Goal: Task Accomplishment & Management: Use online tool/utility

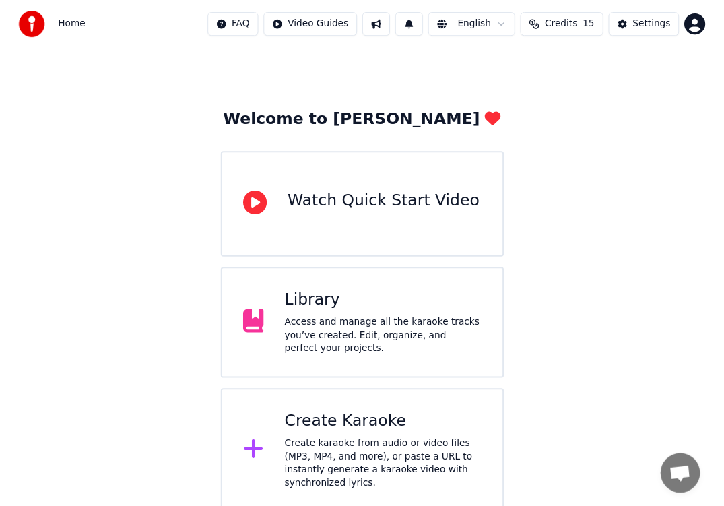
scroll to position [19, 0]
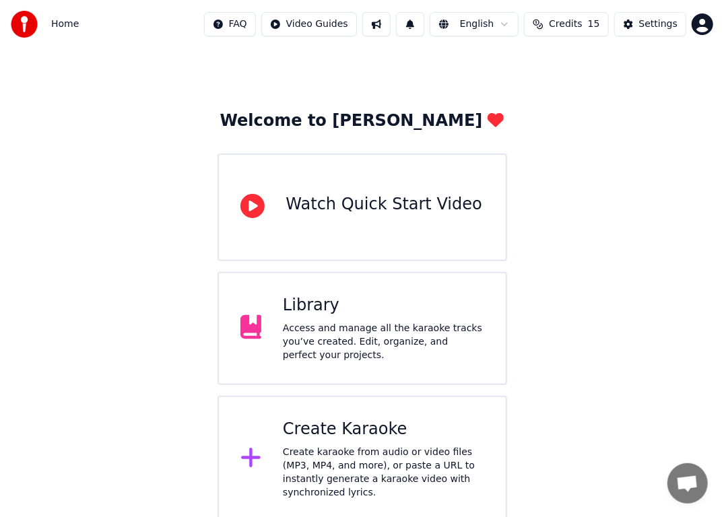
click at [387, 449] on div "Create karaoke from audio or video files (MP3, MP4, and more), or paste a URL t…" at bounding box center [383, 473] width 201 height 54
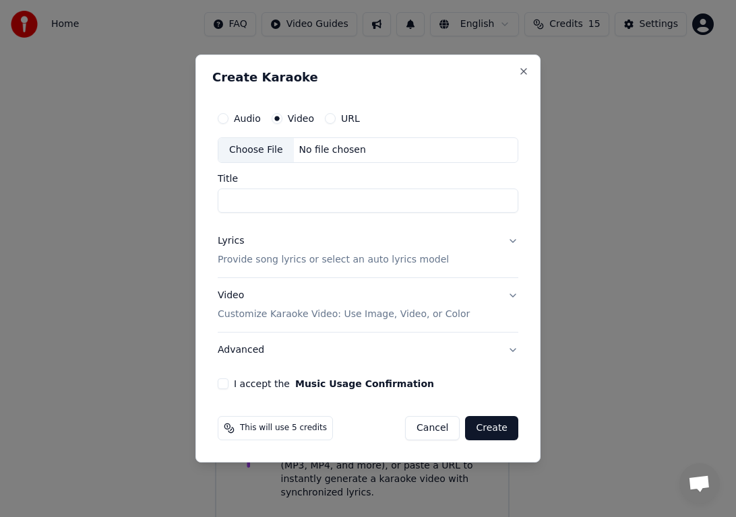
click at [259, 147] on div "Choose File" at bounding box center [255, 150] width 75 height 24
type input "**********"
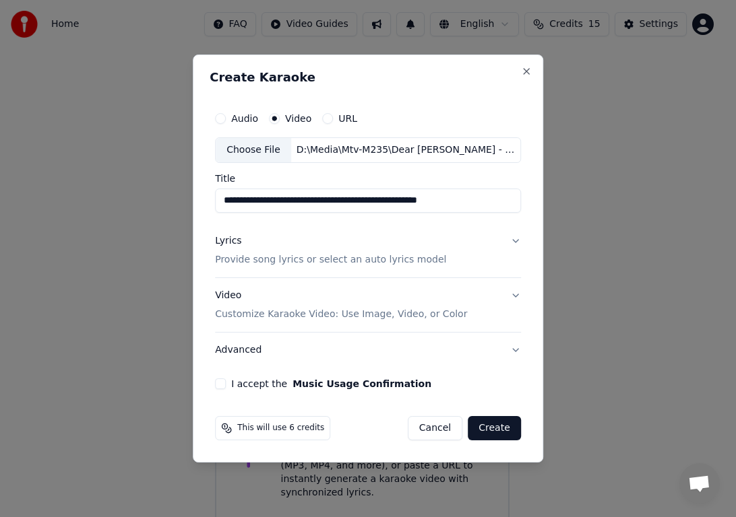
click at [514, 238] on button "Lyrics Provide song lyrics or select an auto lyrics model" at bounding box center [368, 251] width 306 height 54
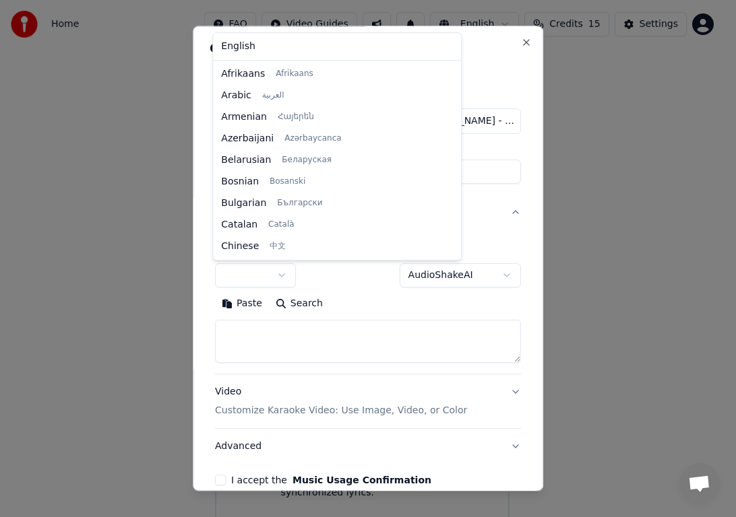
click at [282, 277] on body "**********" at bounding box center [362, 252] width 724 height 542
select select "**"
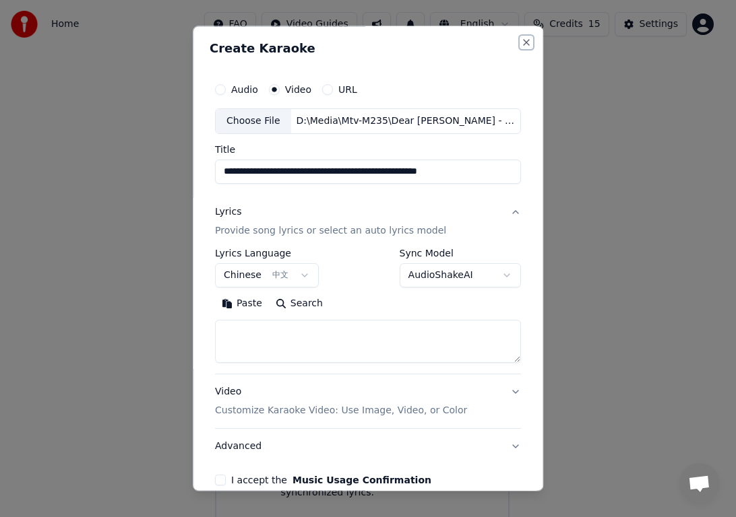
click at [521, 44] on button "Close" at bounding box center [526, 42] width 11 height 11
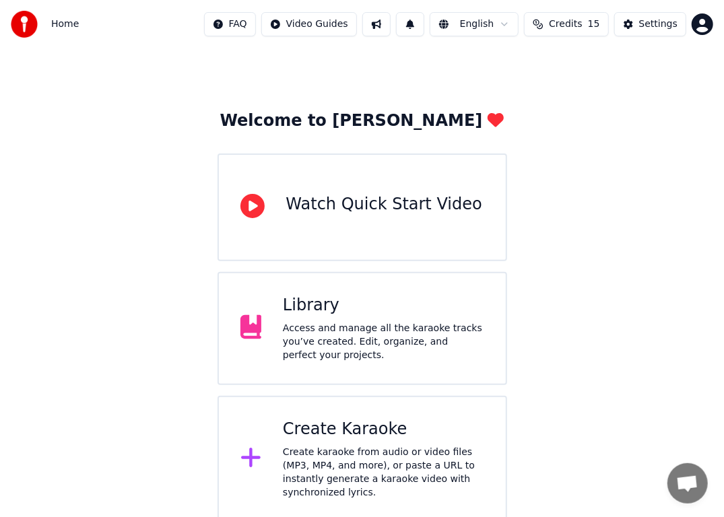
click at [344, 329] on div "Access and manage all the karaoke tracks you’ve created. Edit, organize, and pe…" at bounding box center [383, 342] width 201 height 40
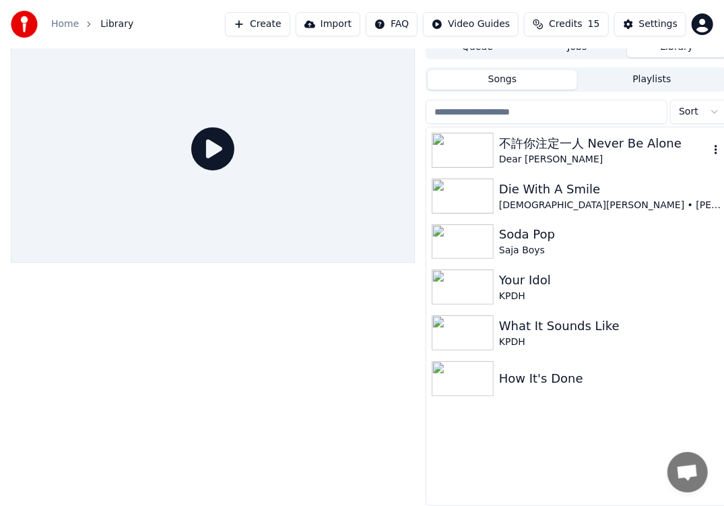
click at [579, 153] on div "Dear [PERSON_NAME]" at bounding box center [604, 159] width 210 height 13
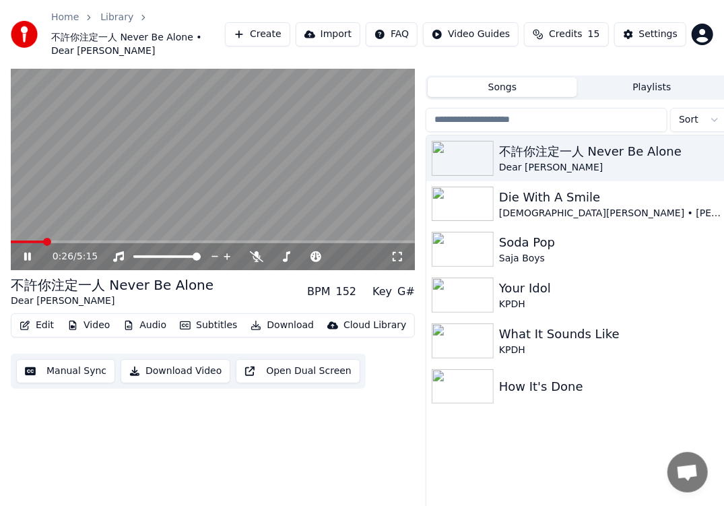
click at [44, 241] on span at bounding box center [213, 242] width 404 height 3
click at [253, 251] on icon at bounding box center [251, 256] width 13 height 11
click at [171, 255] on span at bounding box center [156, 256] width 46 height 3
click at [159, 253] on span at bounding box center [160, 257] width 8 height 8
click at [156, 255] on span at bounding box center [146, 256] width 26 height 3
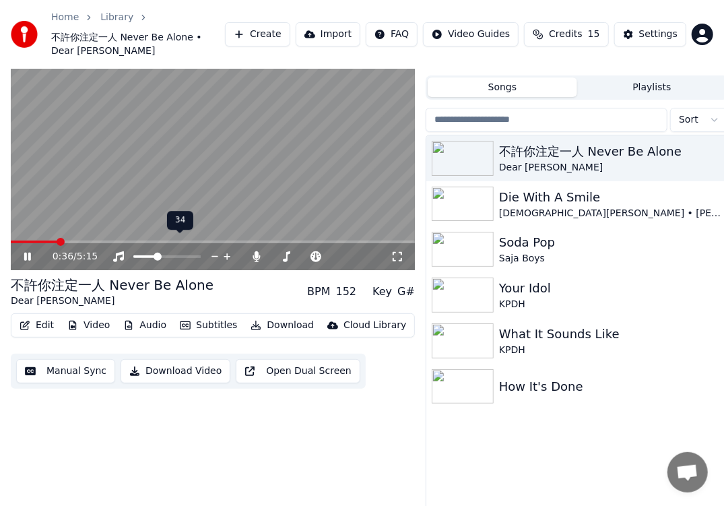
click at [154, 253] on span at bounding box center [158, 257] width 8 height 8
click at [151, 255] on span at bounding box center [142, 256] width 18 height 3
drag, startPoint x: 160, startPoint y: 241, endPoint x: 181, endPoint y: 245, distance: 20.5
click at [181, 250] on div at bounding box center [179, 256] width 108 height 13
click at [201, 255] on span at bounding box center [166, 256] width 67 height 3
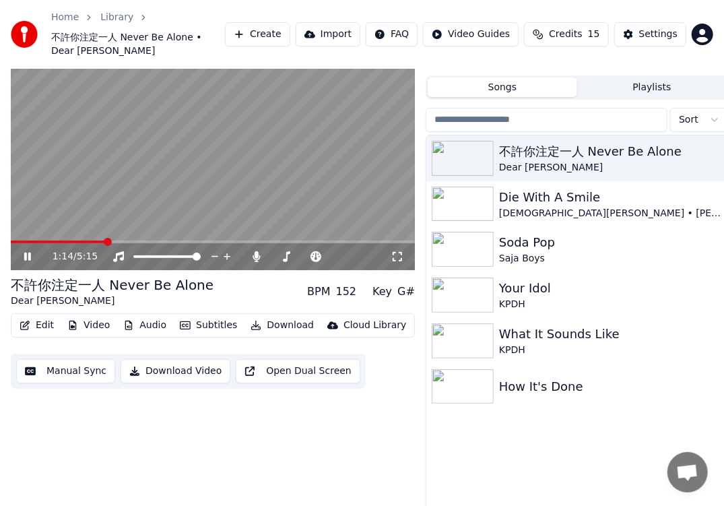
click at [105, 241] on span at bounding box center [58, 242] width 95 height 3
click at [102, 241] on span at bounding box center [56, 242] width 91 height 3
click at [95, 241] on span at bounding box center [53, 242] width 85 height 3
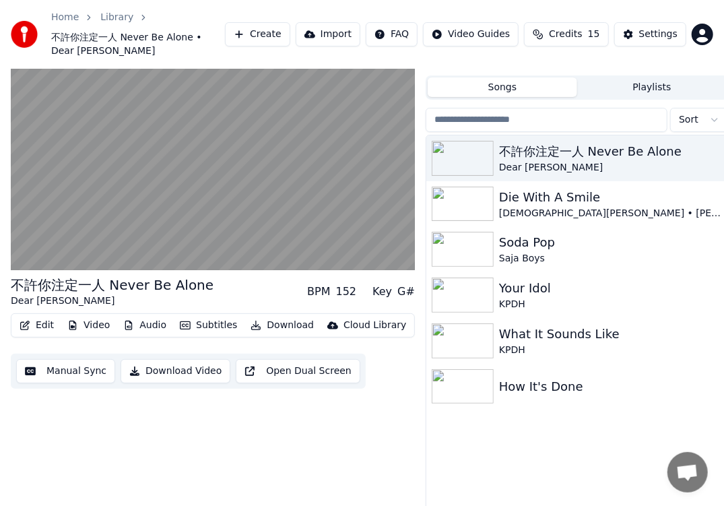
click at [92, 226] on video at bounding box center [213, 157] width 404 height 228
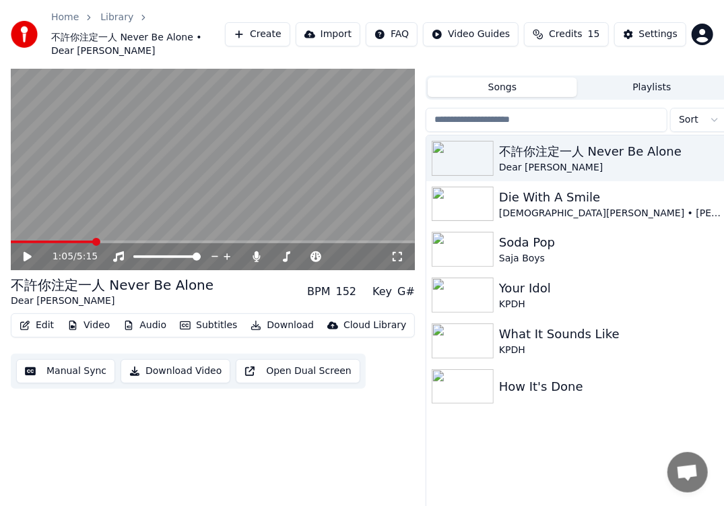
click at [94, 241] on span at bounding box center [53, 242] width 84 height 3
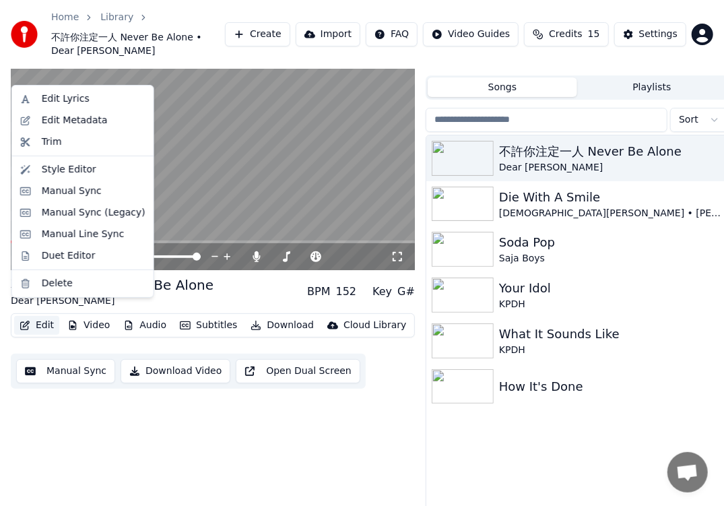
click at [44, 316] on button "Edit" at bounding box center [36, 325] width 45 height 19
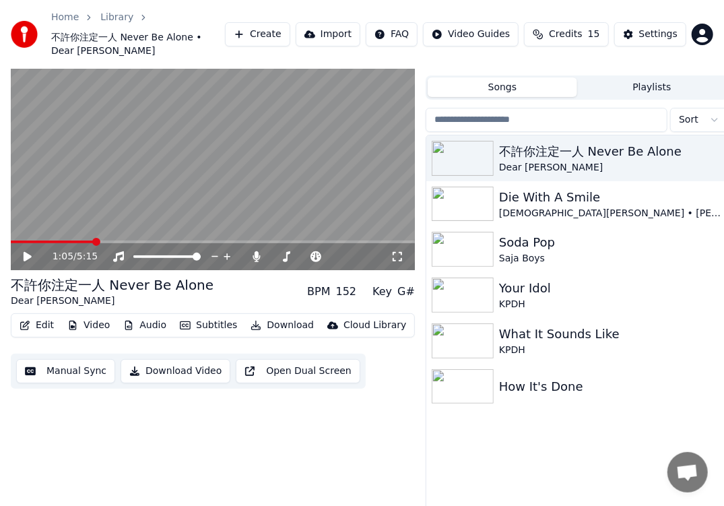
click at [226, 276] on div "不許你注定一人 Never Be Alone Dear [PERSON_NAME] BPM 152 Key G#" at bounding box center [213, 292] width 404 height 32
click at [38, 316] on button "Edit" at bounding box center [36, 325] width 45 height 19
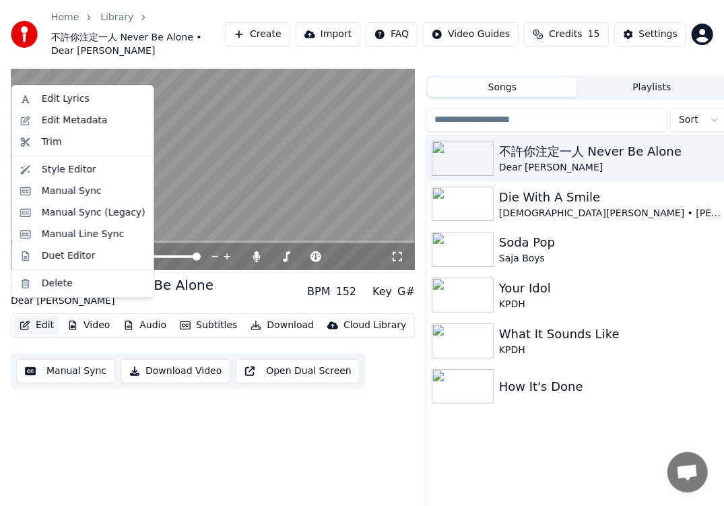
click at [42, 316] on button "Edit" at bounding box center [36, 325] width 45 height 19
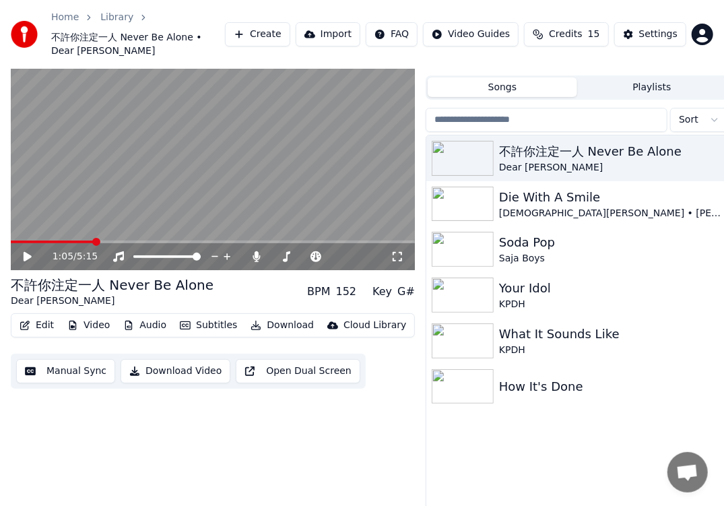
click at [42, 316] on button "Edit" at bounding box center [36, 325] width 45 height 19
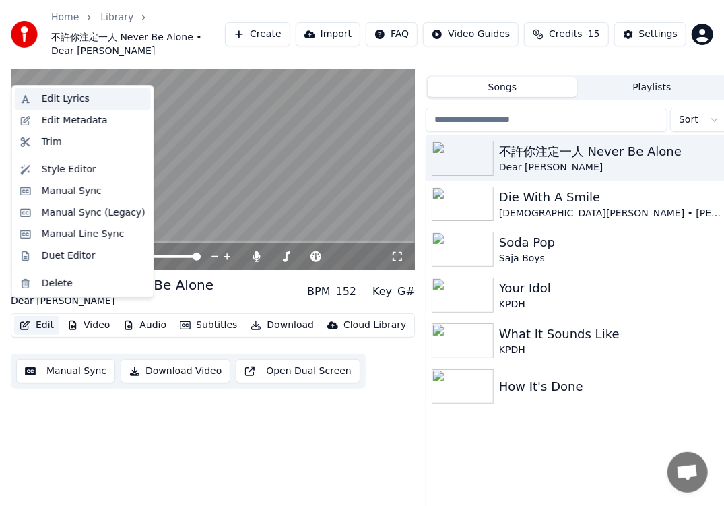
click at [79, 96] on div "Edit Lyrics" at bounding box center [66, 98] width 48 height 13
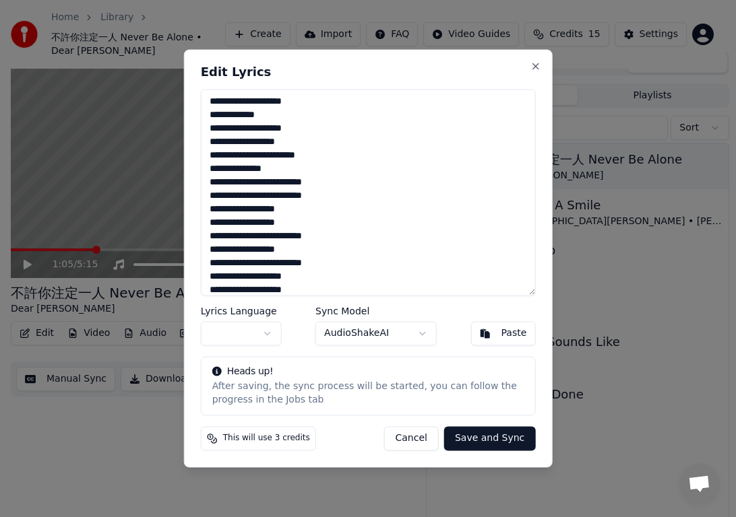
scroll to position [34, 0]
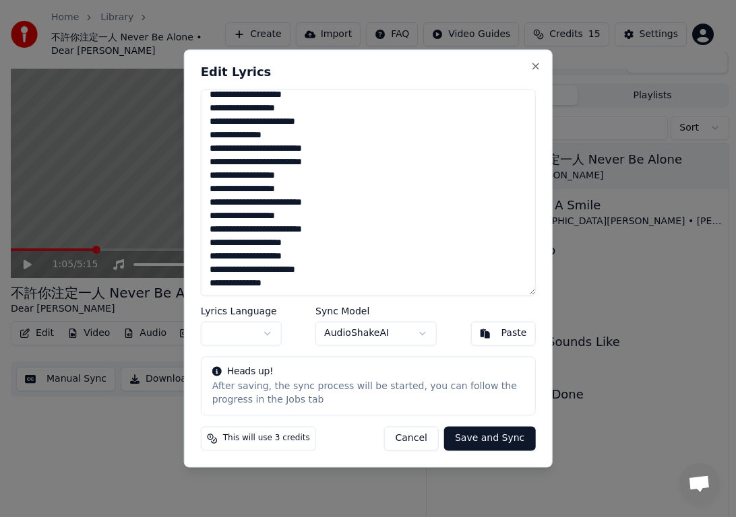
drag, startPoint x: 212, startPoint y: 100, endPoint x: 412, endPoint y: 335, distance: 309.2
click at [393, 336] on div "**********" at bounding box center [368, 258] width 369 height 418
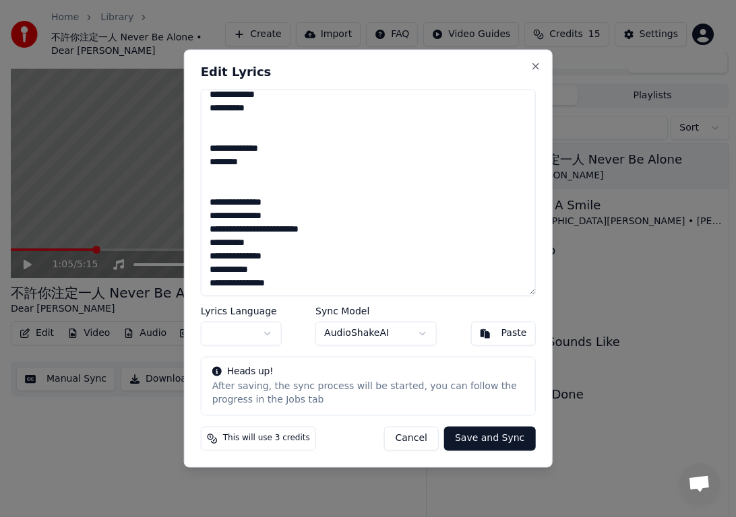
scroll to position [633, 0]
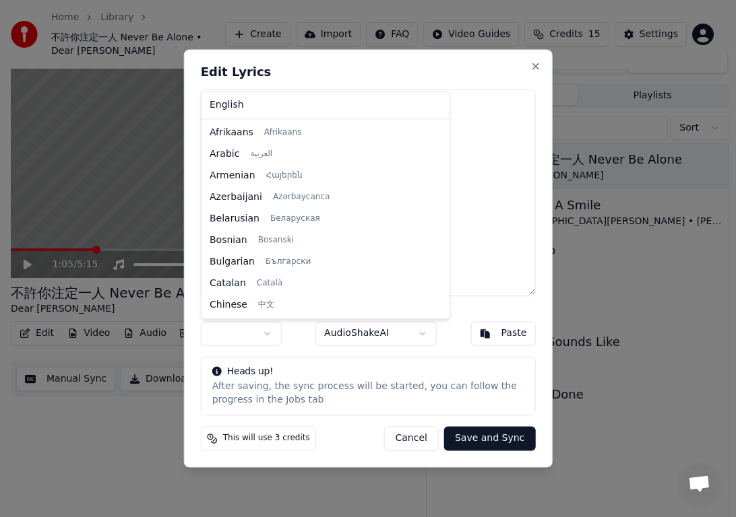
click at [264, 333] on body "Home Library 不許你注定一人 Never Be Alone • Dear [PERSON_NAME] Create Import FAQ Vide…" at bounding box center [362, 240] width 724 height 517
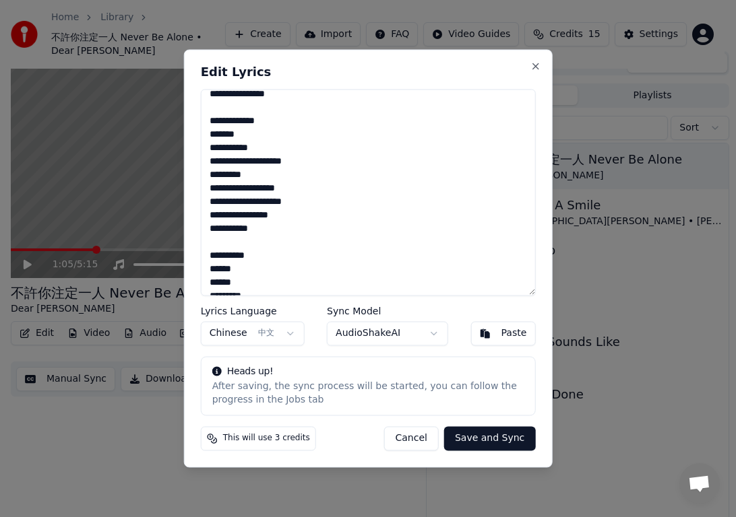
scroll to position [0, 0]
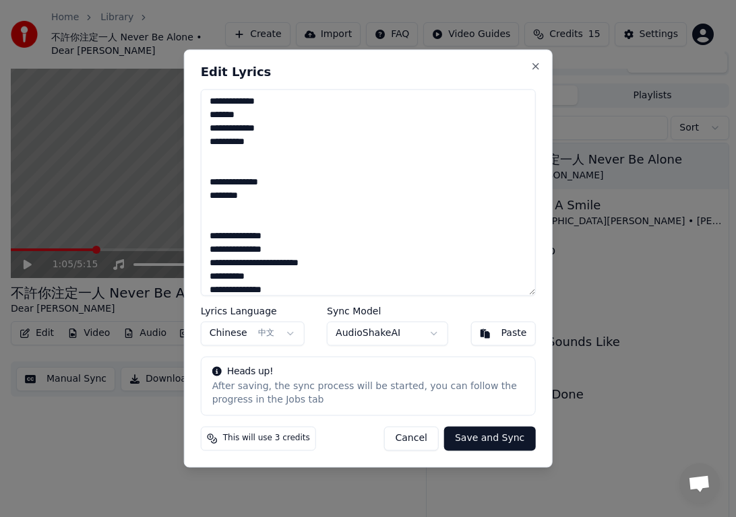
click at [307, 167] on textarea "**********" at bounding box center [368, 192] width 335 height 207
type textarea "**********"
click at [287, 152] on textarea "**********" at bounding box center [368, 192] width 335 height 207
click at [483, 439] on button "Save and Sync" at bounding box center [489, 439] width 91 height 24
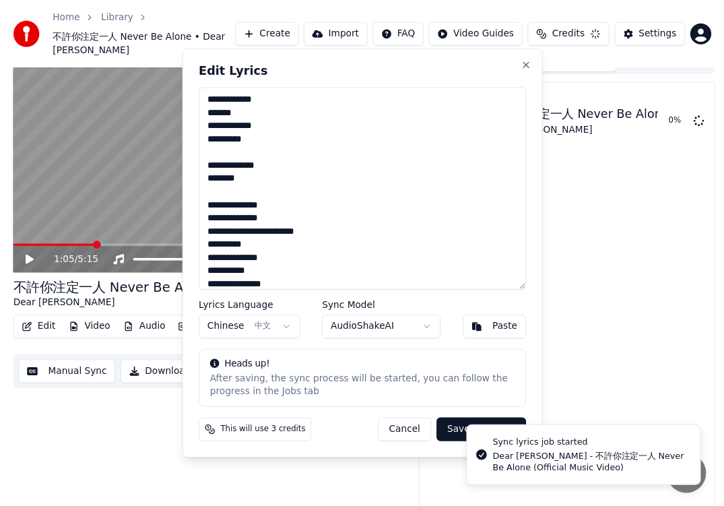
scroll to position [9, 0]
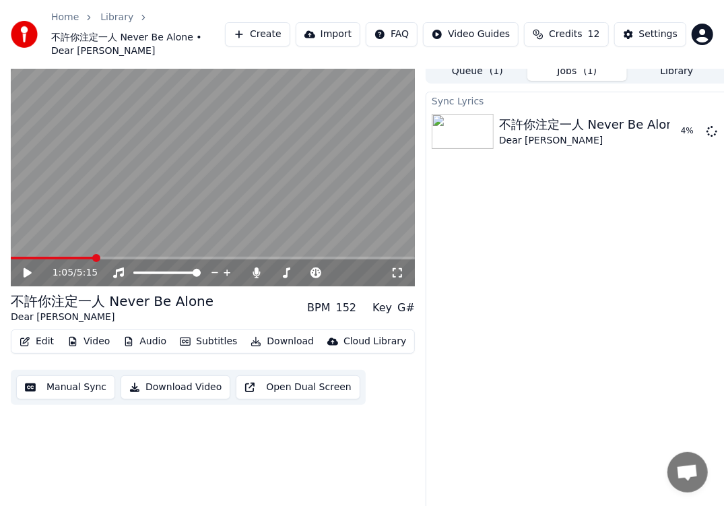
click at [220, 332] on button "Subtitles" at bounding box center [208, 341] width 68 height 19
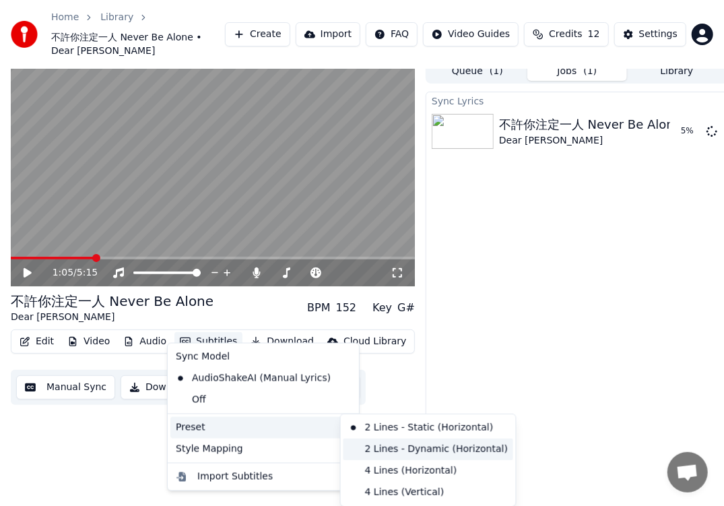
click at [396, 446] on div "2 Lines - Dynamic (Horizontal)" at bounding box center [429, 450] width 170 height 22
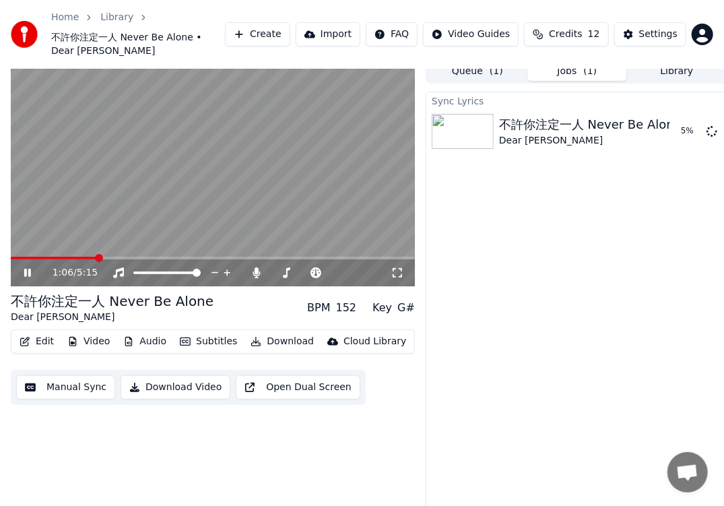
click at [27, 267] on icon at bounding box center [37, 272] width 31 height 11
click at [89, 375] on button "Manual Sync" at bounding box center [65, 387] width 99 height 24
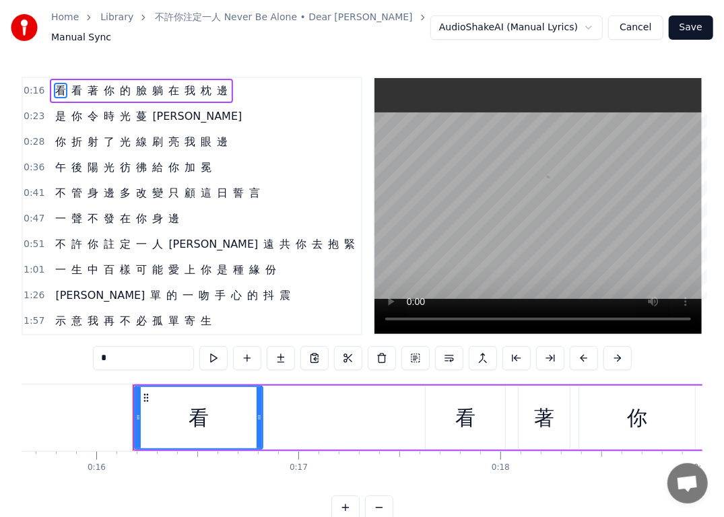
scroll to position [0, 3203]
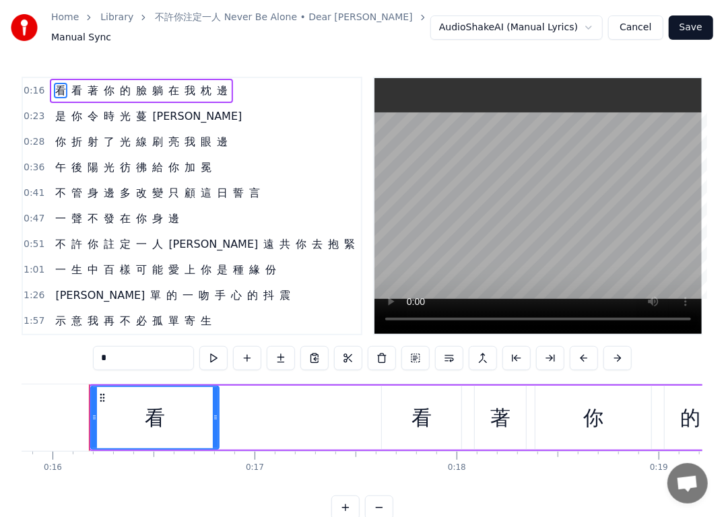
click at [321, 24] on link "不許你注定一人 Never Be Alone • Dear [PERSON_NAME]" at bounding box center [283, 17] width 257 height 13
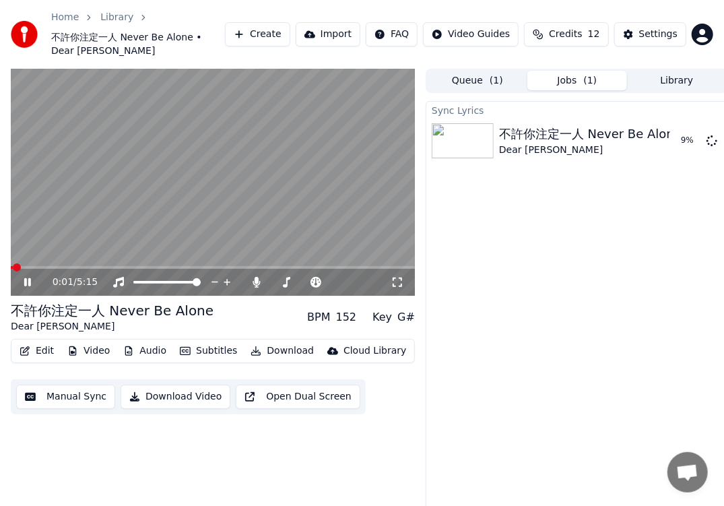
click at [25, 278] on icon at bounding box center [27, 282] width 7 height 8
click at [27, 266] on span at bounding box center [213, 267] width 404 height 3
click at [42, 251] on video at bounding box center [213, 183] width 404 height 228
click at [40, 251] on video at bounding box center [213, 183] width 404 height 228
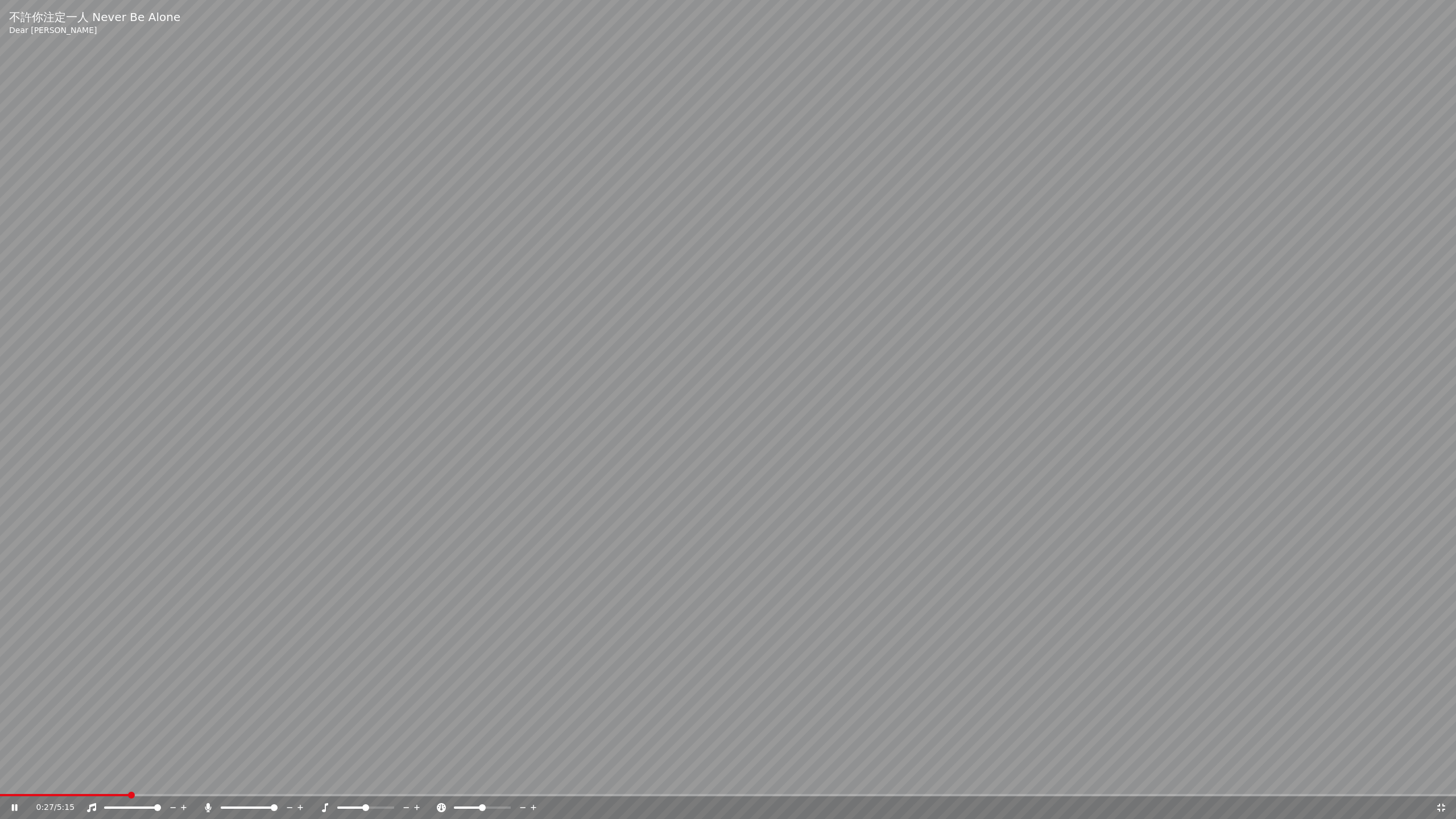
click at [165, 394] on video at bounding box center [728, 410] width 1456 height 819
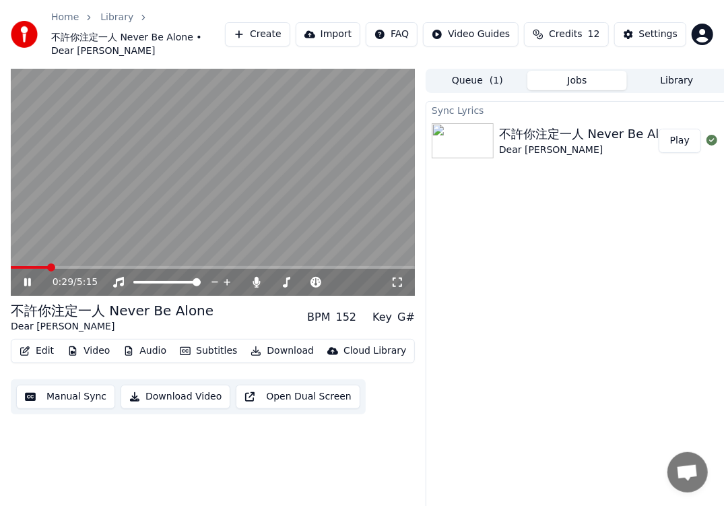
click at [47, 263] on span at bounding box center [51, 267] width 8 height 8
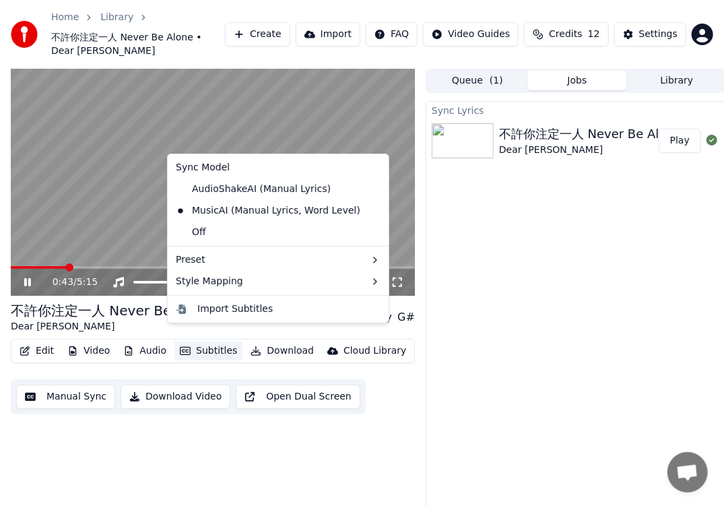
click at [196, 342] on button "Subtitles" at bounding box center [208, 351] width 68 height 19
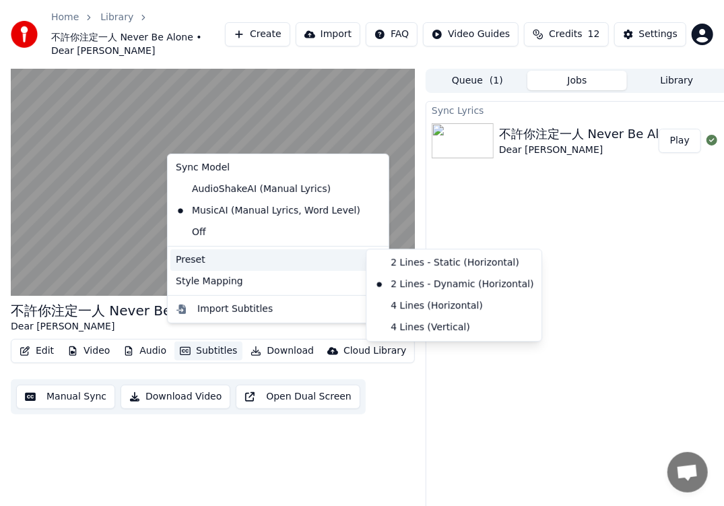
click at [330, 256] on div "Preset" at bounding box center [278, 260] width 216 height 22
click at [402, 257] on div "2 Lines - Static (Horizontal)" at bounding box center [454, 263] width 170 height 22
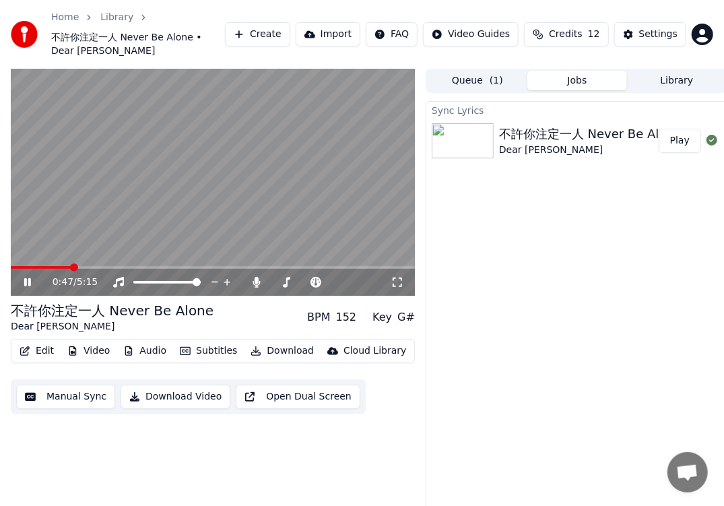
click at [60, 266] on span at bounding box center [41, 267] width 61 height 3
click at [57, 266] on span at bounding box center [36, 267] width 51 height 3
click at [51, 266] on span at bounding box center [31, 267] width 40 height 3
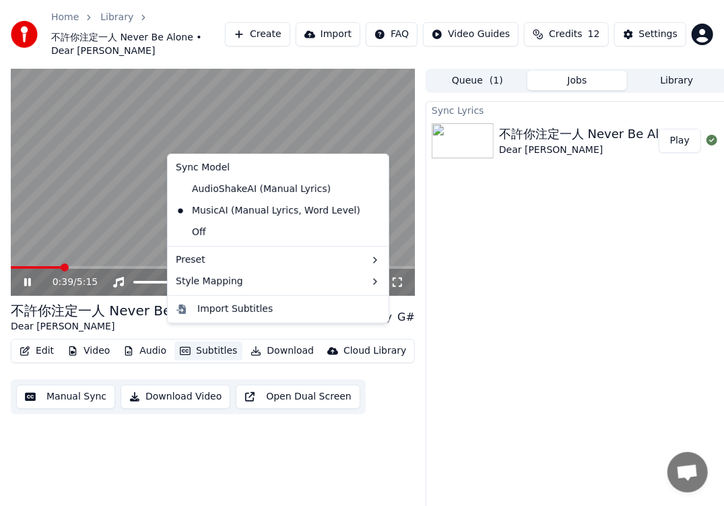
click at [223, 342] on button "Subtitles" at bounding box center [208, 351] width 68 height 19
click at [222, 342] on button "Subtitles" at bounding box center [208, 351] width 68 height 19
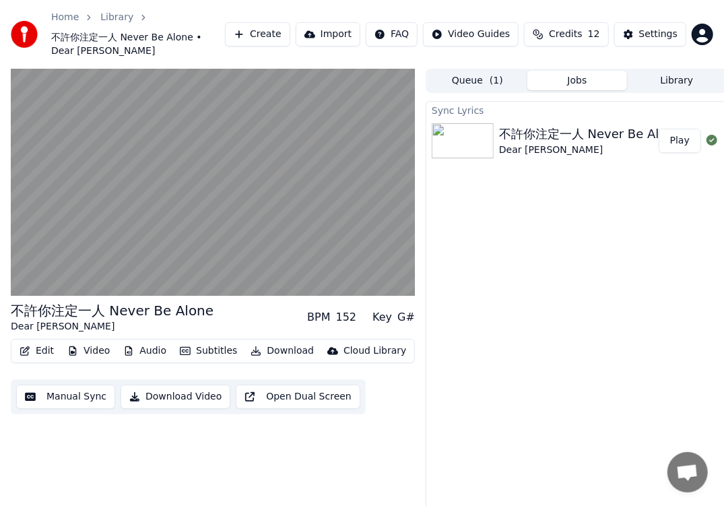
click at [207, 342] on button "Subtitles" at bounding box center [208, 351] width 68 height 19
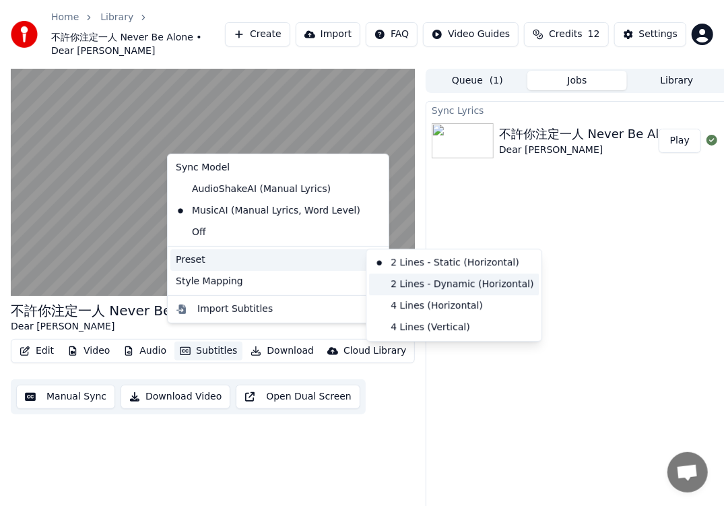
click at [419, 281] on div "2 Lines - Dynamic (Horizontal)" at bounding box center [454, 285] width 170 height 22
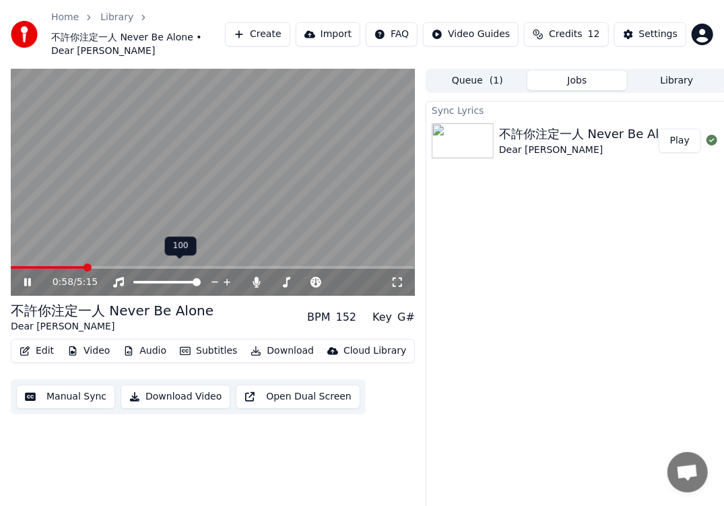
click at [85, 266] on span at bounding box center [48, 267] width 74 height 3
click at [69, 266] on span at bounding box center [48, 267] width 75 height 3
click at [55, 266] on span at bounding box center [40, 267] width 59 height 3
click at [46, 266] on span at bounding box center [34, 267] width 46 height 3
click at [34, 266] on span at bounding box center [31, 267] width 40 height 3
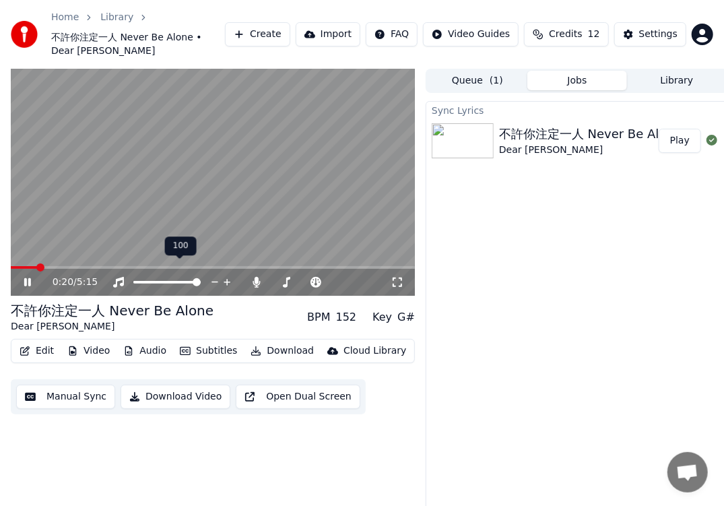
click at [30, 266] on span at bounding box center [24, 267] width 26 height 3
click at [28, 278] on icon at bounding box center [27, 282] width 7 height 8
click at [28, 277] on icon at bounding box center [37, 282] width 31 height 11
click at [28, 278] on icon at bounding box center [27, 282] width 7 height 8
click at [73, 387] on button "Manual Sync" at bounding box center [65, 397] width 99 height 24
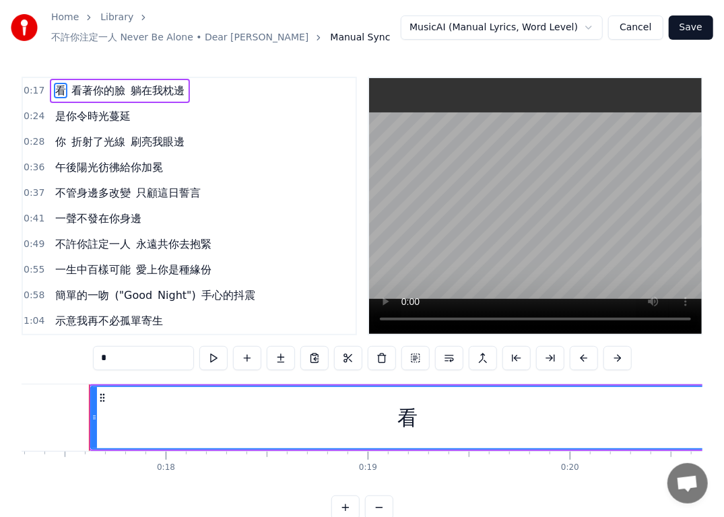
click at [33, 84] on span "0:17" at bounding box center [34, 90] width 21 height 13
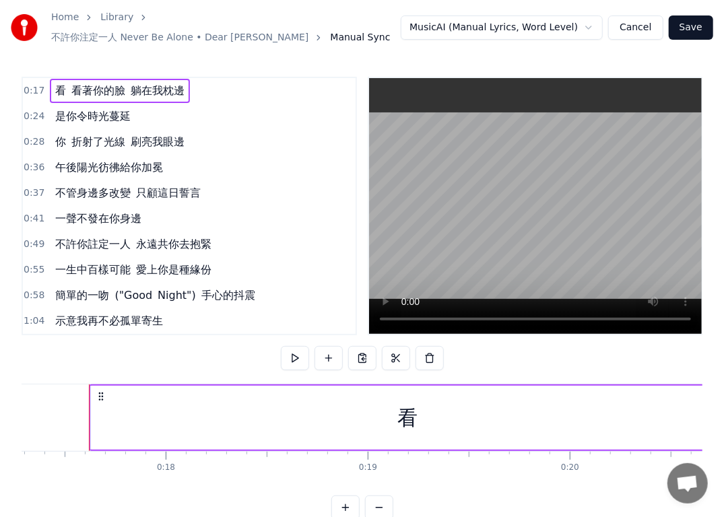
drag, startPoint x: 402, startPoint y: 411, endPoint x: 388, endPoint y: 414, distance: 13.9
click at [383, 412] on div "看" at bounding box center [407, 418] width 633 height 64
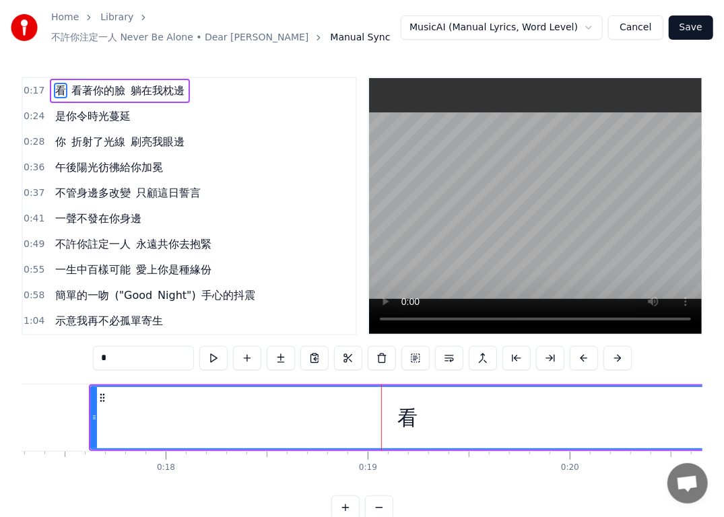
click at [405, 416] on div "看" at bounding box center [407, 418] width 20 height 30
click at [412, 416] on div "看" at bounding box center [407, 418] width 20 height 30
click at [404, 418] on div "看" at bounding box center [407, 418] width 20 height 30
click at [396, 418] on div "看" at bounding box center [408, 417] width 632 height 61
drag, startPoint x: 407, startPoint y: 416, endPoint x: 380, endPoint y: 415, distance: 27.0
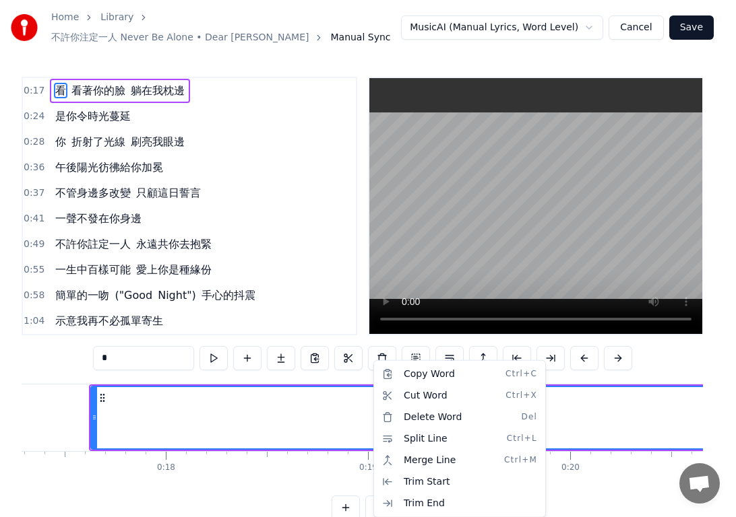
click at [319, 462] on html "Home Library 不許你注定一人 Never Be Alone • Dear [PERSON_NAME] Manual Sync MusicAI (M…" at bounding box center [368, 271] width 736 height 542
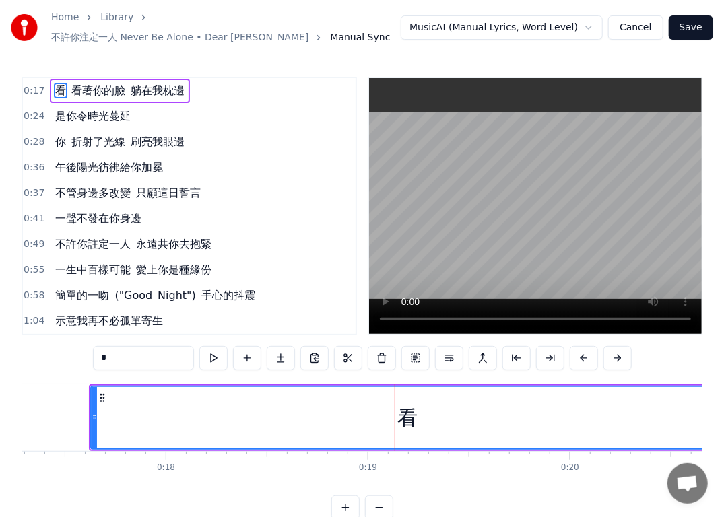
drag, startPoint x: 378, startPoint y: 443, endPoint x: 402, endPoint y: 443, distance: 23.6
click at [400, 443] on div "看 看著你的臉 躺在我枕邊" at bounding box center [728, 418] width 1278 height 67
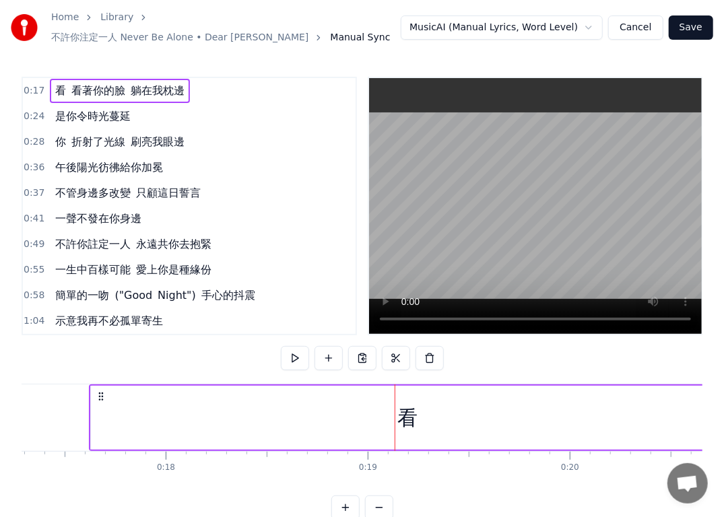
drag, startPoint x: 410, startPoint y: 443, endPoint x: 418, endPoint y: 439, distance: 8.4
click at [417, 442] on div "看" at bounding box center [407, 418] width 635 height 64
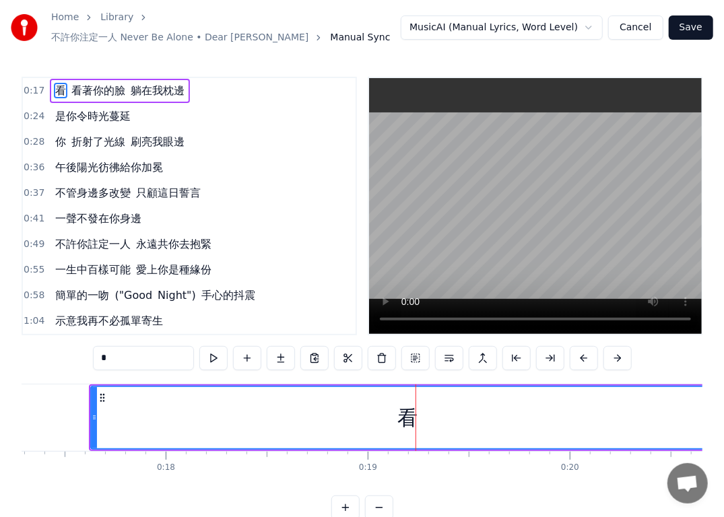
drag, startPoint x: 410, startPoint y: 420, endPoint x: 385, endPoint y: 421, distance: 24.3
click at [385, 421] on div "看" at bounding box center [408, 417] width 632 height 61
click at [429, 418] on div "看" at bounding box center [408, 417] width 632 height 61
click at [393, 418] on div "看" at bounding box center [408, 417] width 632 height 61
click at [356, 416] on div "看" at bounding box center [408, 417] width 632 height 61
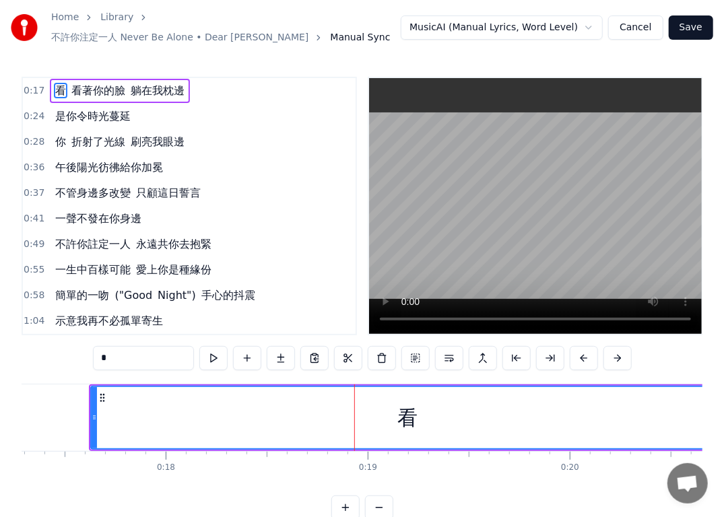
click at [302, 416] on div "看" at bounding box center [408, 417] width 632 height 61
click at [265, 415] on div "看" at bounding box center [408, 417] width 632 height 61
click at [253, 416] on div "看" at bounding box center [408, 417] width 632 height 61
click at [143, 353] on input "*" at bounding box center [143, 358] width 101 height 24
click at [406, 413] on div "看" at bounding box center [407, 418] width 20 height 30
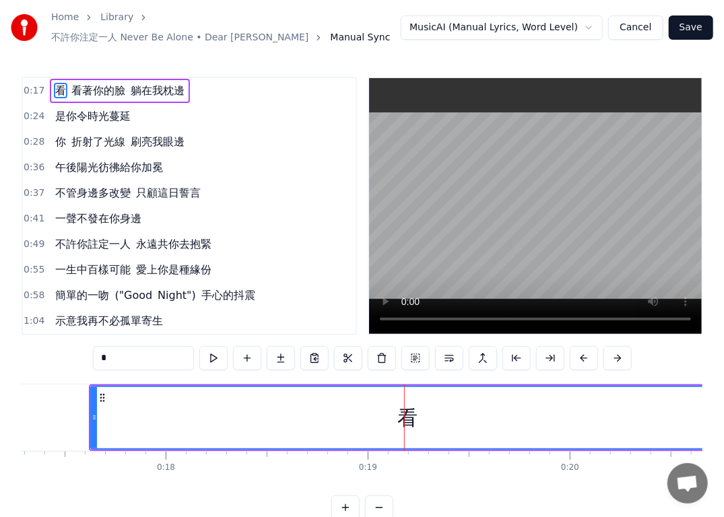
click at [162, 416] on div "看" at bounding box center [408, 417] width 632 height 61
click at [162, 414] on div "看" at bounding box center [408, 417] width 632 height 61
click at [110, 410] on div "看" at bounding box center [408, 417] width 632 height 61
drag, startPoint x: 262, startPoint y: 409, endPoint x: 351, endPoint y: 413, distance: 89.0
click at [352, 413] on div "看" at bounding box center [408, 417] width 632 height 61
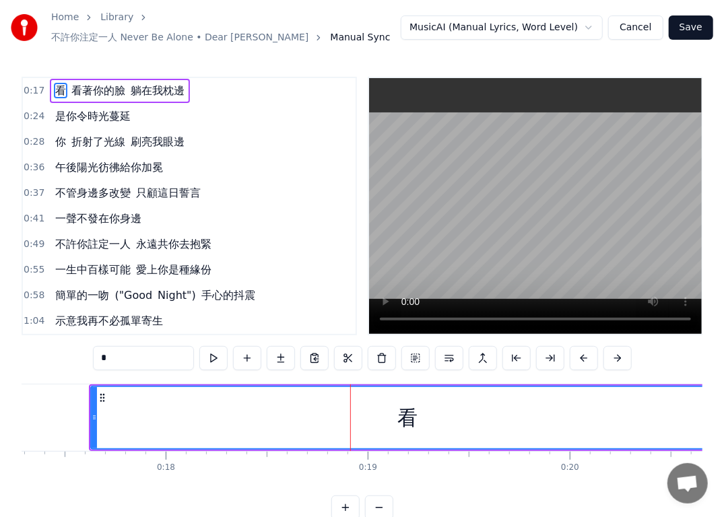
drag, startPoint x: 207, startPoint y: 453, endPoint x: 269, endPoint y: 453, distance: 62.7
drag, startPoint x: 220, startPoint y: 450, endPoint x: 198, endPoint y: 445, distance: 22.1
drag, startPoint x: 177, startPoint y: 433, endPoint x: 120, endPoint y: 424, distance: 57.2
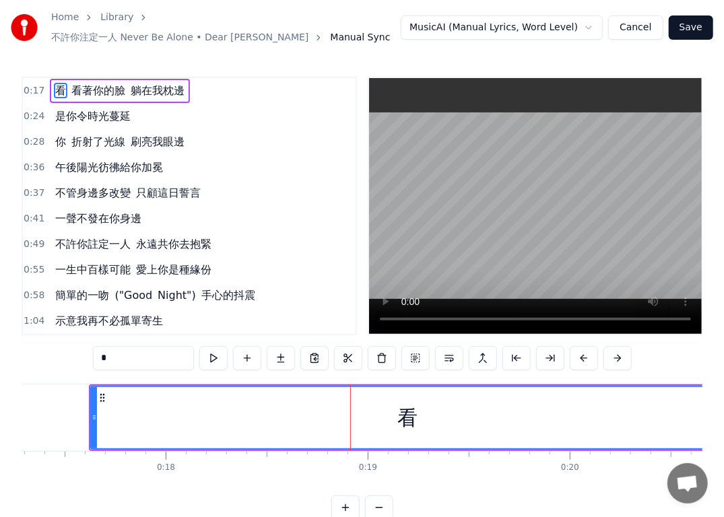
click at [129, 431] on div "看" at bounding box center [408, 417] width 632 height 61
drag, startPoint x: 94, startPoint y: 416, endPoint x: 53, endPoint y: 418, distance: 41.8
click at [53, 418] on div at bounding box center [52, 417] width 5 height 61
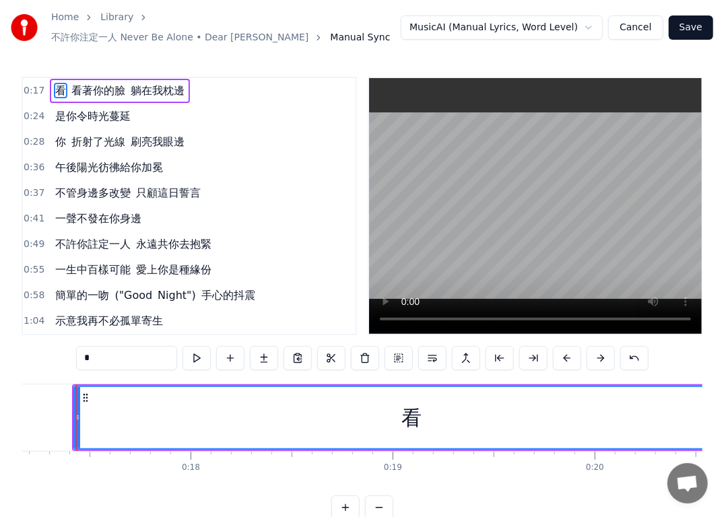
scroll to position [0, 3456]
drag, startPoint x: 88, startPoint y: 416, endPoint x: -12, endPoint y: 420, distance: 99.8
click at [0, 420] on html "Home Library 不許你注定一人 Never Be Alone • Dear [PERSON_NAME] Manual Sync MusicAI (M…" at bounding box center [362, 271] width 724 height 542
drag, startPoint x: 372, startPoint y: 416, endPoint x: 303, endPoint y: 418, distance: 68.7
click at [303, 418] on div "看" at bounding box center [374, 417] width 773 height 61
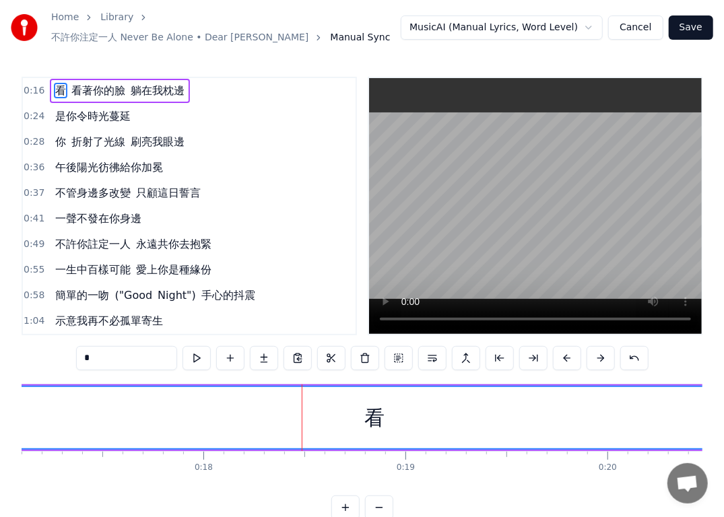
drag, startPoint x: 545, startPoint y: 443, endPoint x: 442, endPoint y: 441, distance: 103.1
click at [453, 441] on div "看 看著你的臉 躺在我枕邊" at bounding box center [695, 418] width 1420 height 67
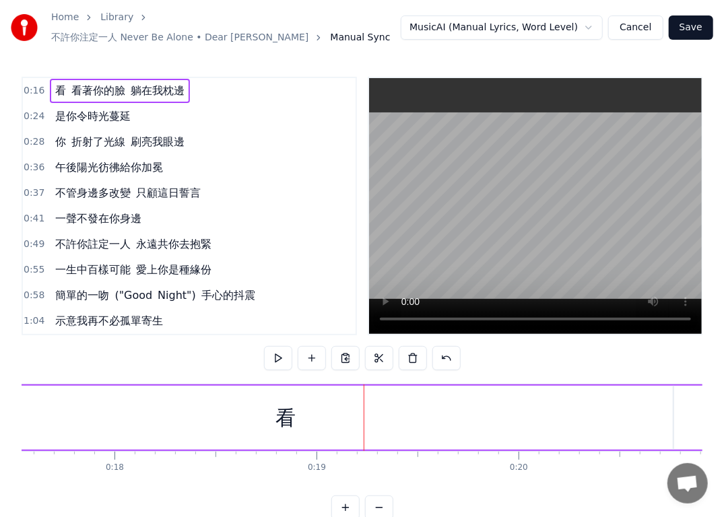
scroll to position [0, 3323]
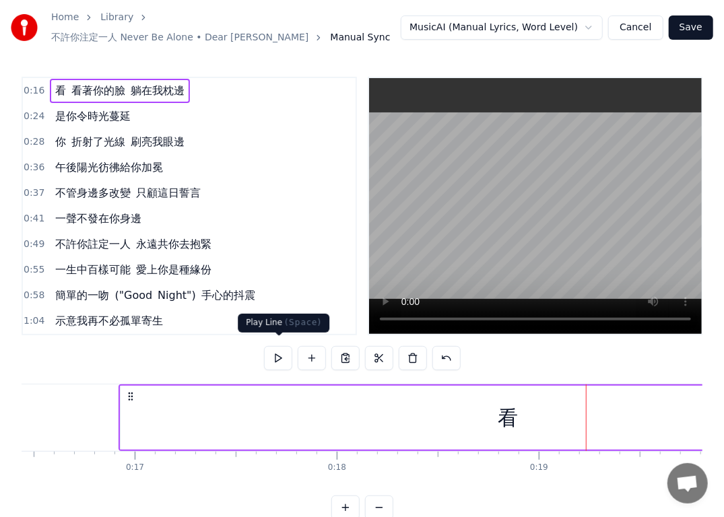
click at [285, 352] on button at bounding box center [278, 358] width 28 height 24
drag, startPoint x: 504, startPoint y: 418, endPoint x: 385, endPoint y: 437, distance: 120.8
click at [451, 420] on div "看" at bounding box center [508, 418] width 775 height 64
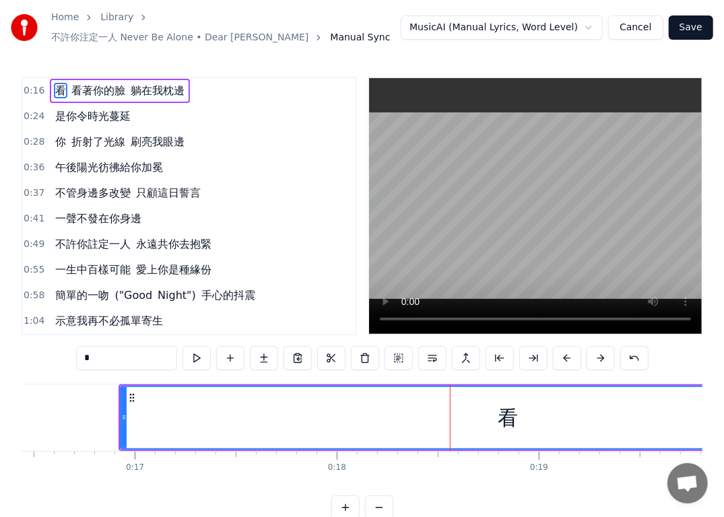
click at [121, 422] on div "看" at bounding box center [508, 418] width 776 height 64
drag, startPoint x: 123, startPoint y: 418, endPoint x: -11, endPoint y: 418, distance: 134.1
click at [0, 418] on html "Home Library 不許你注定一人 Never Be Alone • Dear [PERSON_NAME] Manual Sync MusicAI (M…" at bounding box center [362, 271] width 724 height 542
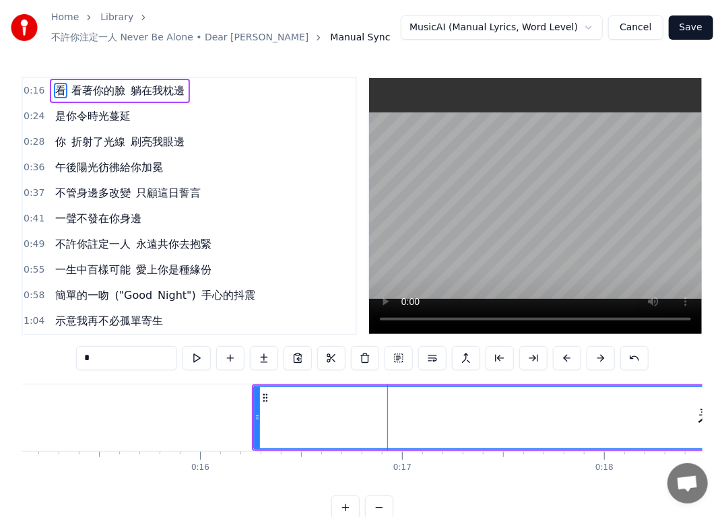
scroll to position [0, 3144]
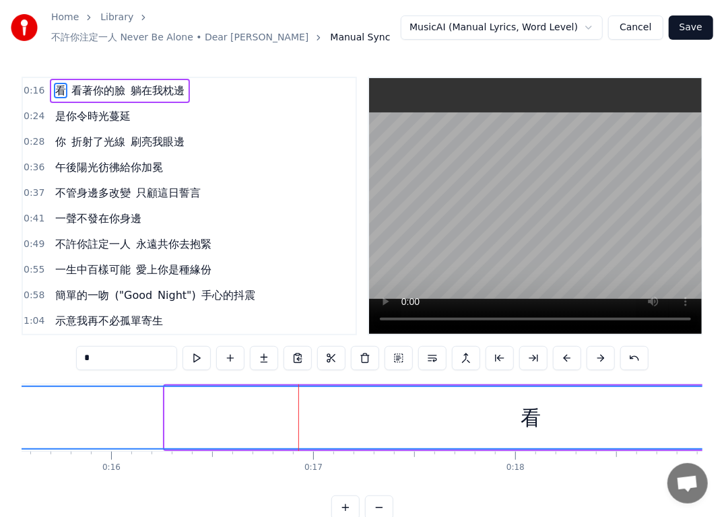
drag, startPoint x: 165, startPoint y: 419, endPoint x: -12, endPoint y: 420, distance: 177.2
click at [0, 420] on html "Home Library 不許你注定一人 Never Be Alone • Dear [PERSON_NAME] Manual Sync MusicAI (M…" at bounding box center [362, 271] width 724 height 542
drag, startPoint x: 526, startPoint y: 415, endPoint x: 413, endPoint y: 416, distance: 112.5
click at [413, 416] on div "看" at bounding box center [531, 417] width 1085 height 61
drag, startPoint x: 546, startPoint y: 420, endPoint x: 497, endPoint y: 419, distance: 49.2
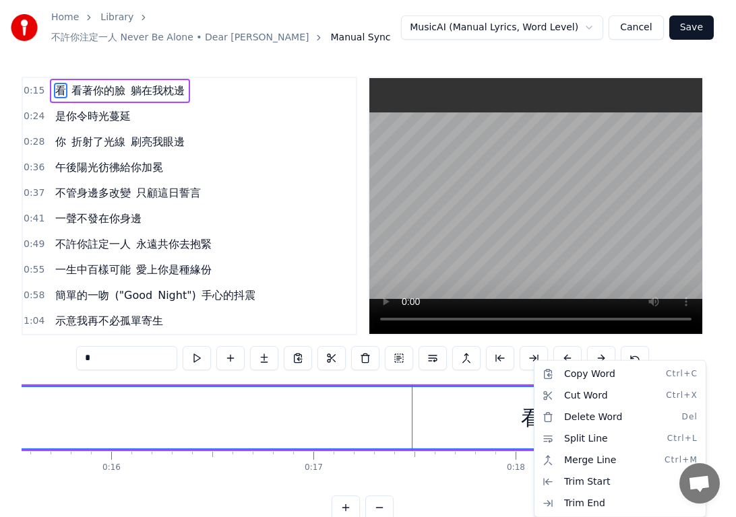
click at [461, 418] on html "Home Library 不許你注定一人 Never Be Alone • Dear [PERSON_NAME] Manual Sync MusicAI (M…" at bounding box center [368, 271] width 736 height 542
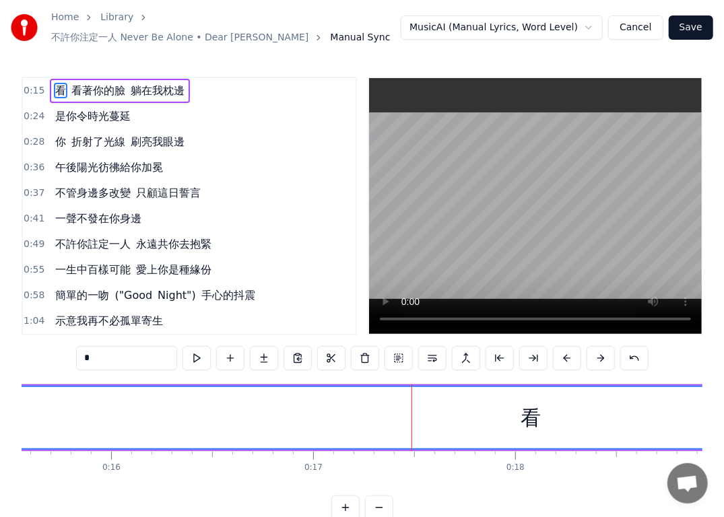
click at [530, 415] on div "看" at bounding box center [531, 418] width 20 height 30
click at [126, 418] on div "看" at bounding box center [531, 417] width 1085 height 61
click at [36, 84] on span "0:15" at bounding box center [34, 90] width 21 height 13
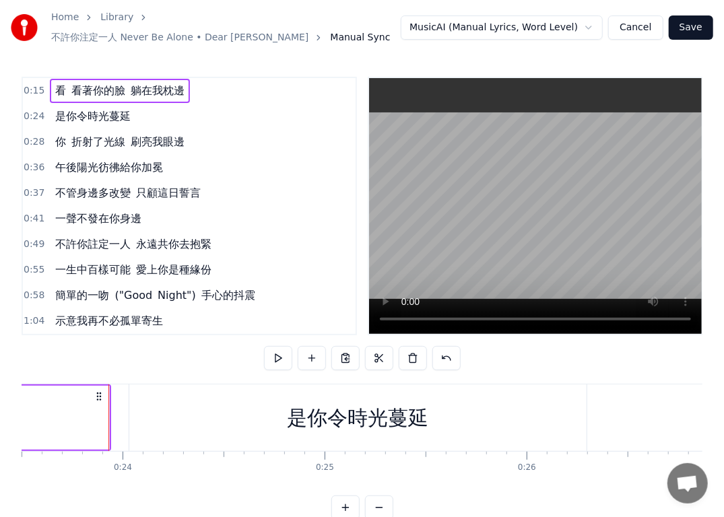
scroll to position [0, 4769]
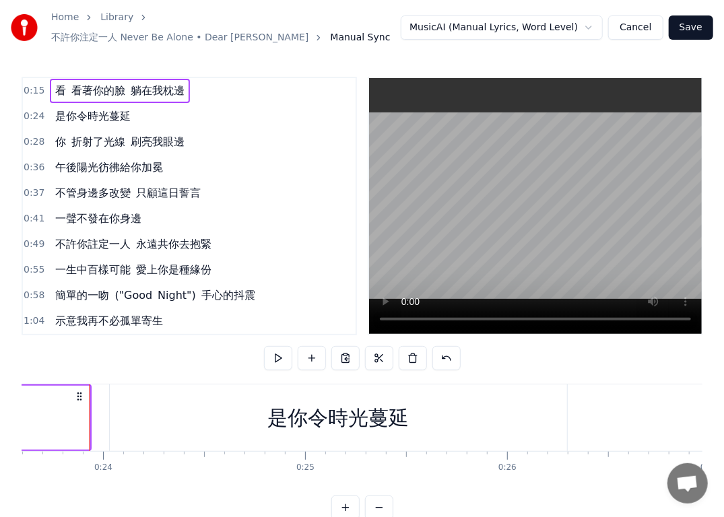
click at [554, 28] on html "Home Library 不許你注定一人 Never Be Alone • Dear [PERSON_NAME] Manual Sync MusicAI (M…" at bounding box center [362, 271] width 724 height 542
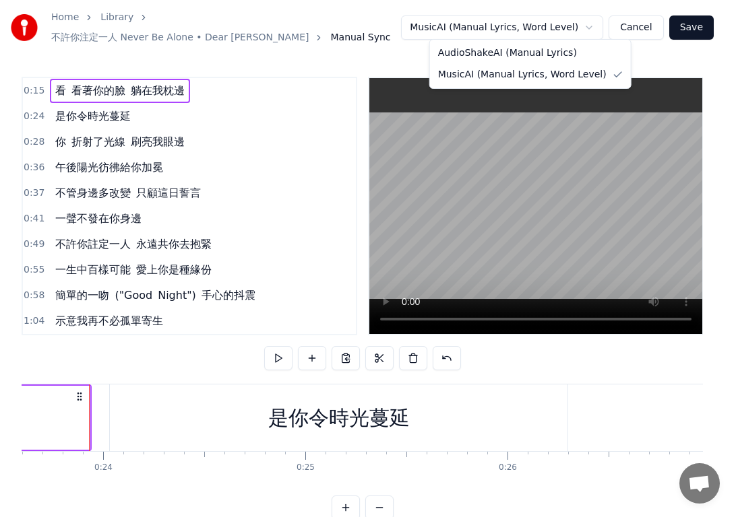
click at [511, 56] on div "Home Library 不許你注定一人 Never Be Alone • Dear [PERSON_NAME] Manual Sync MusicAI (M…" at bounding box center [362, 260] width 724 height 520
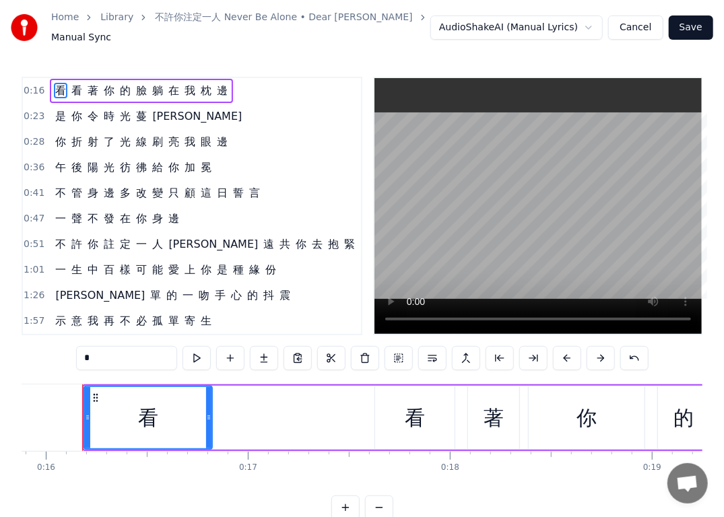
scroll to position [0, 3203]
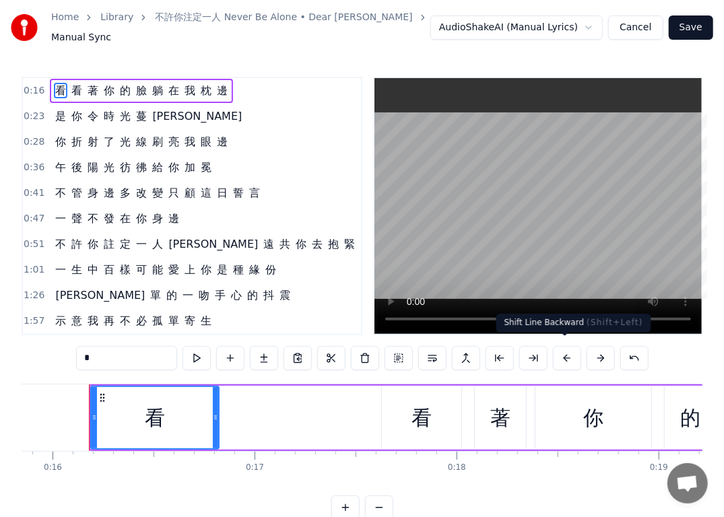
click at [566, 356] on button at bounding box center [567, 358] width 28 height 24
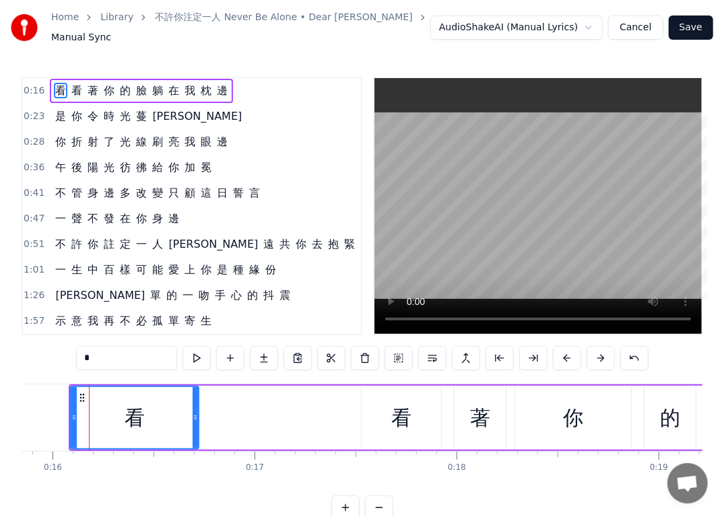
click at [566, 356] on button at bounding box center [567, 358] width 28 height 24
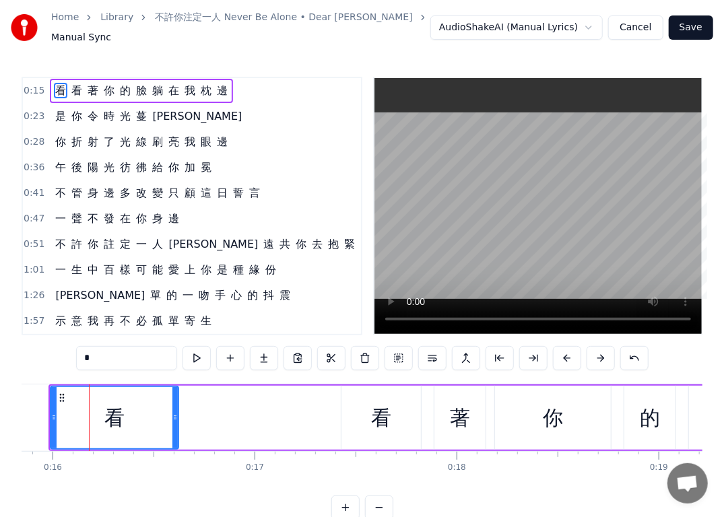
click at [566, 356] on button at bounding box center [567, 358] width 28 height 24
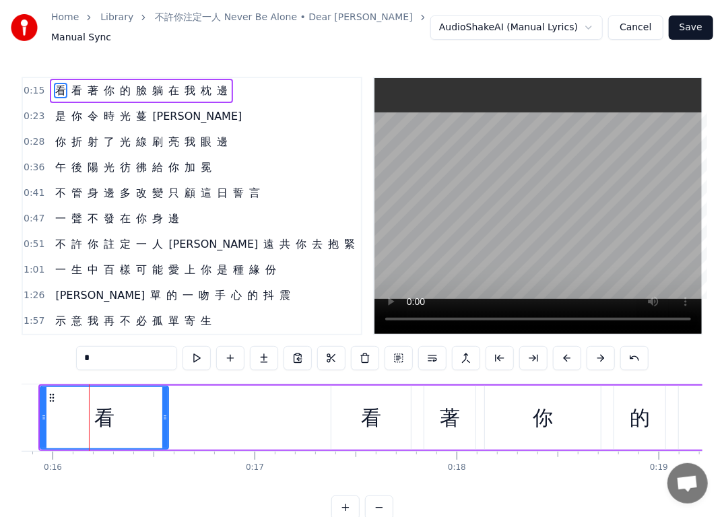
click at [566, 356] on button at bounding box center [567, 358] width 28 height 24
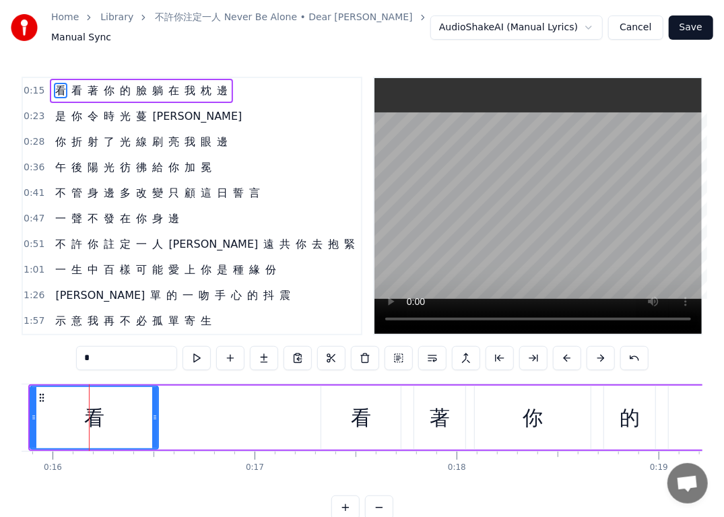
click at [566, 356] on button at bounding box center [567, 358] width 28 height 24
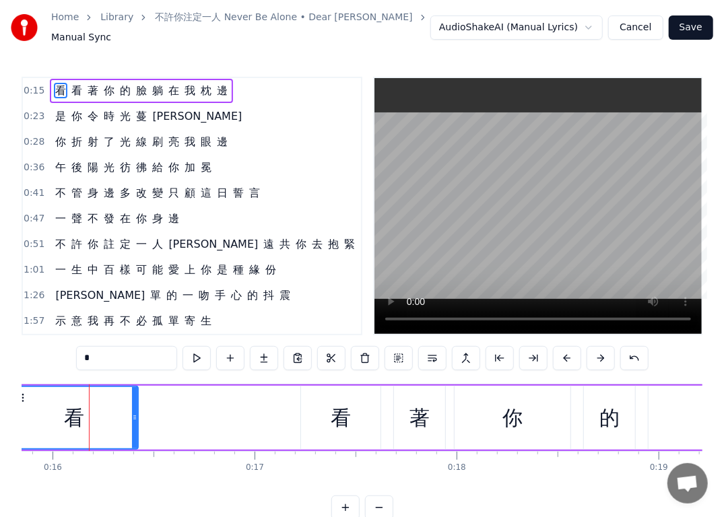
click at [566, 356] on button at bounding box center [567, 358] width 28 height 24
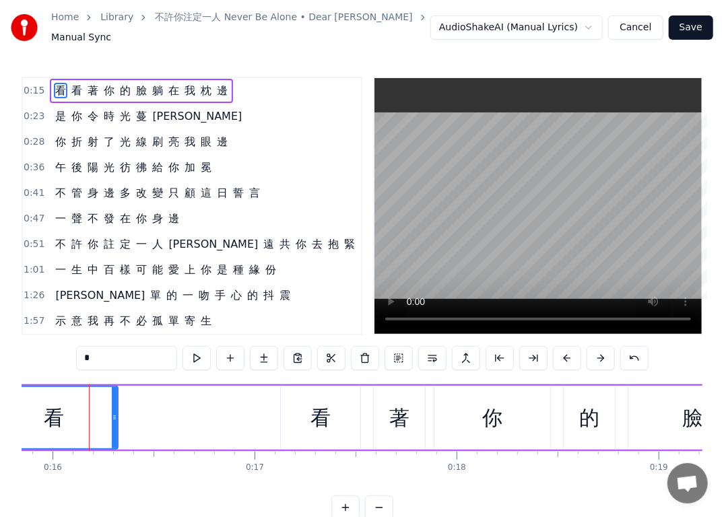
click at [566, 356] on button at bounding box center [567, 358] width 28 height 24
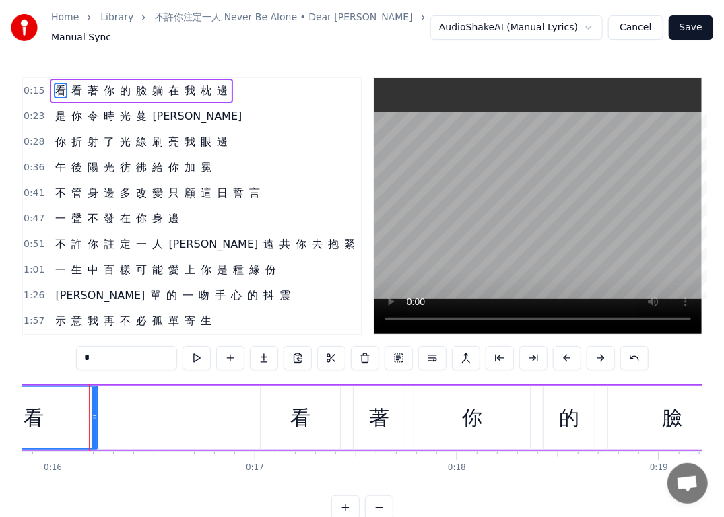
click at [566, 356] on button at bounding box center [567, 358] width 28 height 24
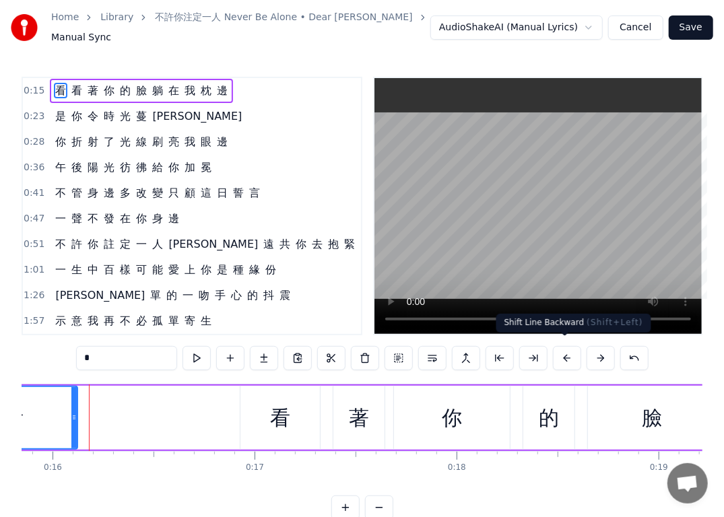
click at [563, 355] on button at bounding box center [567, 358] width 28 height 24
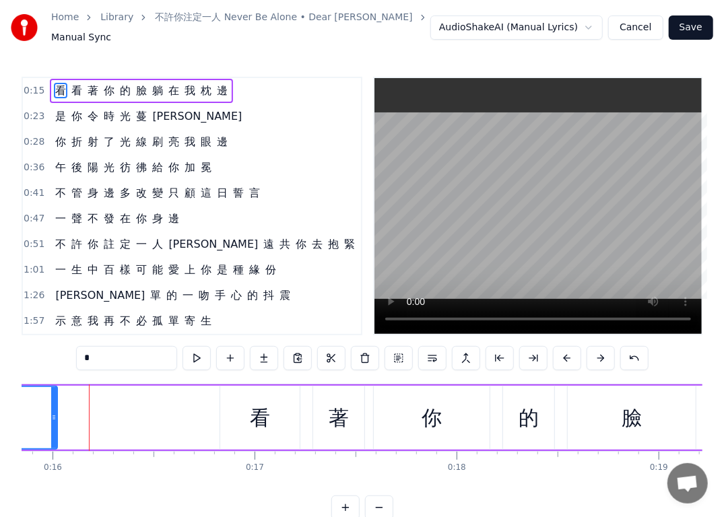
click at [563, 355] on button at bounding box center [567, 358] width 28 height 24
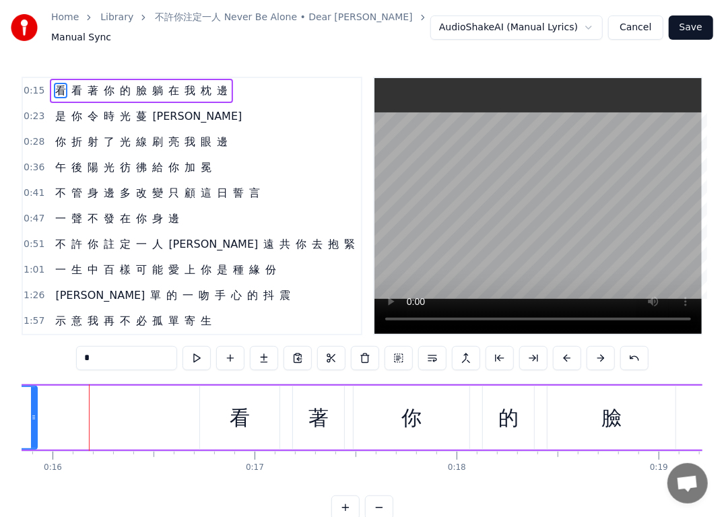
click at [563, 355] on button at bounding box center [567, 358] width 28 height 24
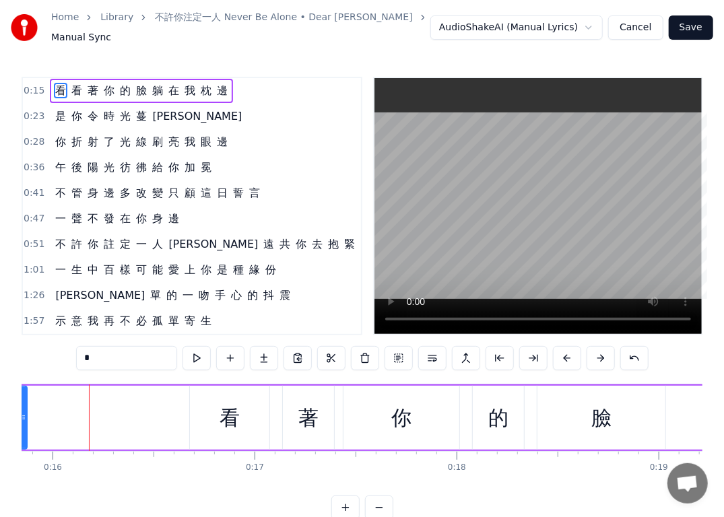
click at [563, 355] on button at bounding box center [567, 358] width 28 height 24
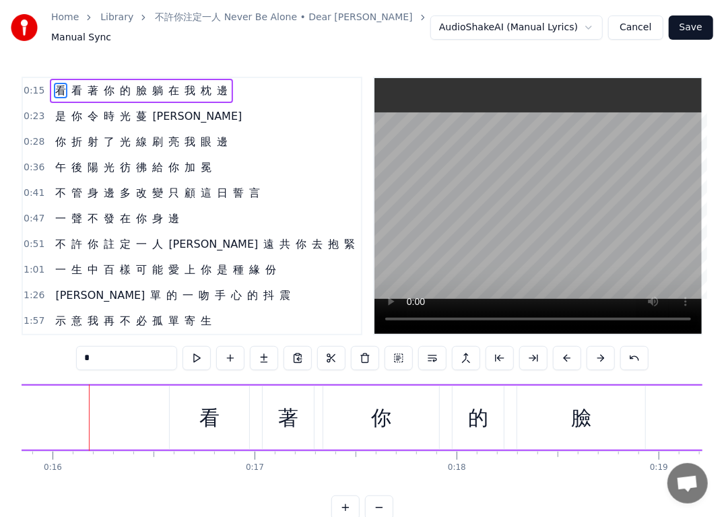
click at [563, 355] on button at bounding box center [567, 358] width 28 height 24
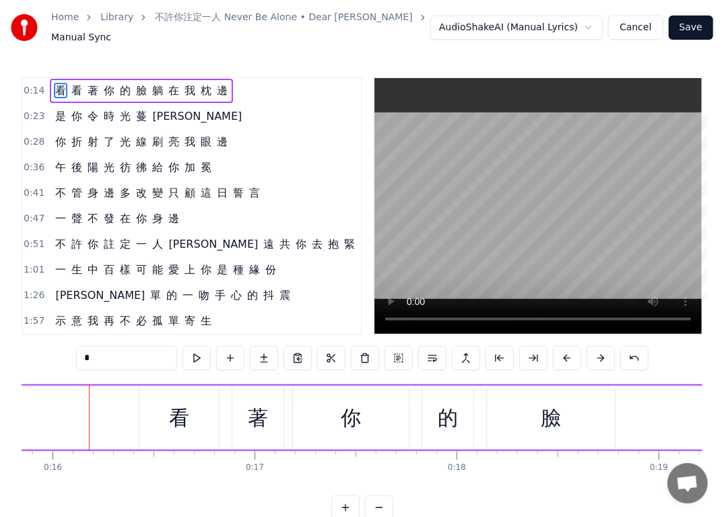
click at [563, 355] on button at bounding box center [567, 358] width 28 height 24
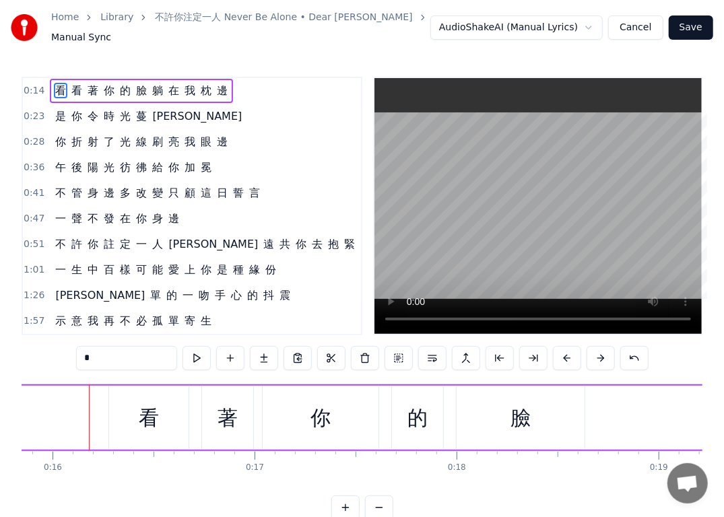
click at [563, 355] on button at bounding box center [567, 358] width 28 height 24
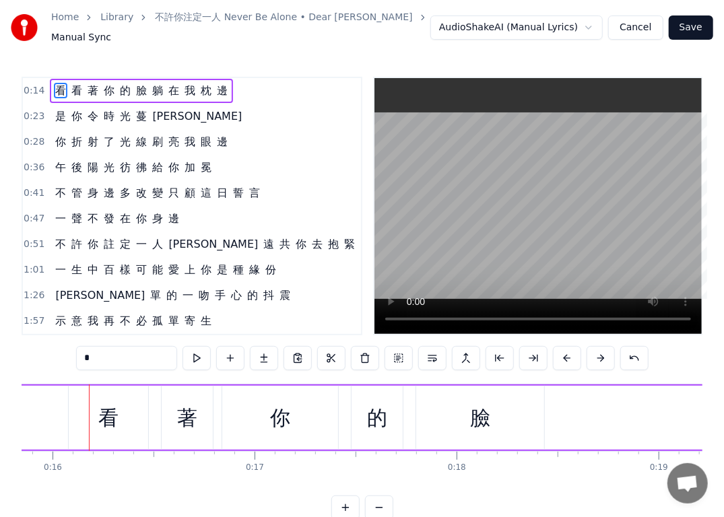
click at [563, 355] on button at bounding box center [567, 358] width 28 height 24
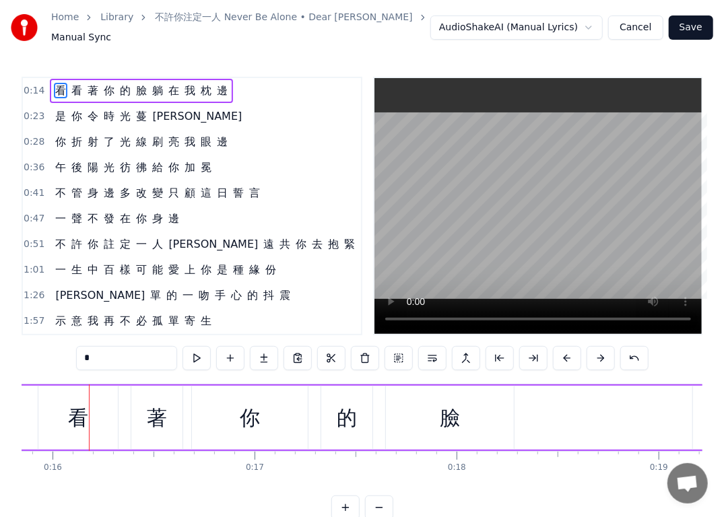
click at [44, 411] on div "看" at bounding box center [77, 418] width 79 height 64
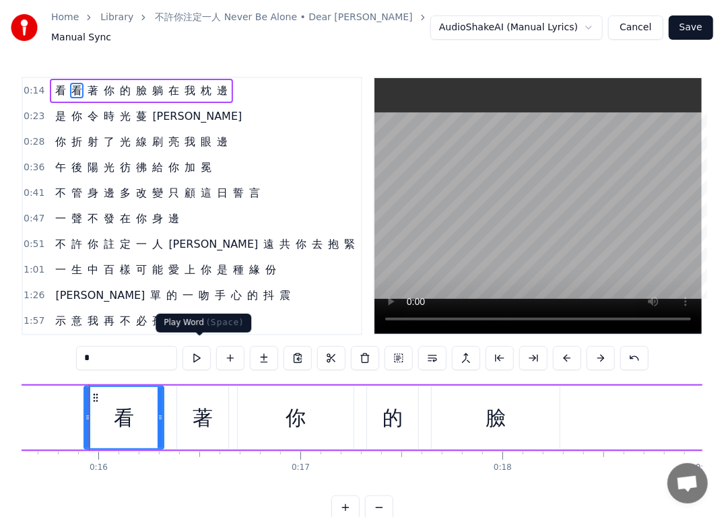
click at [201, 346] on button at bounding box center [197, 358] width 28 height 24
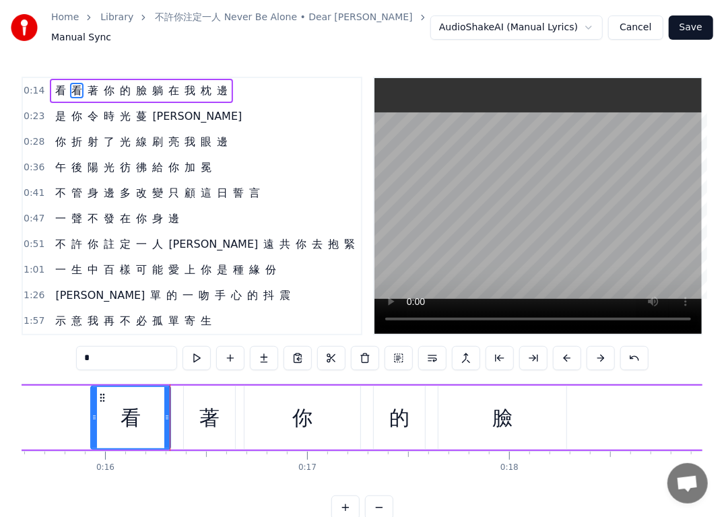
click at [199, 353] on button at bounding box center [197, 358] width 28 height 24
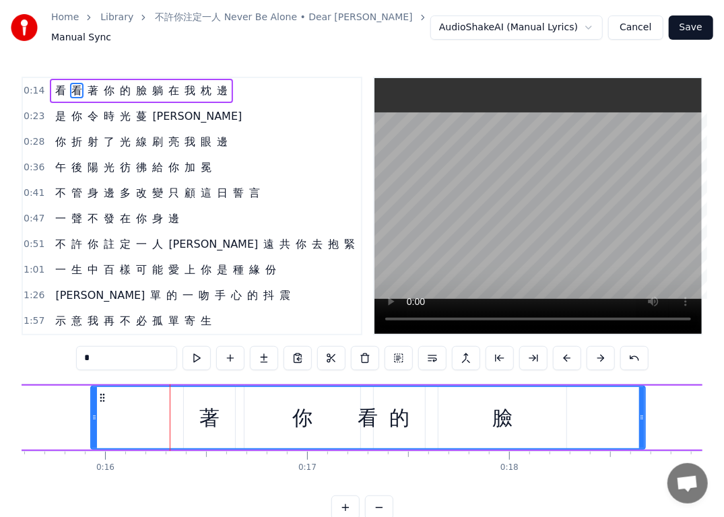
drag, startPoint x: 165, startPoint y: 415, endPoint x: 641, endPoint y: 406, distance: 476.4
click at [645, 412] on icon at bounding box center [641, 417] width 5 height 11
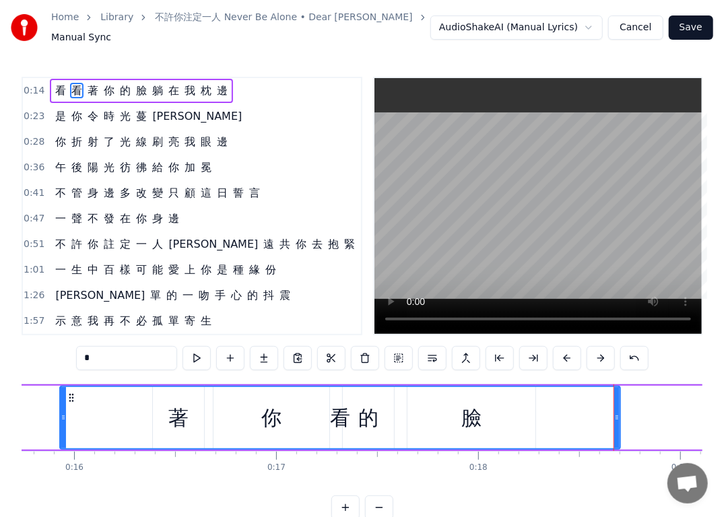
scroll to position [0, 3137]
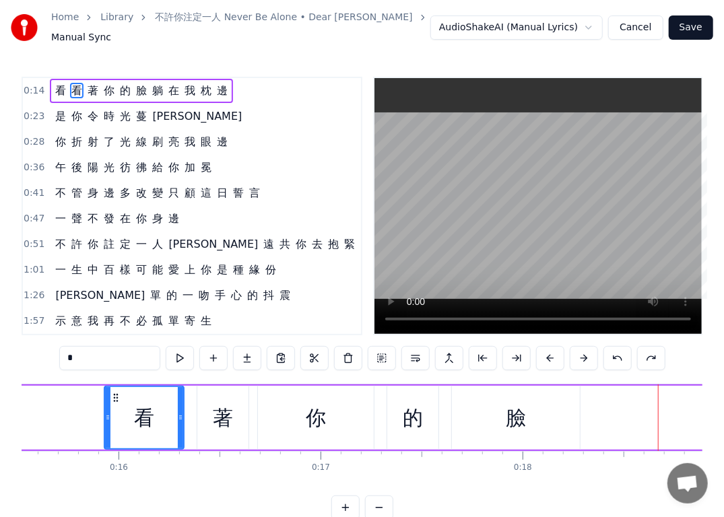
click at [309, 24] on link "不許你注定一人 Never Be Alone • Dear [PERSON_NAME]" at bounding box center [283, 17] width 257 height 13
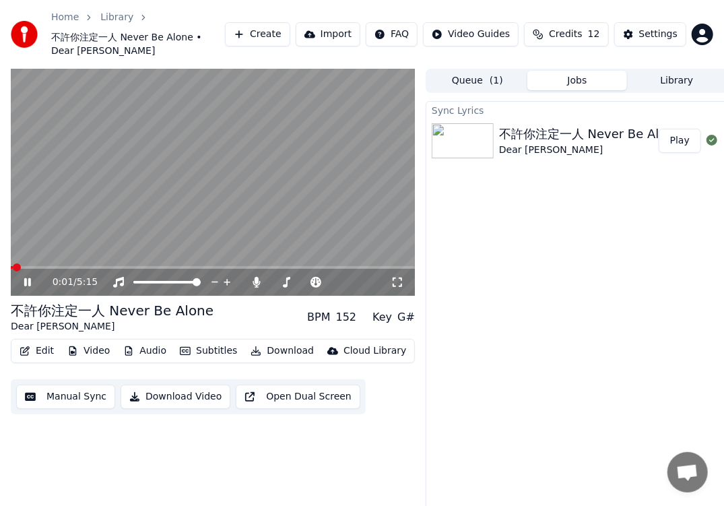
click at [37, 252] on video at bounding box center [213, 183] width 404 height 228
click at [34, 266] on span at bounding box center [213, 267] width 404 height 3
click at [25, 278] on icon at bounding box center [28, 282] width 8 height 9
click at [33, 266] on span at bounding box center [22, 267] width 23 height 3
click at [28, 266] on span at bounding box center [21, 267] width 20 height 3
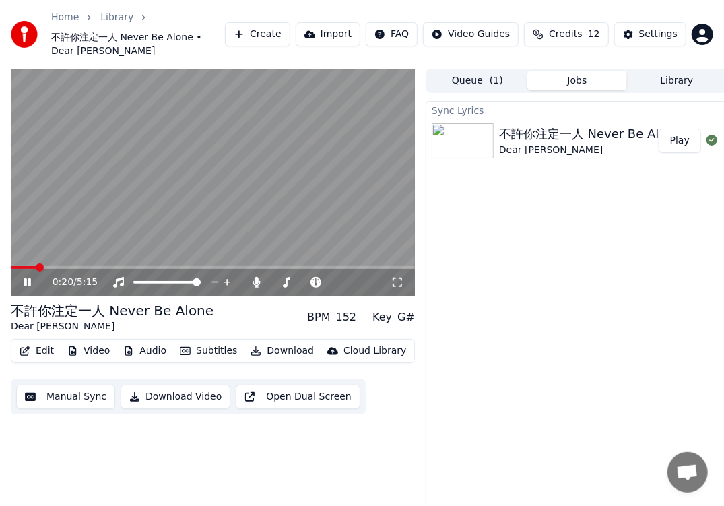
click at [26, 278] on icon at bounding box center [27, 282] width 7 height 8
click at [71, 385] on button "Manual Sync" at bounding box center [65, 397] width 99 height 24
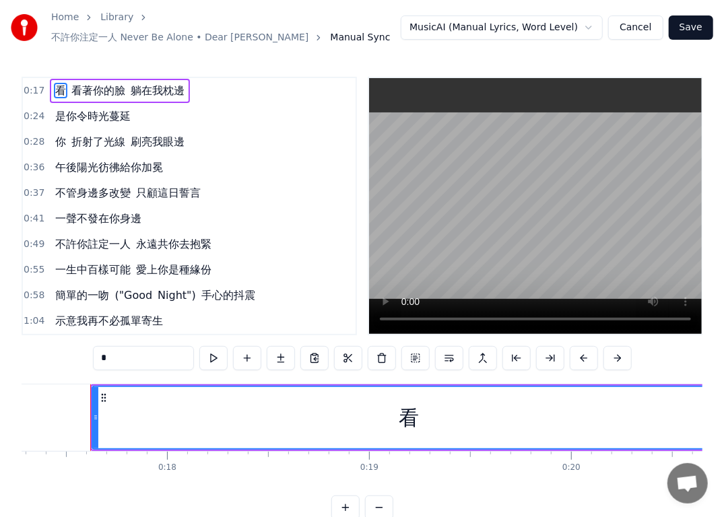
scroll to position [0, 3494]
click at [405, 411] on div "看" at bounding box center [407, 418] width 20 height 30
click at [612, 355] on button at bounding box center [618, 358] width 28 height 24
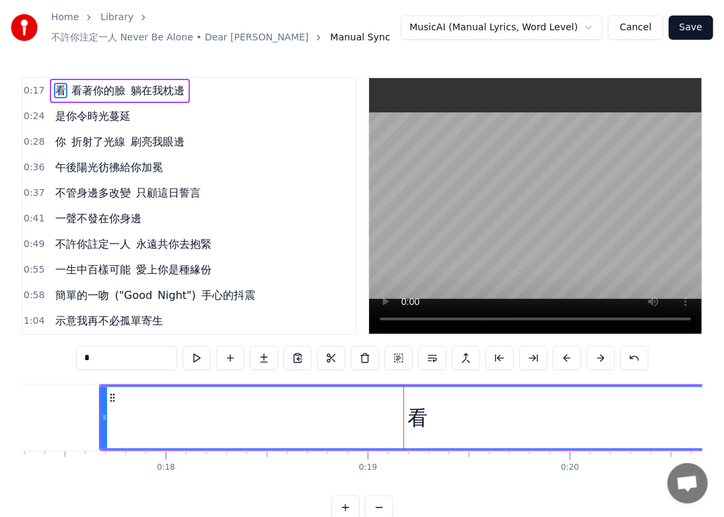
click at [612, 355] on div "*" at bounding box center [362, 358] width 573 height 24
click at [614, 354] on div "*" at bounding box center [362, 358] width 573 height 24
click at [598, 353] on button at bounding box center [601, 358] width 28 height 24
click at [598, 352] on button at bounding box center [601, 358] width 28 height 24
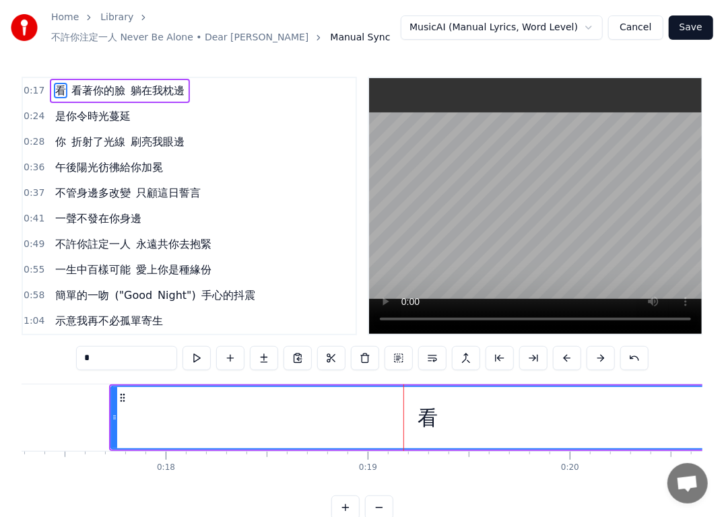
click at [598, 352] on button at bounding box center [601, 358] width 28 height 24
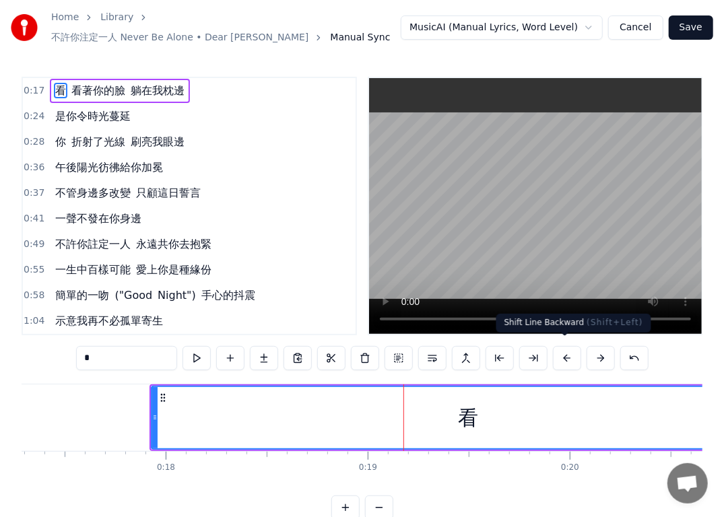
click at [567, 354] on button at bounding box center [567, 358] width 28 height 24
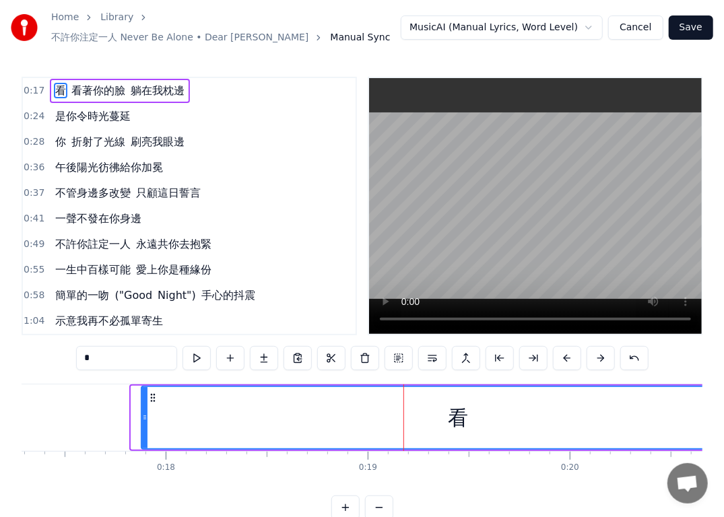
click at [567, 354] on button at bounding box center [567, 358] width 28 height 24
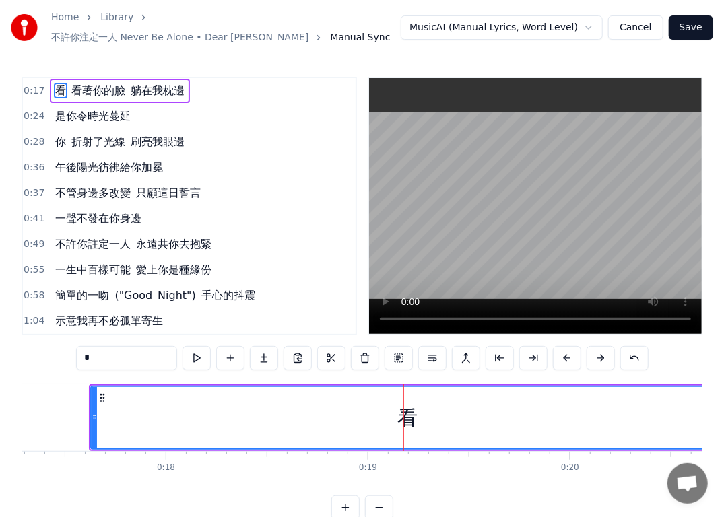
click at [567, 354] on button at bounding box center [567, 358] width 28 height 24
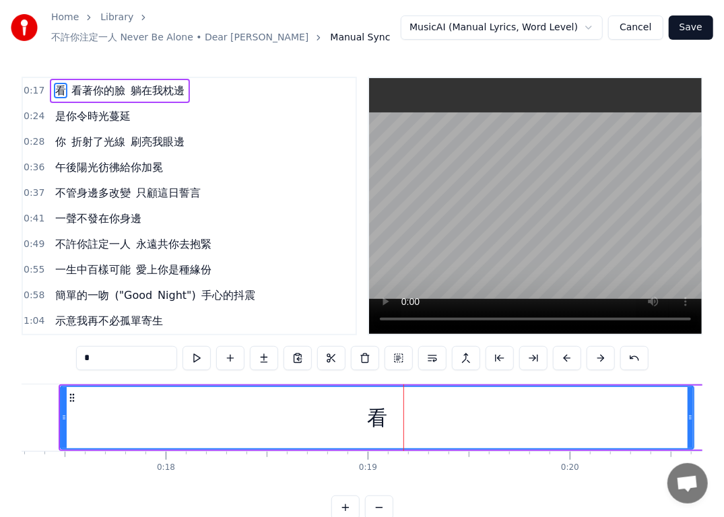
click at [567, 354] on button at bounding box center [567, 358] width 28 height 24
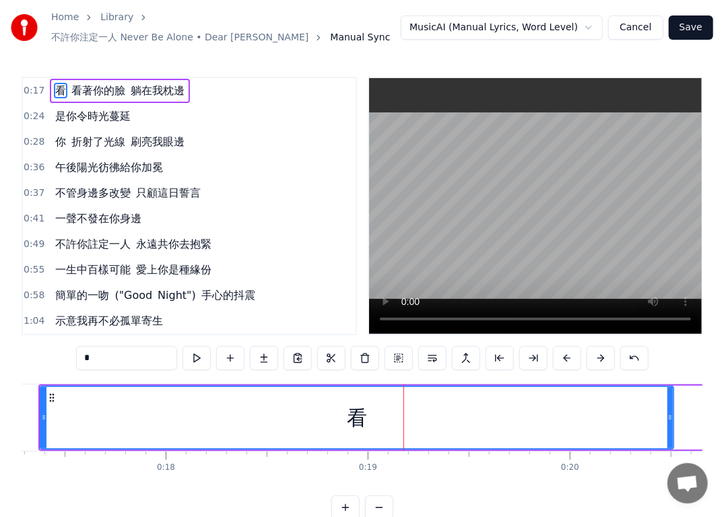
click at [567, 354] on button at bounding box center [567, 358] width 28 height 24
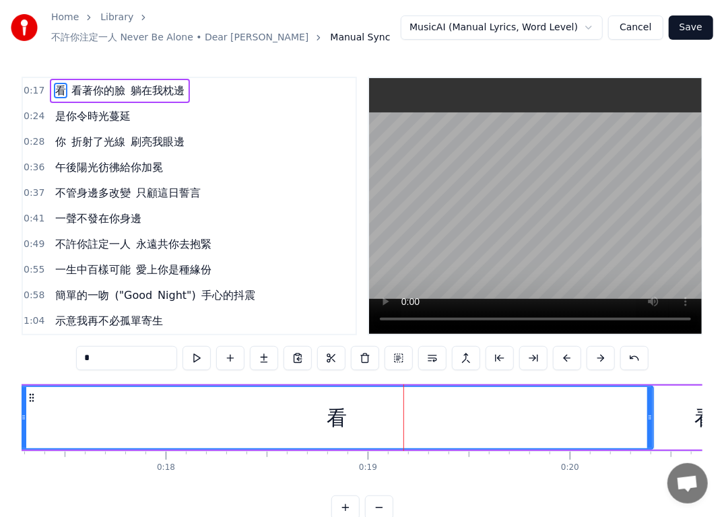
click at [567, 354] on button at bounding box center [567, 358] width 28 height 24
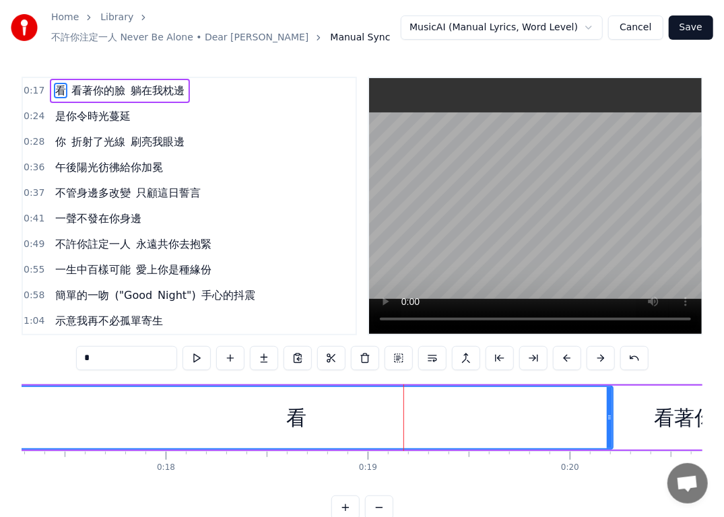
click at [567, 354] on button at bounding box center [567, 358] width 28 height 24
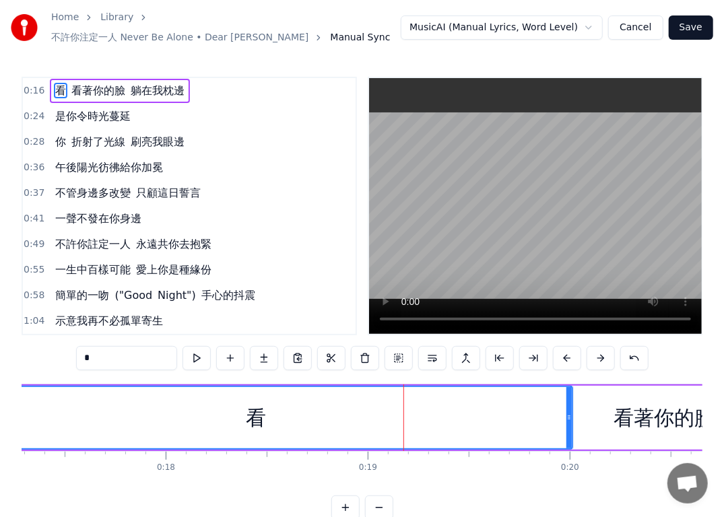
click at [567, 354] on button at bounding box center [567, 358] width 28 height 24
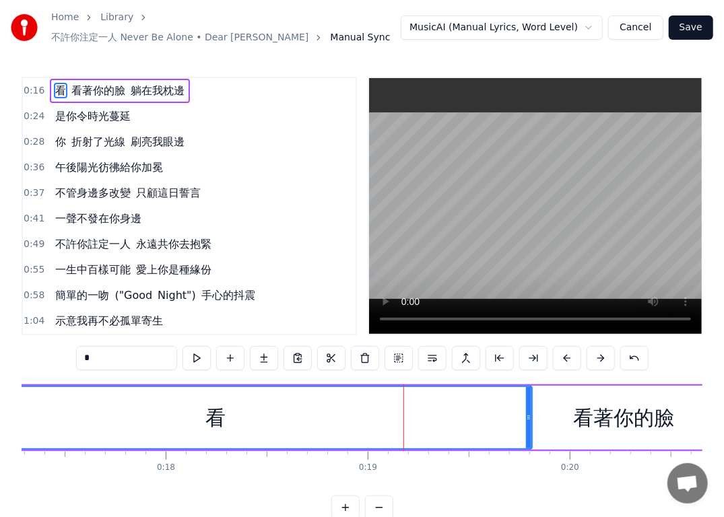
click at [567, 354] on button at bounding box center [567, 358] width 28 height 24
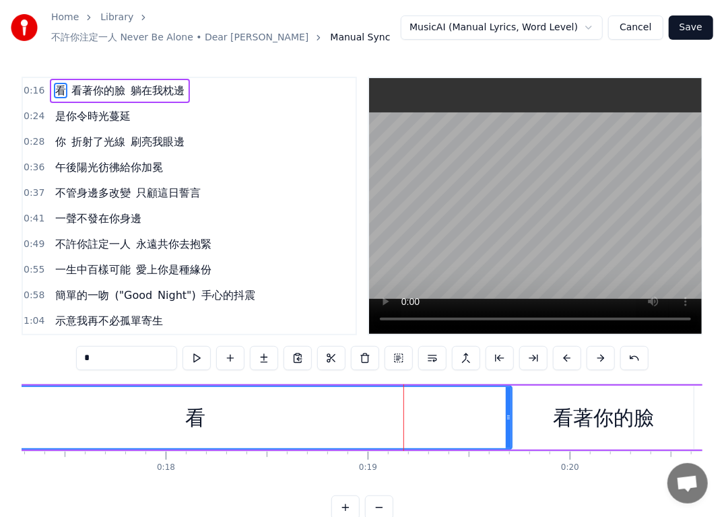
click at [567, 354] on button at bounding box center [567, 358] width 28 height 24
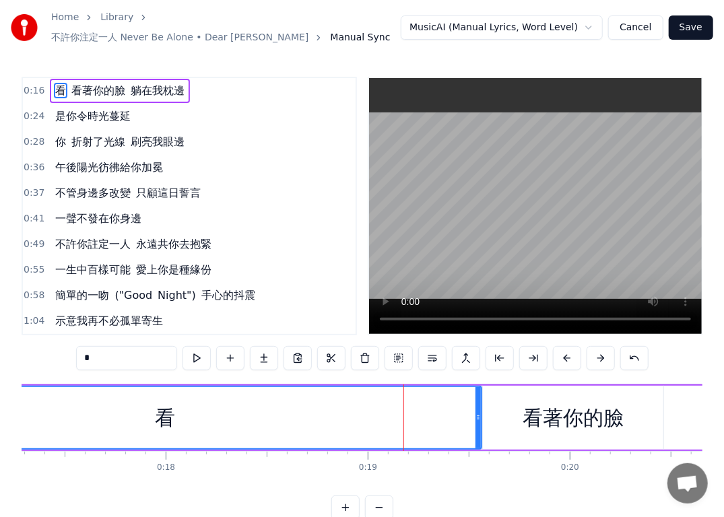
click at [567, 354] on button at bounding box center [567, 358] width 28 height 24
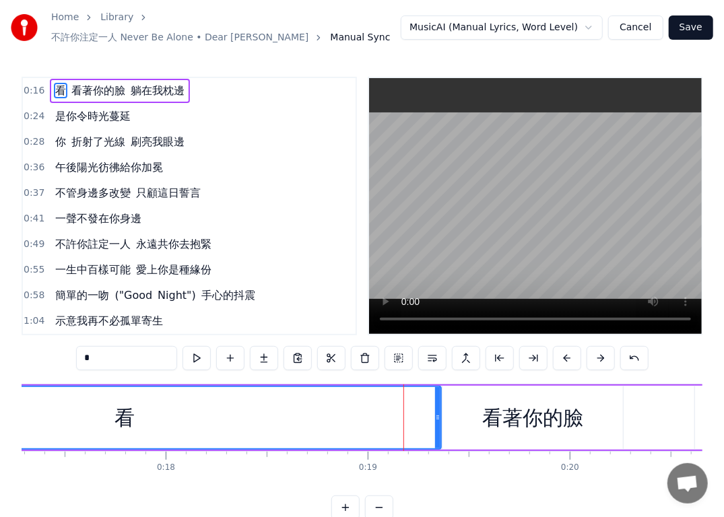
click at [567, 354] on button at bounding box center [567, 358] width 28 height 24
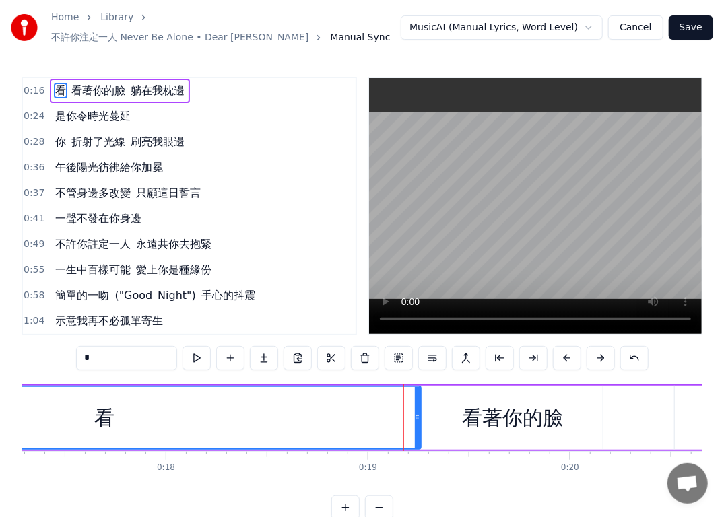
click at [567, 354] on button at bounding box center [567, 358] width 28 height 24
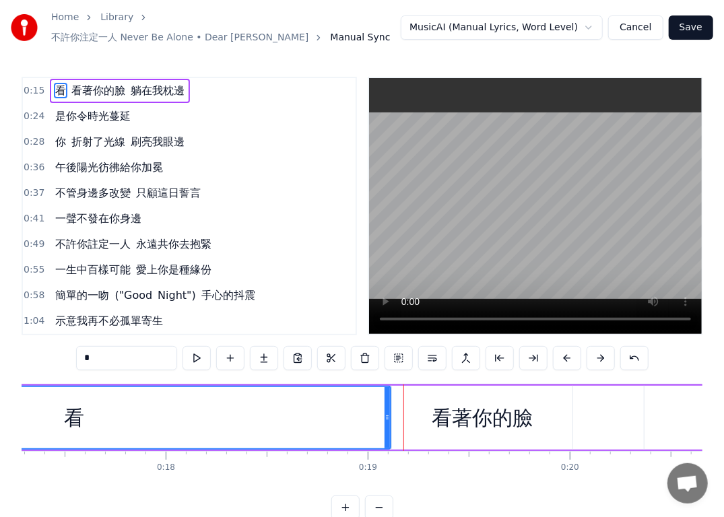
click at [567, 354] on button at bounding box center [567, 358] width 28 height 24
click at [685, 31] on button "Save" at bounding box center [691, 27] width 44 height 24
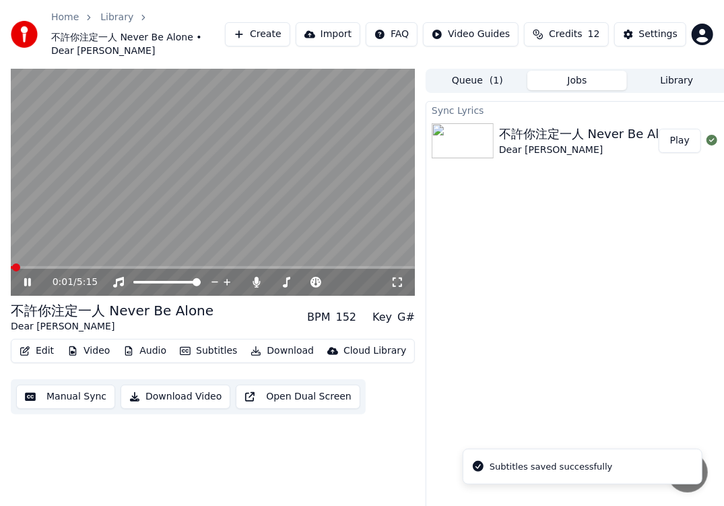
click at [38, 266] on span at bounding box center [213, 267] width 404 height 3
click at [31, 266] on span at bounding box center [25, 267] width 28 height 3
click at [30, 266] on span at bounding box center [21, 267] width 20 height 3
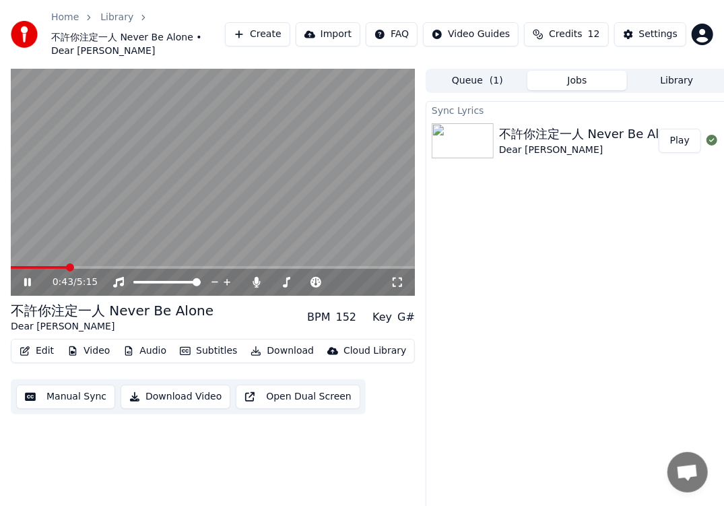
click at [57, 252] on video at bounding box center [213, 183] width 404 height 228
click at [57, 266] on span at bounding box center [39, 267] width 57 height 3
click at [32, 277] on icon at bounding box center [37, 282] width 31 height 11
click at [49, 266] on span at bounding box center [34, 267] width 47 height 3
click at [28, 278] on icon at bounding box center [27, 282] width 7 height 8
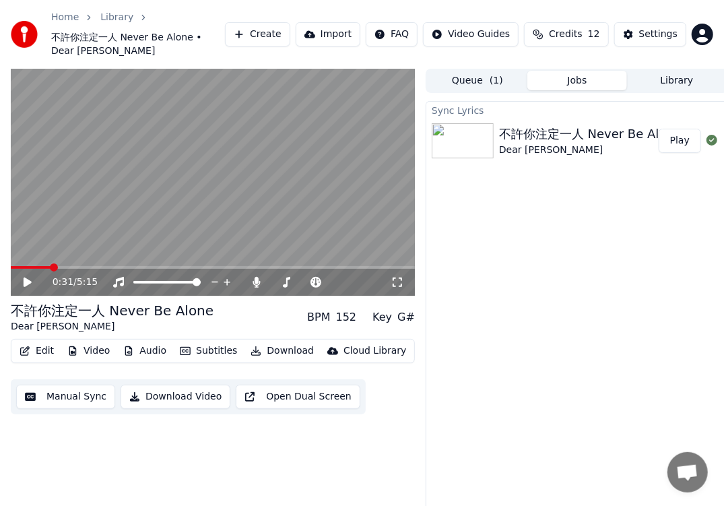
click at [75, 390] on button "Manual Sync" at bounding box center [65, 397] width 99 height 24
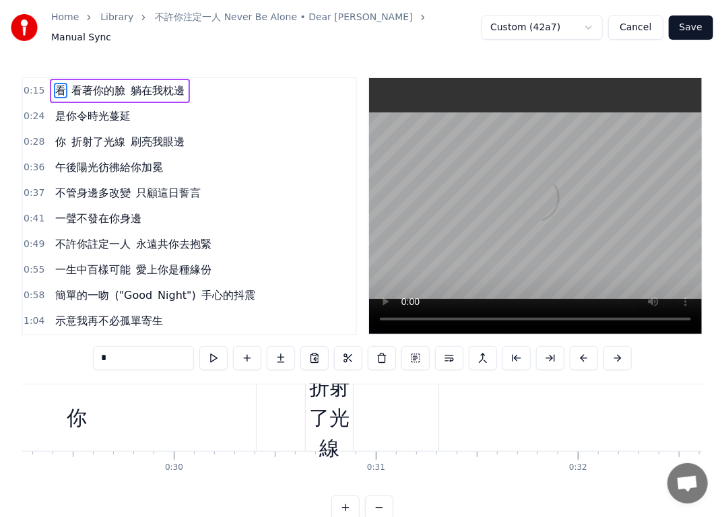
scroll to position [0, 5822]
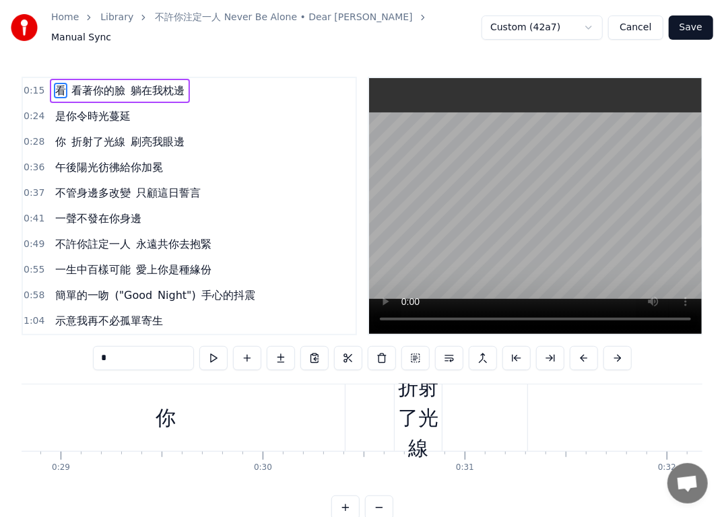
click at [415, 408] on div "折射了光線" at bounding box center [418, 418] width 47 height 91
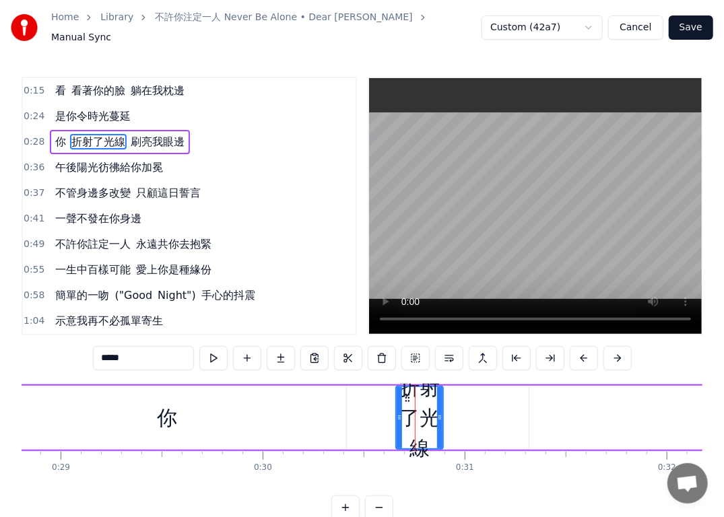
click at [147, 396] on div "你" at bounding box center [167, 418] width 358 height 64
type input "*"
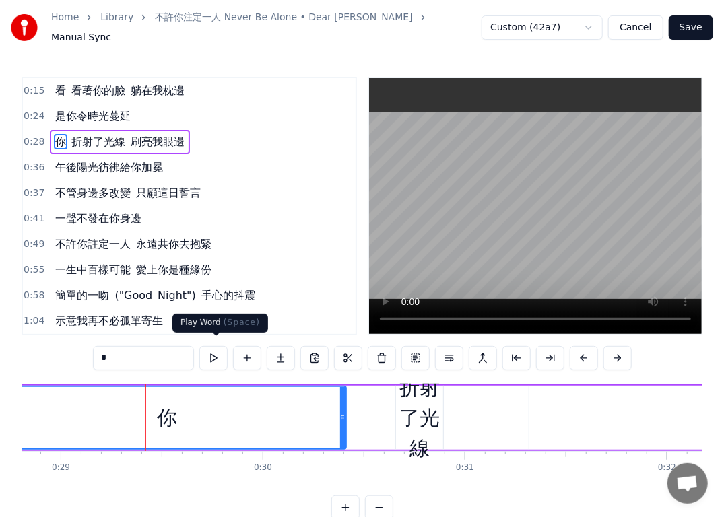
click at [222, 353] on button at bounding box center [213, 358] width 28 height 24
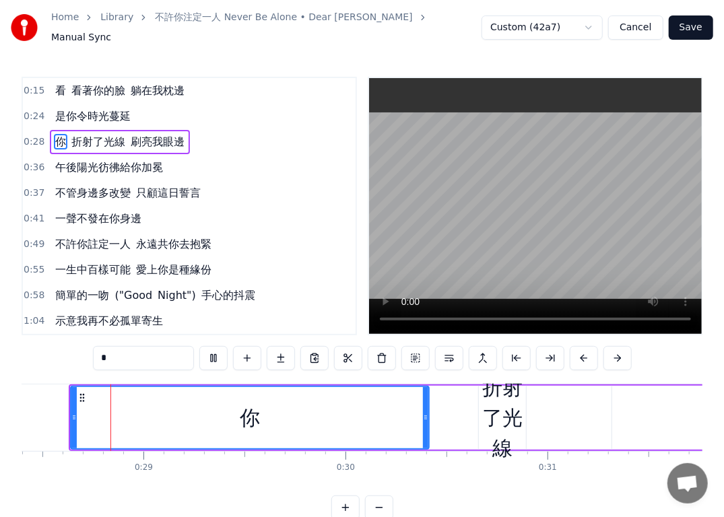
scroll to position [0, 5719]
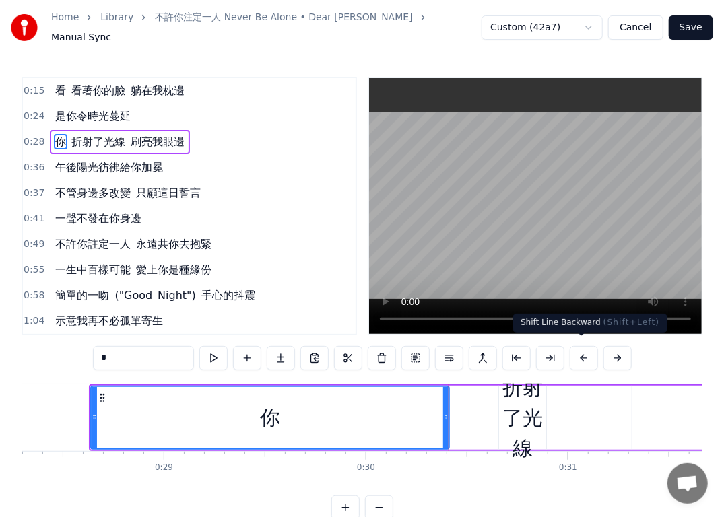
click at [579, 356] on button at bounding box center [584, 358] width 28 height 24
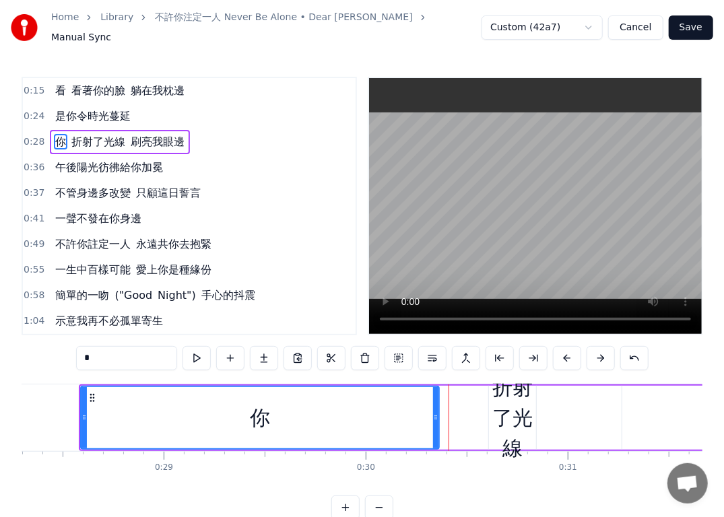
click at [579, 356] on div "*" at bounding box center [362, 358] width 573 height 24
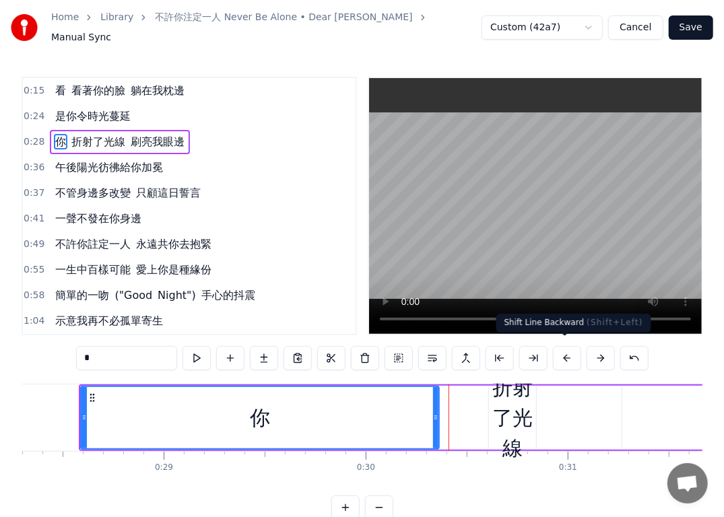
click at [569, 354] on button at bounding box center [567, 358] width 28 height 24
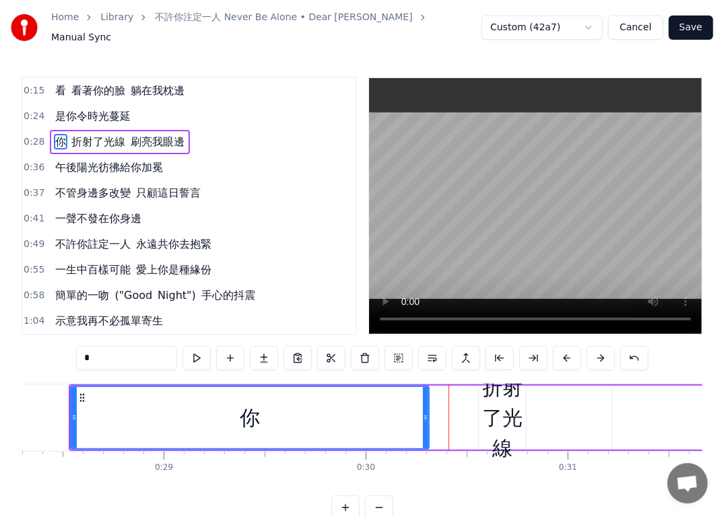
click at [567, 354] on button at bounding box center [567, 358] width 28 height 24
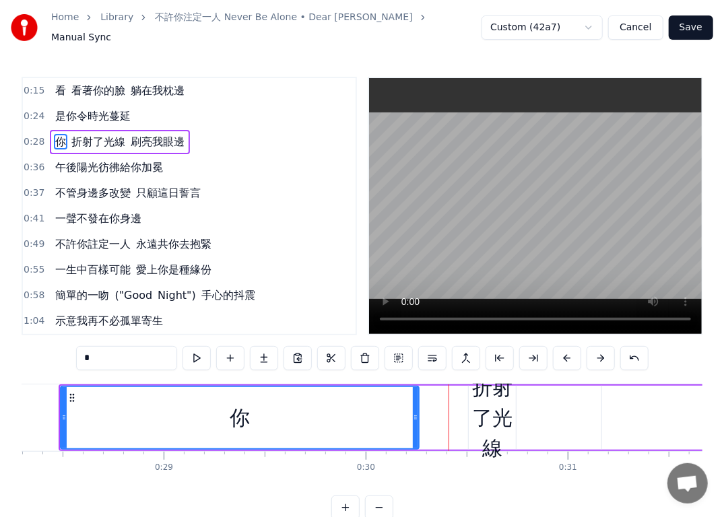
click at [567, 354] on button at bounding box center [567, 358] width 28 height 24
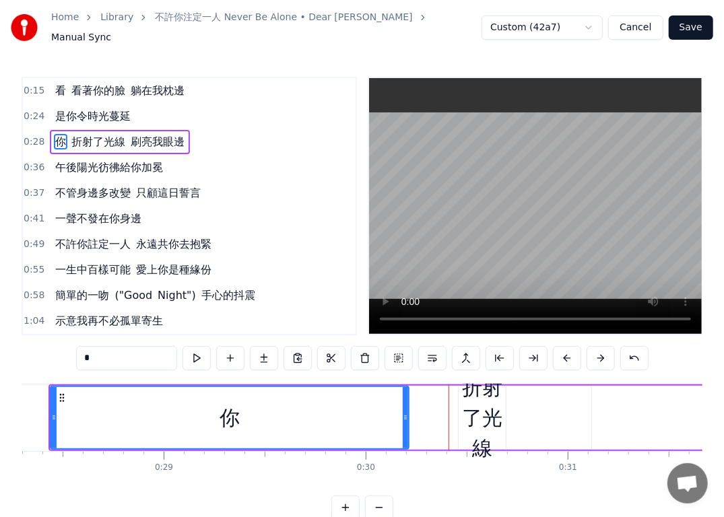
click at [567, 354] on button at bounding box center [567, 358] width 28 height 24
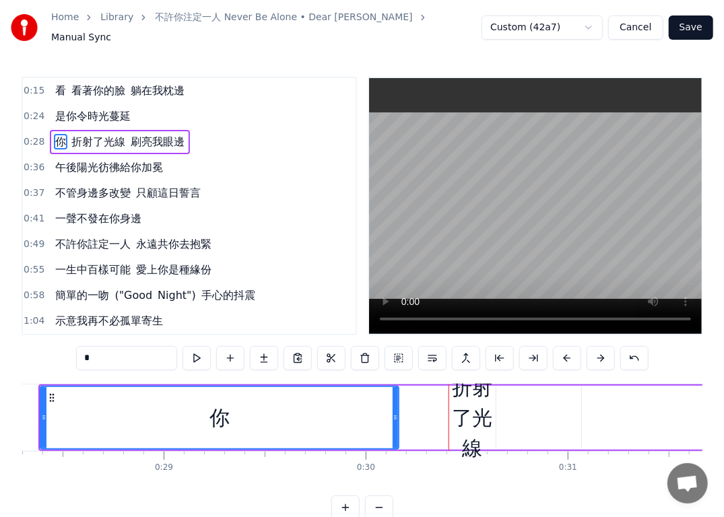
click at [567, 354] on button at bounding box center [567, 358] width 28 height 24
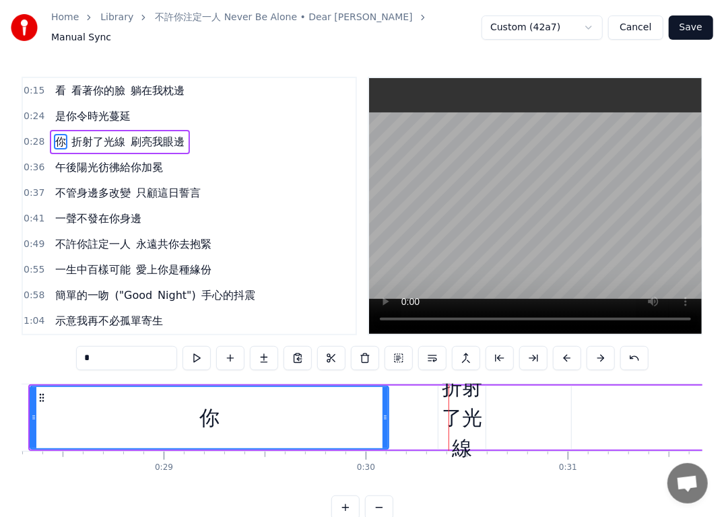
click at [567, 354] on button at bounding box center [567, 358] width 28 height 24
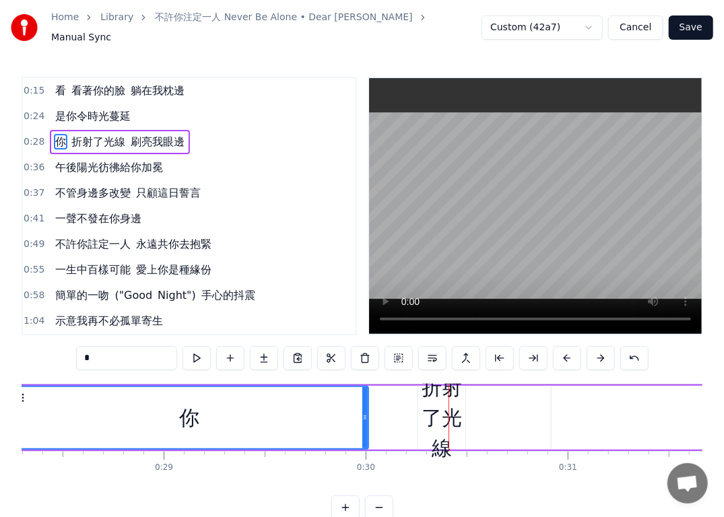
click at [567, 354] on button at bounding box center [567, 358] width 28 height 24
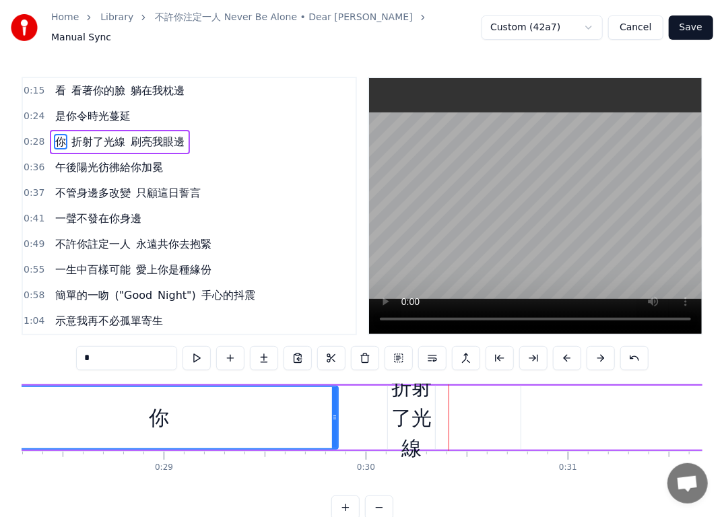
click at [567, 354] on button at bounding box center [567, 358] width 28 height 24
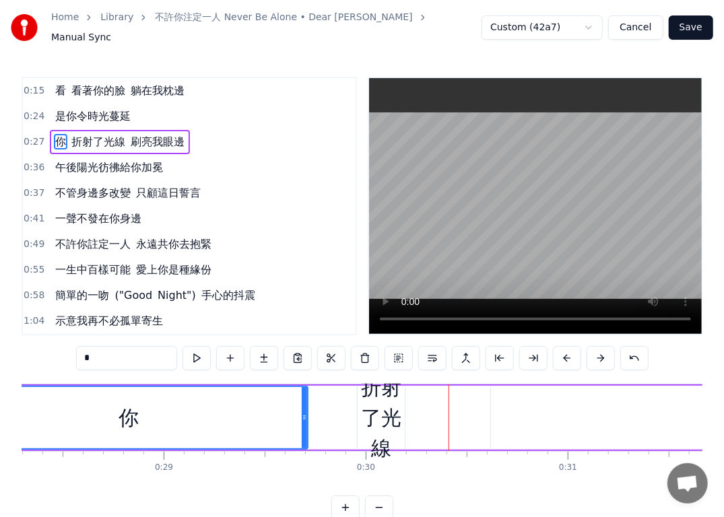
click at [567, 354] on button at bounding box center [567, 358] width 28 height 24
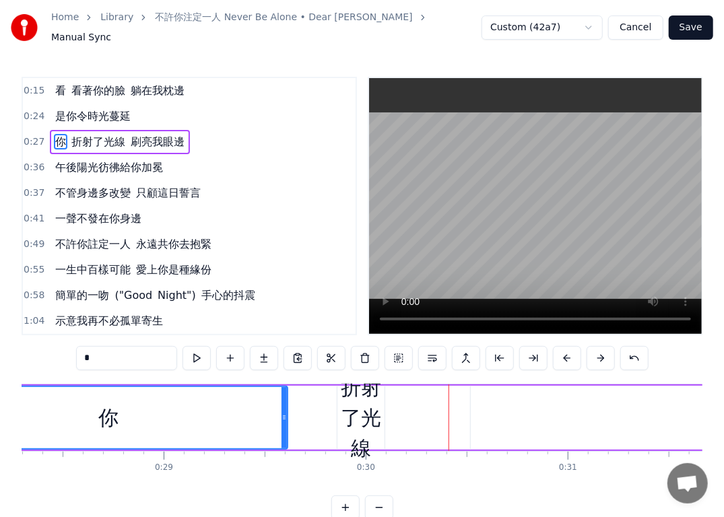
click at [567, 354] on button at bounding box center [567, 358] width 28 height 24
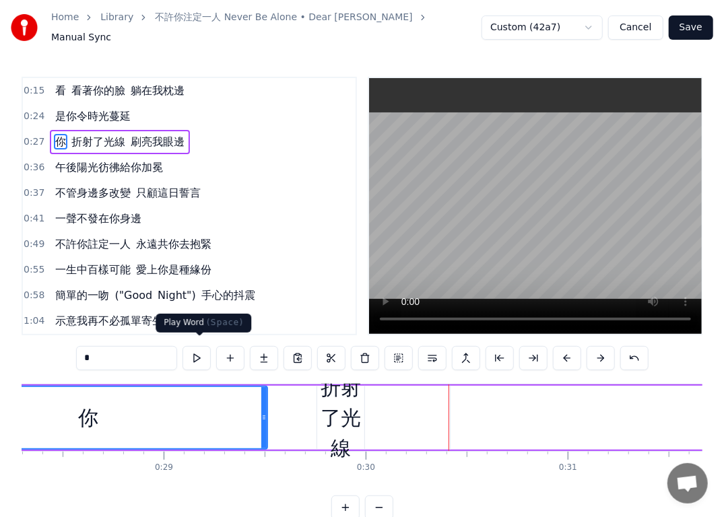
click at [201, 352] on button at bounding box center [197, 358] width 28 height 24
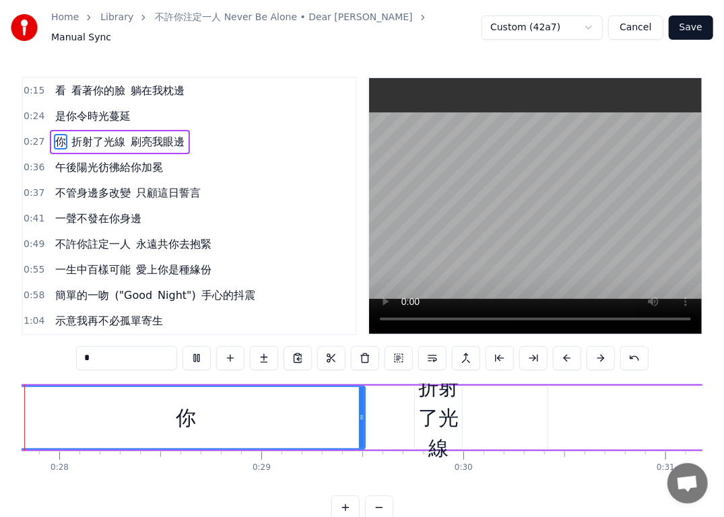
scroll to position [0, 5537]
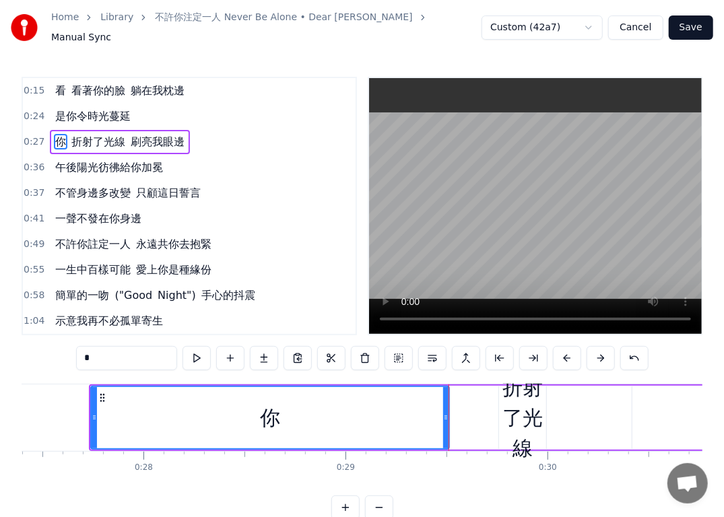
click at [449, 426] on div at bounding box center [449, 418] width 1 height 67
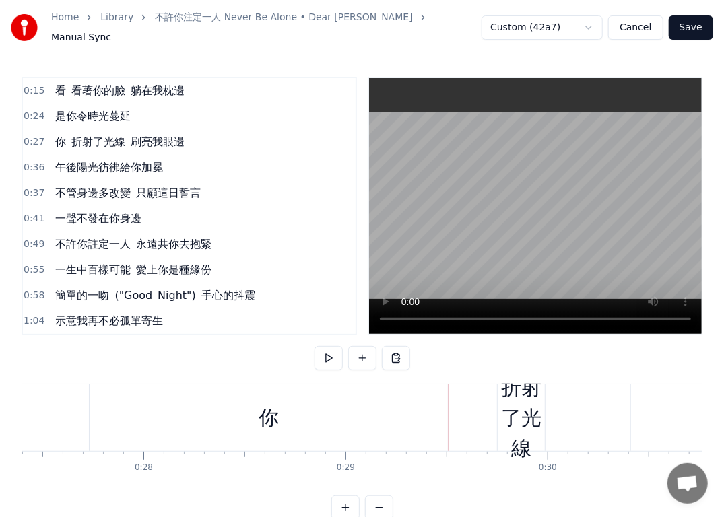
click at [526, 411] on div "折射了光線" at bounding box center [521, 418] width 47 height 91
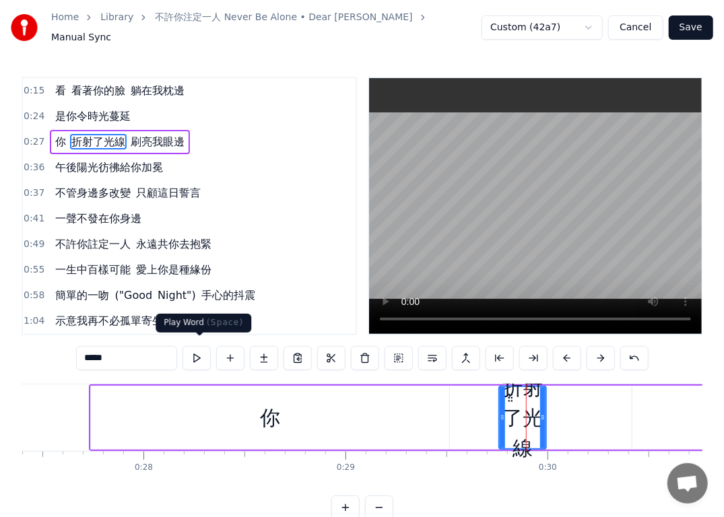
click at [204, 354] on button at bounding box center [197, 358] width 28 height 24
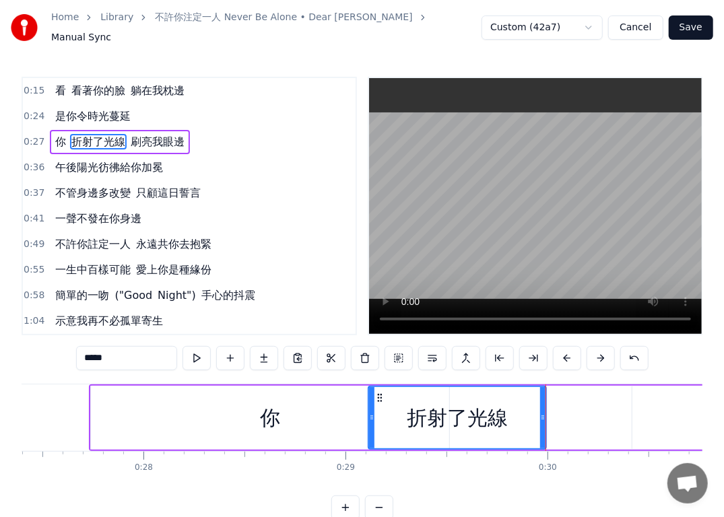
drag, startPoint x: 501, startPoint y: 414, endPoint x: 362, endPoint y: 408, distance: 139.6
click at [369, 412] on icon at bounding box center [371, 417] width 5 height 11
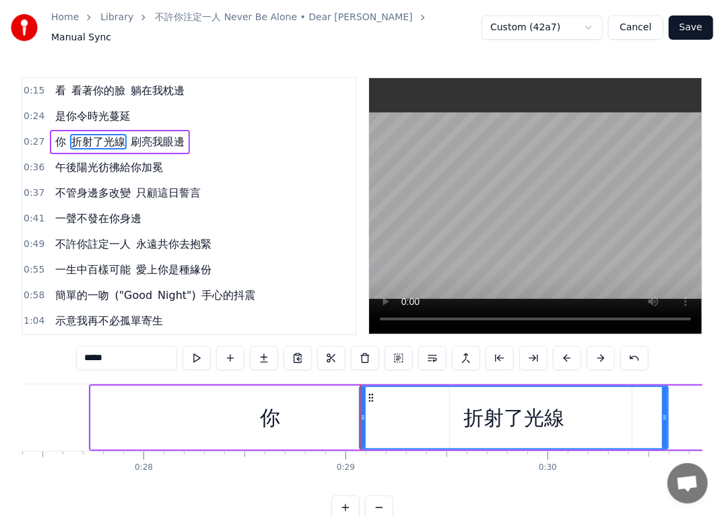
drag, startPoint x: 543, startPoint y: 412, endPoint x: 675, endPoint y: 414, distance: 132.1
click at [668, 414] on icon at bounding box center [664, 417] width 5 height 11
click at [675, 414] on icon at bounding box center [674, 417] width 5 height 11
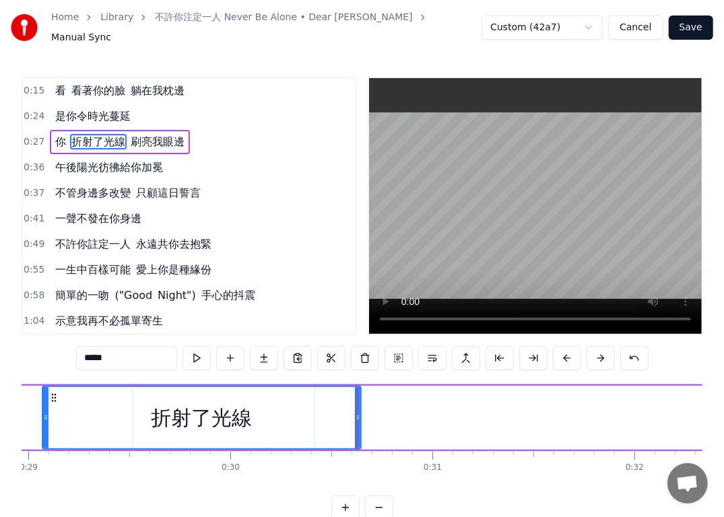
scroll to position [0, 5810]
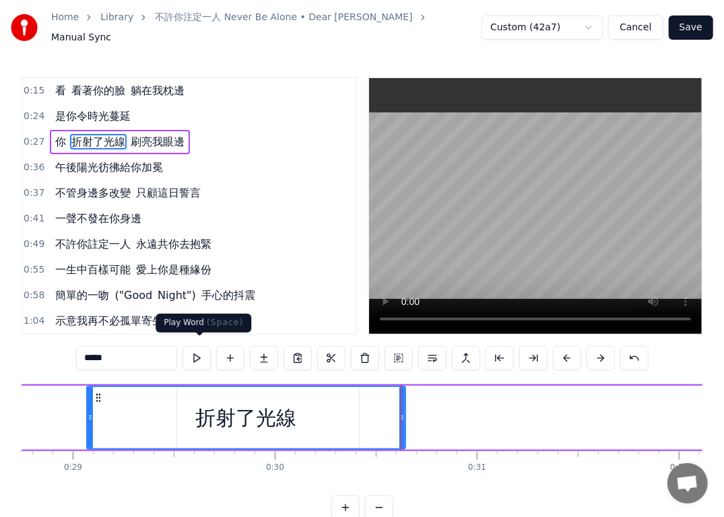
click at [203, 354] on button at bounding box center [197, 358] width 28 height 24
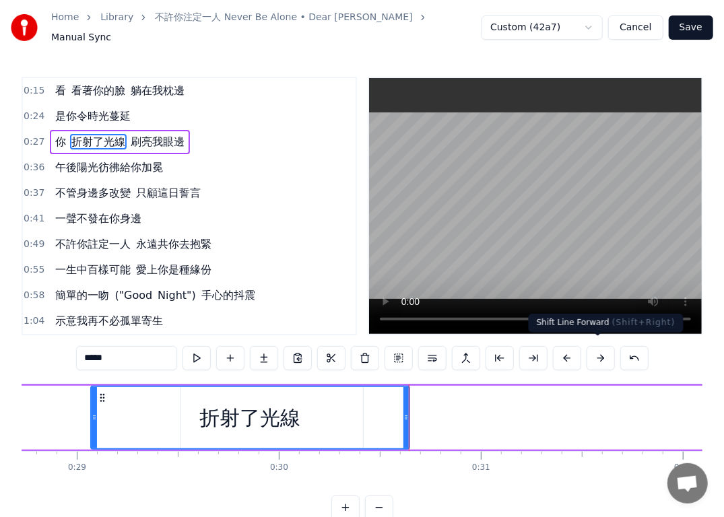
click at [594, 356] on button at bounding box center [601, 358] width 28 height 24
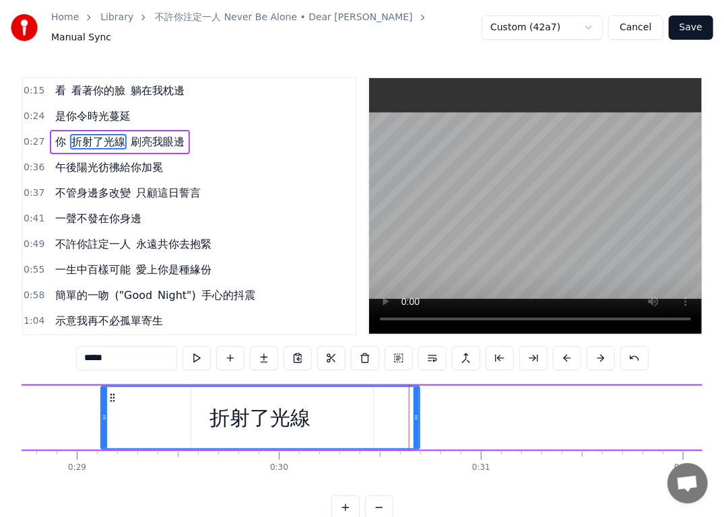
click at [594, 356] on button at bounding box center [601, 358] width 28 height 24
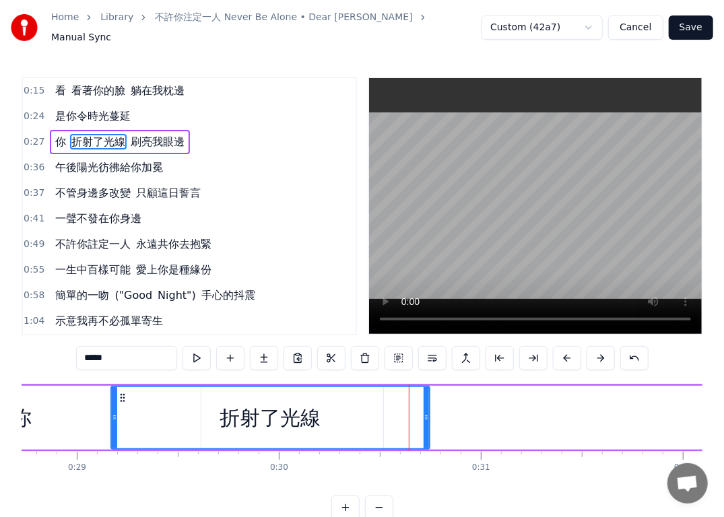
click at [594, 356] on button at bounding box center [601, 358] width 28 height 24
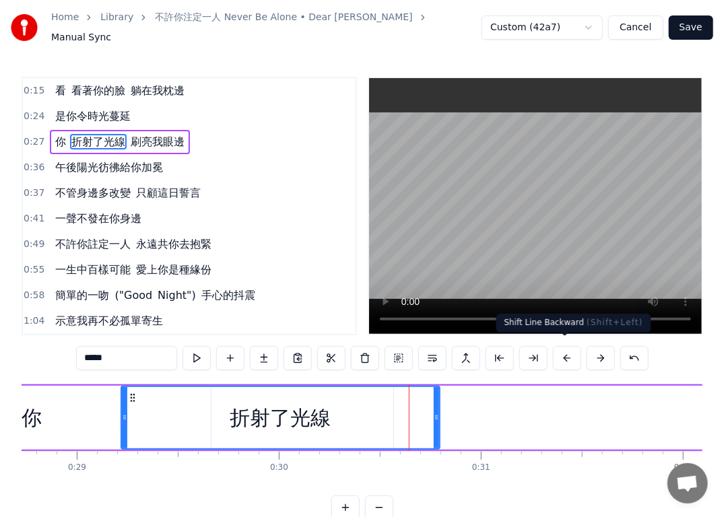
click at [563, 353] on button at bounding box center [567, 358] width 28 height 24
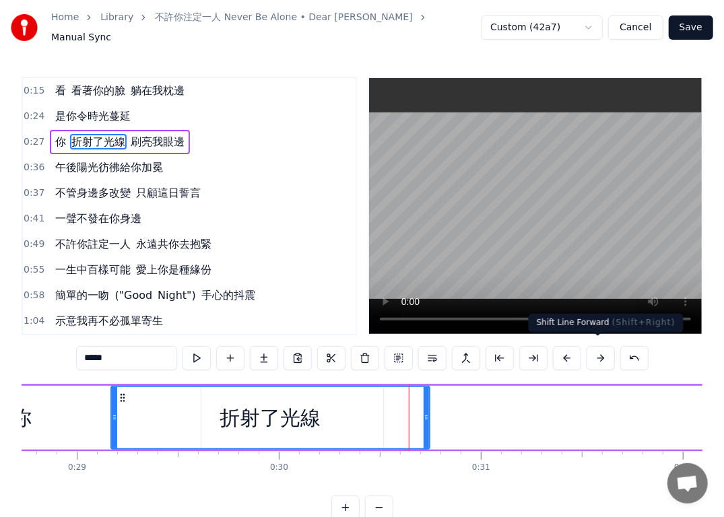
click at [593, 354] on button at bounding box center [601, 358] width 28 height 24
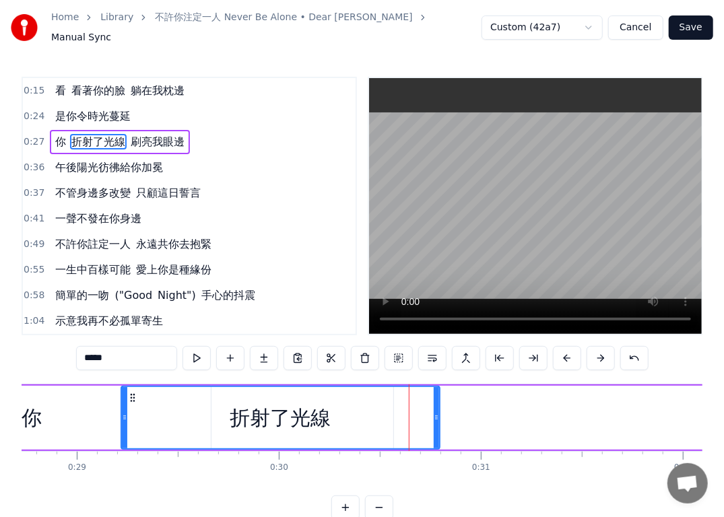
click at [249, 412] on div "折射了光線" at bounding box center [280, 418] width 101 height 30
click at [234, 409] on div "折射了光線" at bounding box center [280, 418] width 101 height 30
drag, startPoint x: 227, startPoint y: 408, endPoint x: 296, endPoint y: 407, distance: 69.4
click at [295, 407] on div "折射了光線" at bounding box center [280, 417] width 317 height 61
drag, startPoint x: 229, startPoint y: 409, endPoint x: 222, endPoint y: 410, distance: 6.8
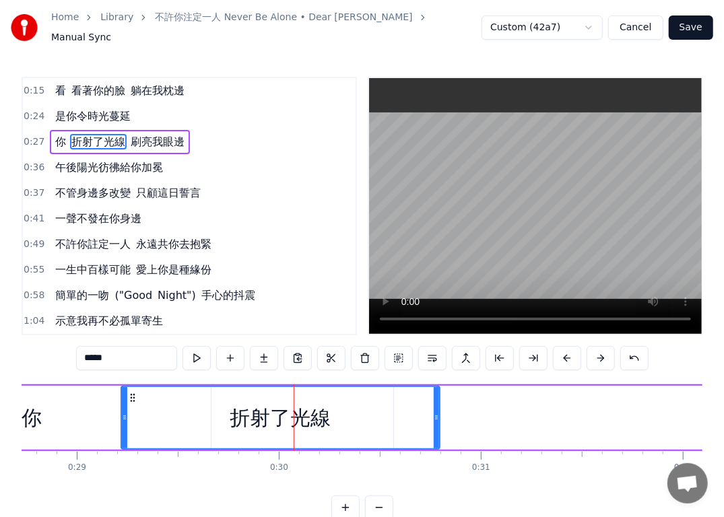
click at [228, 409] on div "折射了光線" at bounding box center [280, 417] width 317 height 61
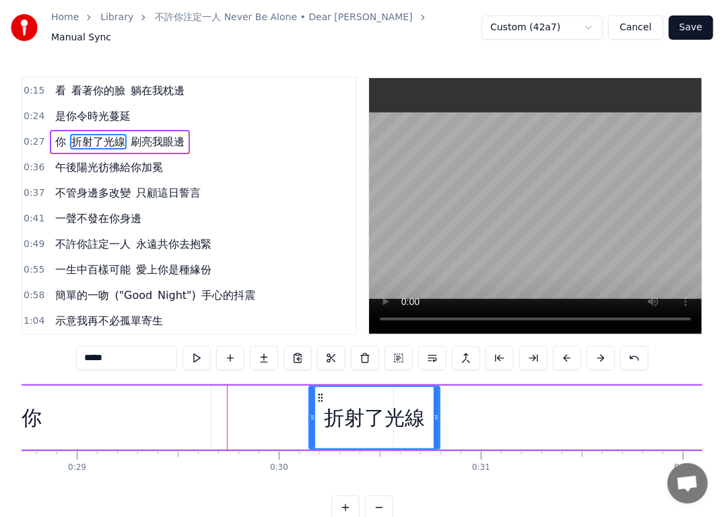
drag, startPoint x: 123, startPoint y: 412, endPoint x: 311, endPoint y: 416, distance: 188.0
click at [311, 416] on icon at bounding box center [312, 417] width 5 height 11
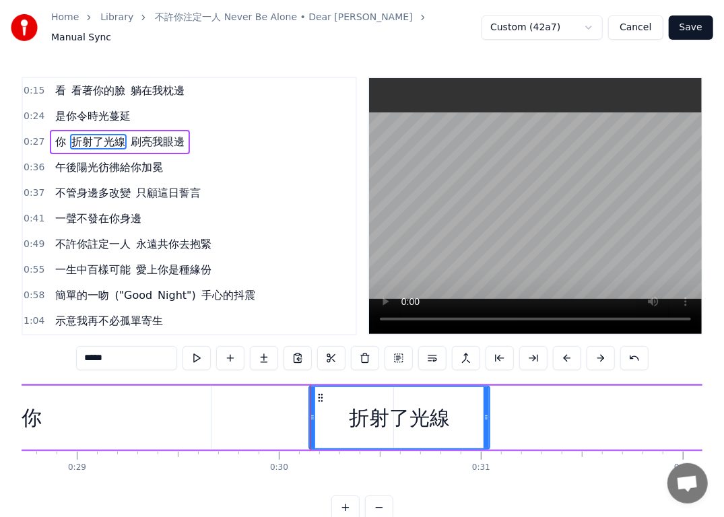
drag, startPoint x: 437, startPoint y: 418, endPoint x: 487, endPoint y: 418, distance: 49.9
click at [487, 418] on div at bounding box center [486, 417] width 5 height 61
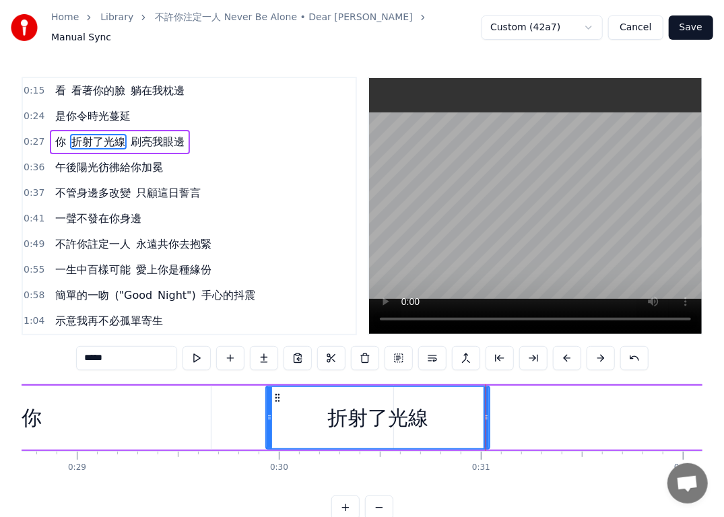
drag, startPoint x: 310, startPoint y: 412, endPoint x: 267, endPoint y: 414, distance: 43.1
click at [267, 414] on icon at bounding box center [269, 417] width 5 height 11
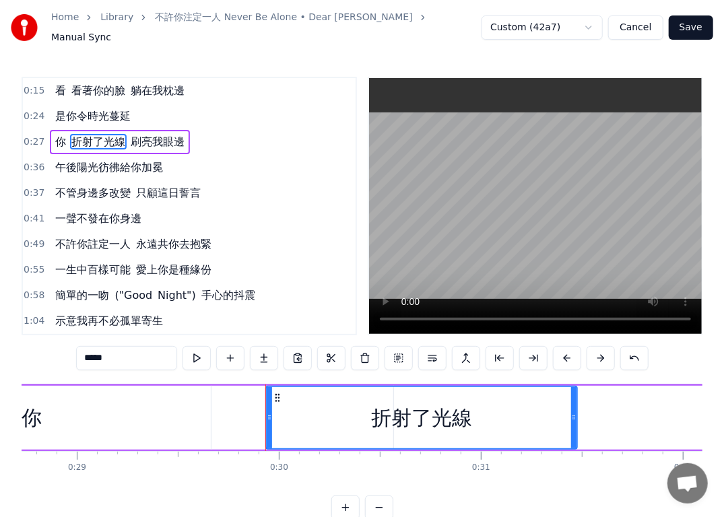
drag, startPoint x: 488, startPoint y: 417, endPoint x: 576, endPoint y: 420, distance: 87.6
click at [576, 420] on div at bounding box center [573, 417] width 5 height 61
drag, startPoint x: 573, startPoint y: 413, endPoint x: 548, endPoint y: 414, distance: 25.0
click at [548, 414] on icon at bounding box center [548, 417] width 5 height 11
drag, startPoint x: 266, startPoint y: 416, endPoint x: 290, endPoint y: 416, distance: 23.6
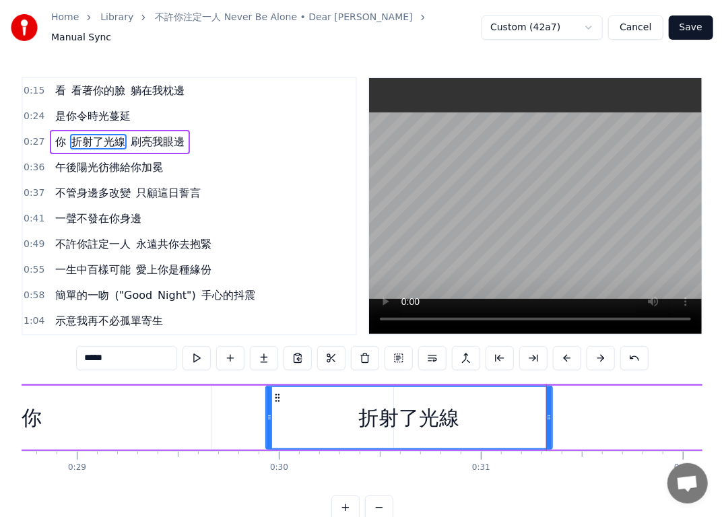
click at [290, 416] on div "折射了光線" at bounding box center [409, 418] width 288 height 64
click at [287, 417] on div "折射了光線" at bounding box center [409, 417] width 285 height 61
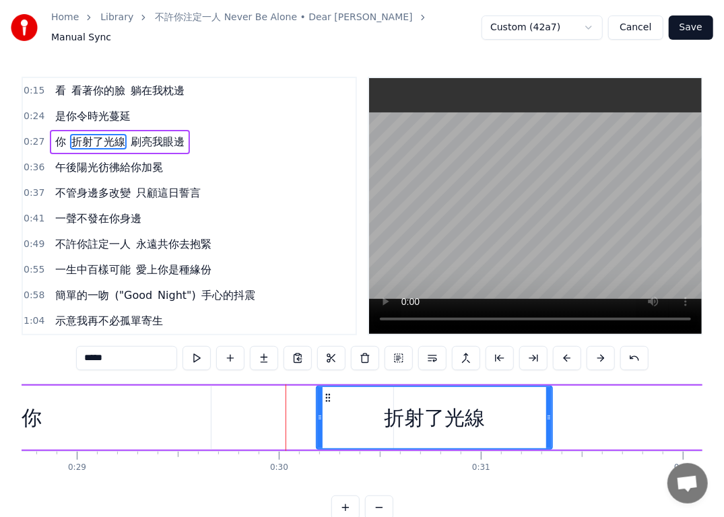
drag, startPoint x: 269, startPoint y: 418, endPoint x: 319, endPoint y: 418, distance: 50.5
click at [319, 418] on div at bounding box center [319, 417] width 5 height 61
click at [205, 355] on button at bounding box center [197, 358] width 28 height 24
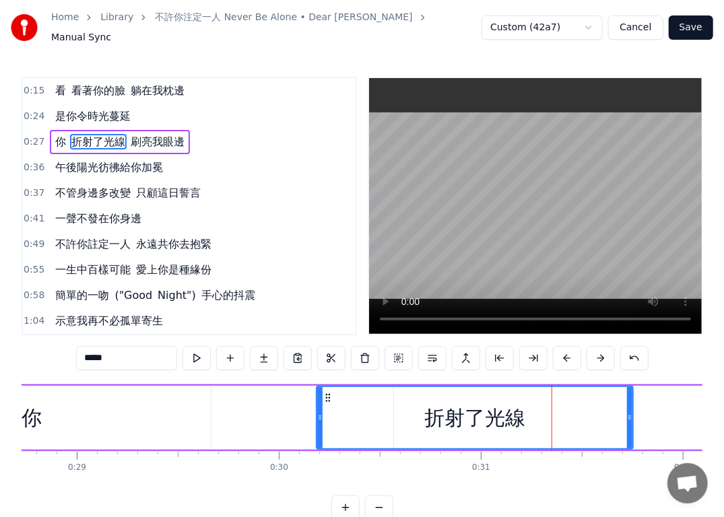
drag, startPoint x: 547, startPoint y: 416, endPoint x: 628, endPoint y: 415, distance: 80.9
click at [628, 415] on icon at bounding box center [629, 417] width 5 height 11
click at [205, 356] on button at bounding box center [197, 358] width 28 height 24
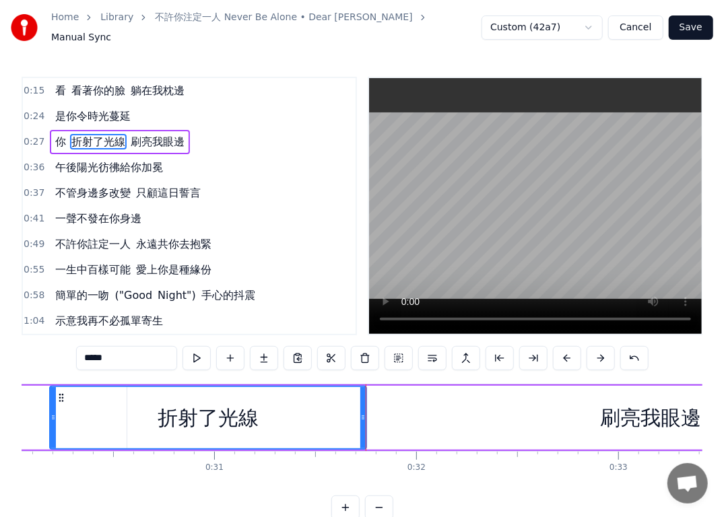
scroll to position [0, 6117]
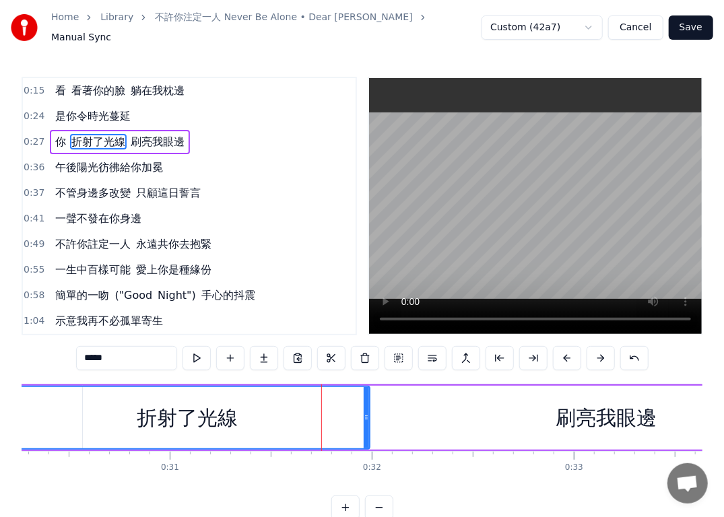
drag, startPoint x: 317, startPoint y: 416, endPoint x: 364, endPoint y: 420, distance: 48.1
click at [364, 420] on div at bounding box center [366, 417] width 5 height 61
click at [201, 354] on button at bounding box center [197, 358] width 28 height 24
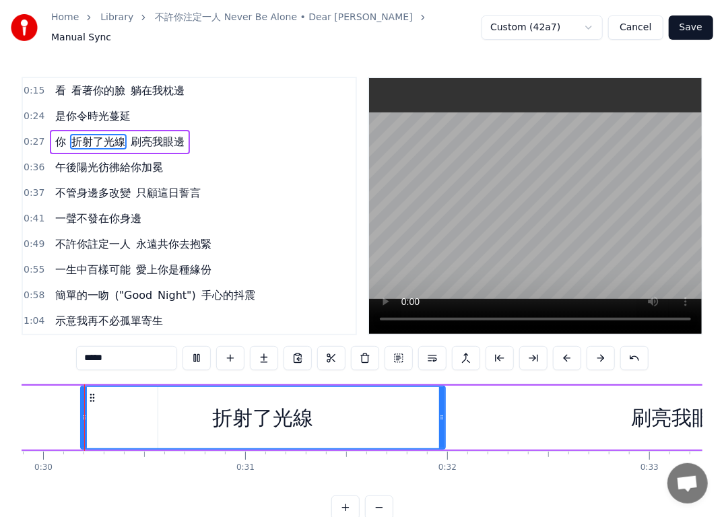
scroll to position [0, 6032]
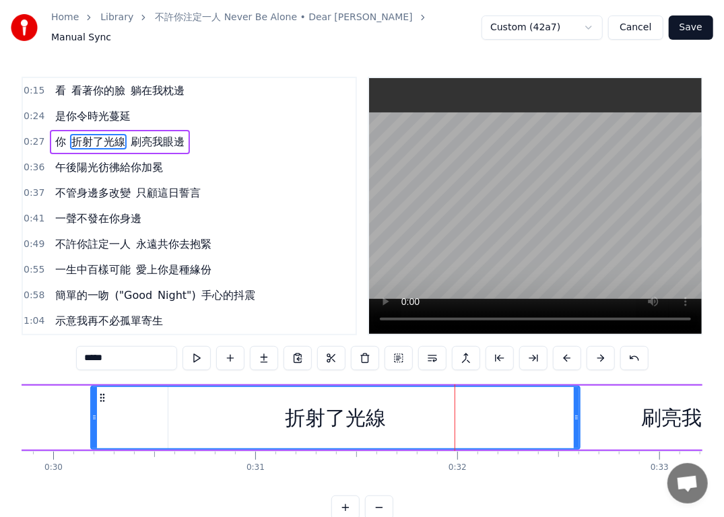
drag, startPoint x: 451, startPoint y: 416, endPoint x: 576, endPoint y: 423, distance: 124.8
click at [576, 423] on div at bounding box center [576, 417] width 5 height 61
click at [199, 353] on button at bounding box center [197, 358] width 28 height 24
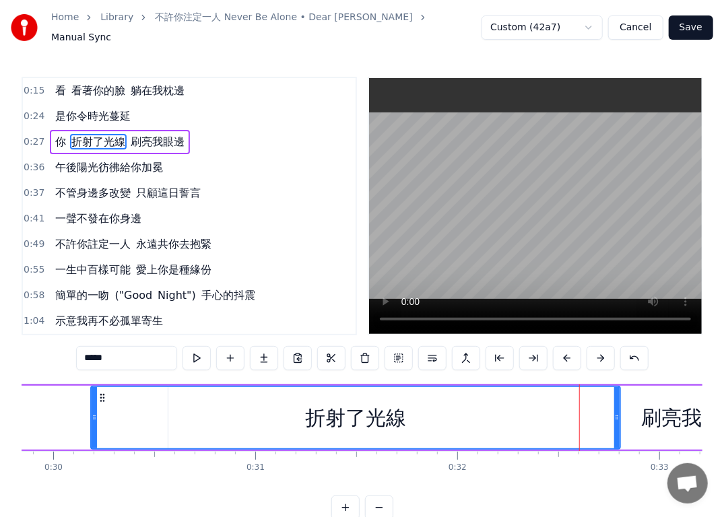
drag, startPoint x: 575, startPoint y: 423, endPoint x: 616, endPoint y: 416, distance: 41.0
click at [616, 416] on div at bounding box center [616, 417] width 5 height 61
click at [671, 420] on div "刷亮我眼邊" at bounding box center [692, 418] width 101 height 30
type input "*****"
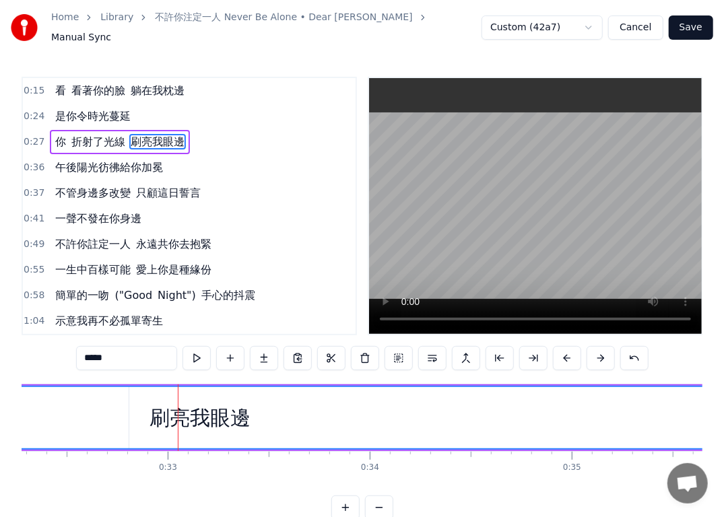
scroll to position [0, 6479]
click at [146, 134] on span "刷亮我眼邊" at bounding box center [157, 141] width 57 height 15
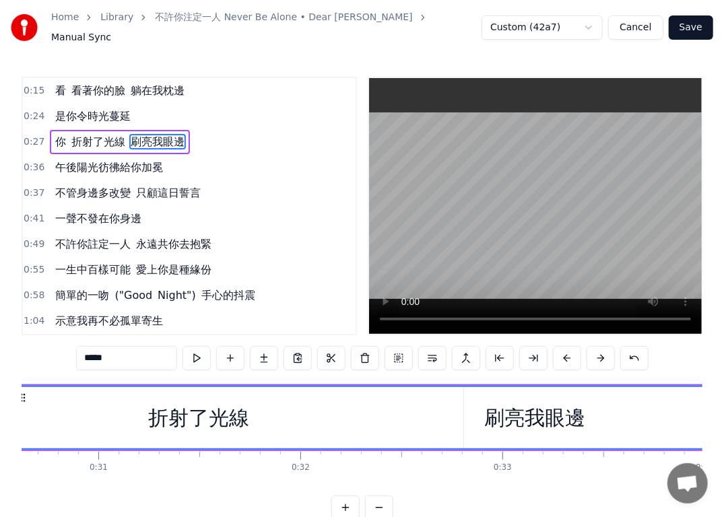
scroll to position [0, 6109]
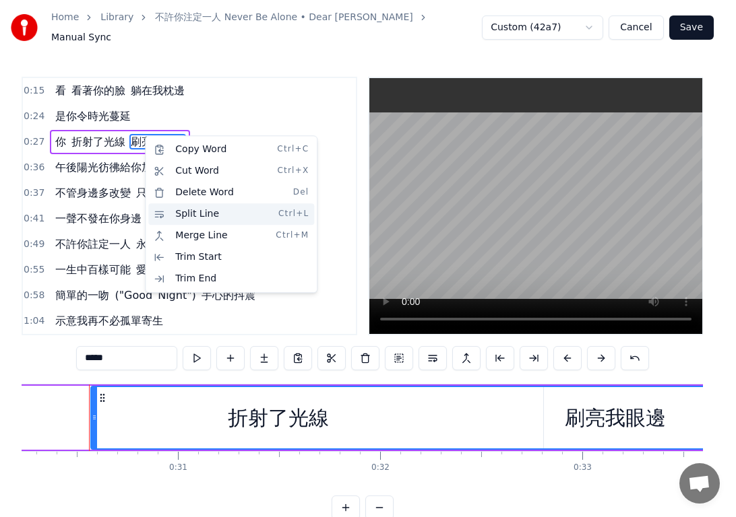
click at [210, 218] on div "Split Line Ctrl+L" at bounding box center [231, 214] width 166 height 22
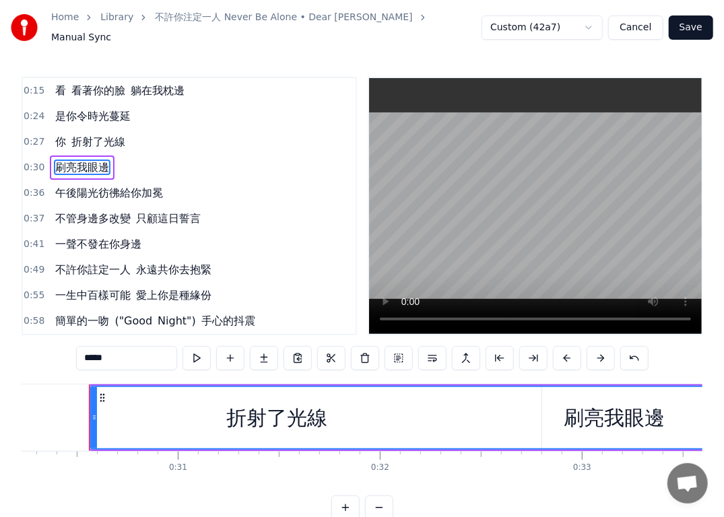
click at [82, 160] on span "刷亮我眼邊" at bounding box center [82, 167] width 57 height 15
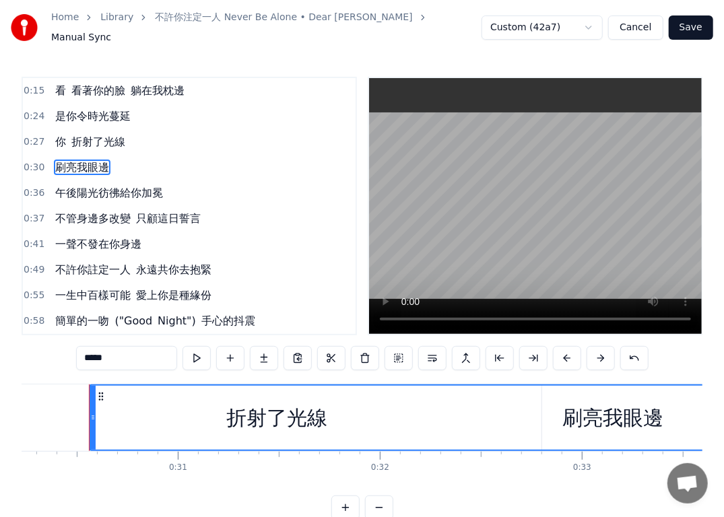
click at [575, 409] on div "刷亮我眼邊" at bounding box center [613, 418] width 101 height 30
click at [562, 416] on div "刷亮我眼邊" at bounding box center [613, 418] width 1046 height 64
click at [575, 416] on div at bounding box center [575, 418] width 1 height 67
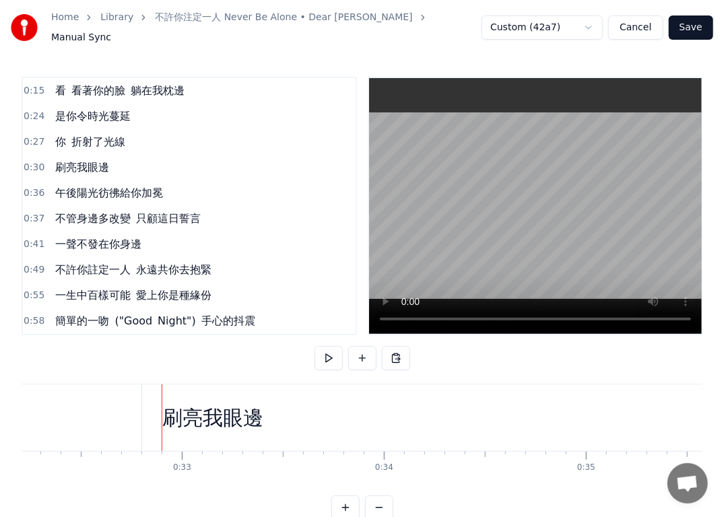
scroll to position [0, 6465]
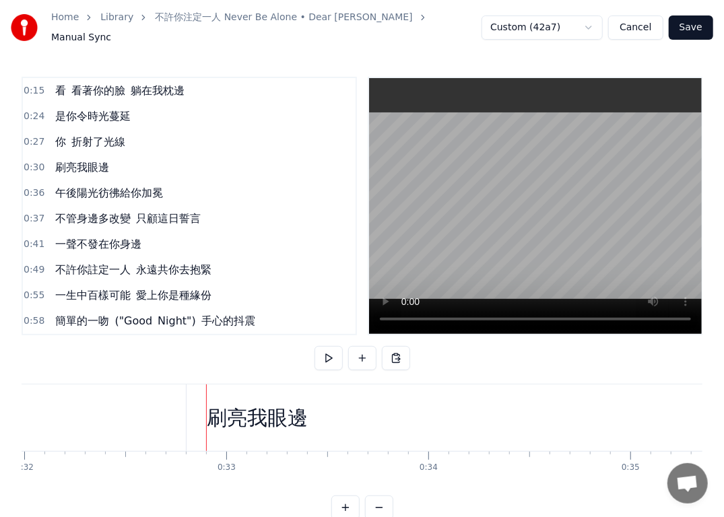
click at [227, 414] on div "刷亮我眼邊" at bounding box center [258, 418] width 101 height 30
click at [207, 414] on div at bounding box center [206, 418] width 1 height 67
click at [252, 415] on div "刷亮我眼邊" at bounding box center [258, 418] width 101 height 30
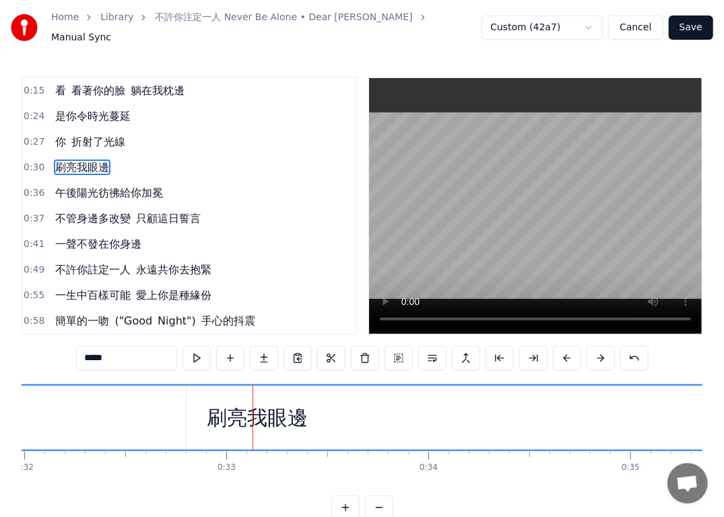
click at [84, 160] on span "刷亮我眼邊" at bounding box center [82, 167] width 57 height 15
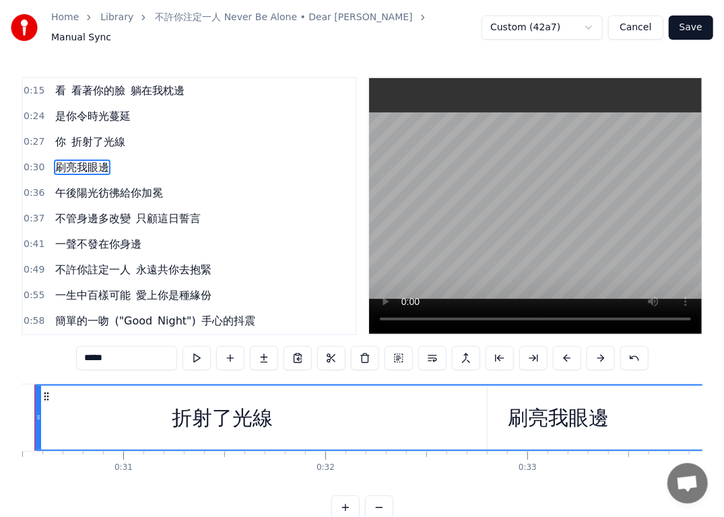
scroll to position [0, 6109]
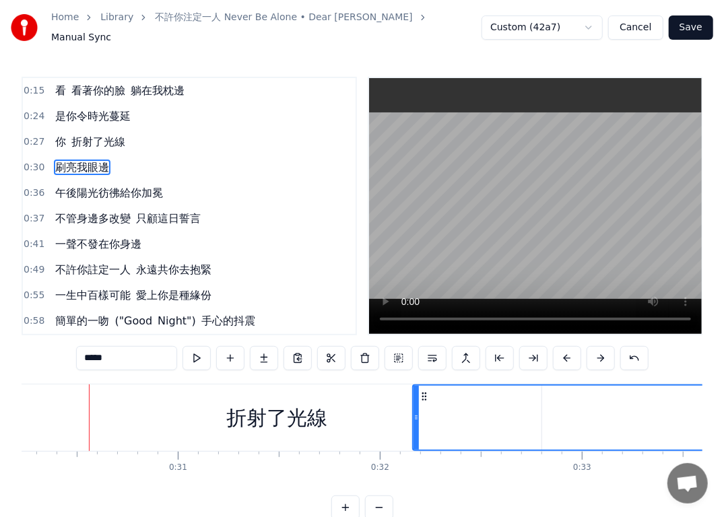
drag, startPoint x: 91, startPoint y: 416, endPoint x: 414, endPoint y: 424, distance: 323.5
click at [414, 424] on div at bounding box center [416, 418] width 5 height 64
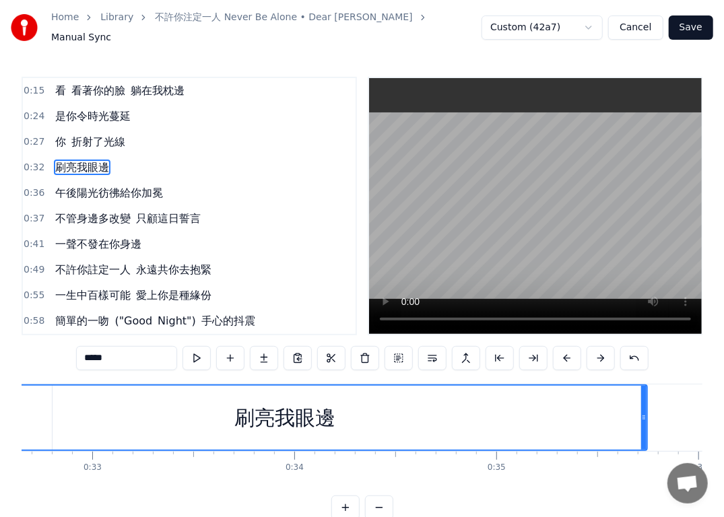
scroll to position [0, 6554]
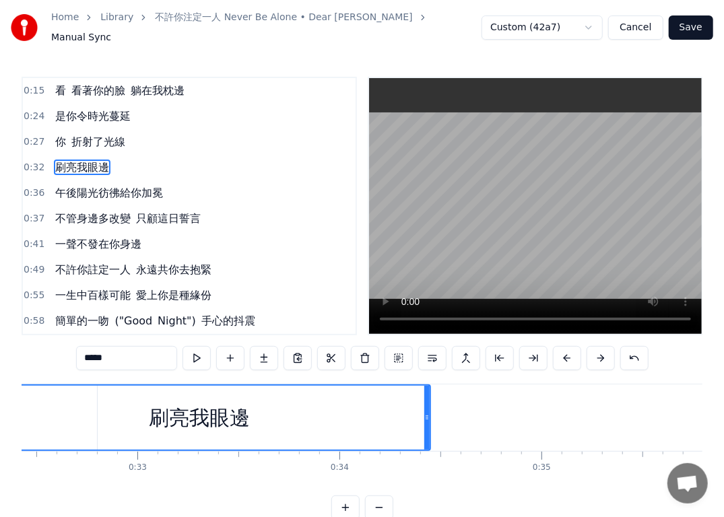
drag, startPoint x: 686, startPoint y: 414, endPoint x: 424, endPoint y: 422, distance: 262.2
click at [424, 422] on div at bounding box center [426, 418] width 5 height 64
click at [197, 353] on button at bounding box center [197, 358] width 28 height 24
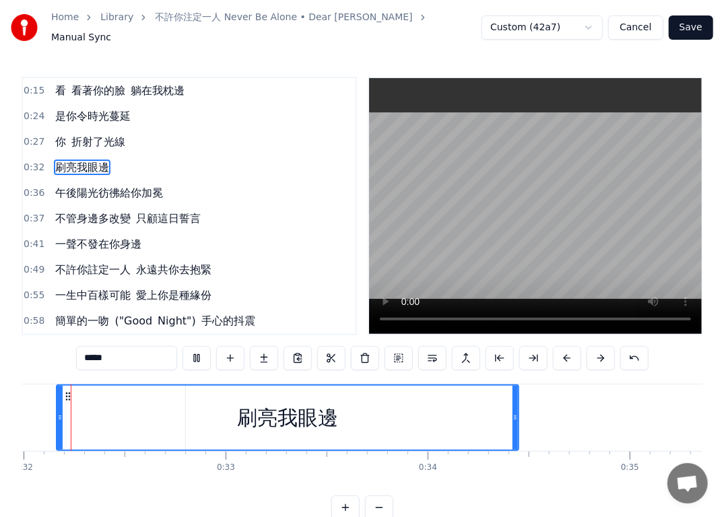
scroll to position [0, 6433]
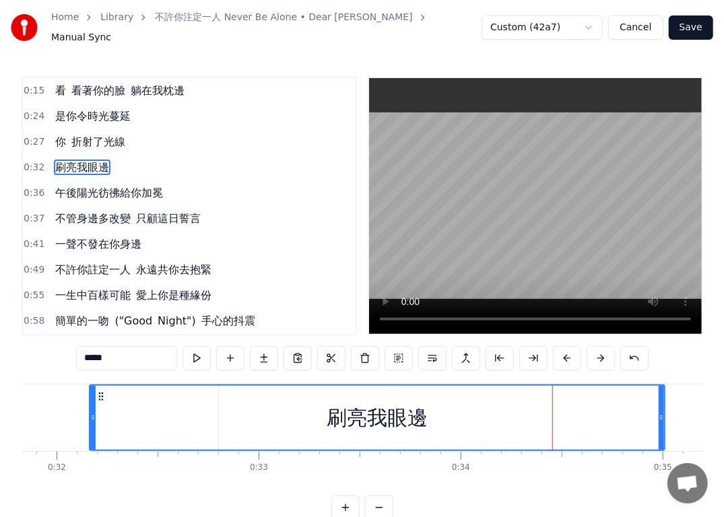
drag, startPoint x: 548, startPoint y: 418, endPoint x: 662, endPoint y: 422, distance: 113.3
click at [662, 422] on div at bounding box center [661, 418] width 5 height 64
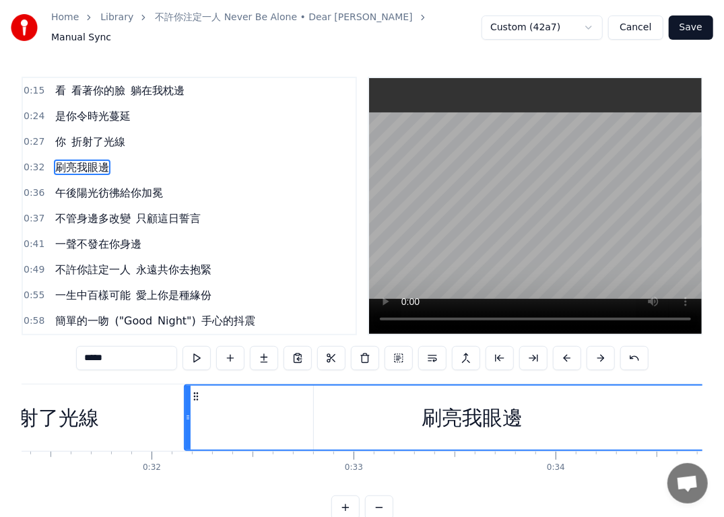
scroll to position [0, 6293]
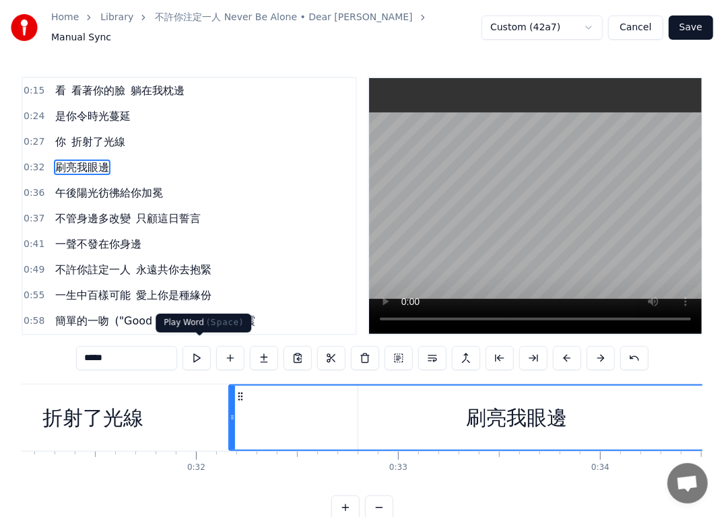
click at [203, 352] on button at bounding box center [197, 358] width 28 height 24
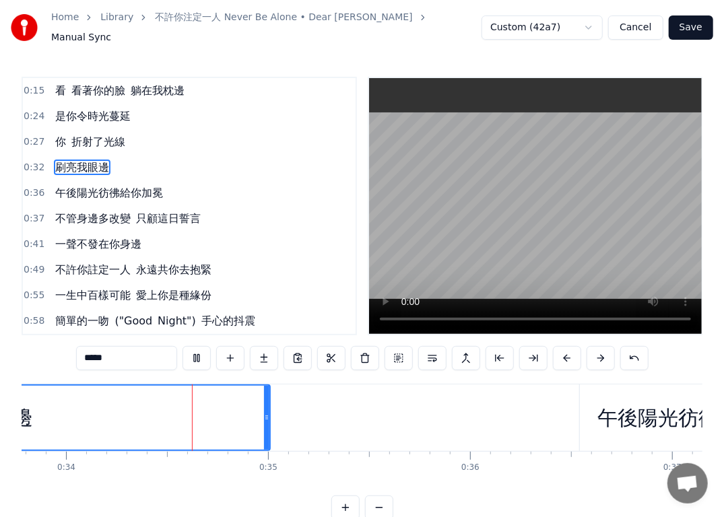
scroll to position [0, 6846]
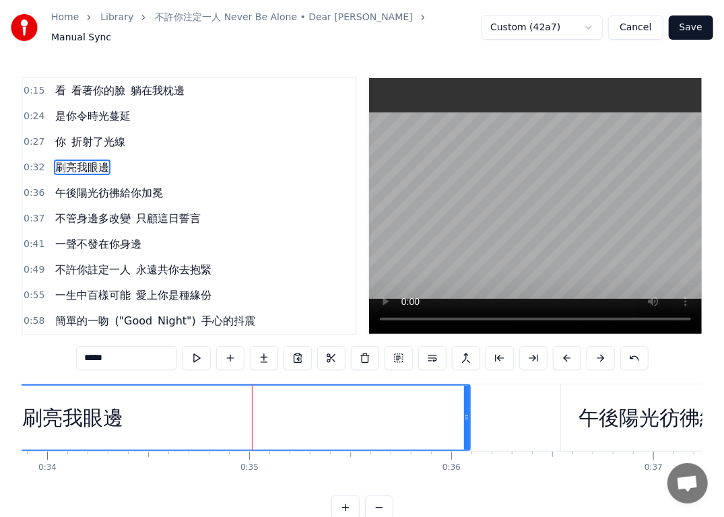
drag, startPoint x: 247, startPoint y: 418, endPoint x: 466, endPoint y: 426, distance: 219.1
click at [466, 426] on div at bounding box center [466, 418] width 5 height 64
click at [253, 426] on div at bounding box center [252, 418] width 1 height 67
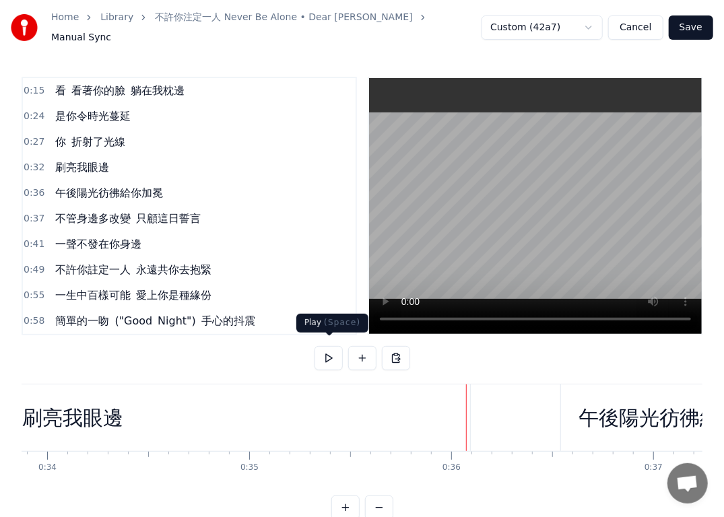
click at [330, 352] on button at bounding box center [329, 358] width 28 height 24
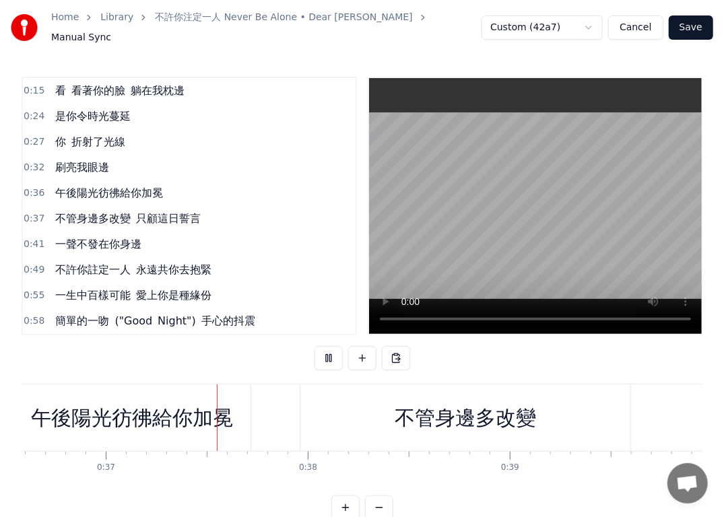
scroll to position [0, 7426]
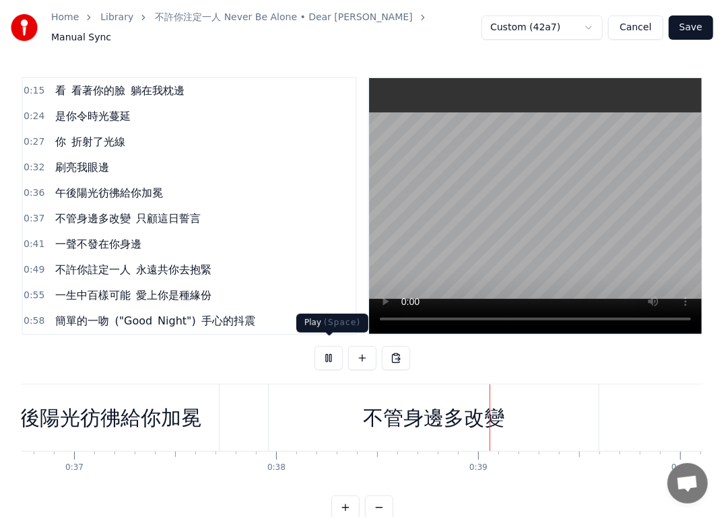
click at [328, 351] on button at bounding box center [329, 358] width 28 height 24
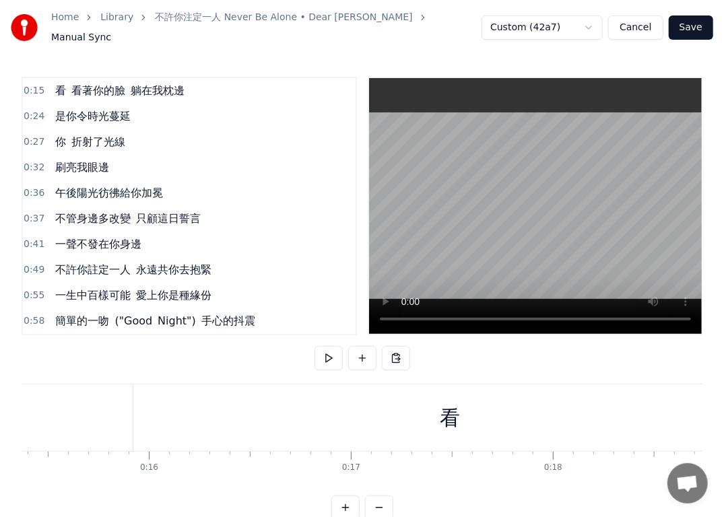
scroll to position [0, 3062]
click at [330, 353] on button at bounding box center [329, 358] width 28 height 24
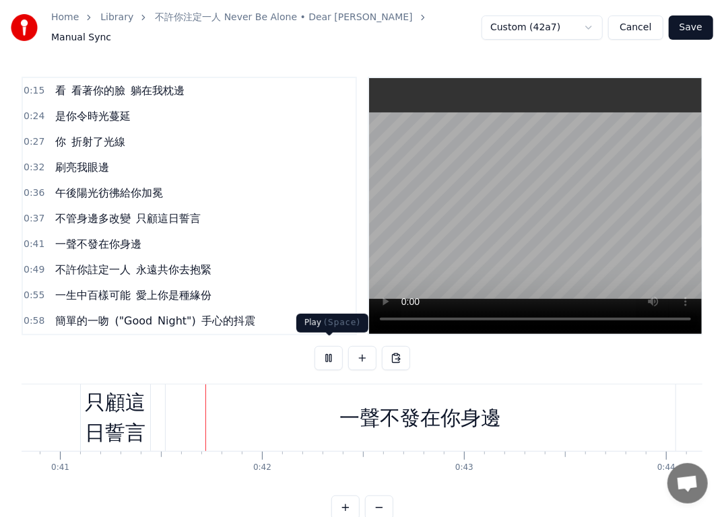
scroll to position [0, 8250]
click at [327, 350] on button at bounding box center [329, 358] width 28 height 24
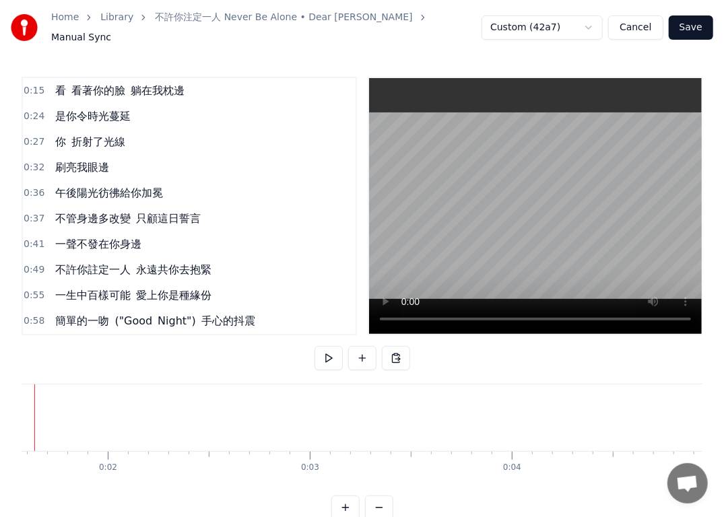
scroll to position [0, 263]
click at [410, 311] on video at bounding box center [535, 206] width 333 height 256
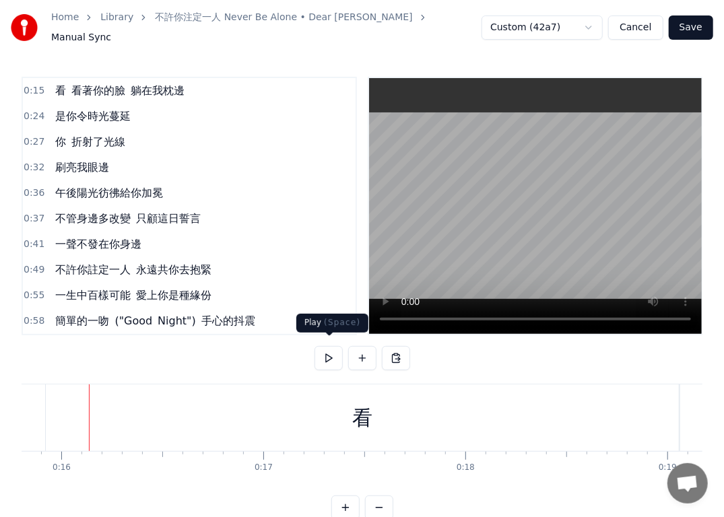
click at [330, 352] on button at bounding box center [329, 358] width 28 height 24
click at [330, 351] on button at bounding box center [329, 358] width 28 height 24
click at [364, 411] on div "看" at bounding box center [362, 418] width 20 height 30
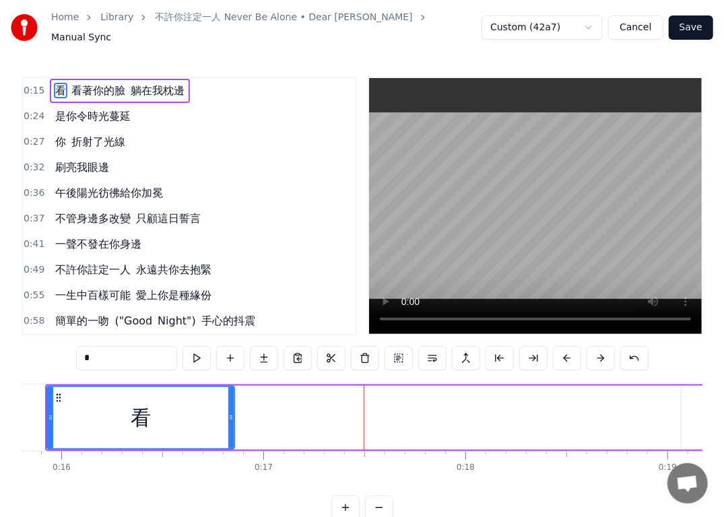
drag, startPoint x: 675, startPoint y: 414, endPoint x: 229, endPoint y: 404, distance: 446.1
click at [229, 404] on div at bounding box center [230, 417] width 5 height 61
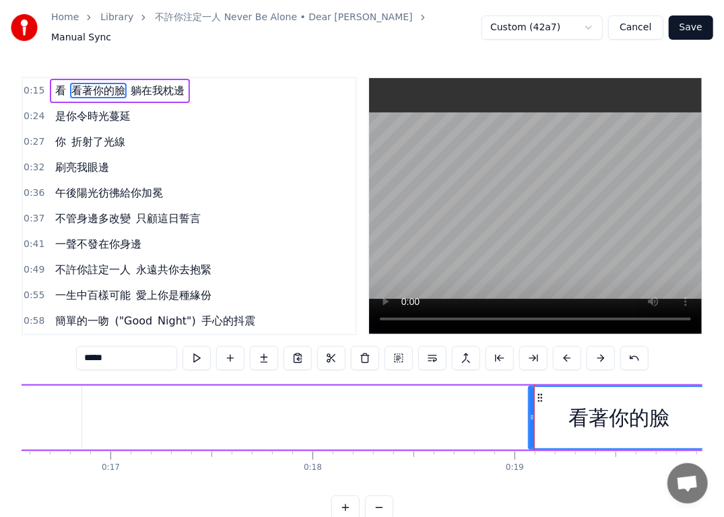
scroll to position [0, 3303]
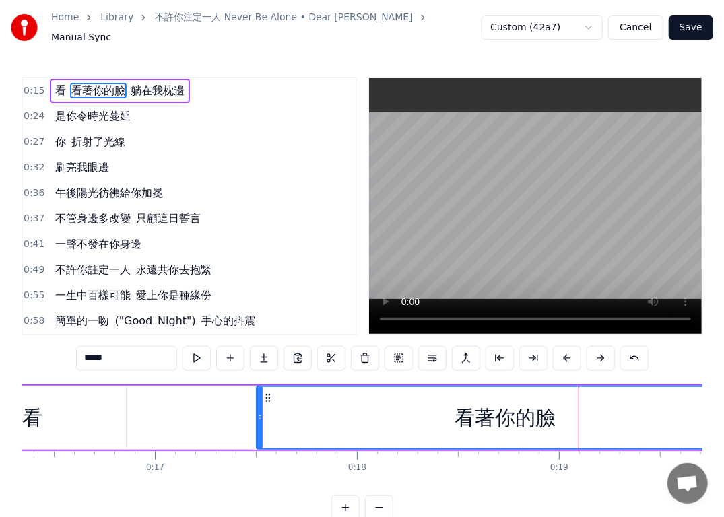
drag, startPoint x: 575, startPoint y: 412, endPoint x: 258, endPoint y: 406, distance: 316.7
click at [258, 412] on icon at bounding box center [259, 417] width 5 height 11
click at [202, 353] on button at bounding box center [197, 358] width 28 height 24
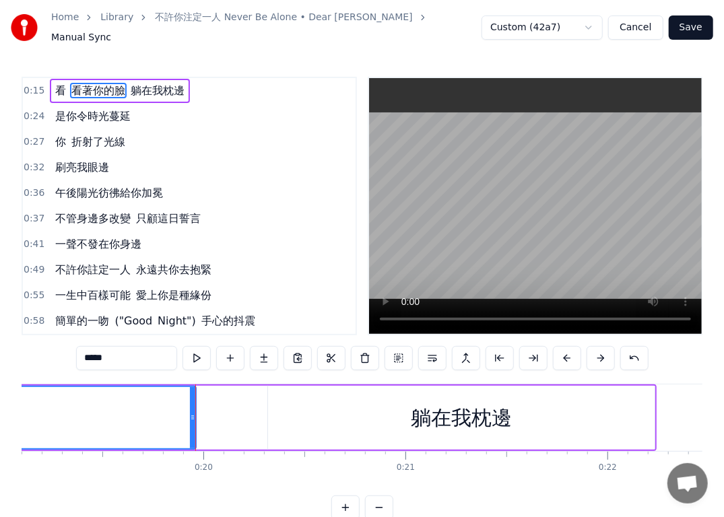
scroll to position [0, 3889]
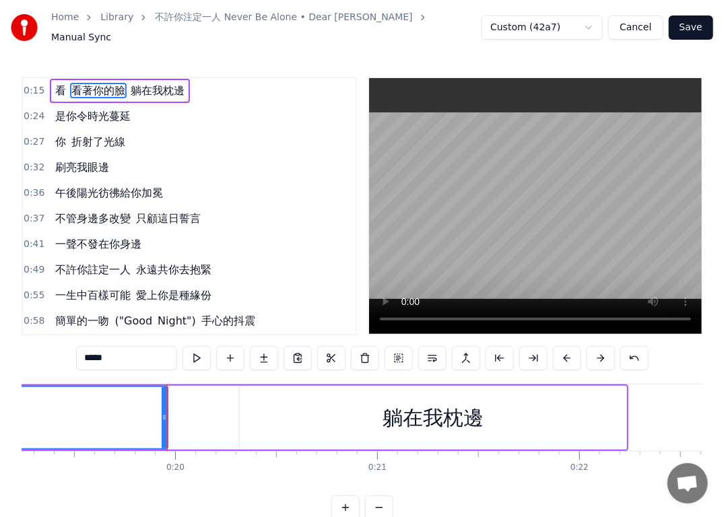
click at [269, 400] on div "躺在我枕邊" at bounding box center [433, 418] width 387 height 64
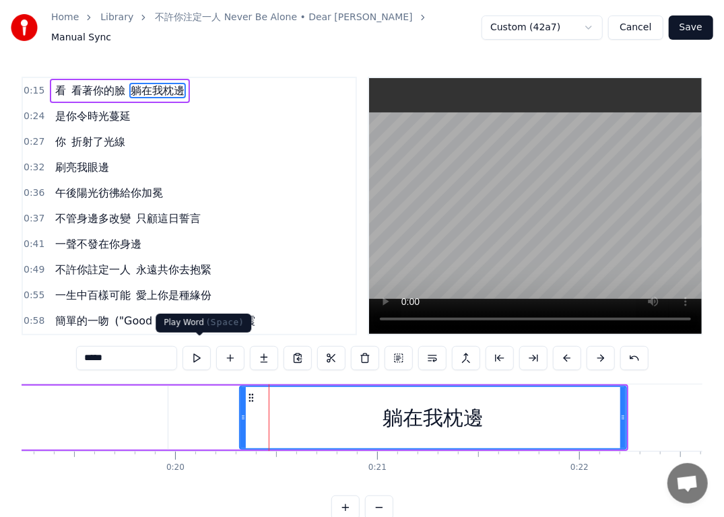
click at [199, 356] on button at bounding box center [197, 358] width 28 height 24
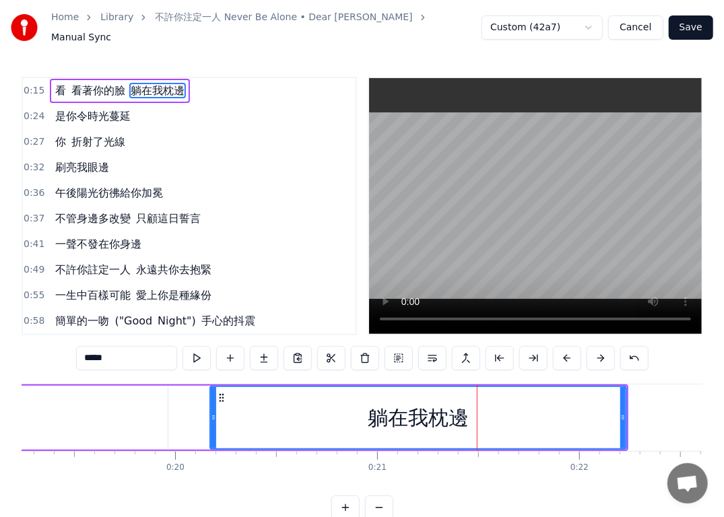
drag, startPoint x: 245, startPoint y: 415, endPoint x: 215, endPoint y: 413, distance: 29.7
click at [215, 413] on icon at bounding box center [213, 417] width 5 height 11
click at [202, 355] on button at bounding box center [197, 358] width 28 height 24
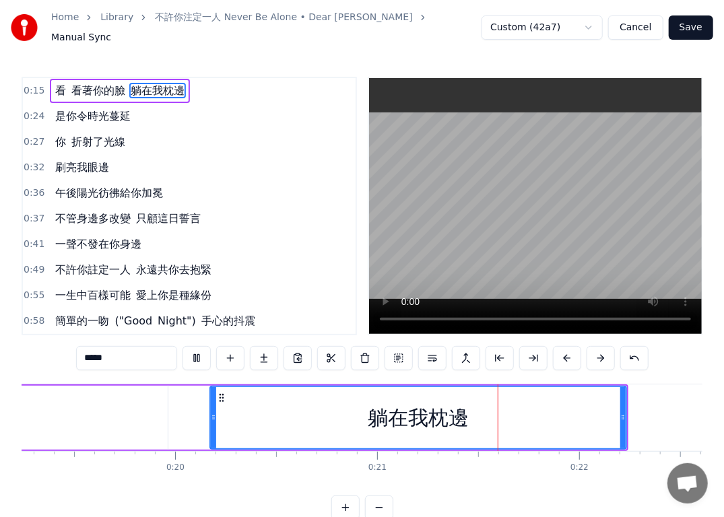
click at [202, 355] on button at bounding box center [197, 358] width 28 height 24
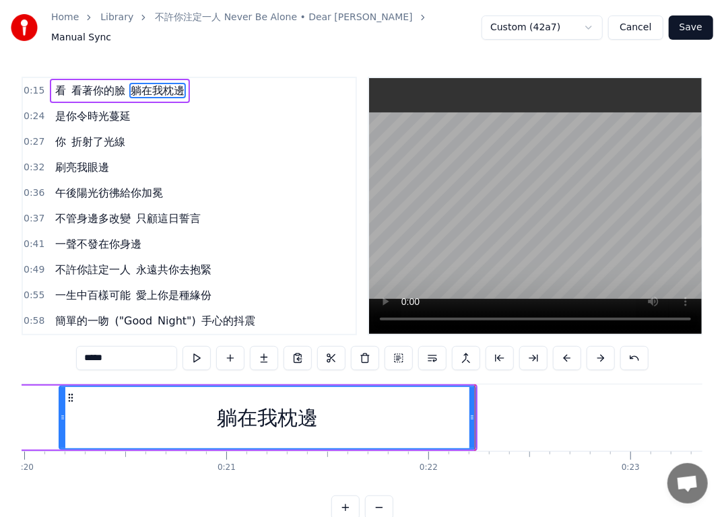
scroll to position [0, 3951]
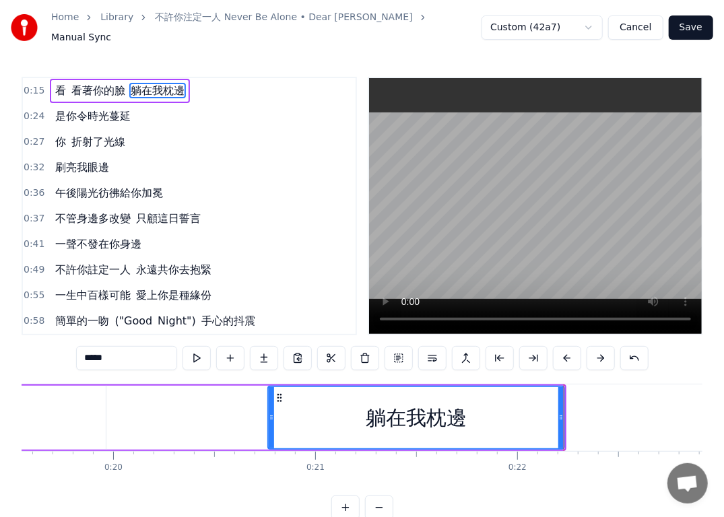
drag, startPoint x: 148, startPoint y: 415, endPoint x: 268, endPoint y: 422, distance: 120.1
click at [269, 422] on div at bounding box center [271, 417] width 5 height 61
click at [201, 353] on button at bounding box center [197, 358] width 28 height 24
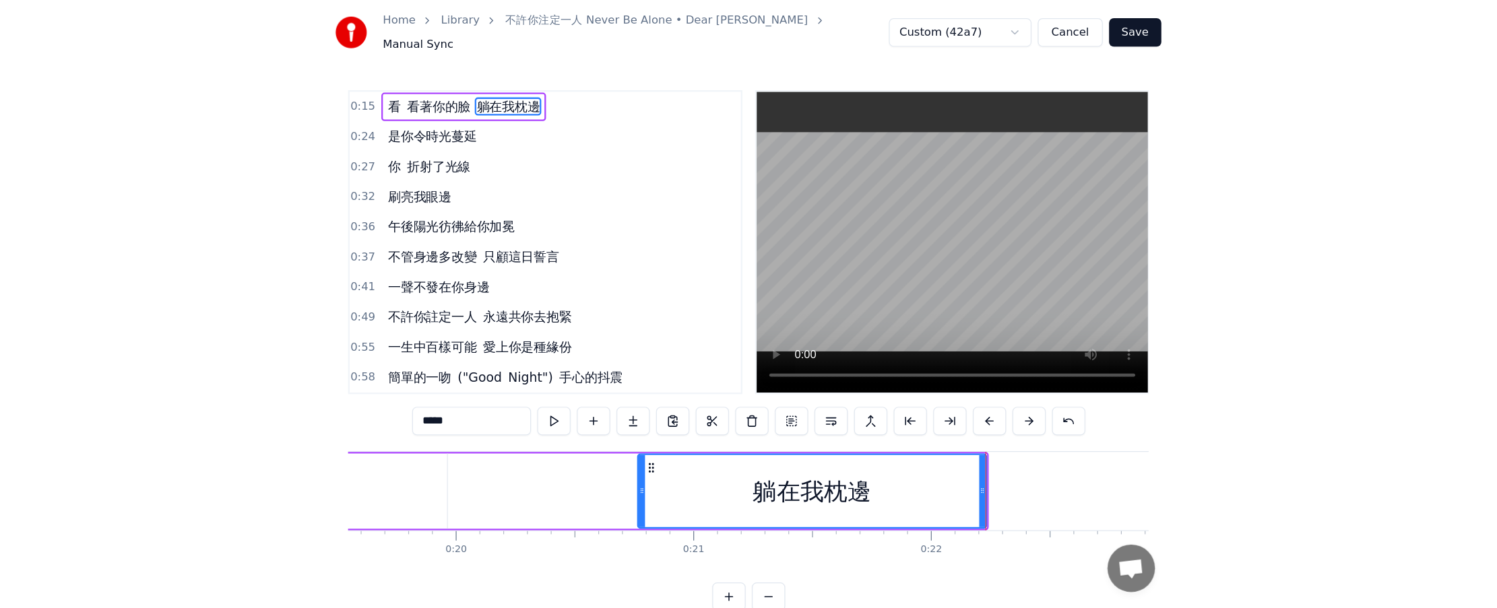
scroll to position [0, 4129]
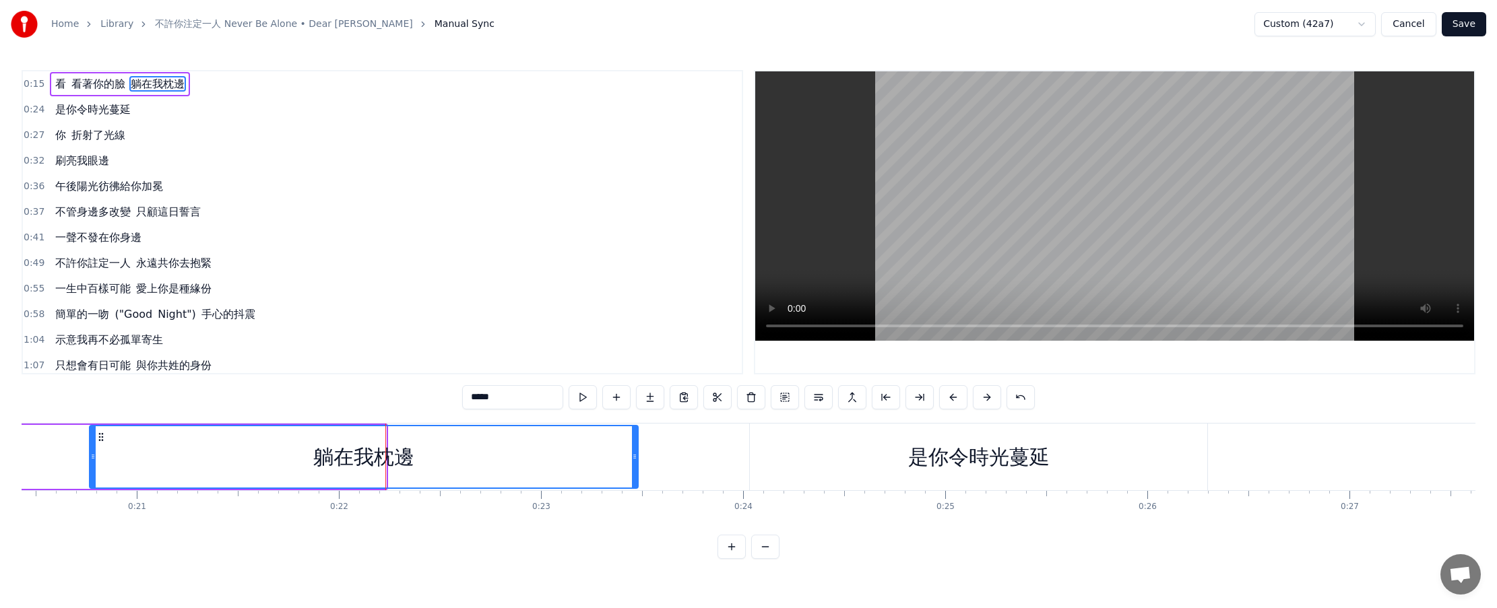
drag, startPoint x: 383, startPoint y: 459, endPoint x: 635, endPoint y: 454, distance: 252.0
click at [635, 454] on icon at bounding box center [634, 456] width 5 height 11
click at [585, 399] on button at bounding box center [583, 397] width 28 height 24
click at [735, 461] on div "是你令時光蔓延" at bounding box center [980, 457] width 141 height 30
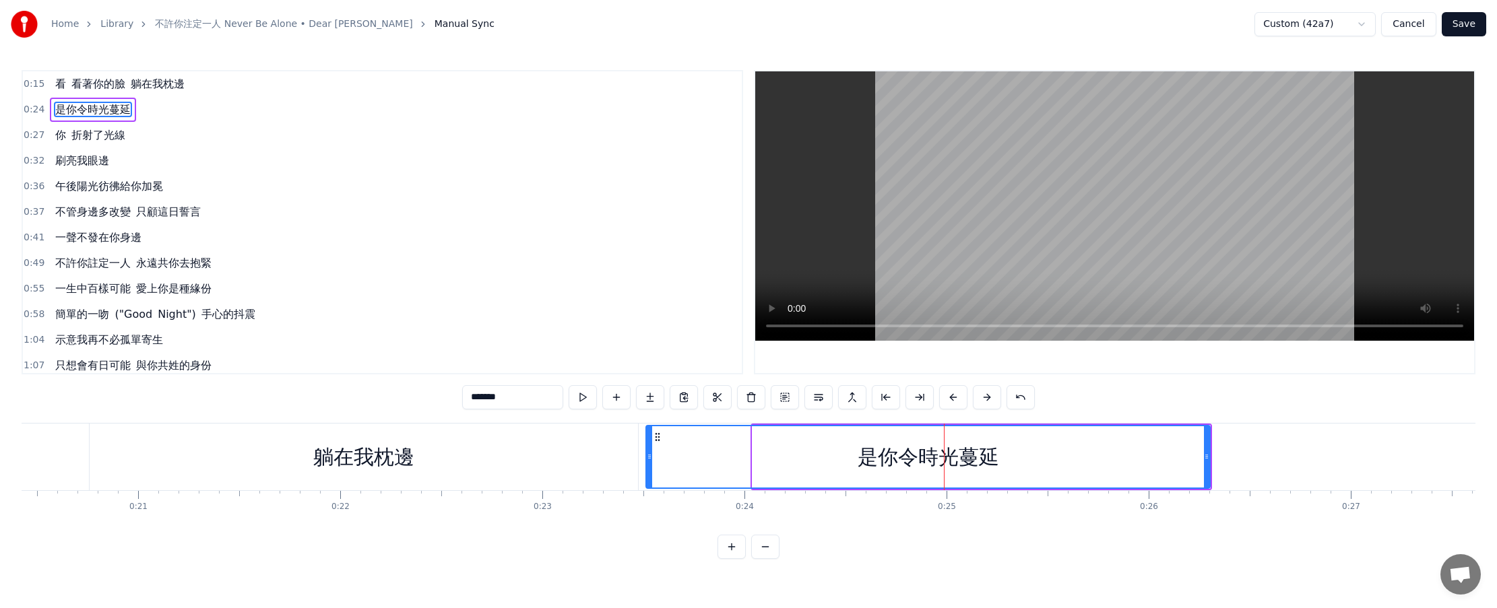
drag, startPoint x: 757, startPoint y: 459, endPoint x: 651, endPoint y: 461, distance: 106.5
click at [651, 461] on icon at bounding box center [649, 456] width 5 height 11
click at [445, 450] on div "躺在我枕邊" at bounding box center [364, 457] width 548 height 67
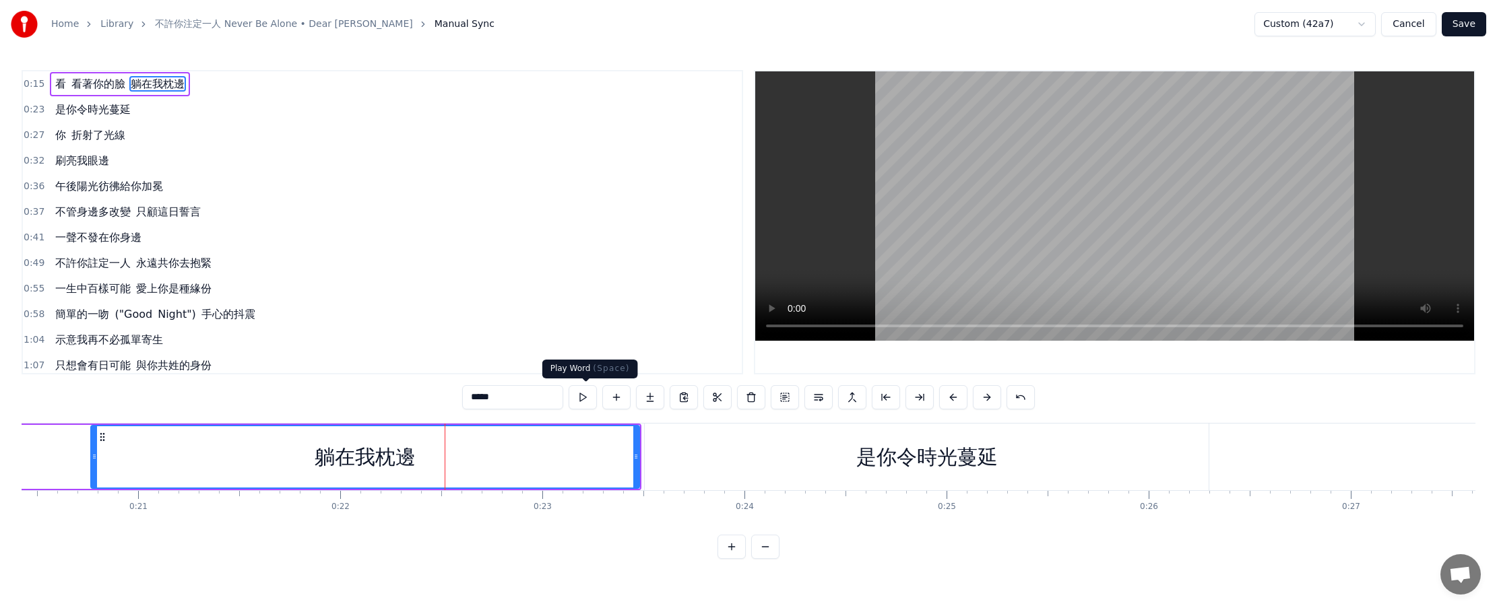
click at [583, 400] on button at bounding box center [583, 397] width 28 height 24
click at [678, 441] on div "是你令時光蔓延" at bounding box center [927, 457] width 564 height 67
type input "*******"
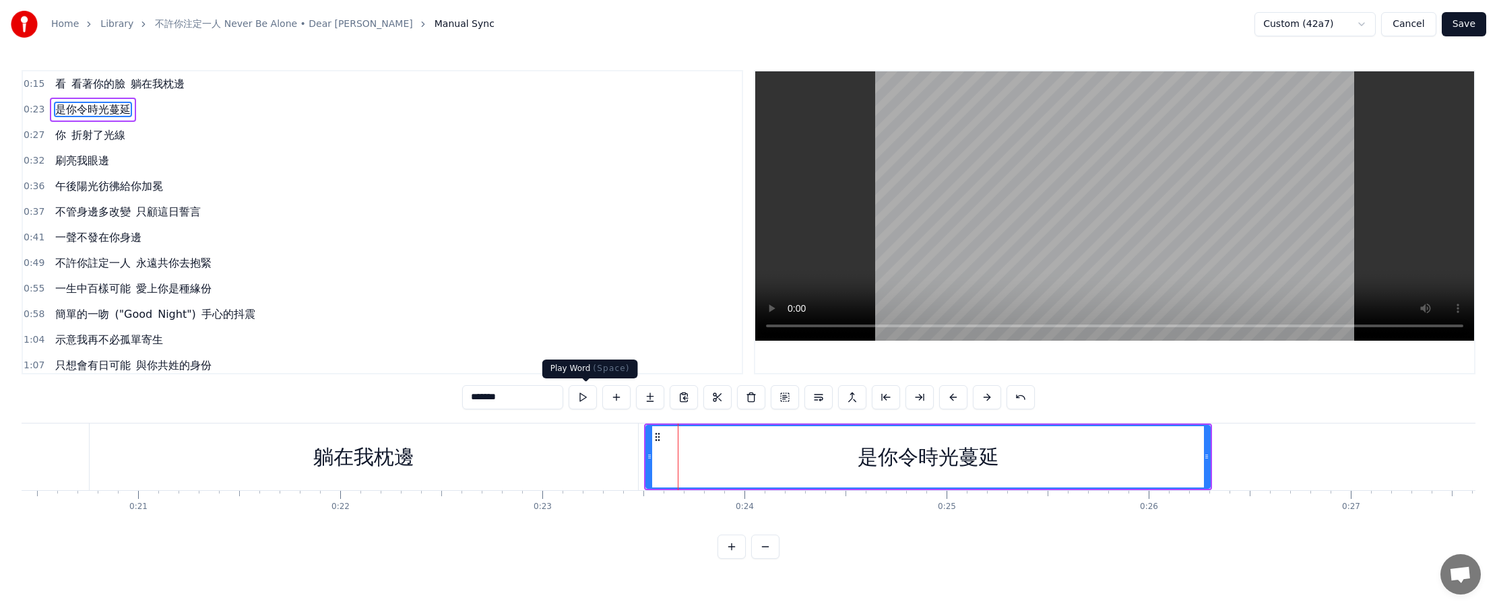
click at [585, 396] on button at bounding box center [583, 397] width 28 height 24
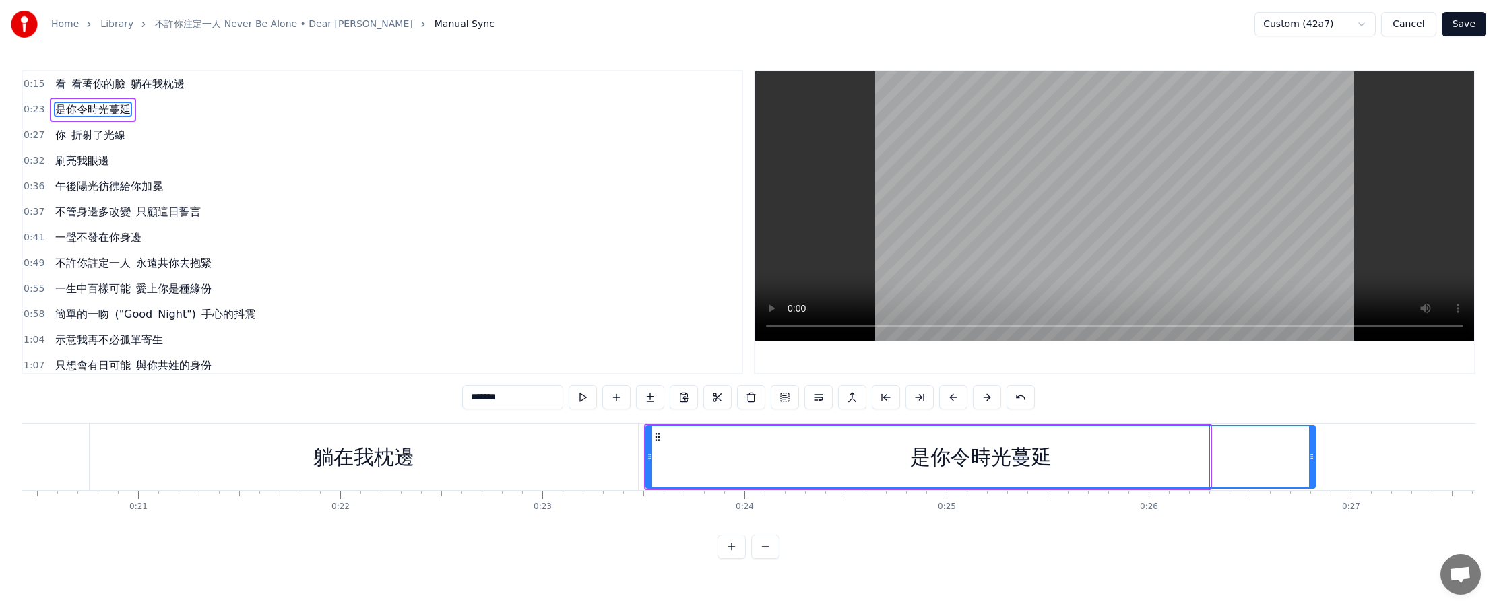
drag, startPoint x: 1206, startPoint y: 460, endPoint x: 1311, endPoint y: 459, distance: 105.1
click at [735, 459] on icon at bounding box center [1311, 456] width 5 height 11
click at [586, 396] on button at bounding box center [583, 397] width 28 height 24
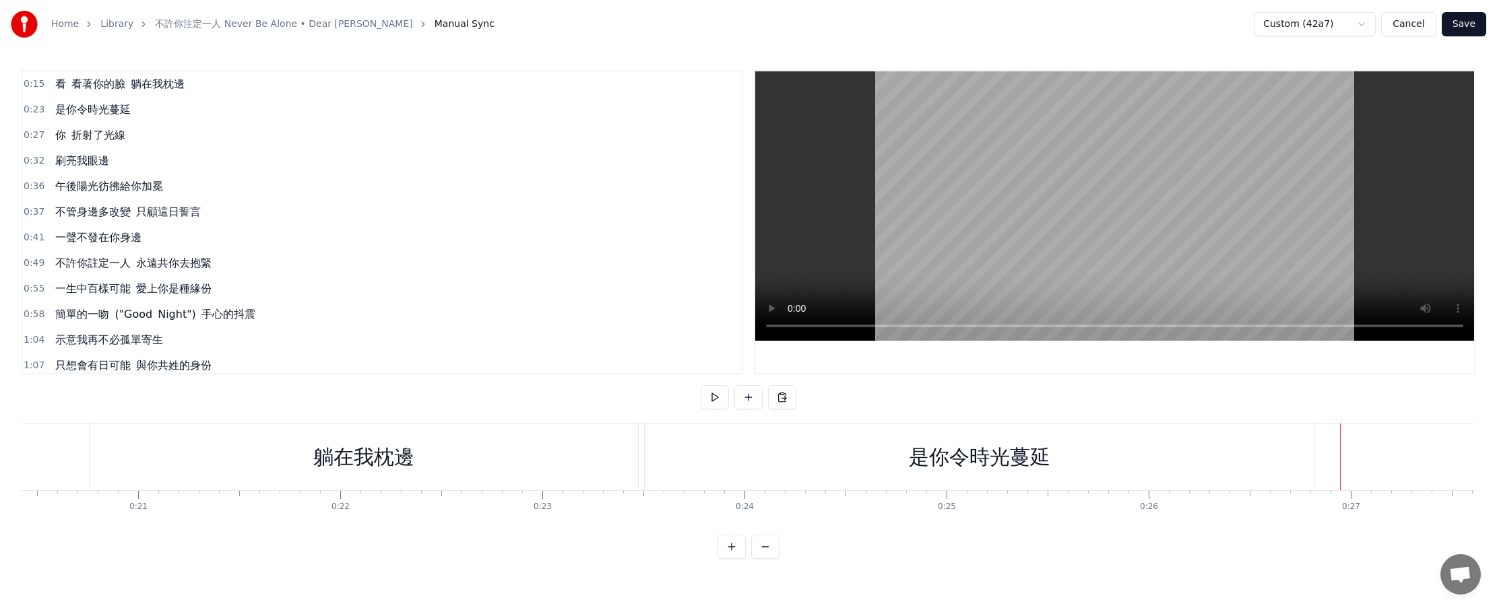
click at [735, 463] on div "是你令時光蔓延" at bounding box center [979, 457] width 669 height 67
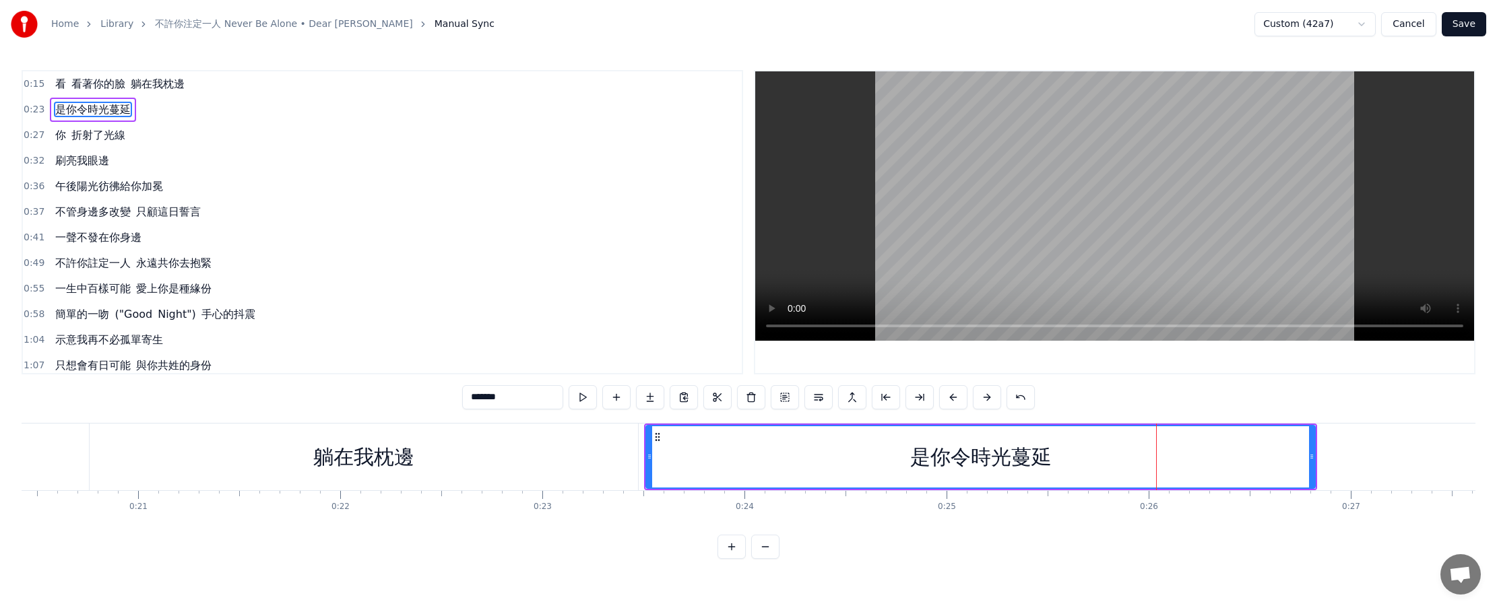
click at [735, 463] on div at bounding box center [1156, 457] width 1 height 67
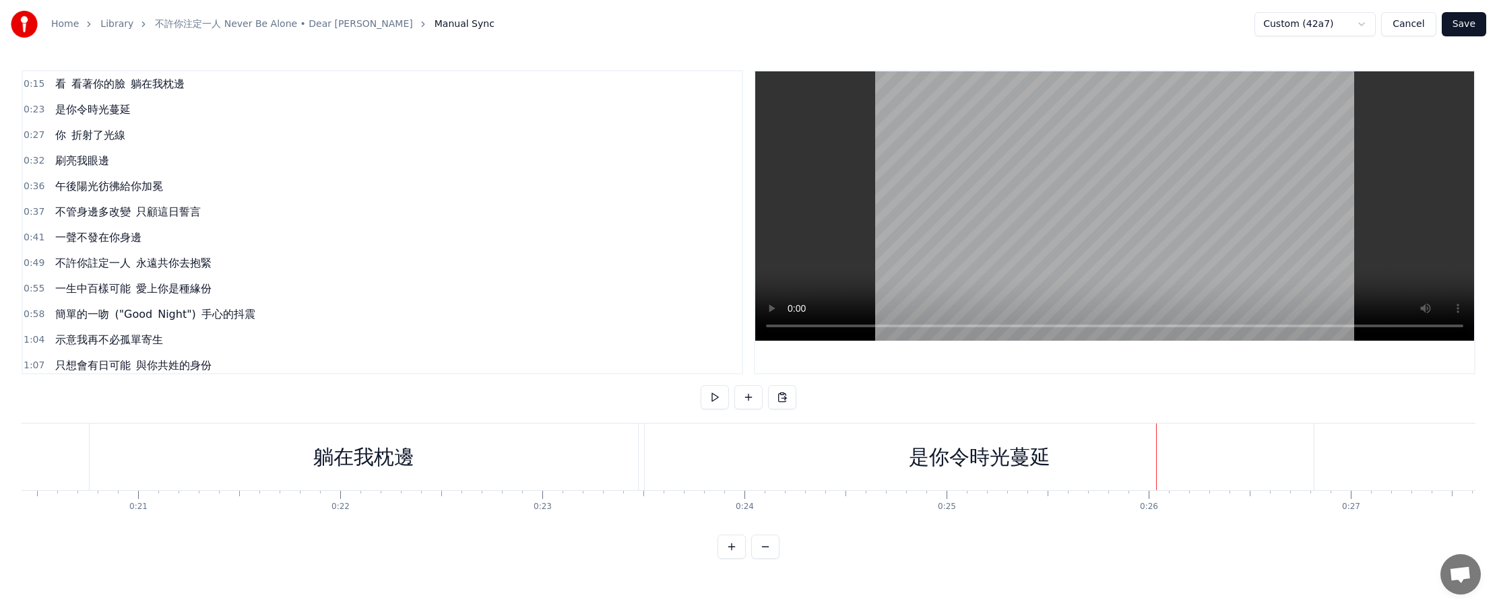
click at [735, 458] on div "是你令時光蔓延" at bounding box center [979, 457] width 669 height 67
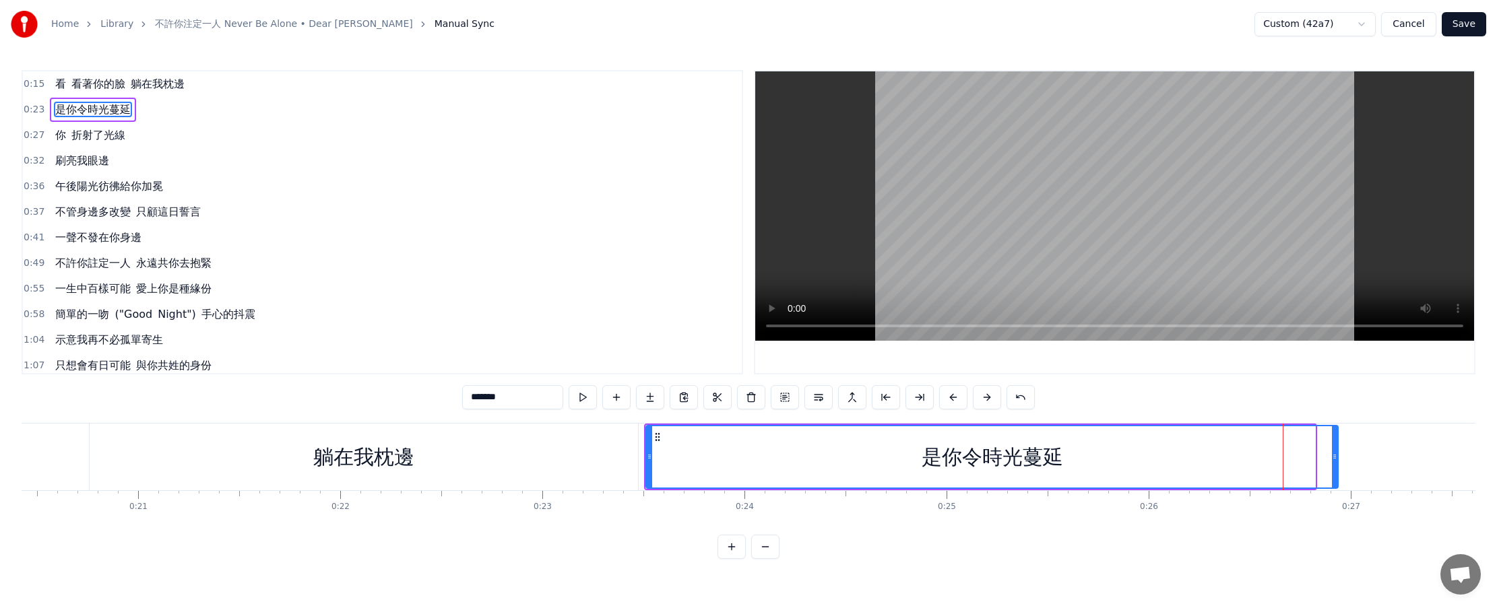
drag, startPoint x: 1312, startPoint y: 459, endPoint x: 1335, endPoint y: 460, distance: 22.9
click at [735, 460] on icon at bounding box center [1334, 456] width 5 height 11
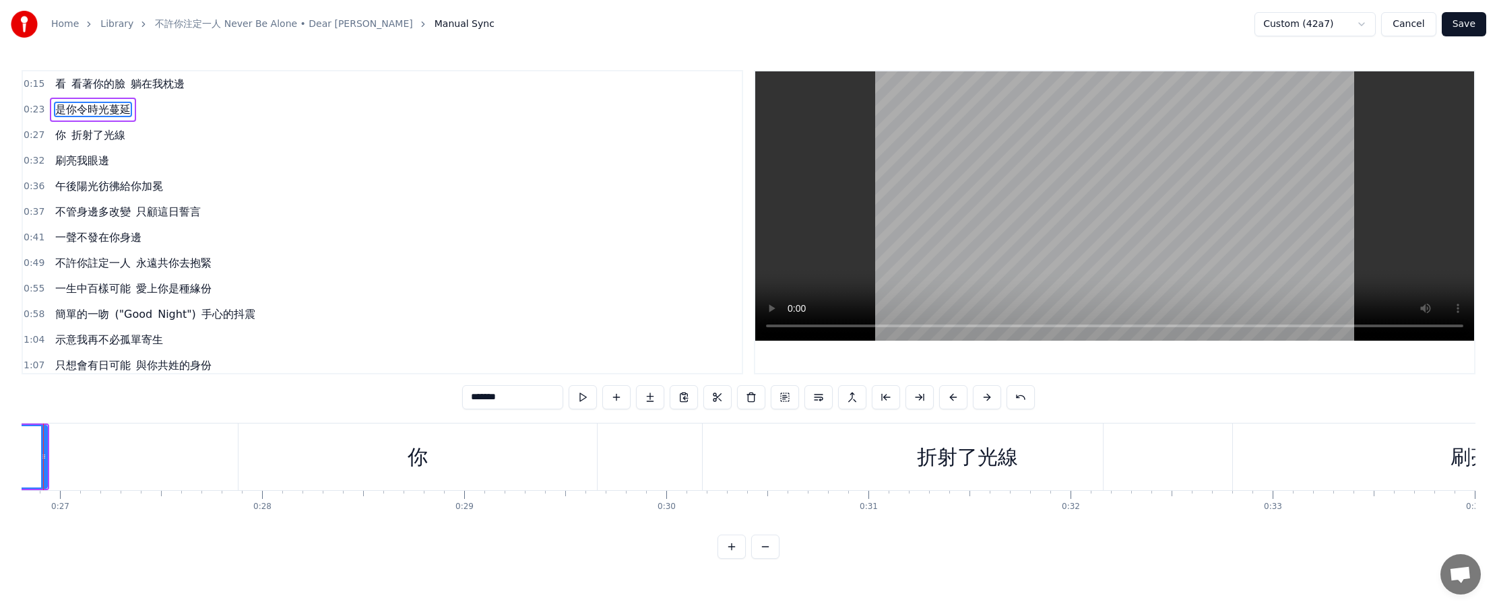
scroll to position [0, 5500]
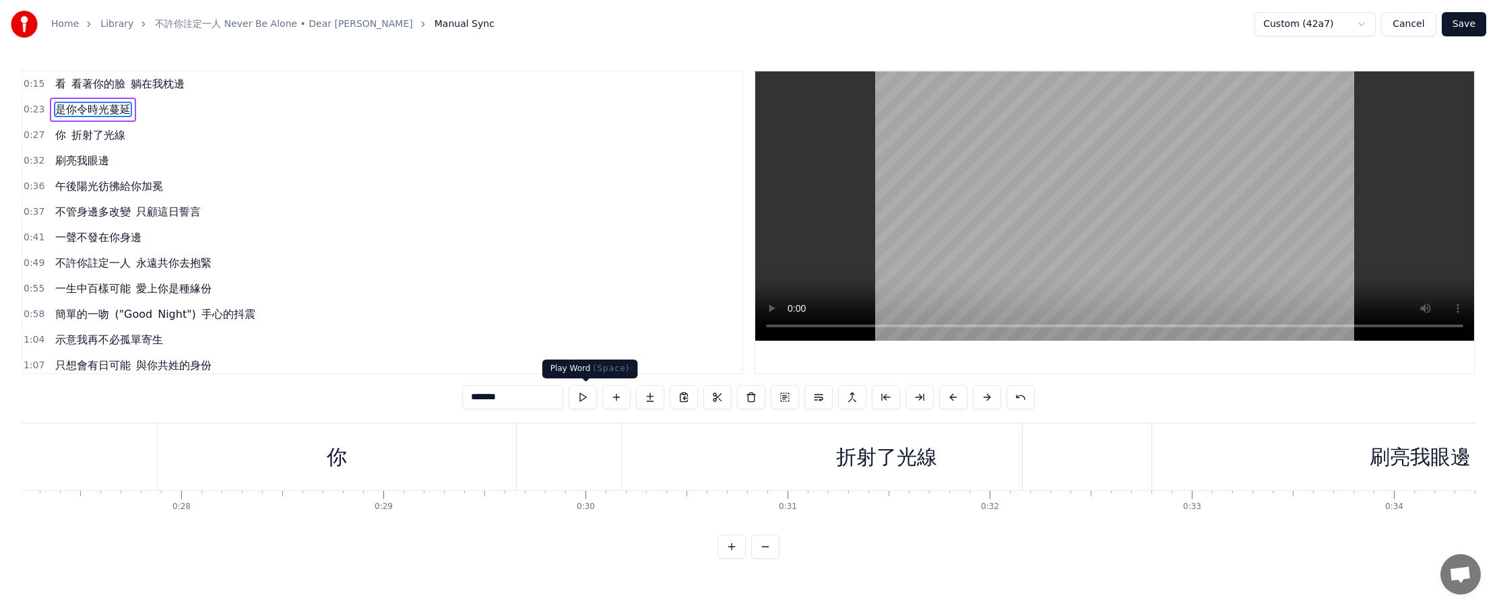
click at [587, 401] on button at bounding box center [583, 397] width 28 height 24
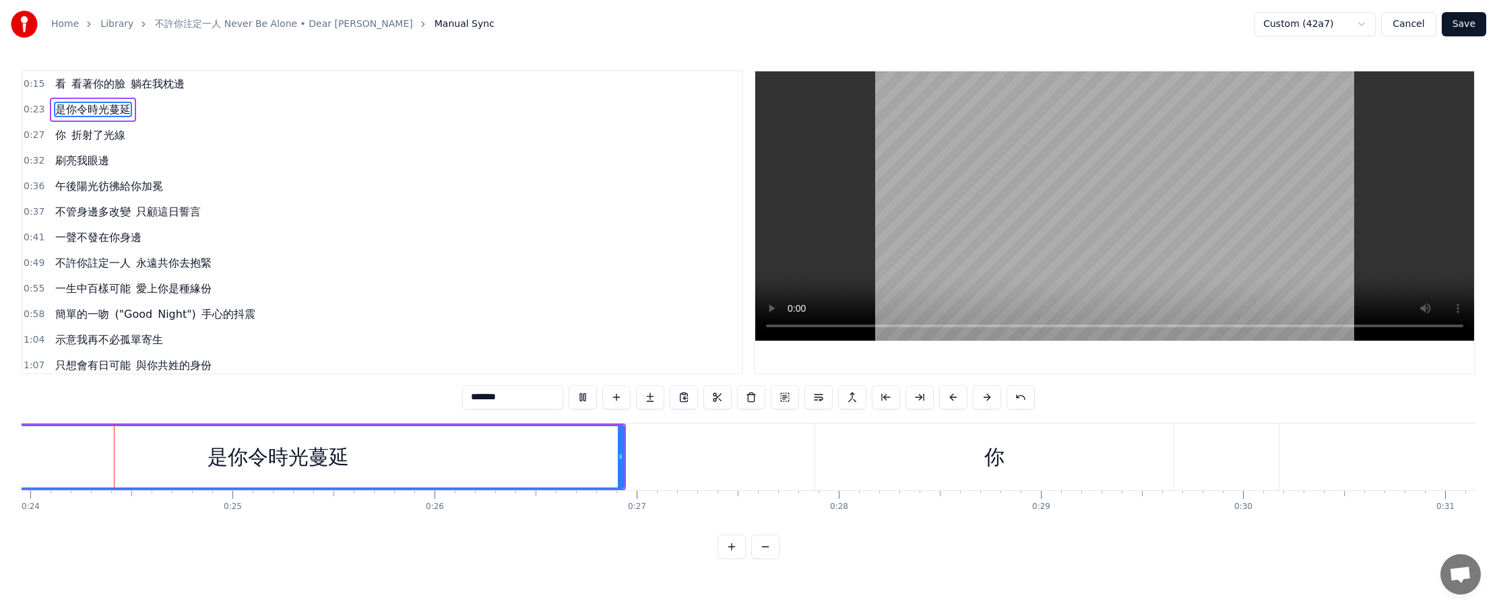
scroll to position [0, 4835]
click at [735, 457] on div "你" at bounding box center [1002, 457] width 358 height 67
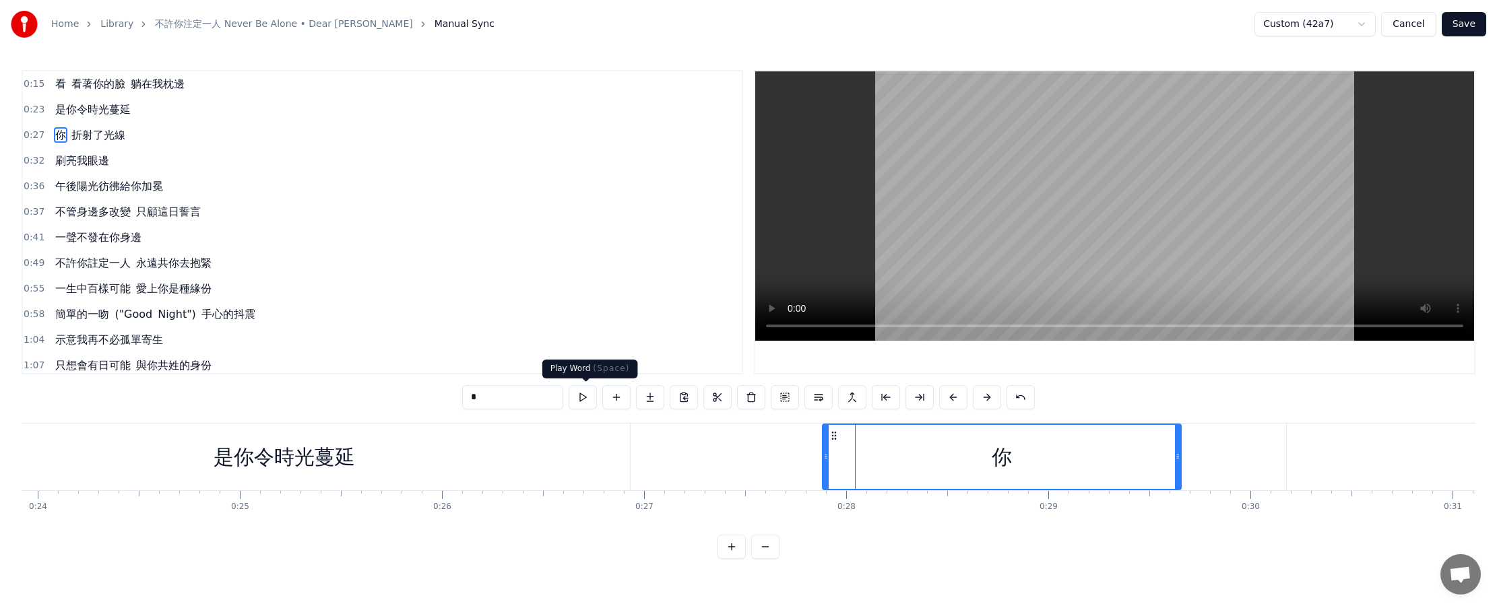
click at [587, 396] on button at bounding box center [583, 397] width 28 height 24
type input "*****"
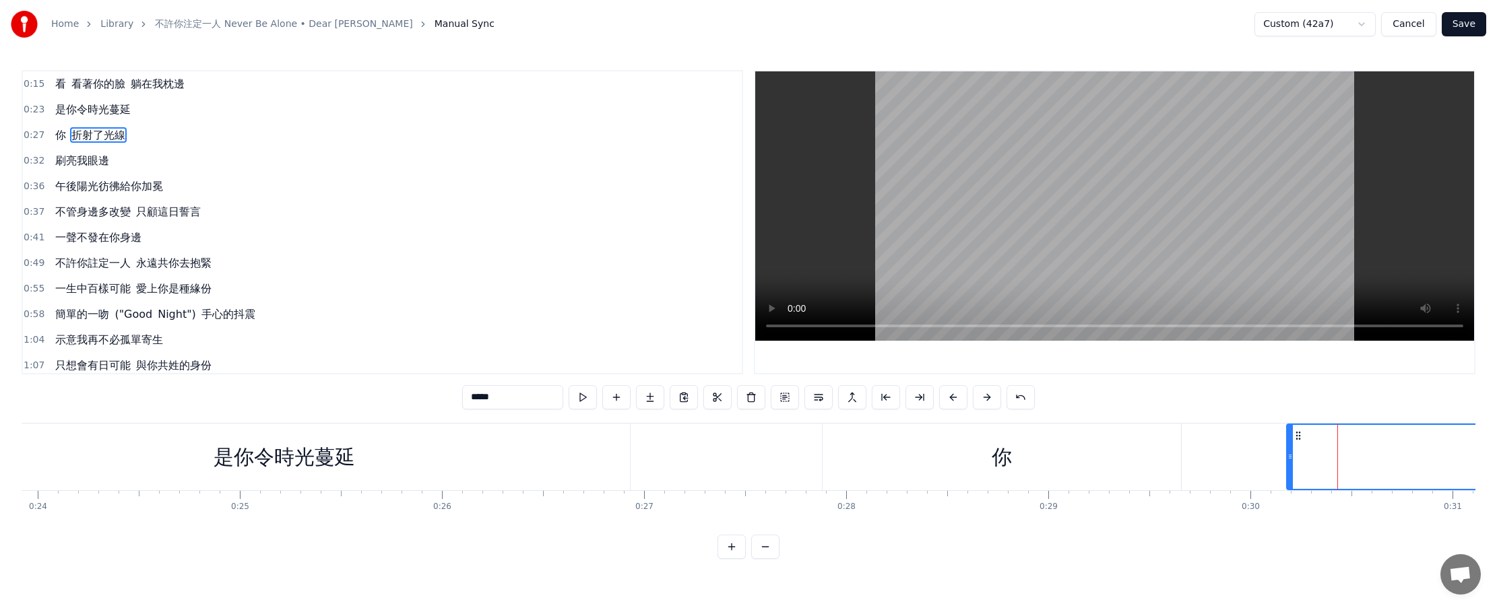
click at [735, 447] on div at bounding box center [1337, 457] width 1 height 67
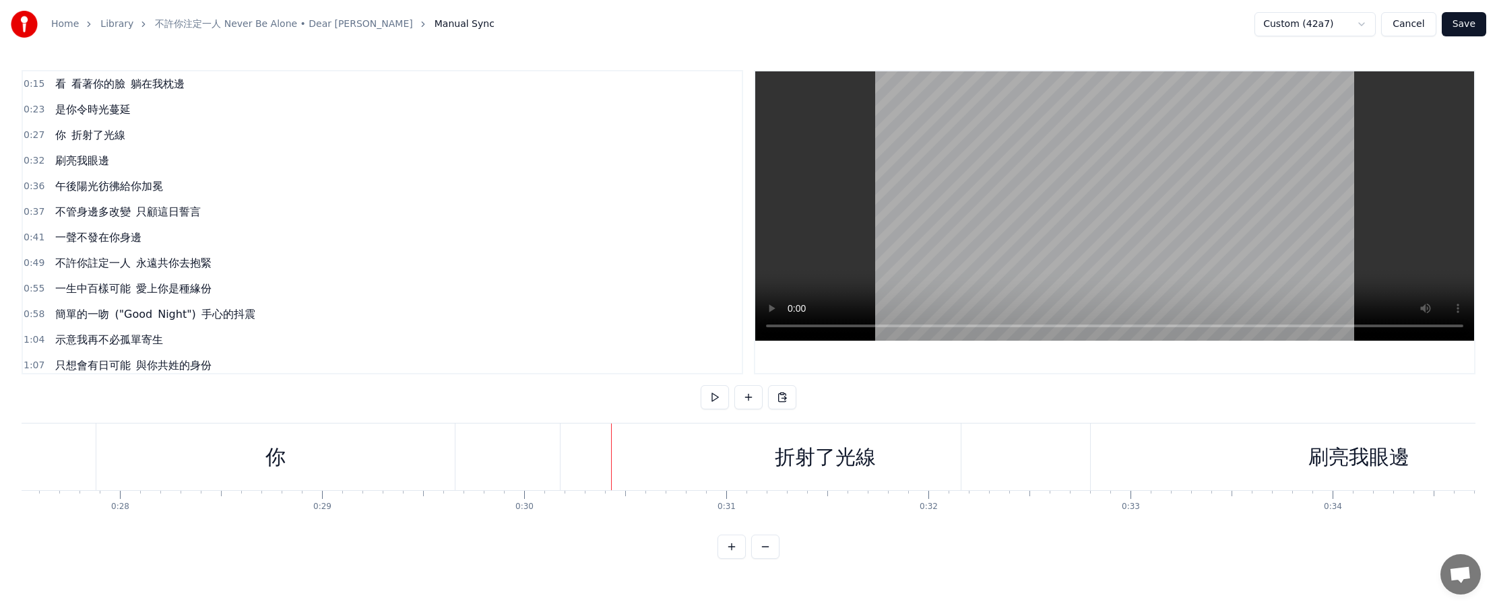
scroll to position [0, 5642]
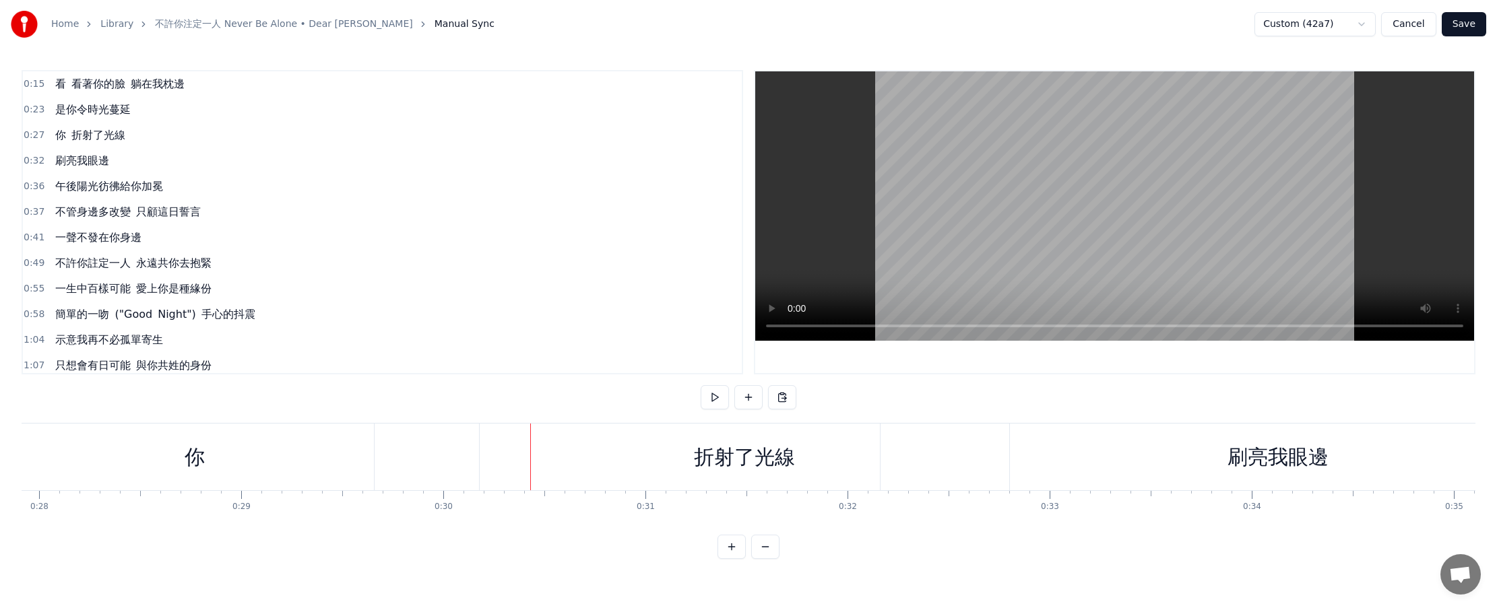
click at [718, 458] on div "折射了光線" at bounding box center [744, 457] width 101 height 30
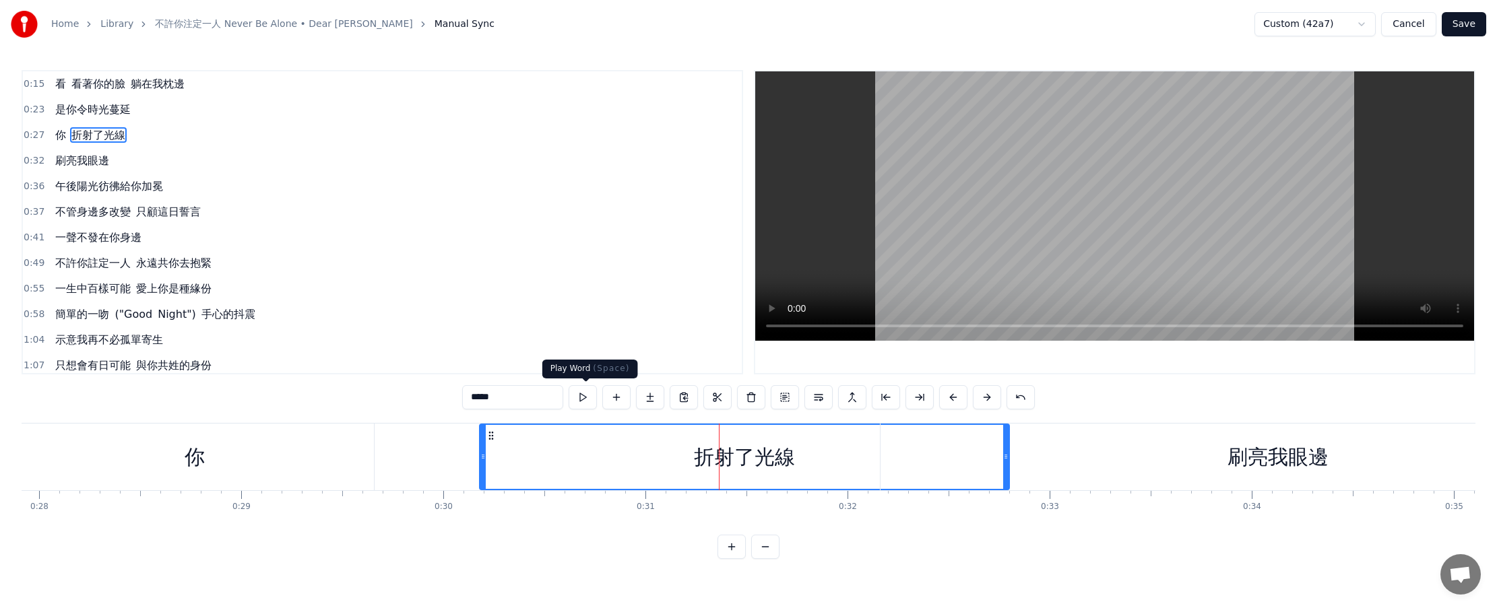
click at [590, 400] on button at bounding box center [583, 397] width 28 height 24
click at [735, 459] on div "刷亮我眼邊" at bounding box center [1278, 457] width 794 height 67
type input "*****"
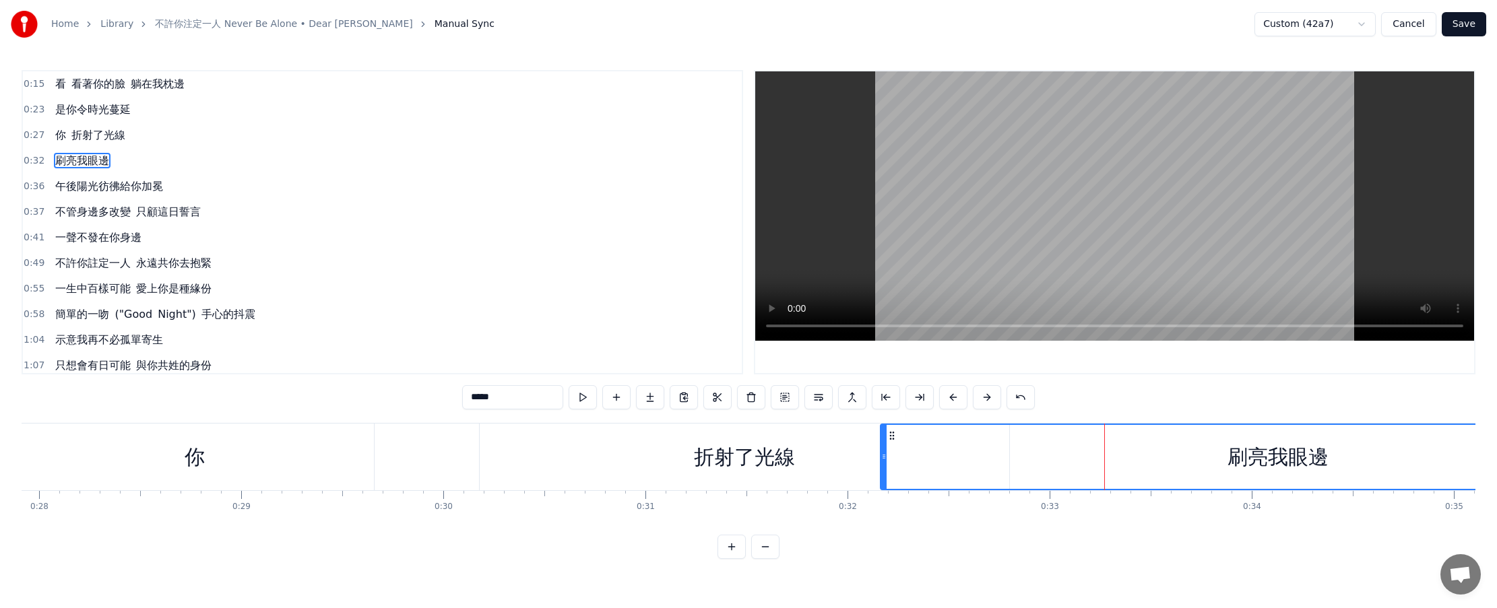
click at [735, 459] on div at bounding box center [1104, 457] width 1 height 67
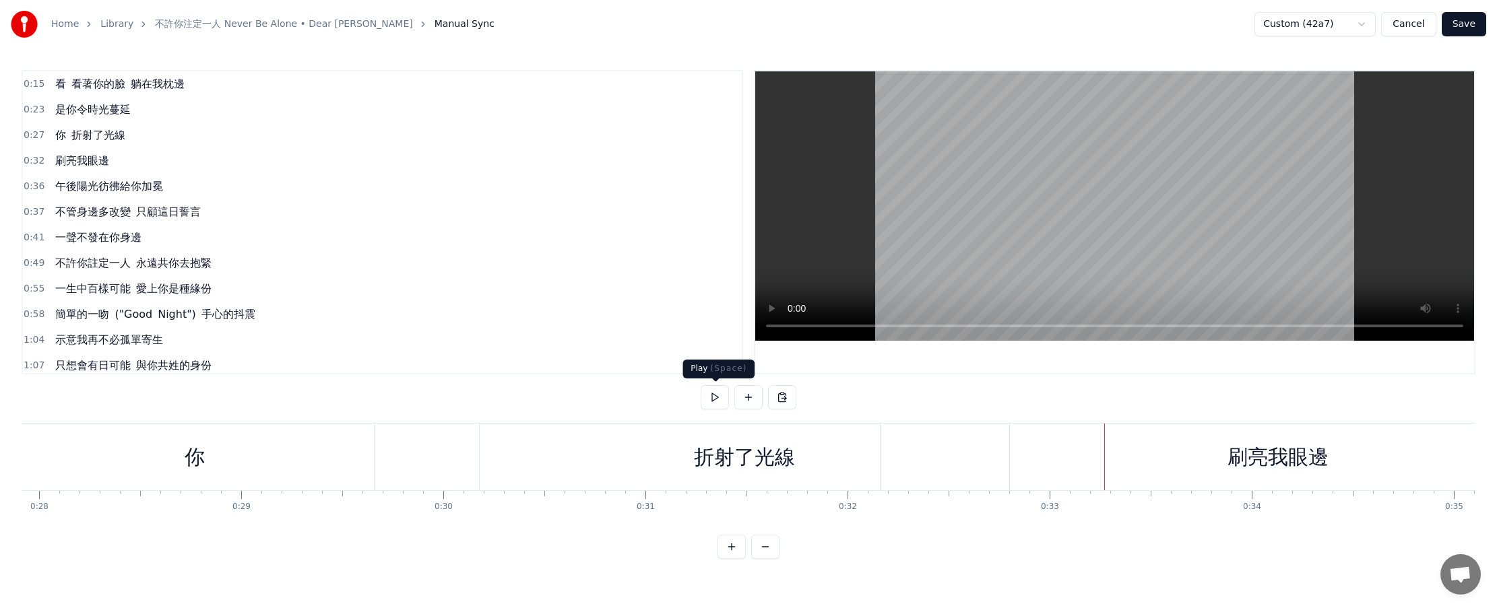
click at [718, 399] on button at bounding box center [715, 397] width 28 height 24
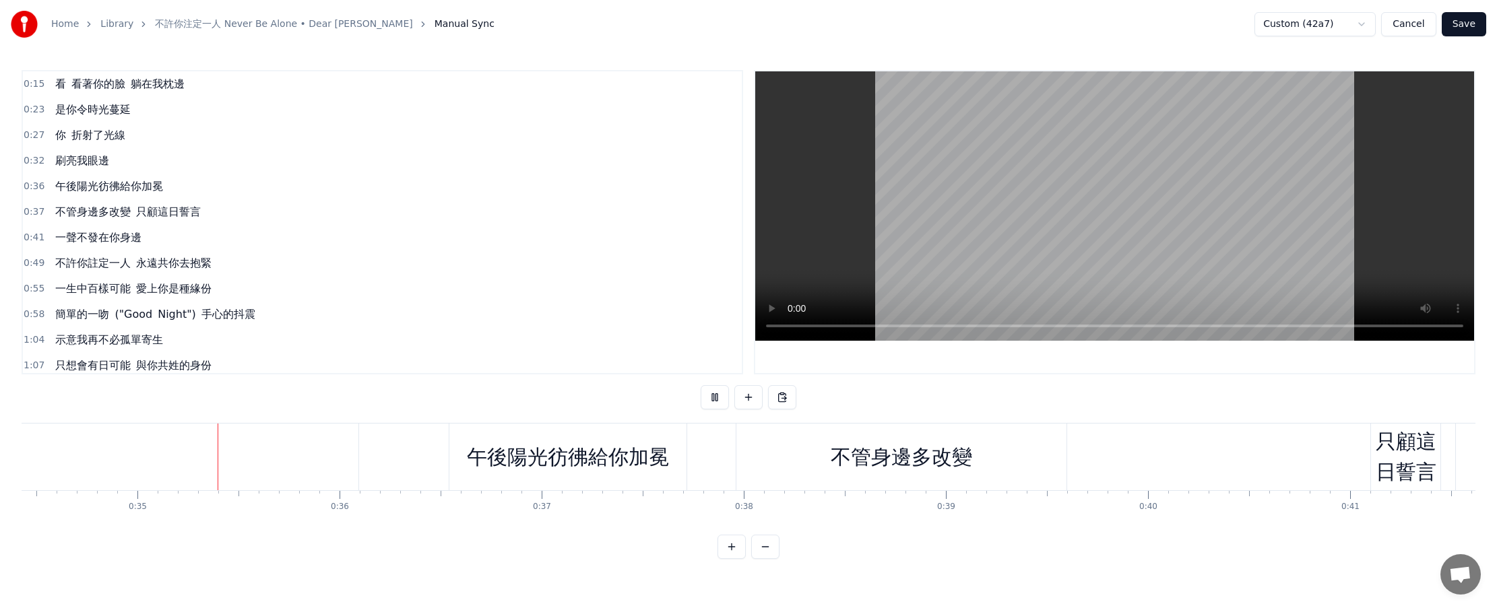
scroll to position [0, 6964]
click at [711, 396] on button at bounding box center [715, 397] width 28 height 24
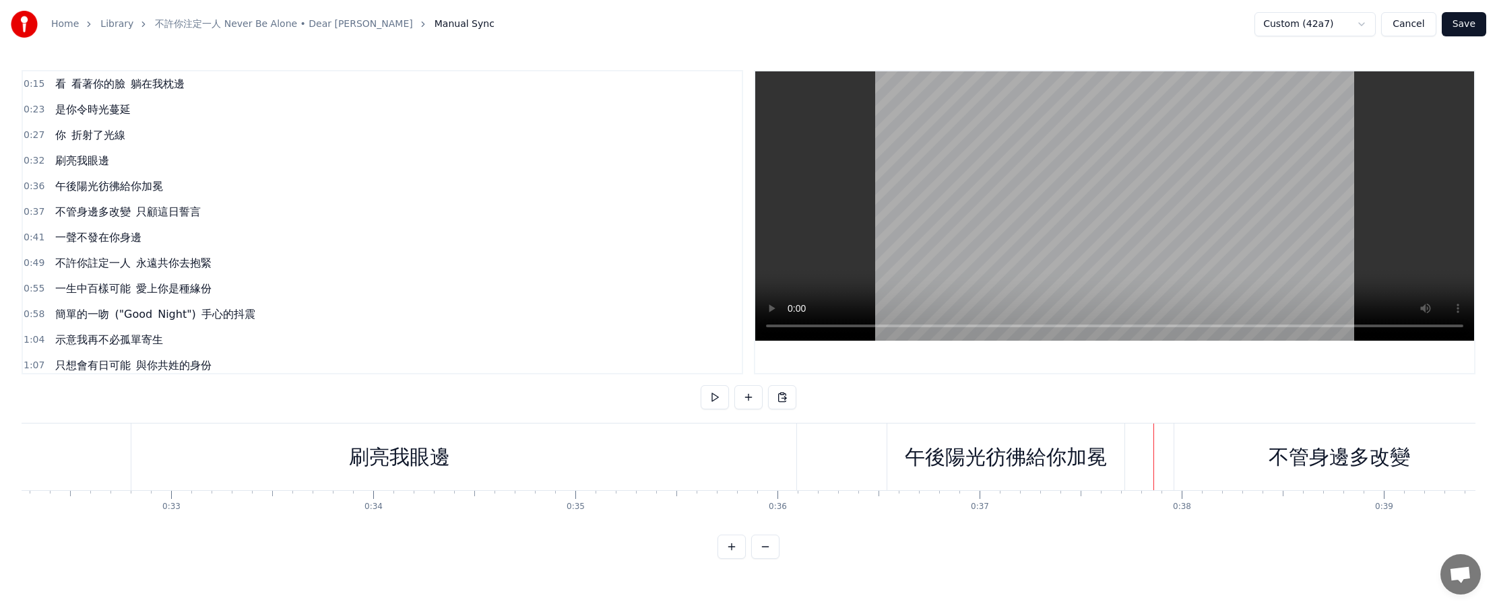
scroll to position [0, 6379]
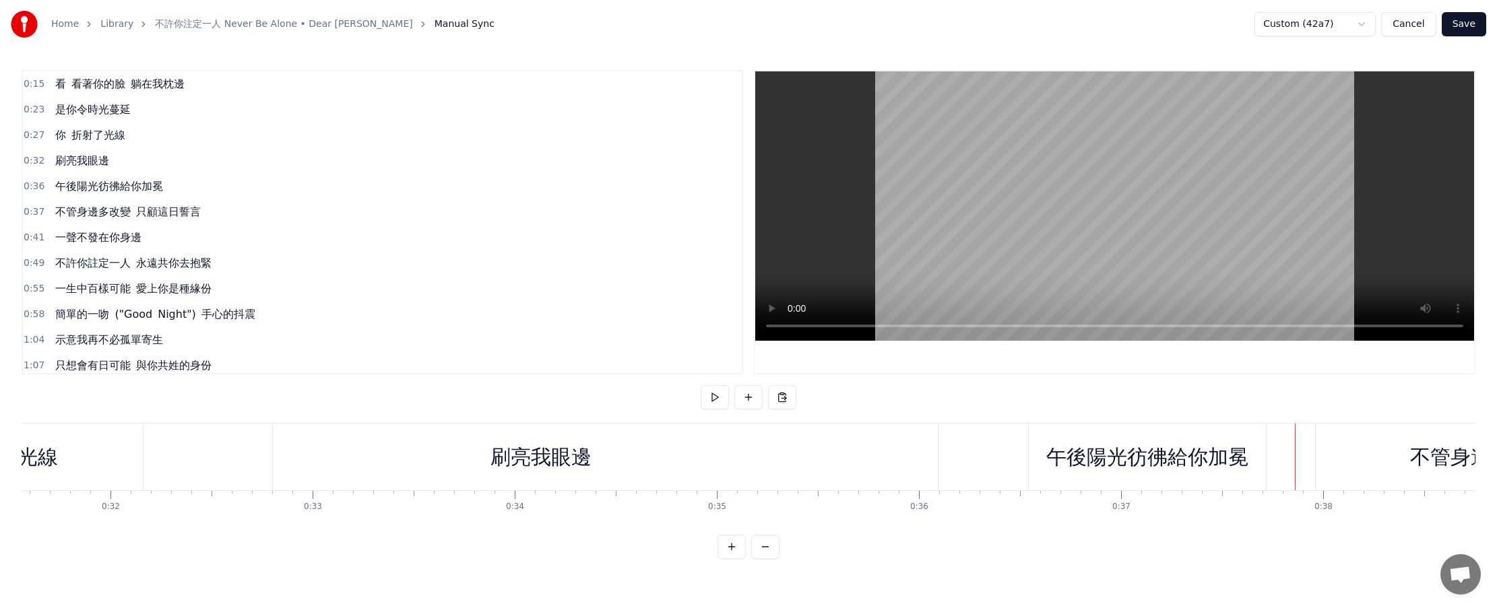
click at [466, 466] on div "刷亮我眼邊" at bounding box center [541, 457] width 794 height 67
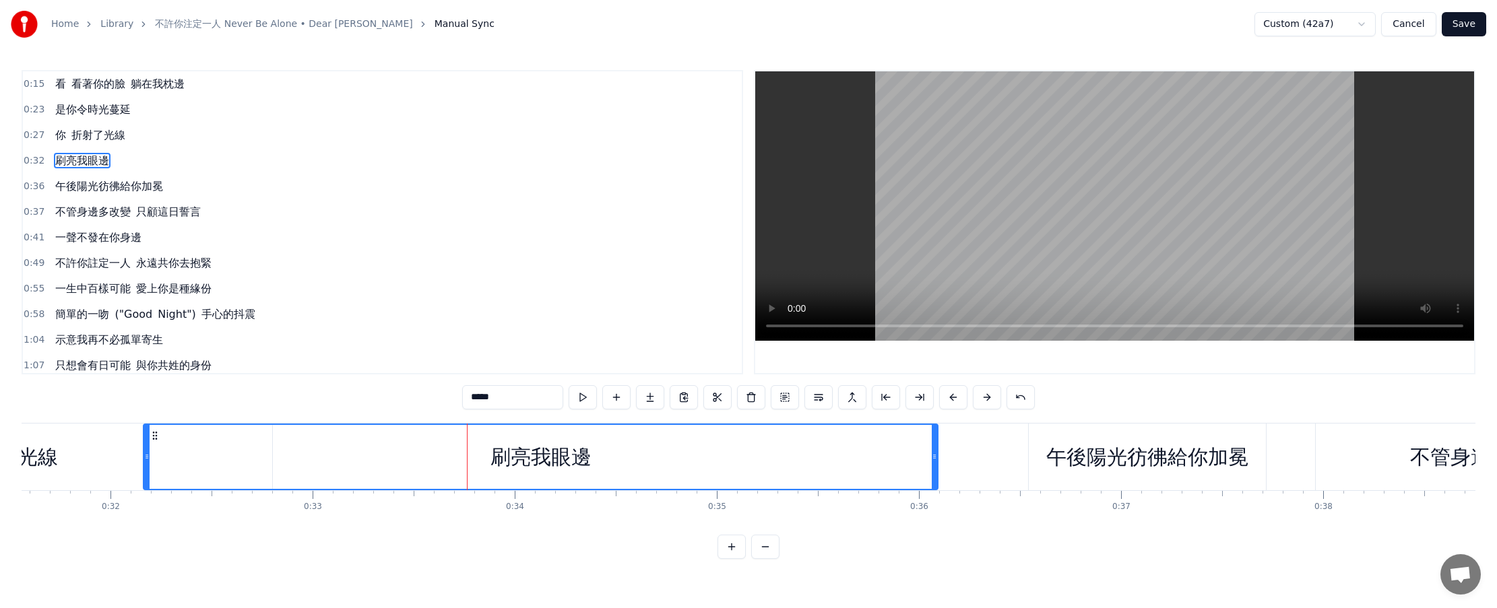
click at [594, 399] on button at bounding box center [583, 397] width 28 height 24
drag, startPoint x: 146, startPoint y: 464, endPoint x: 296, endPoint y: 470, distance: 150.4
click at [296, 470] on div at bounding box center [296, 457] width 5 height 64
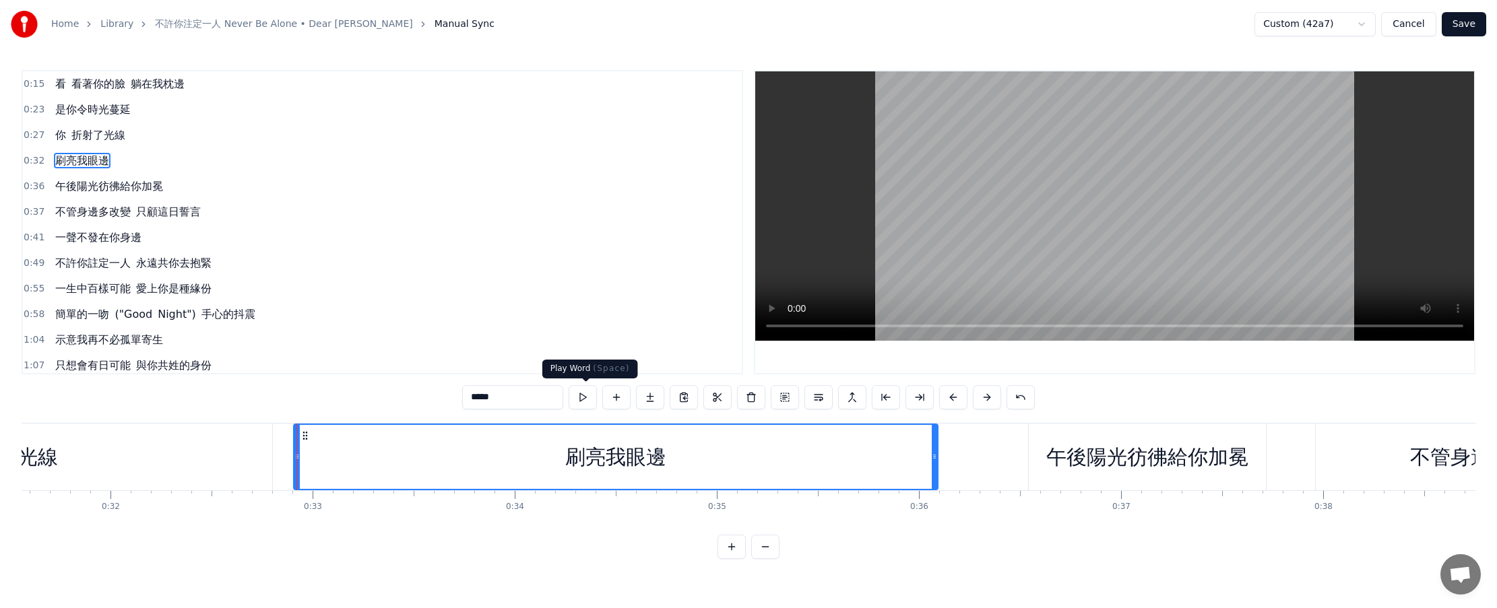
click at [585, 400] on button at bounding box center [583, 397] width 28 height 24
click at [585, 399] on button at bounding box center [583, 397] width 28 height 24
drag, startPoint x: 579, startPoint y: 462, endPoint x: 556, endPoint y: 463, distance: 23.6
click at [556, 463] on div "刷亮我眼邊" at bounding box center [615, 457] width 643 height 64
click at [305, 459] on div "刷亮我眼邊" at bounding box center [615, 457] width 643 height 64
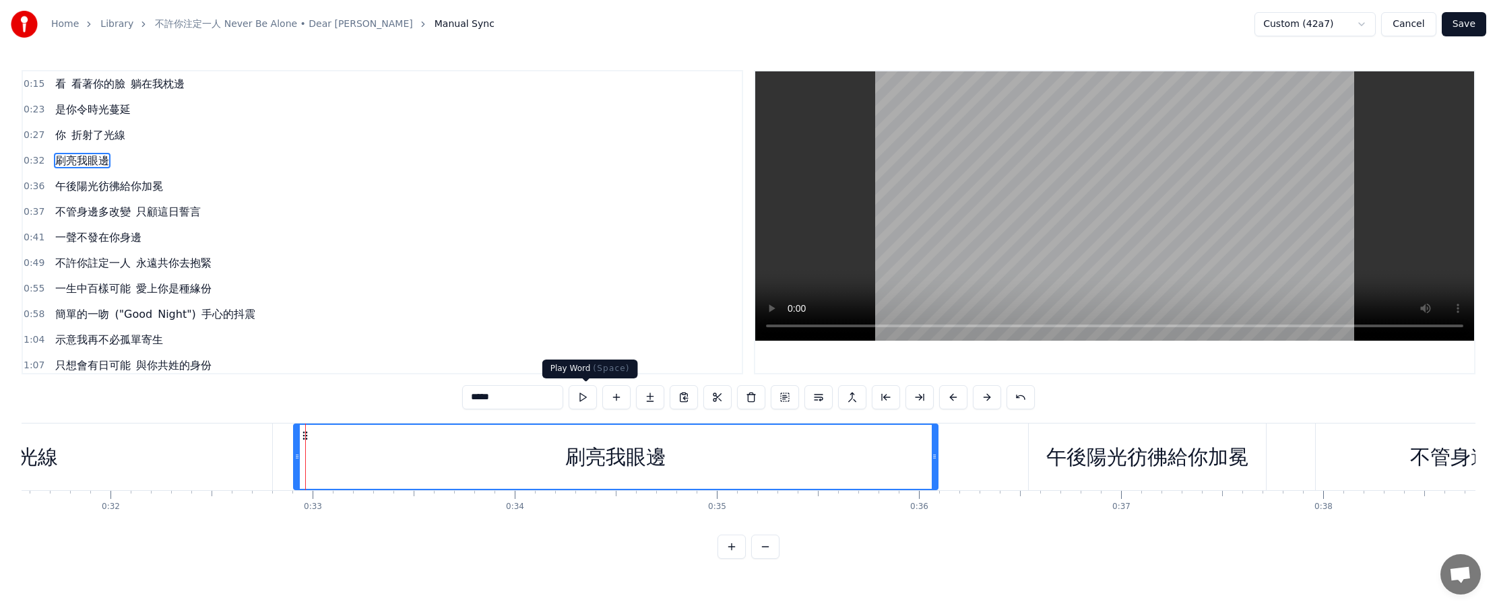
click at [587, 398] on button at bounding box center [583, 397] width 28 height 24
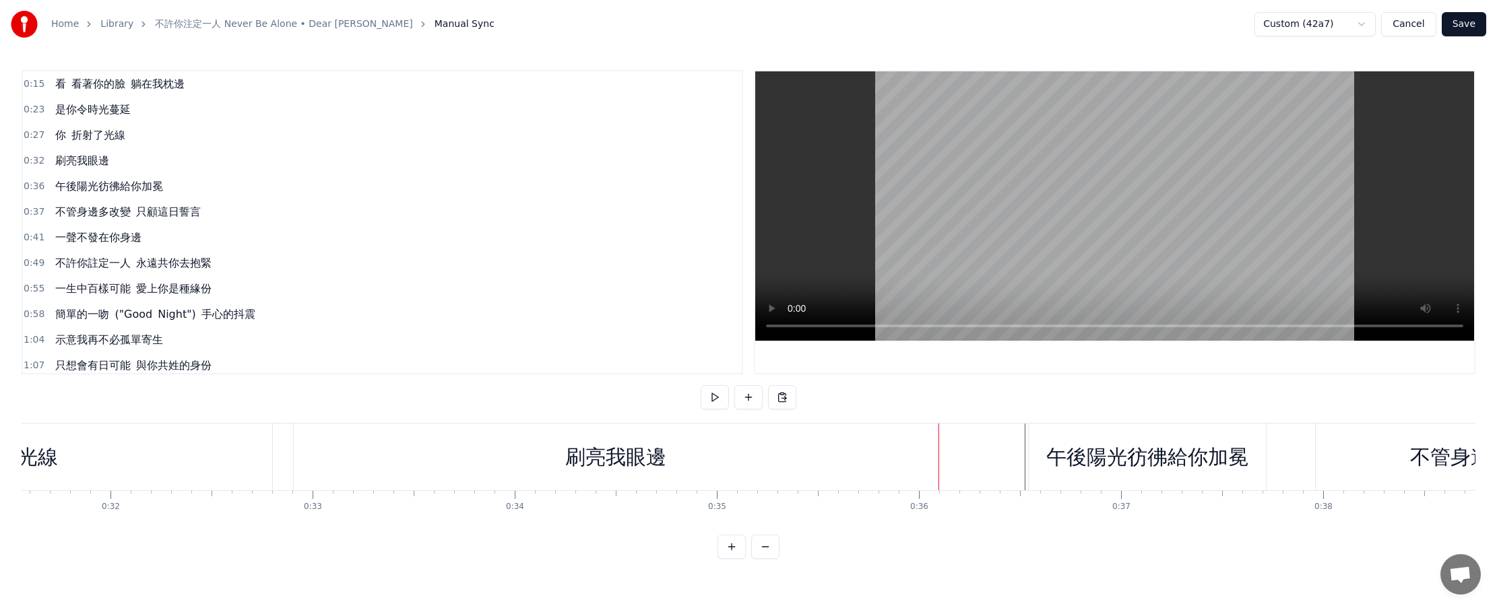
click at [735, 468] on div "午後陽光彷彿給你加冕" at bounding box center [1147, 457] width 202 height 30
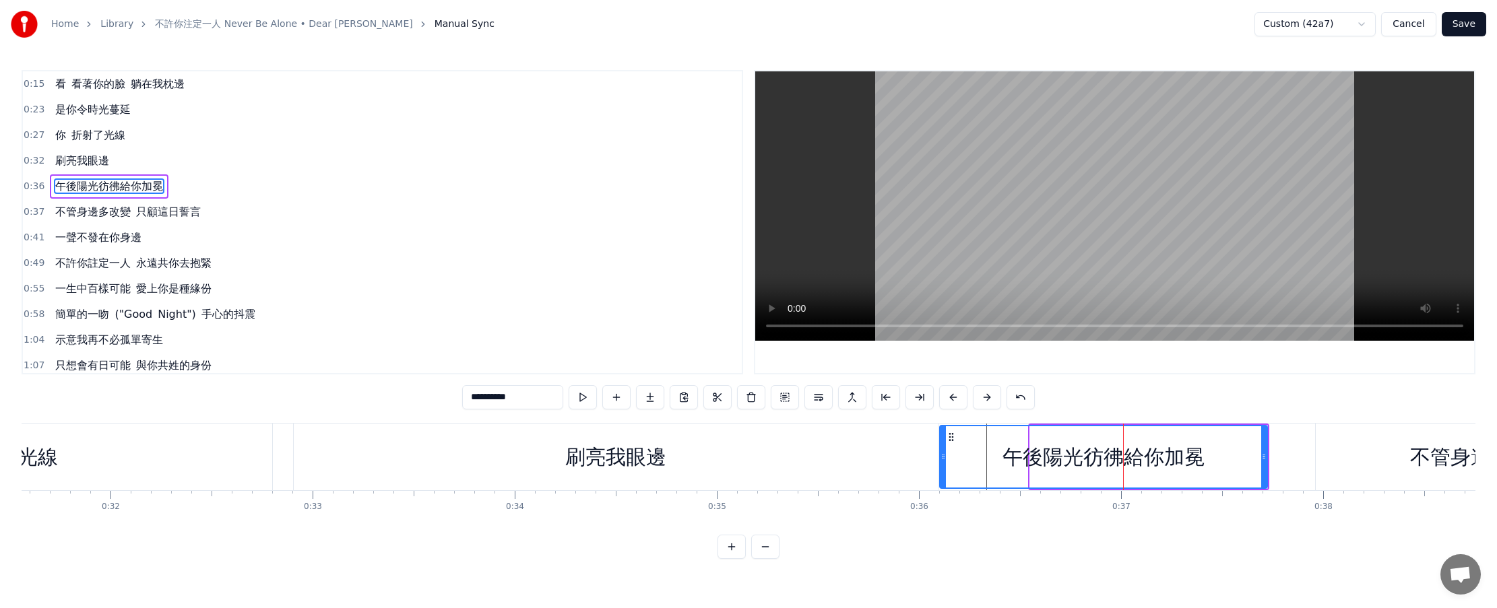
drag, startPoint x: 1031, startPoint y: 460, endPoint x: 941, endPoint y: 463, distance: 90.3
click at [735, 463] on div at bounding box center [943, 456] width 5 height 61
click at [589, 400] on button at bounding box center [583, 397] width 28 height 24
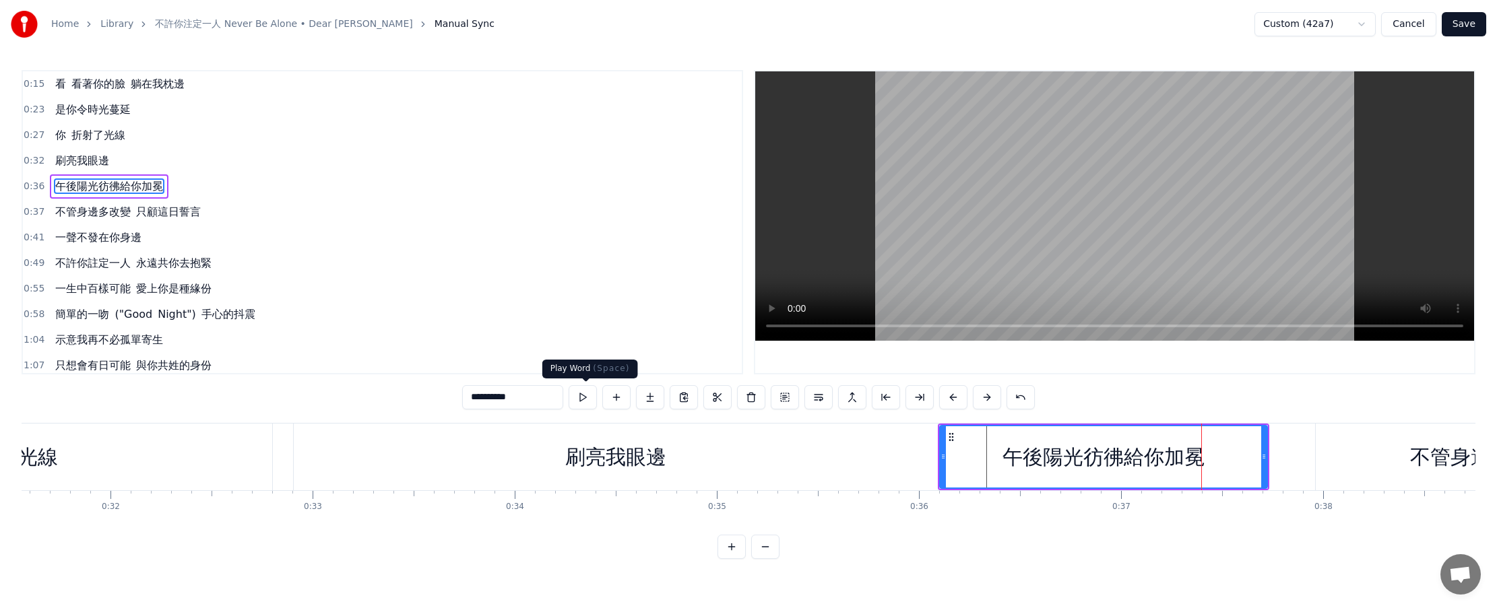
click at [592, 400] on button at bounding box center [583, 397] width 28 height 24
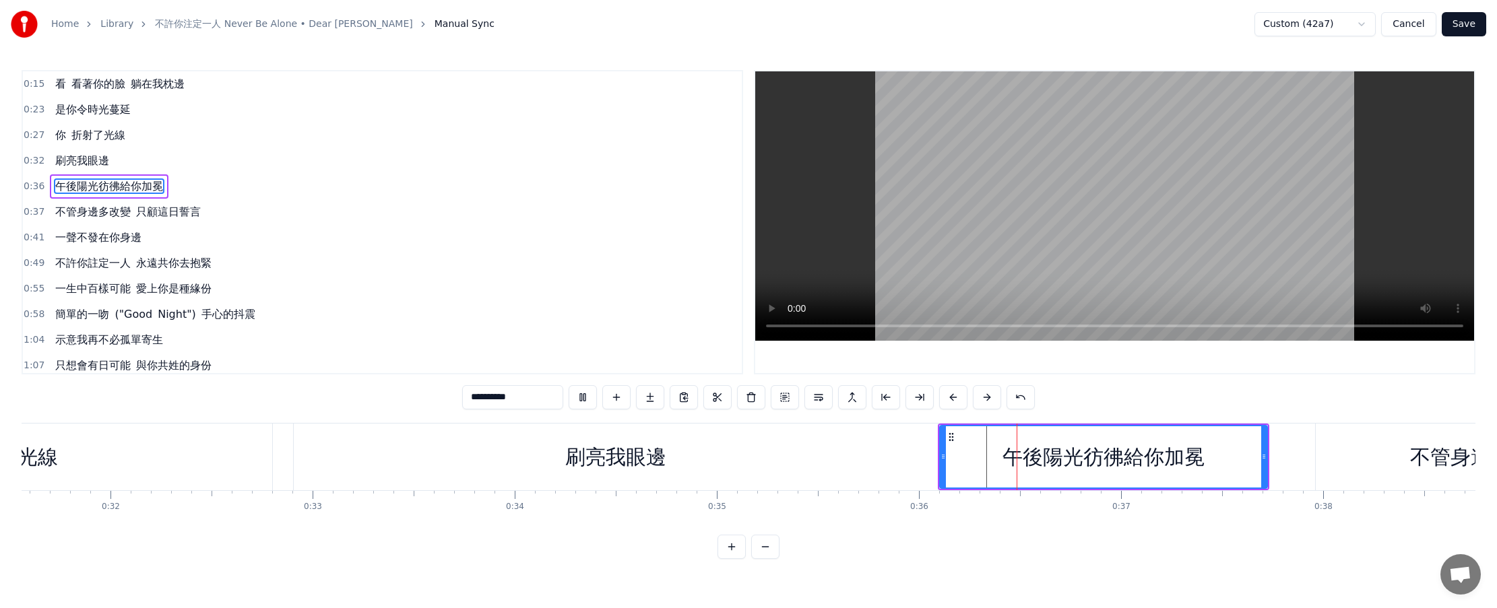
click at [592, 400] on button at bounding box center [583, 397] width 28 height 24
drag, startPoint x: 941, startPoint y: 468, endPoint x: 1023, endPoint y: 468, distance: 82.2
click at [735, 468] on div at bounding box center [1025, 456] width 5 height 61
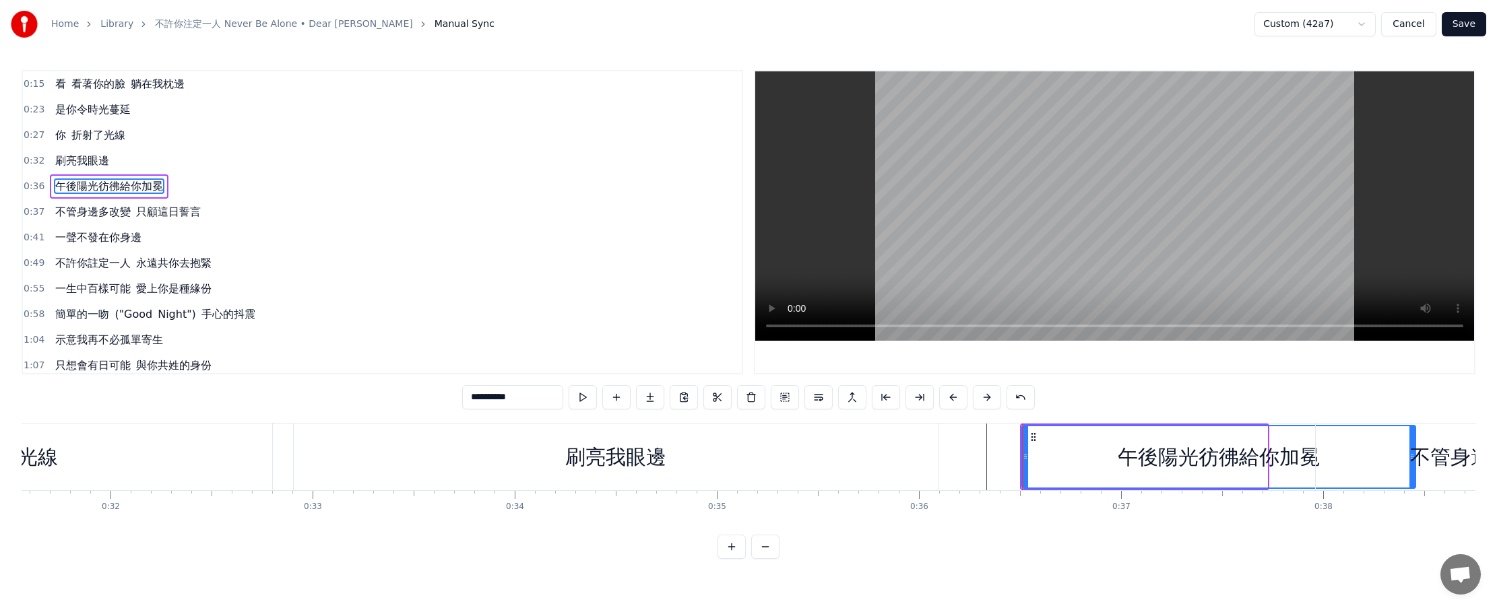
drag, startPoint x: 1265, startPoint y: 464, endPoint x: 1413, endPoint y: 457, distance: 148.3
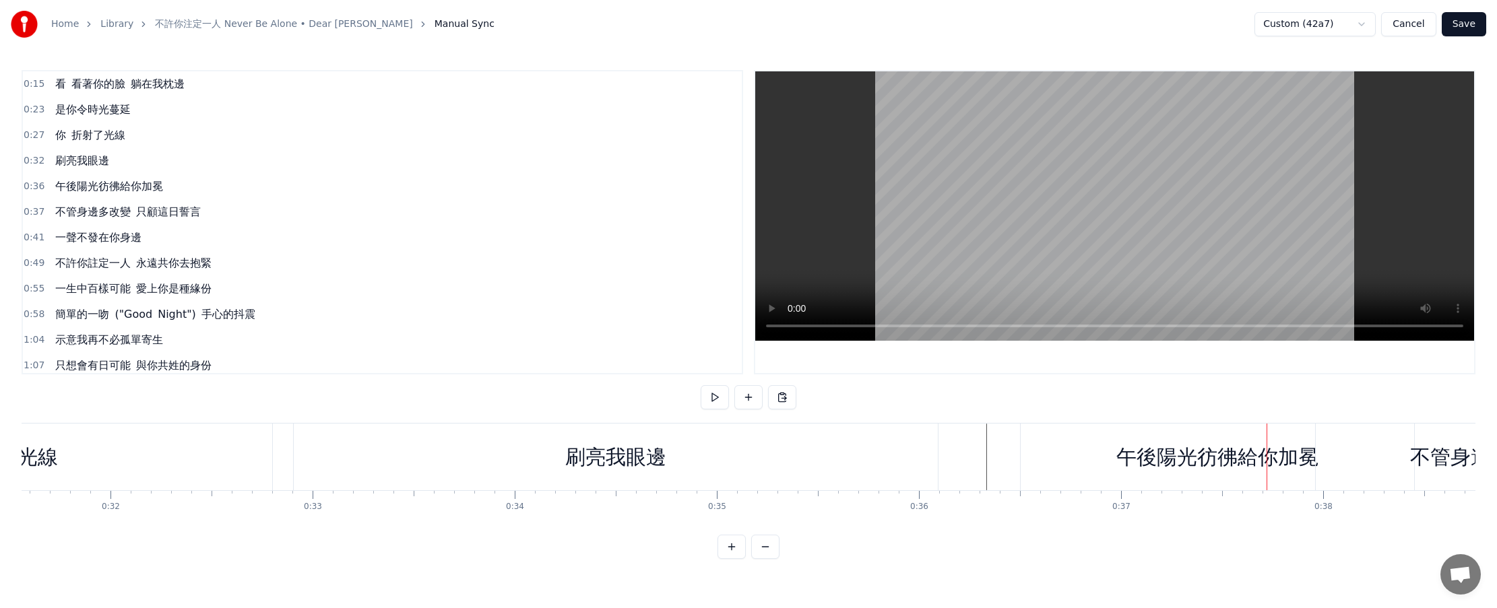
click at [735, 457] on div "午後陽光彷彿給你加冕" at bounding box center [1217, 457] width 393 height 67
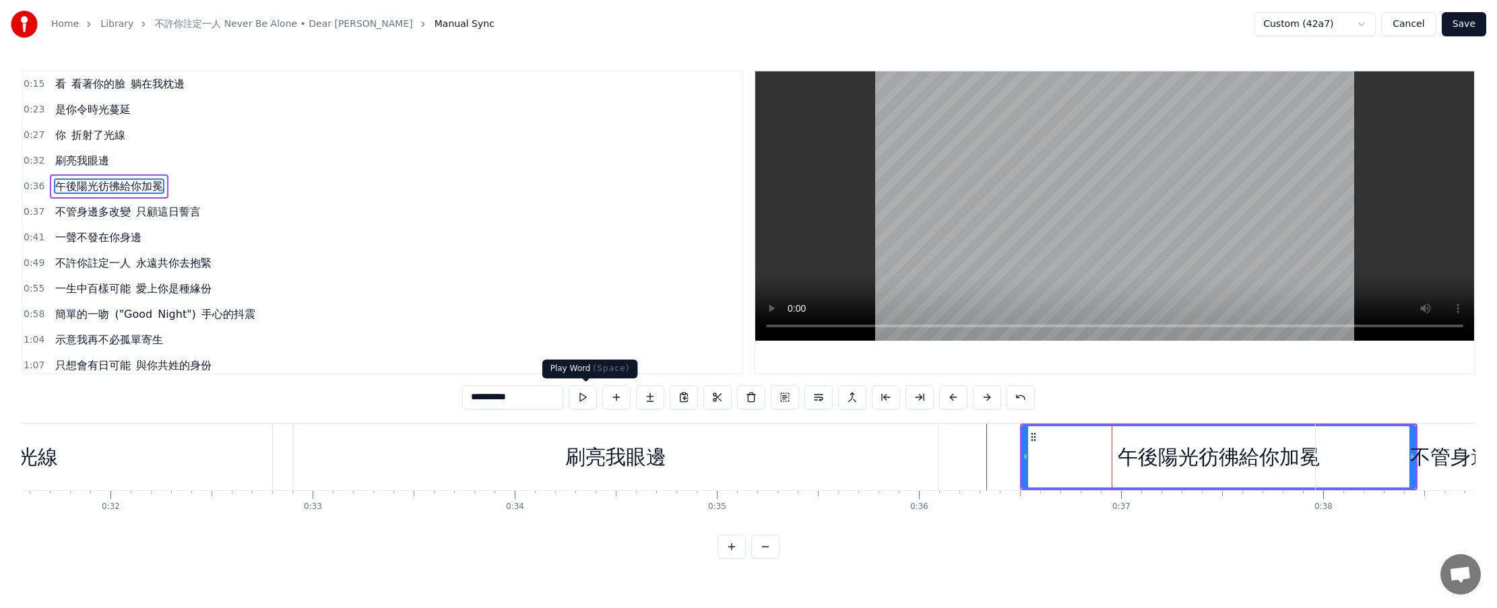
click at [593, 402] on button at bounding box center [583, 397] width 28 height 24
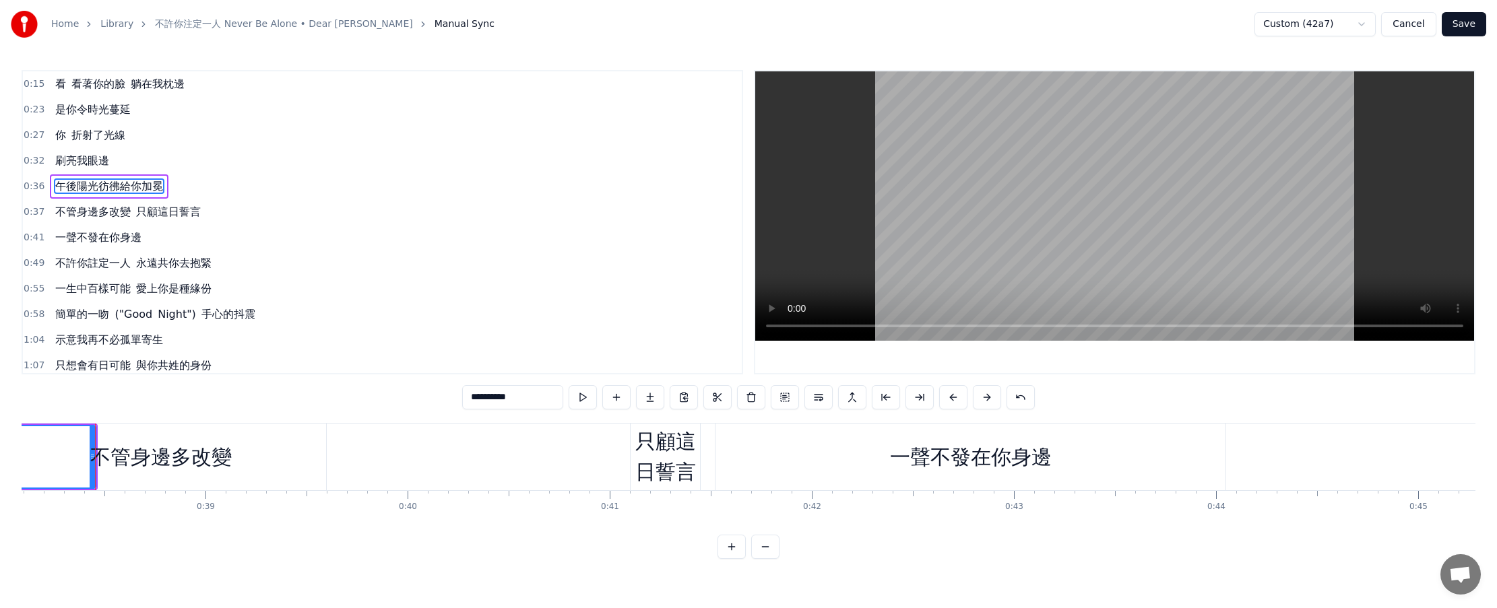
scroll to position [0, 7705]
click at [164, 450] on div "不管身邊多改變" at bounding box center [154, 457] width 141 height 30
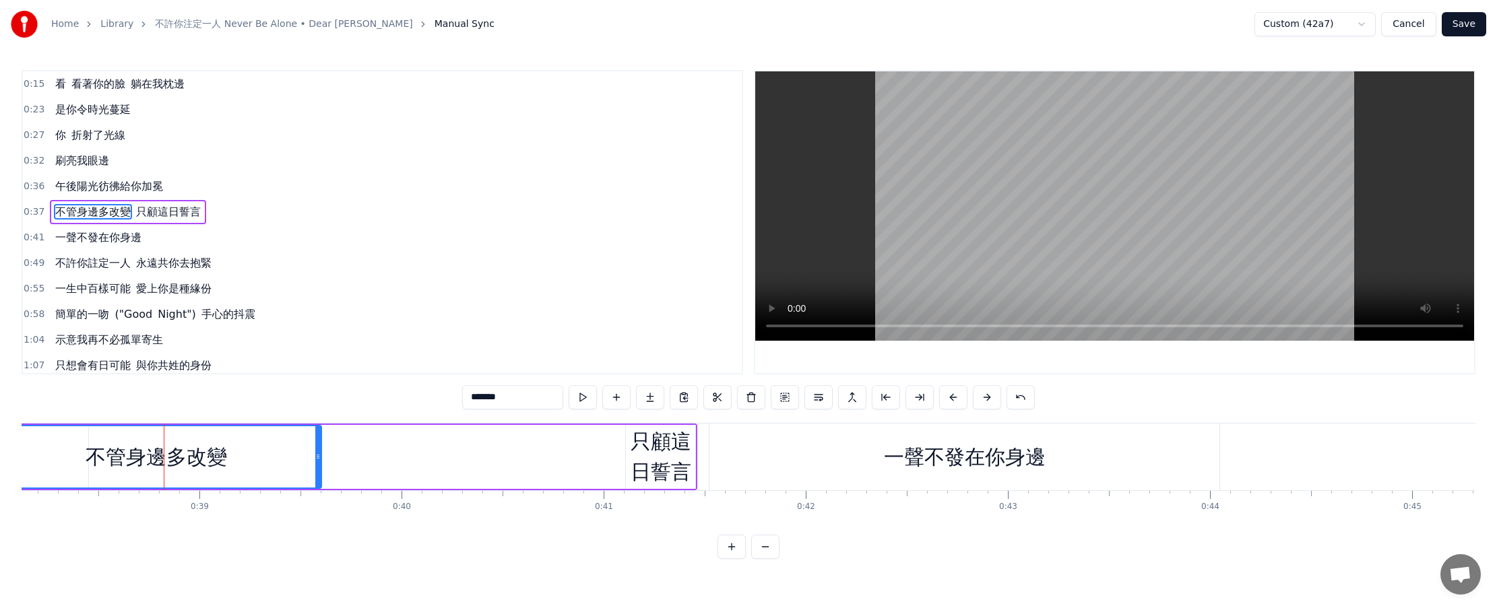
drag, startPoint x: 280, startPoint y: 457, endPoint x: 313, endPoint y: 455, distance: 32.4
click at [313, 455] on div "不管身邊多改變" at bounding box center [156, 456] width 329 height 61
click at [735, 398] on button at bounding box center [987, 397] width 28 height 24
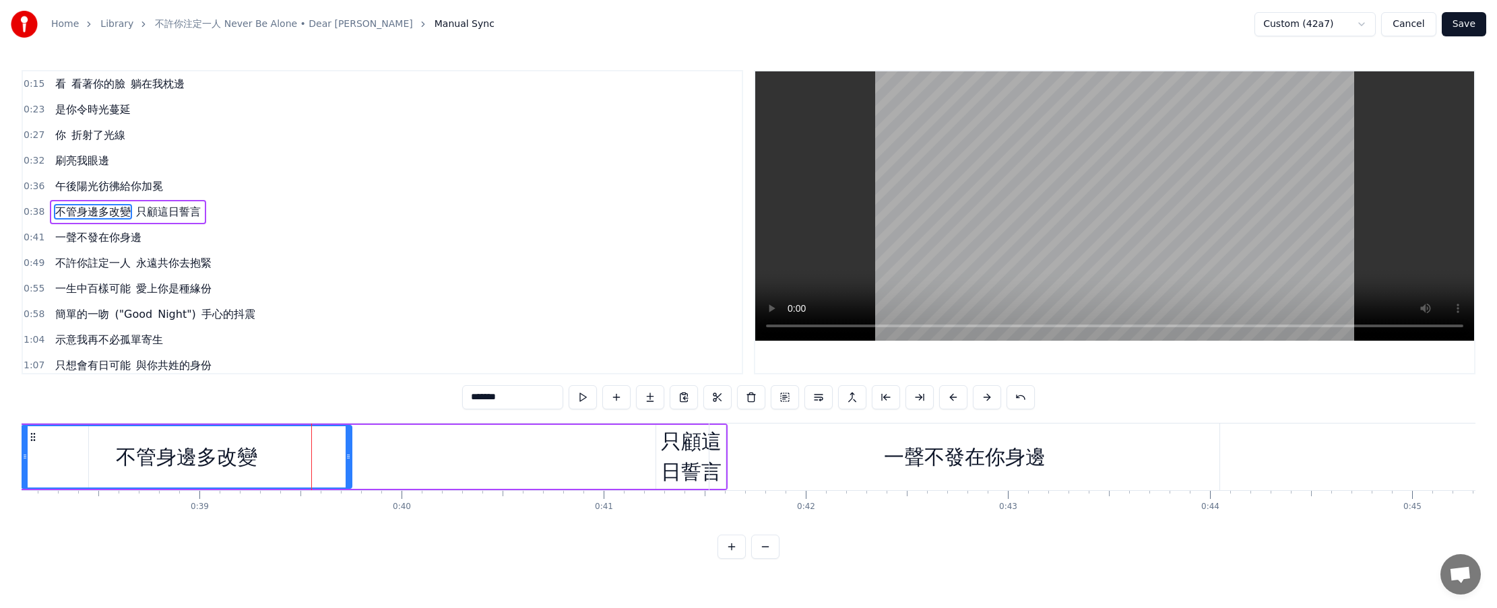
click at [735, 398] on button at bounding box center [987, 397] width 28 height 24
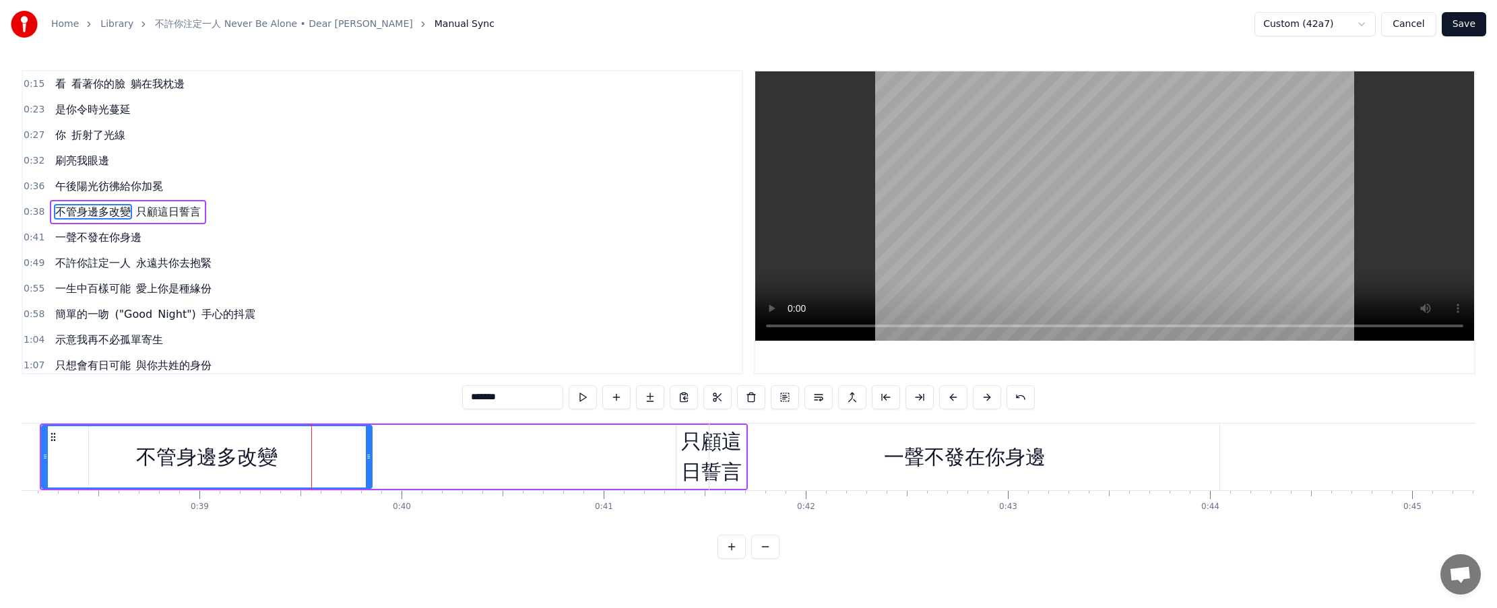
click at [735, 398] on button at bounding box center [987, 397] width 28 height 24
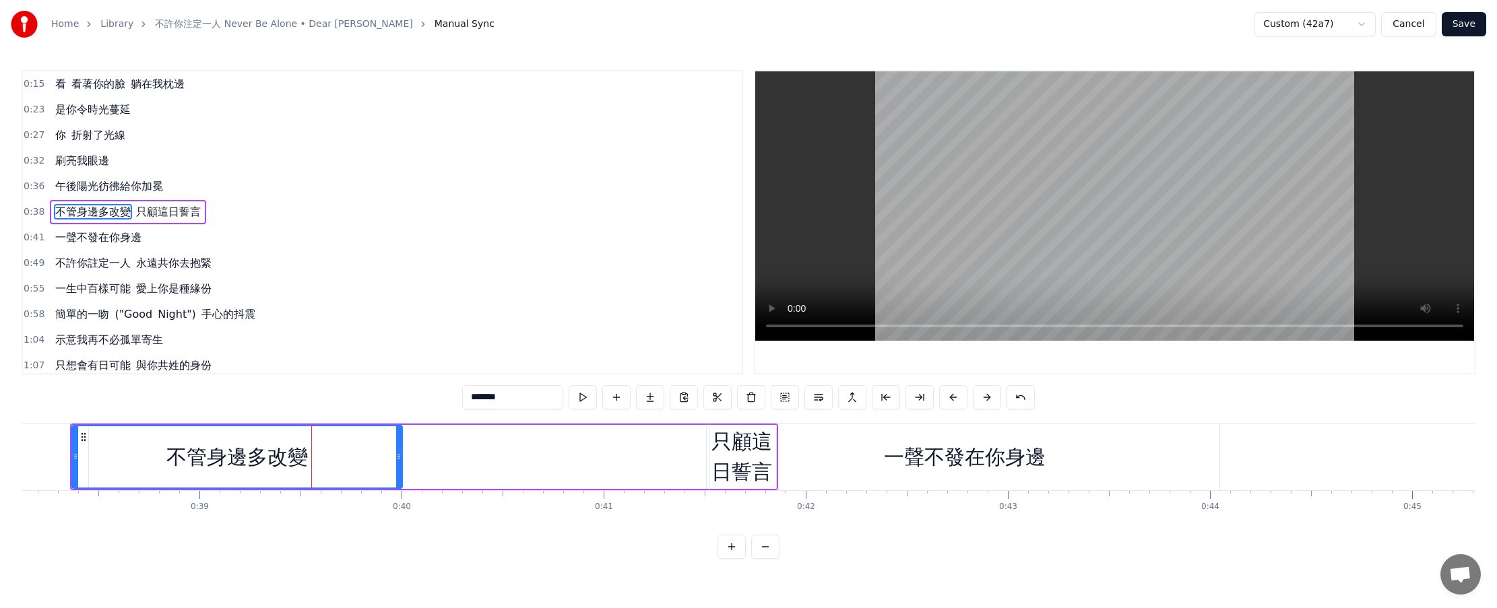
click at [735, 398] on button at bounding box center [987, 397] width 28 height 24
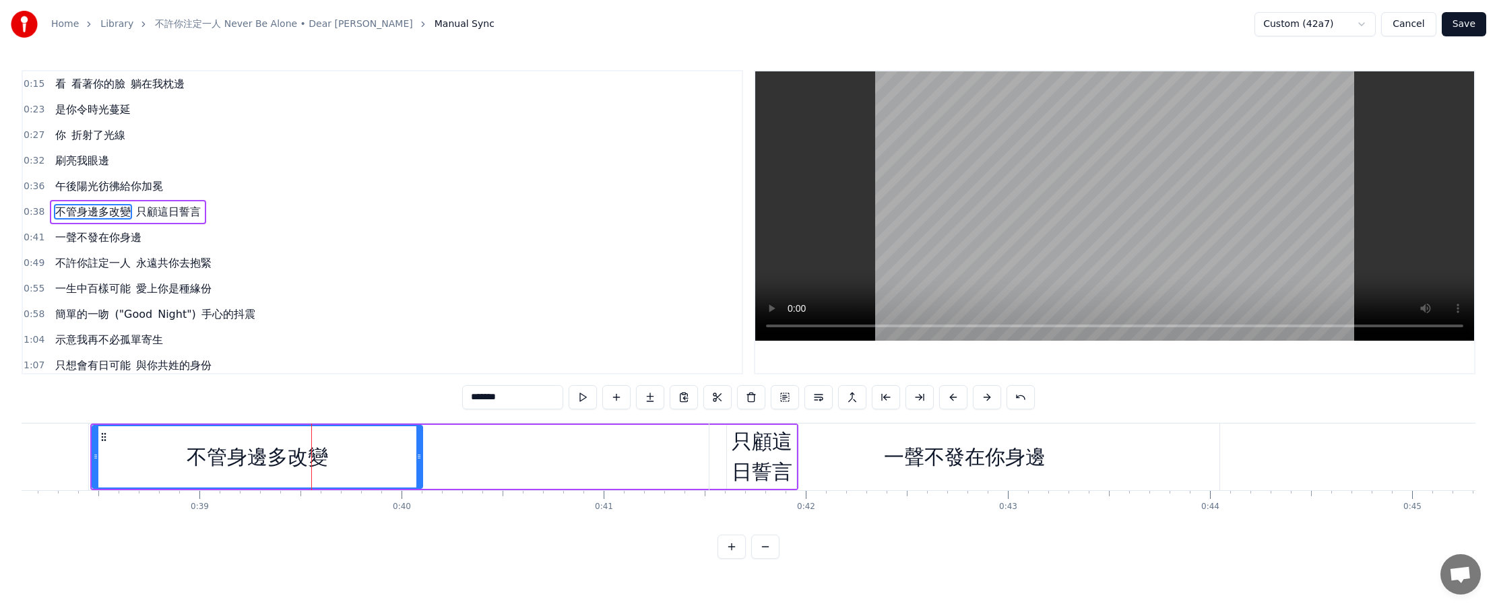
click at [735, 398] on button at bounding box center [987, 397] width 28 height 24
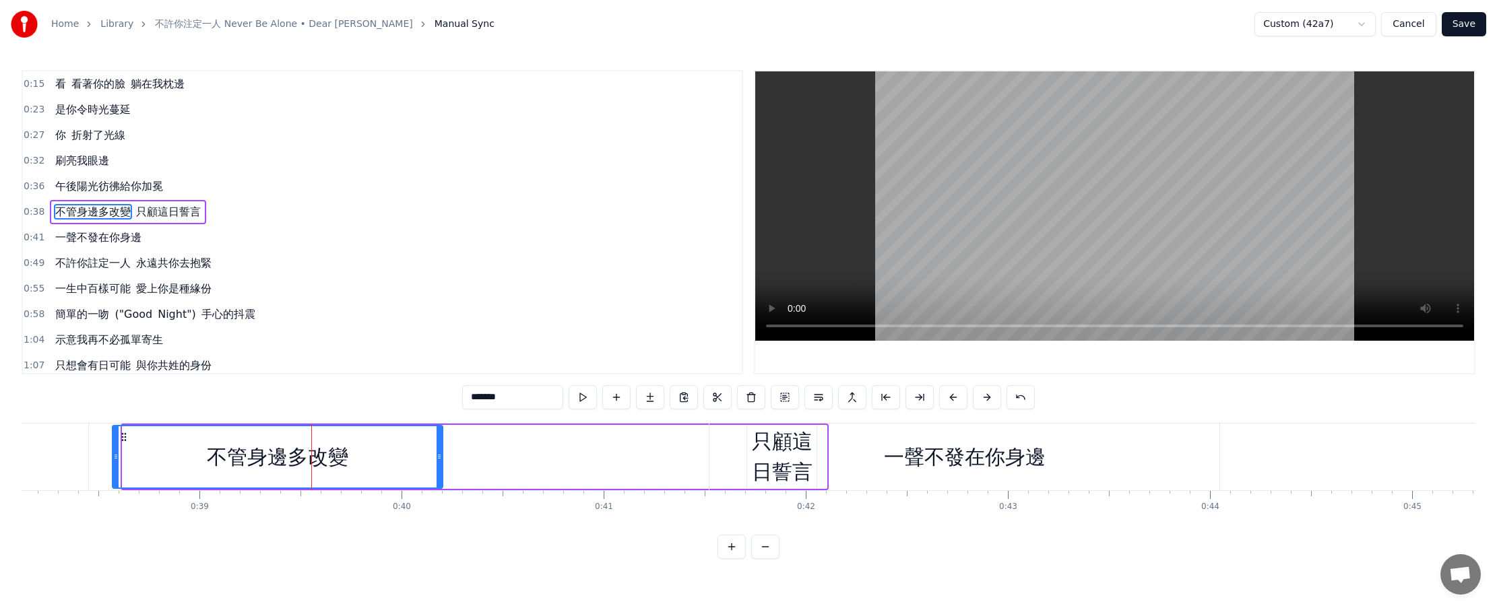
click at [735, 398] on button at bounding box center [987, 397] width 28 height 24
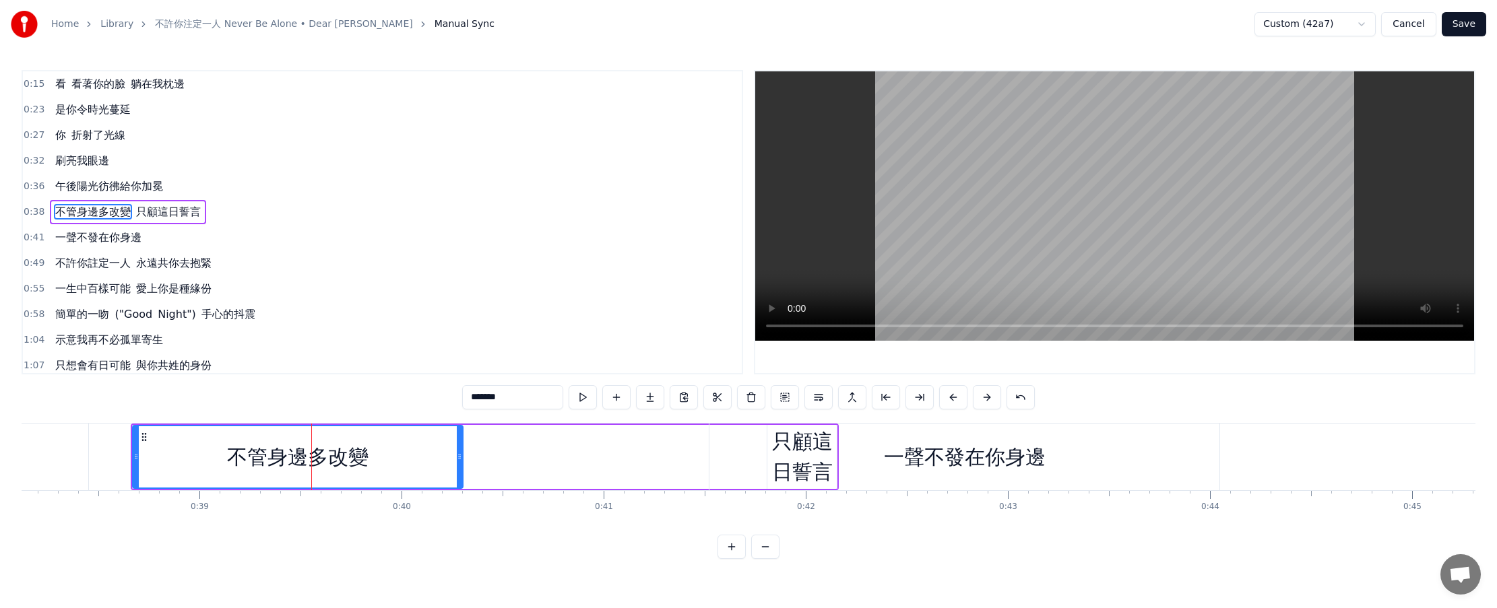
click at [735, 398] on button at bounding box center [987, 397] width 28 height 24
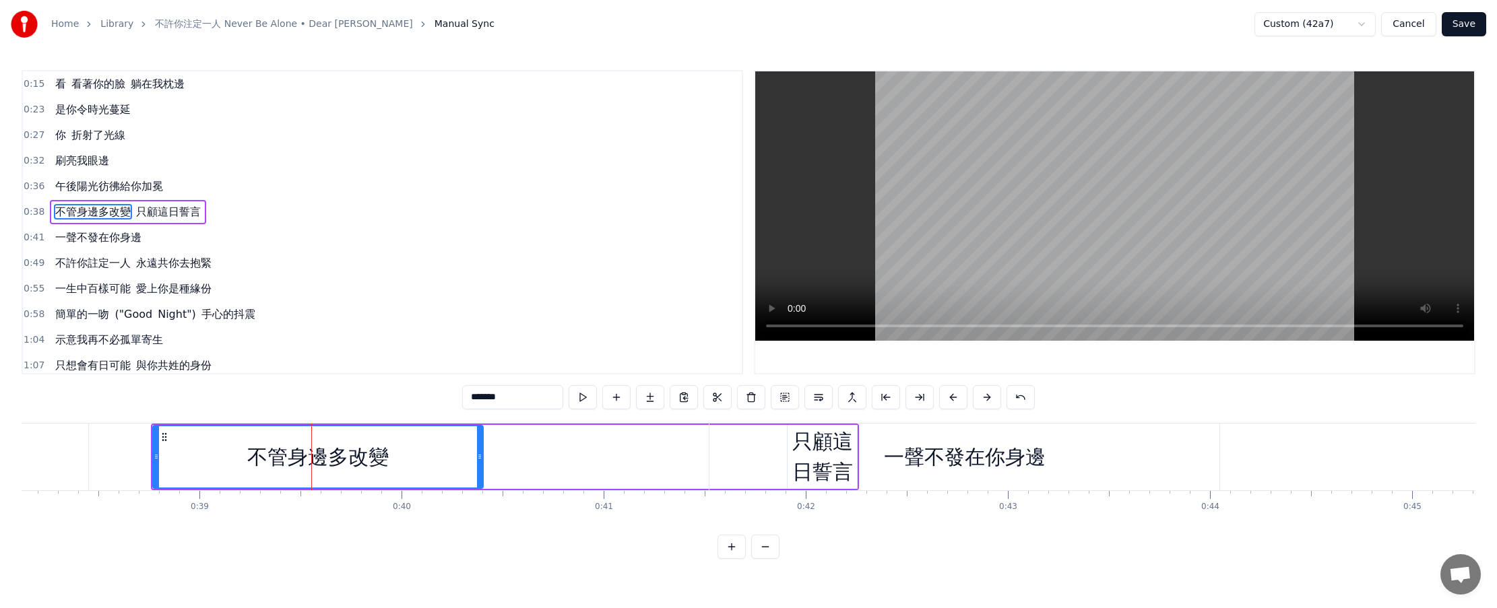
click at [735, 398] on button at bounding box center [987, 397] width 28 height 24
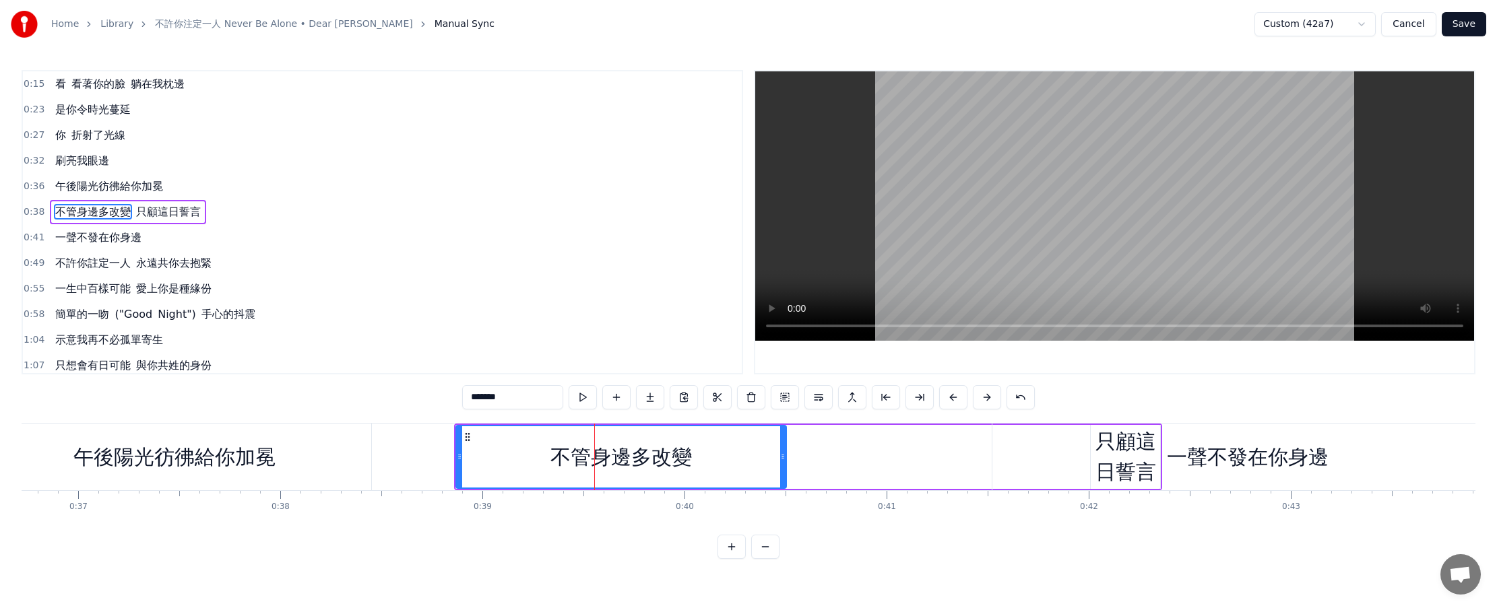
scroll to position [0, 7281]
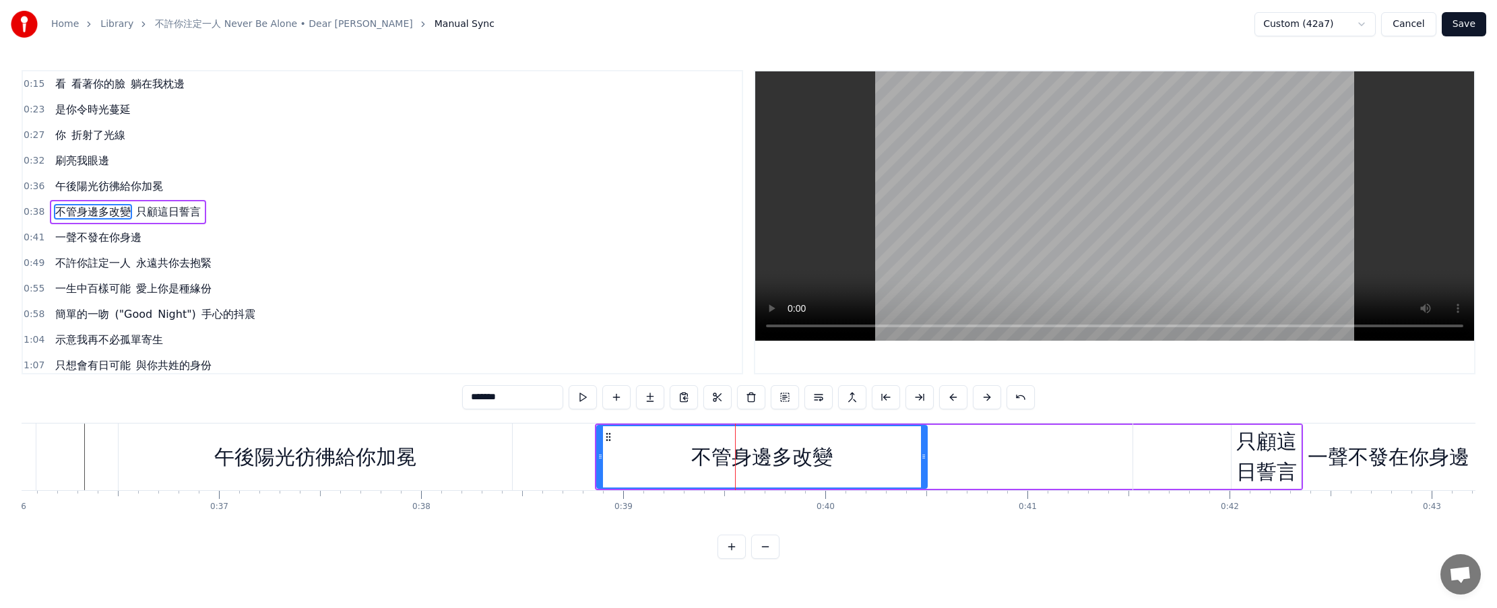
click at [292, 464] on div "午後陽光彷彿給你加冕" at bounding box center [315, 457] width 202 height 30
type input "**********"
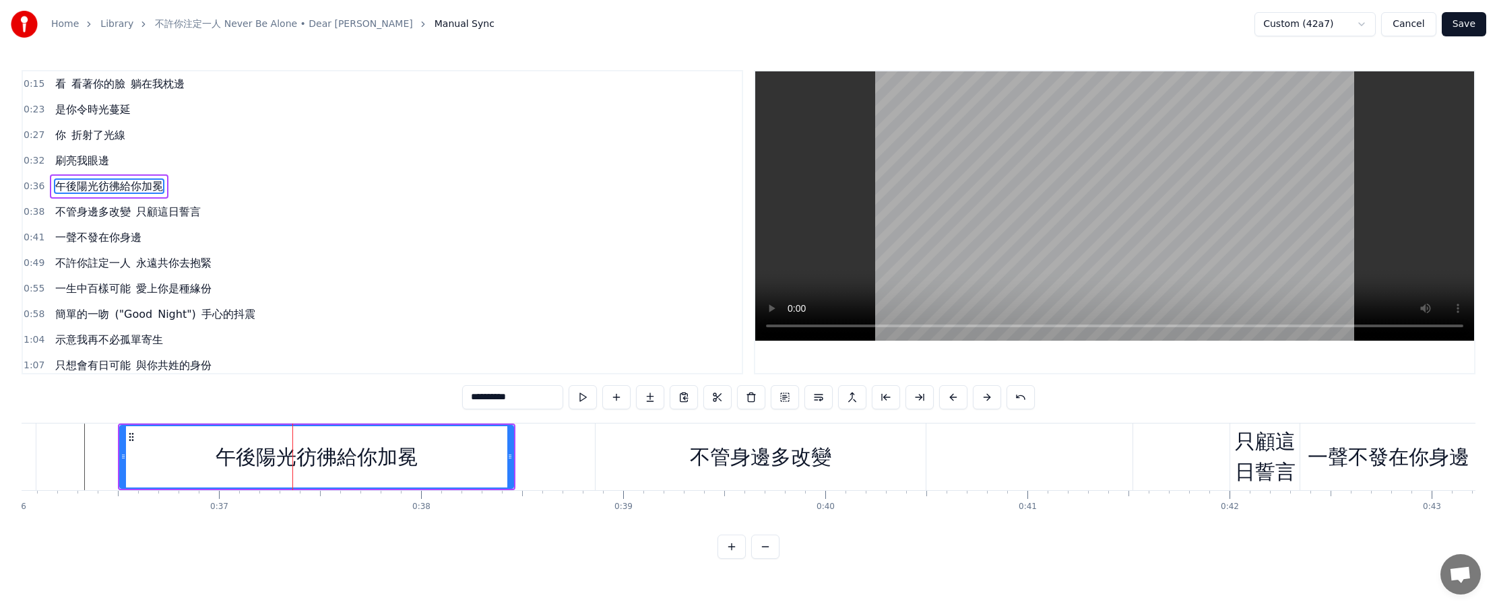
click at [292, 464] on div at bounding box center [292, 457] width 1 height 67
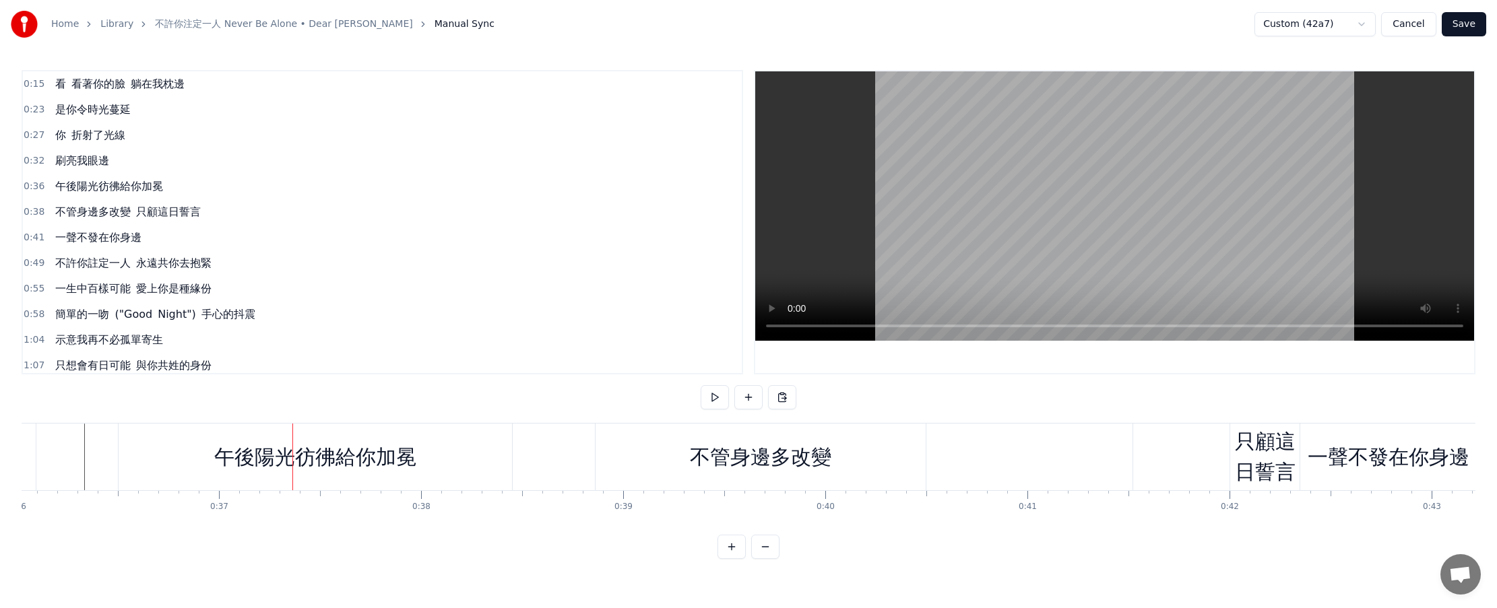
click at [454, 465] on div "午後陽光彷彿給你加冕" at bounding box center [315, 457] width 393 height 67
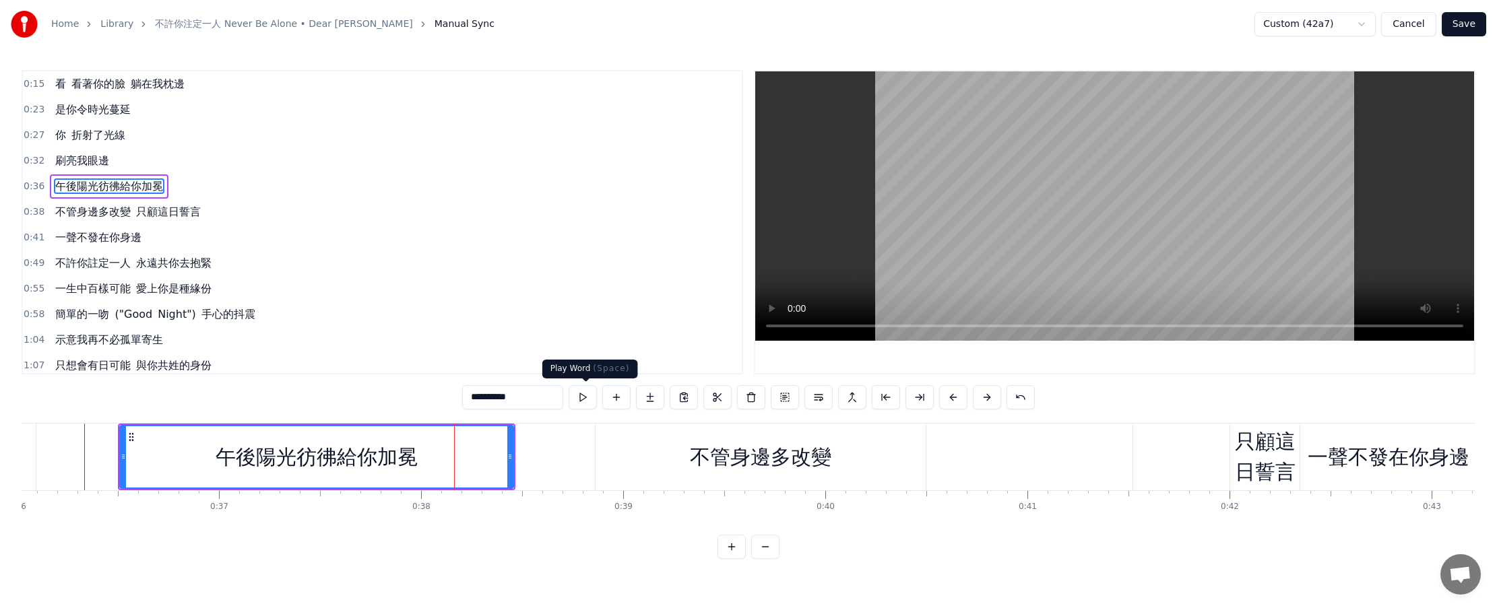
click at [589, 400] on button at bounding box center [583, 397] width 28 height 24
click at [589, 401] on button at bounding box center [583, 397] width 28 height 24
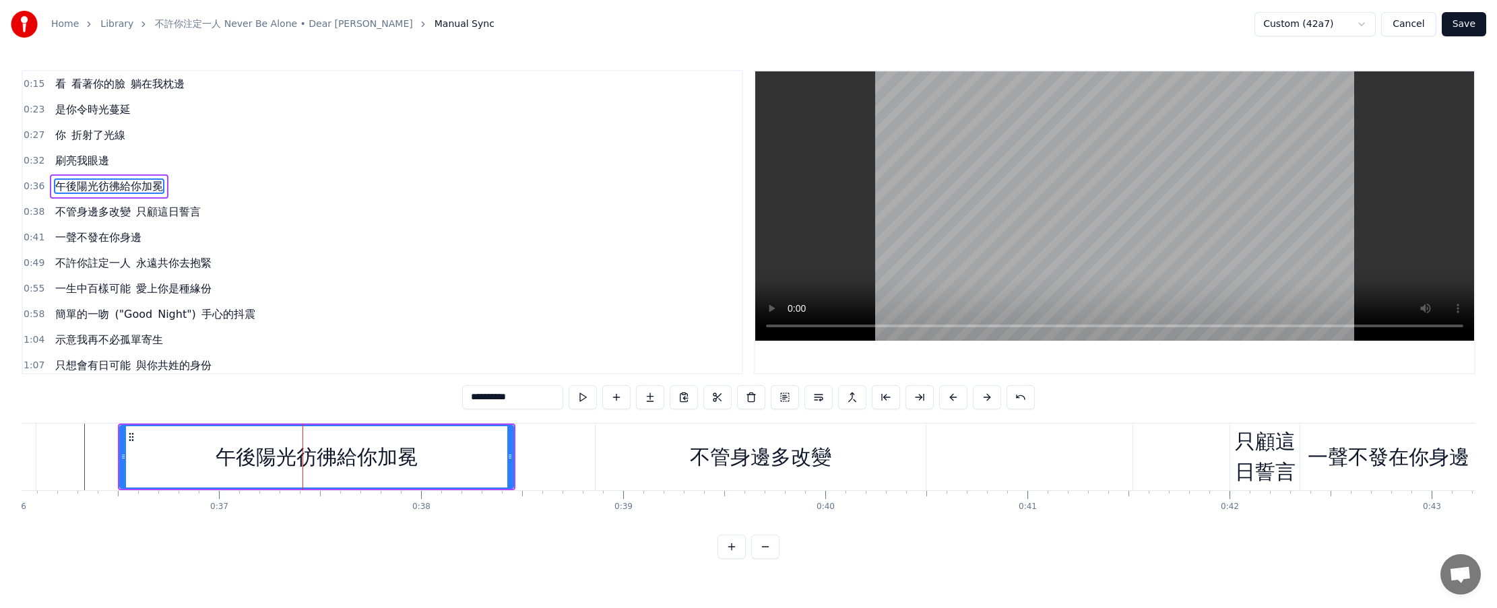
click at [589, 401] on button at bounding box center [583, 397] width 28 height 24
click at [705, 459] on div "不管身邊多改變" at bounding box center [760, 457] width 141 height 30
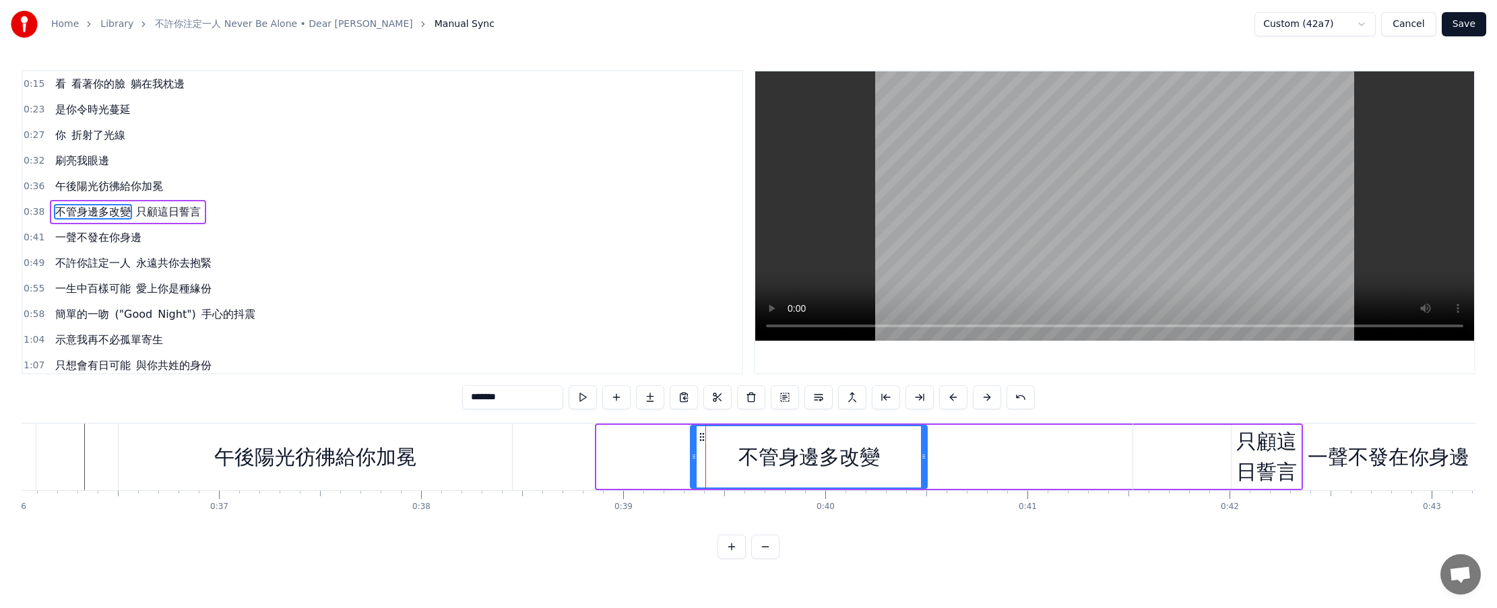
drag, startPoint x: 600, startPoint y: 461, endPoint x: 694, endPoint y: 462, distance: 93.7
click at [694, 462] on icon at bounding box center [693, 456] width 5 height 11
click at [704, 438] on icon at bounding box center [702, 437] width 11 height 11
click at [703, 439] on icon at bounding box center [702, 437] width 11 height 11
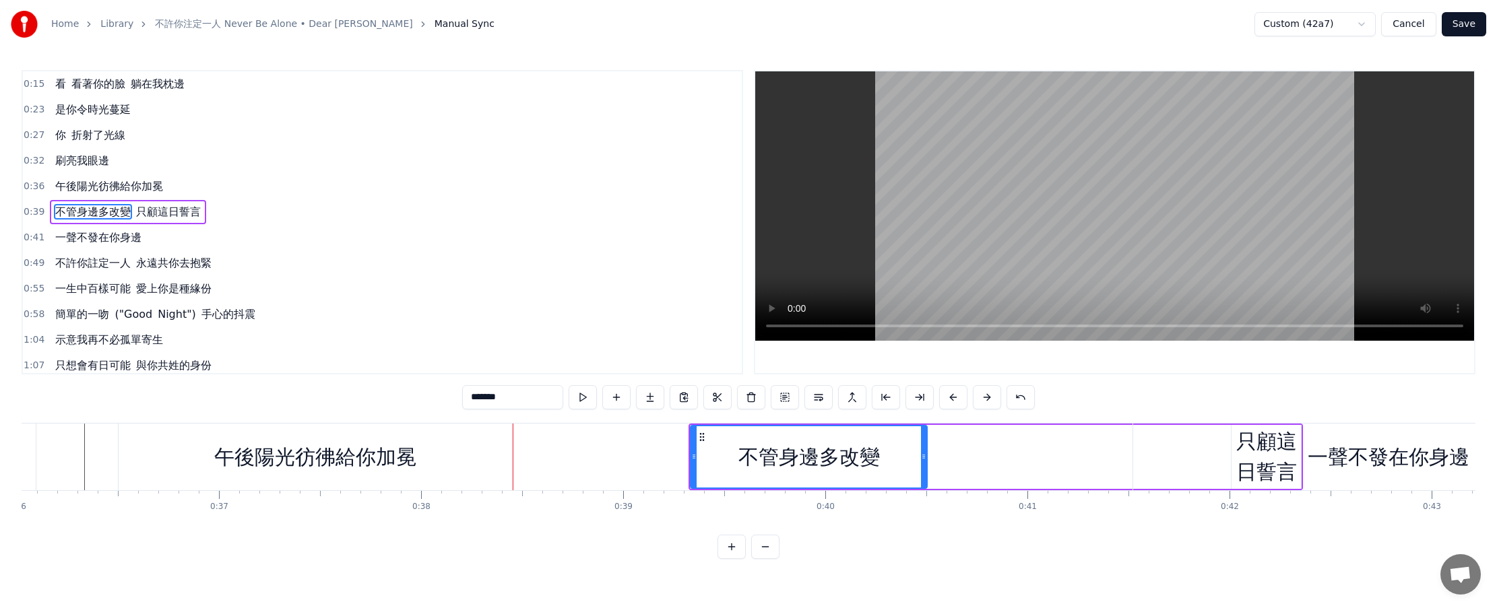
click at [701, 436] on icon at bounding box center [702, 437] width 11 height 11
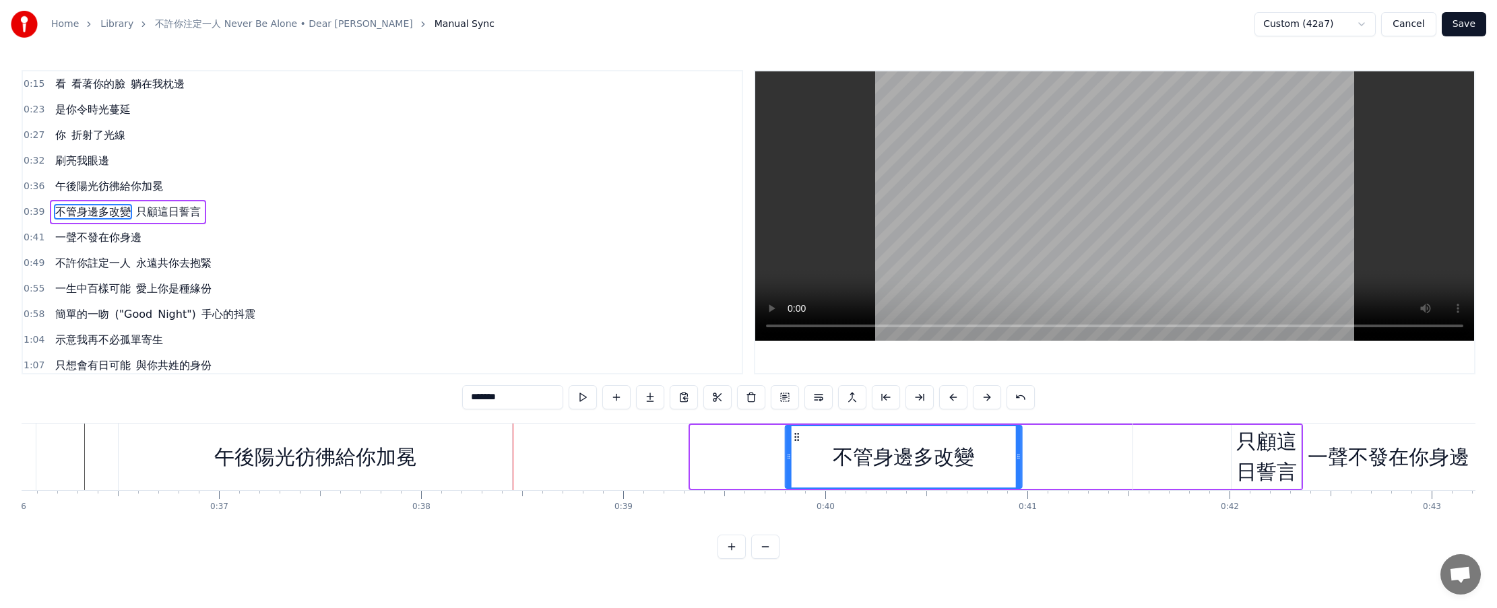
drag, startPoint x: 701, startPoint y: 436, endPoint x: 796, endPoint y: 439, distance: 95.0
click at [735, 439] on icon at bounding box center [797, 437] width 11 height 11
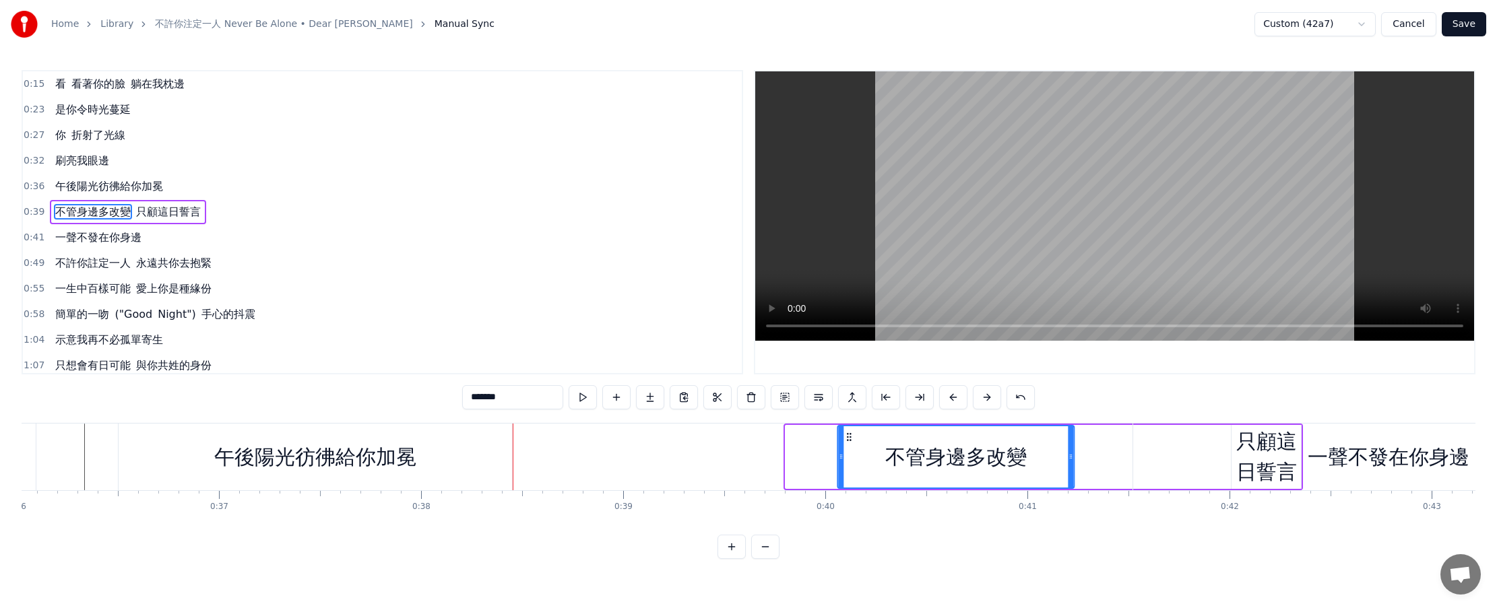
drag, startPoint x: 796, startPoint y: 439, endPoint x: 848, endPoint y: 438, distance: 51.9
click at [735, 438] on icon at bounding box center [849, 437] width 11 height 11
click at [492, 457] on div "午後陽光彷彿給你加冕" at bounding box center [315, 457] width 393 height 67
type input "**********"
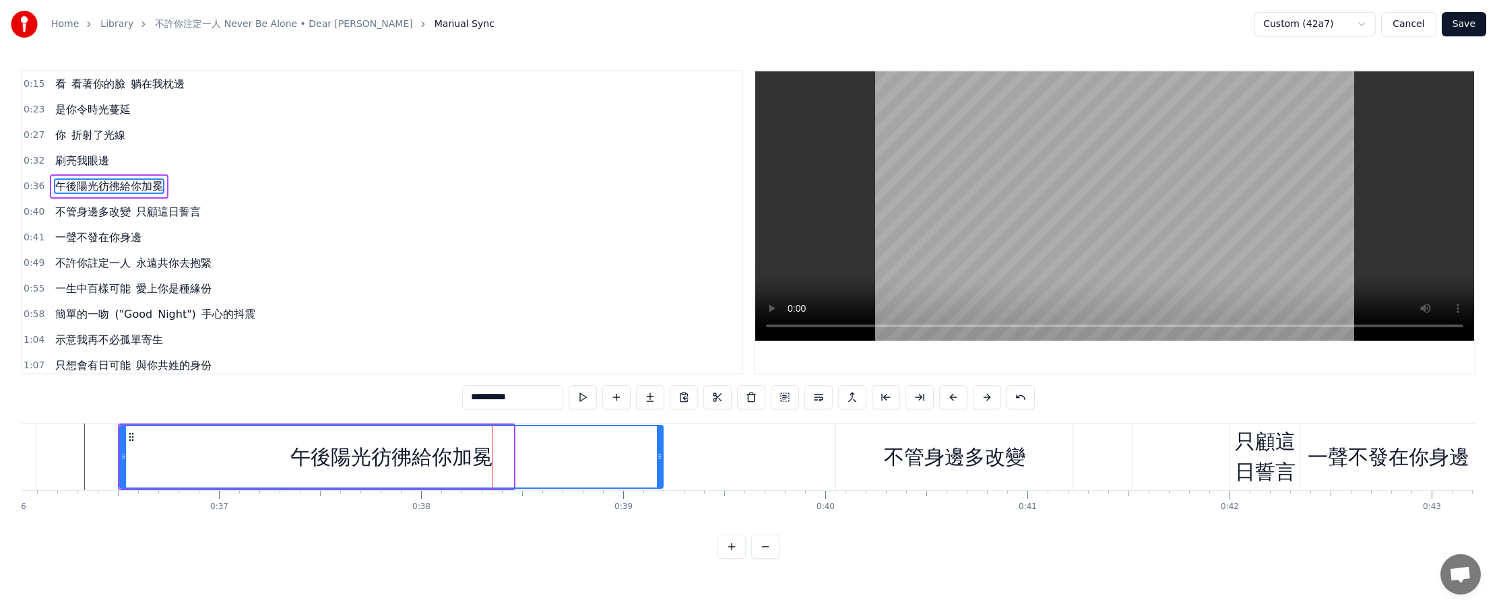
drag, startPoint x: 509, startPoint y: 458, endPoint x: 659, endPoint y: 459, distance: 149.6
click at [659, 459] on icon at bounding box center [659, 456] width 5 height 11
click at [587, 395] on button at bounding box center [583, 397] width 28 height 24
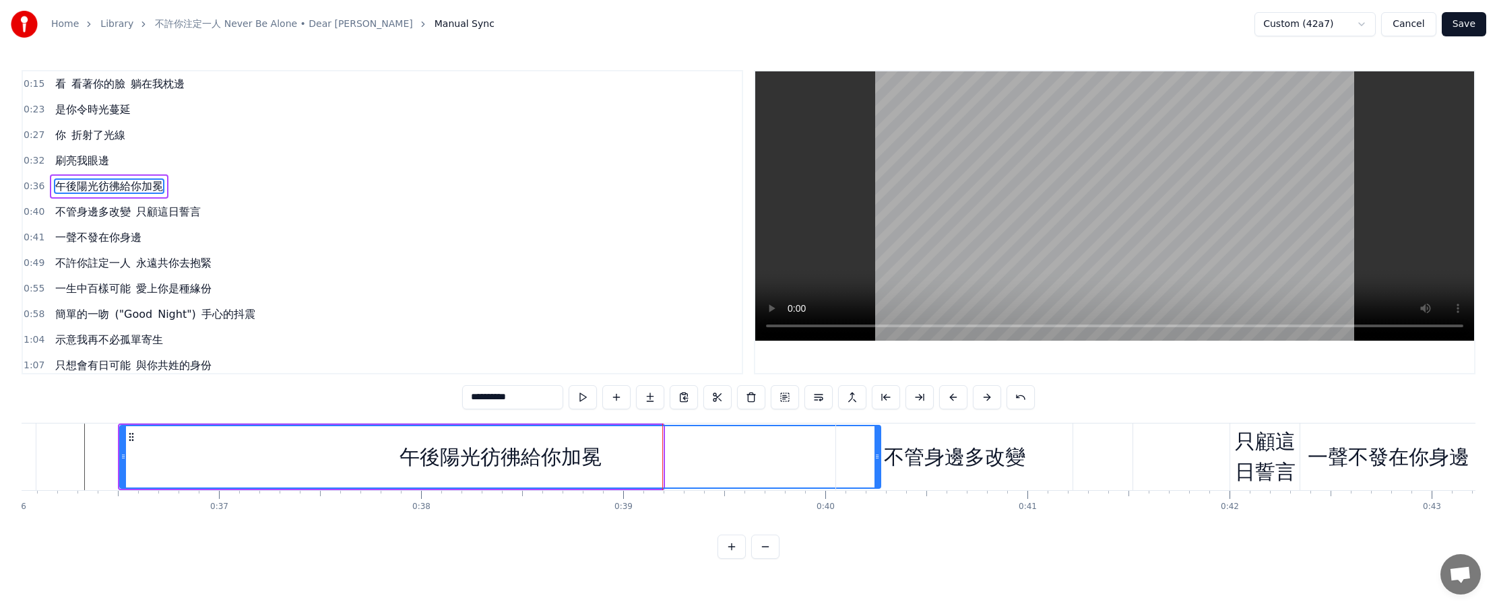
drag, startPoint x: 661, startPoint y: 467, endPoint x: 879, endPoint y: 468, distance: 217.6
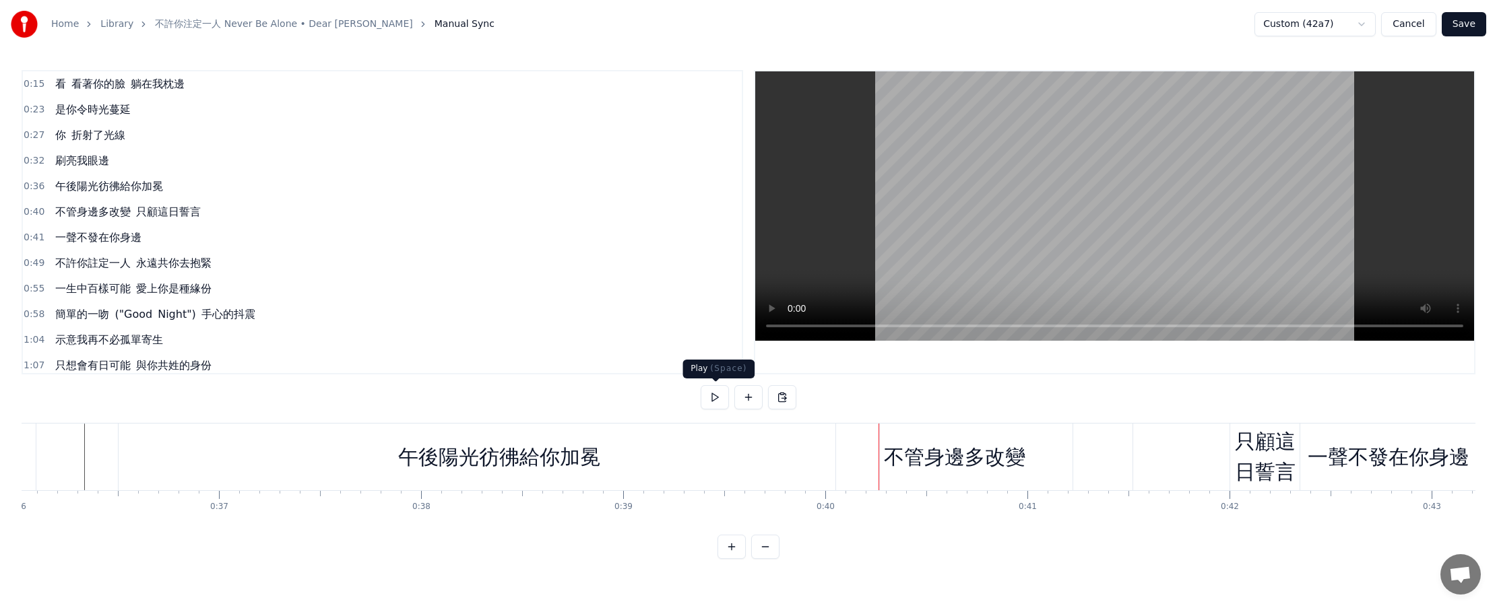
click at [719, 400] on button at bounding box center [715, 397] width 28 height 24
click at [402, 455] on div "午後陽光彷彿給你加冕" at bounding box center [499, 457] width 202 height 30
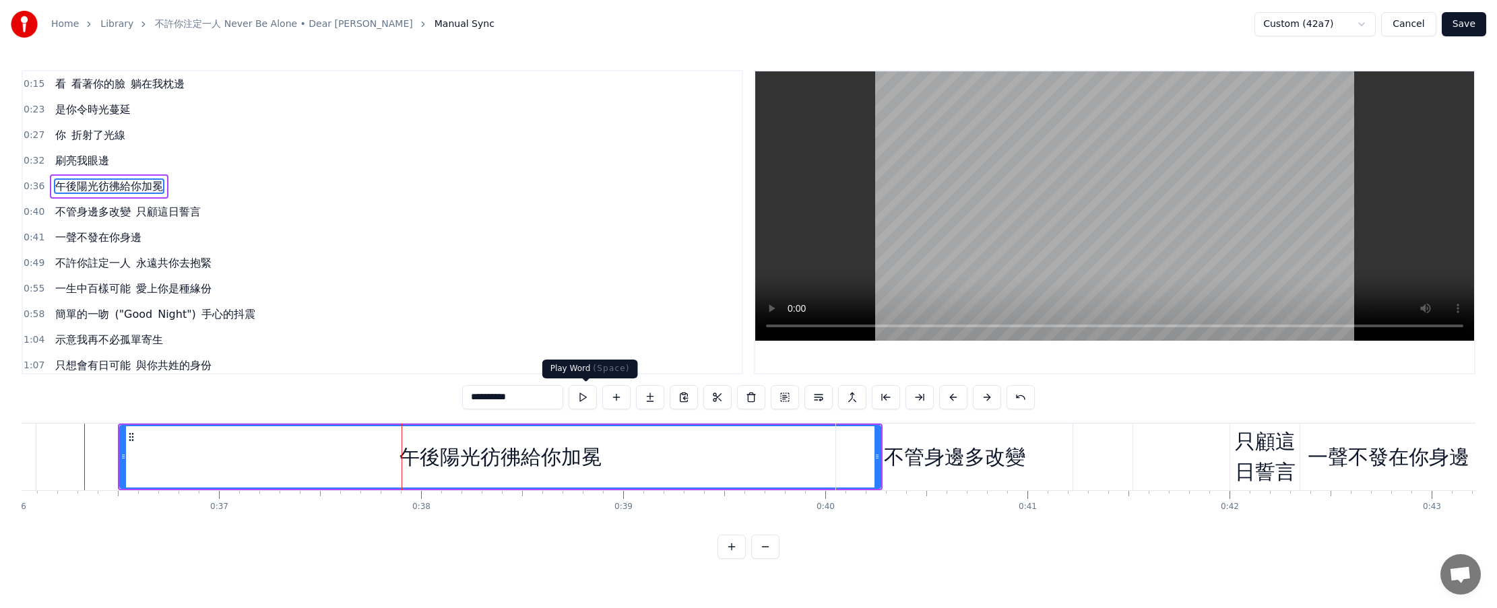
click at [585, 397] on button at bounding box center [583, 397] width 28 height 24
click at [585, 399] on button at bounding box center [583, 397] width 28 height 24
click at [735, 457] on div "不管身邊多改變" at bounding box center [954, 457] width 236 height 67
type input "*******"
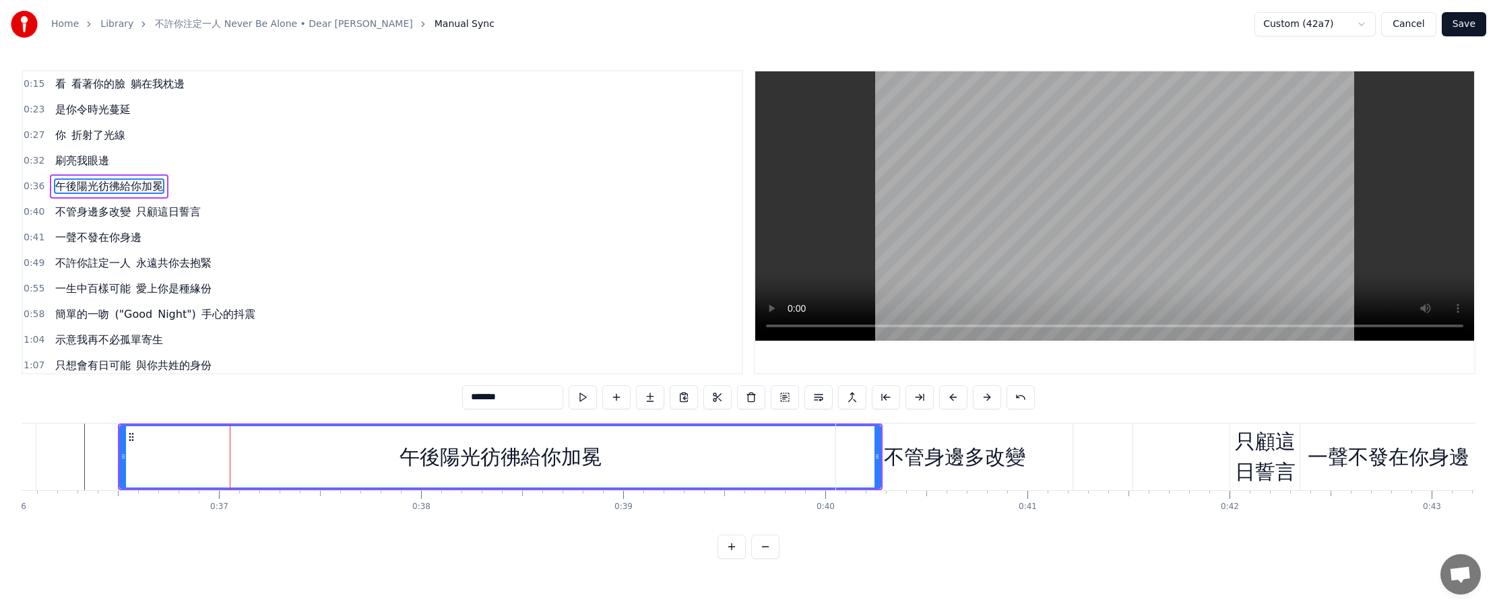
click at [230, 457] on div at bounding box center [230, 457] width 1 height 67
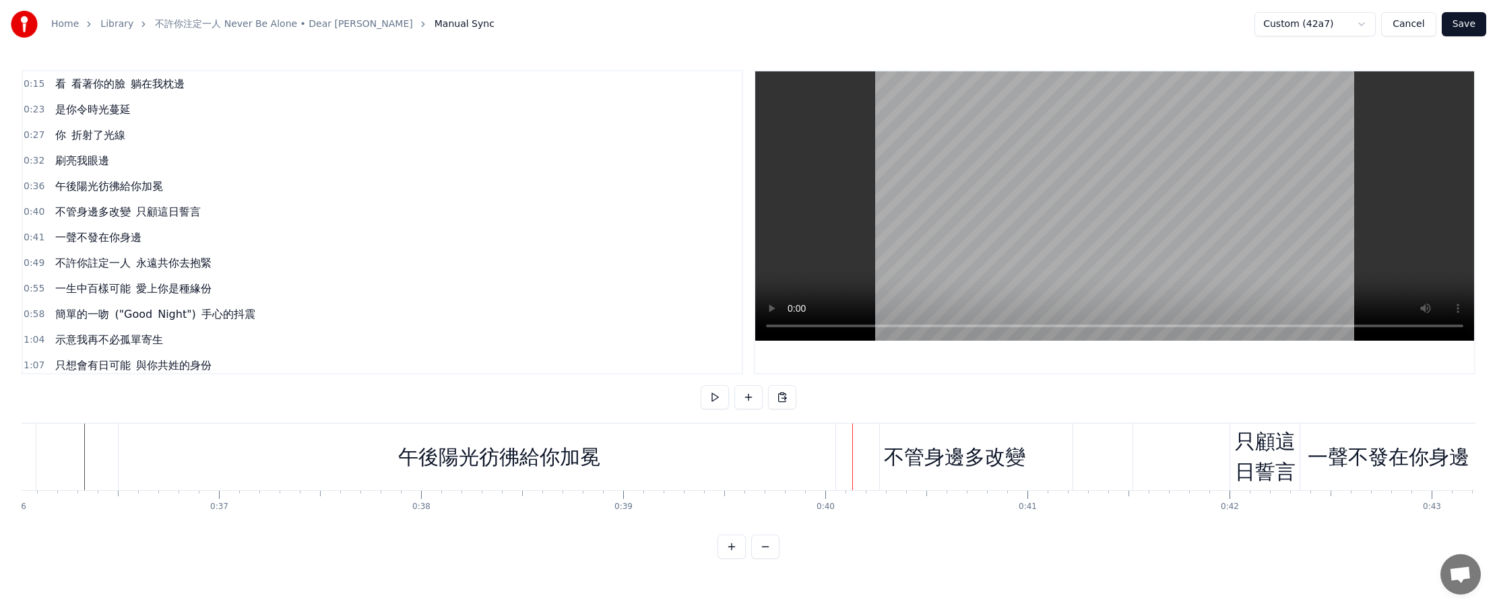
click at [735, 453] on div "午後陽光彷彿給你加冕" at bounding box center [499, 457] width 761 height 67
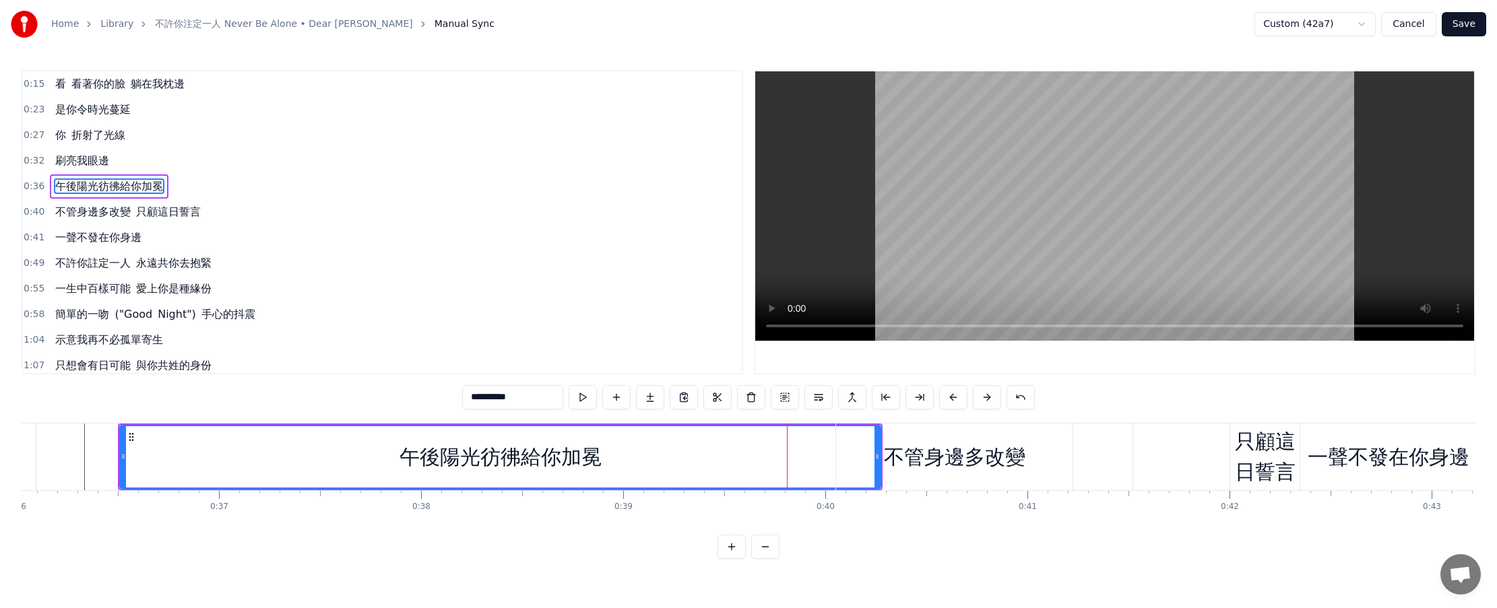
click at [735, 464] on div "不管身邊多改變" at bounding box center [954, 457] width 141 height 30
type input "*******"
click at [735, 464] on div at bounding box center [787, 457] width 1 height 67
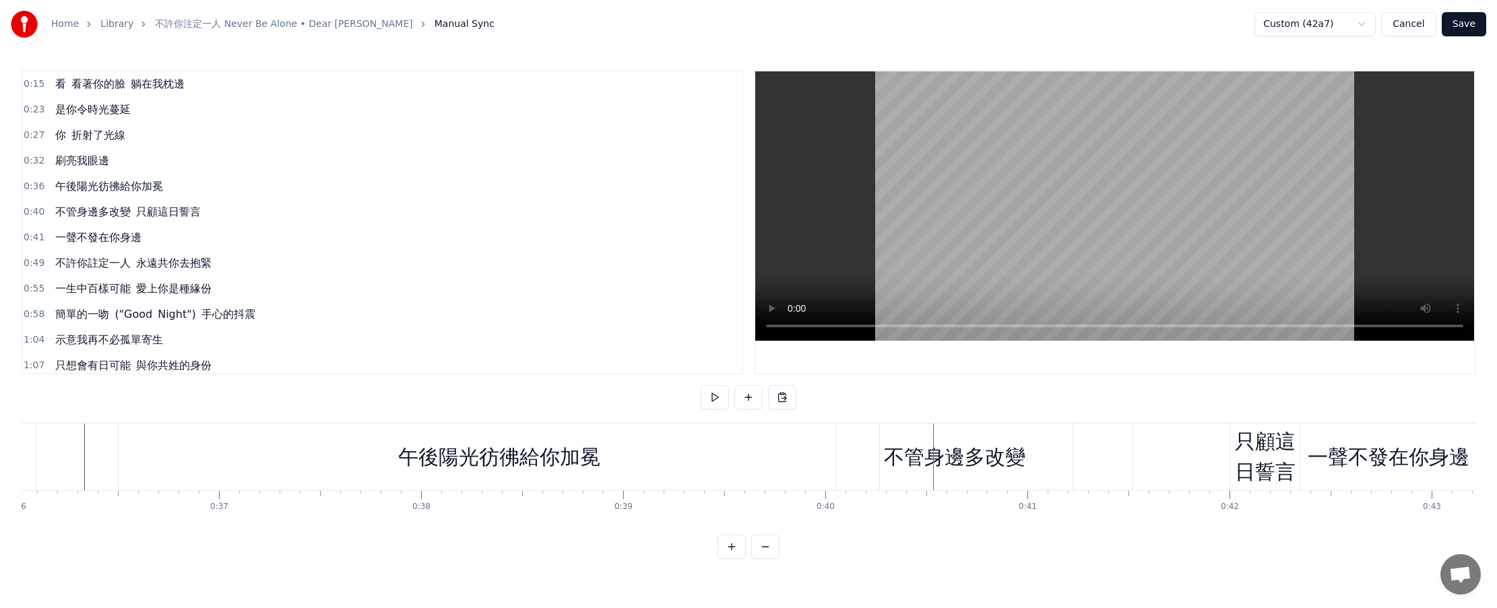
drag, startPoint x: 1009, startPoint y: 454, endPoint x: 1046, endPoint y: 454, distance: 36.4
click at [735, 454] on div "不管身邊多改變" at bounding box center [954, 457] width 236 height 67
drag, startPoint x: 1046, startPoint y: 454, endPoint x: 926, endPoint y: 441, distance: 120.7
click at [735, 437] on div "不管身邊多改變" at bounding box center [954, 457] width 236 height 67
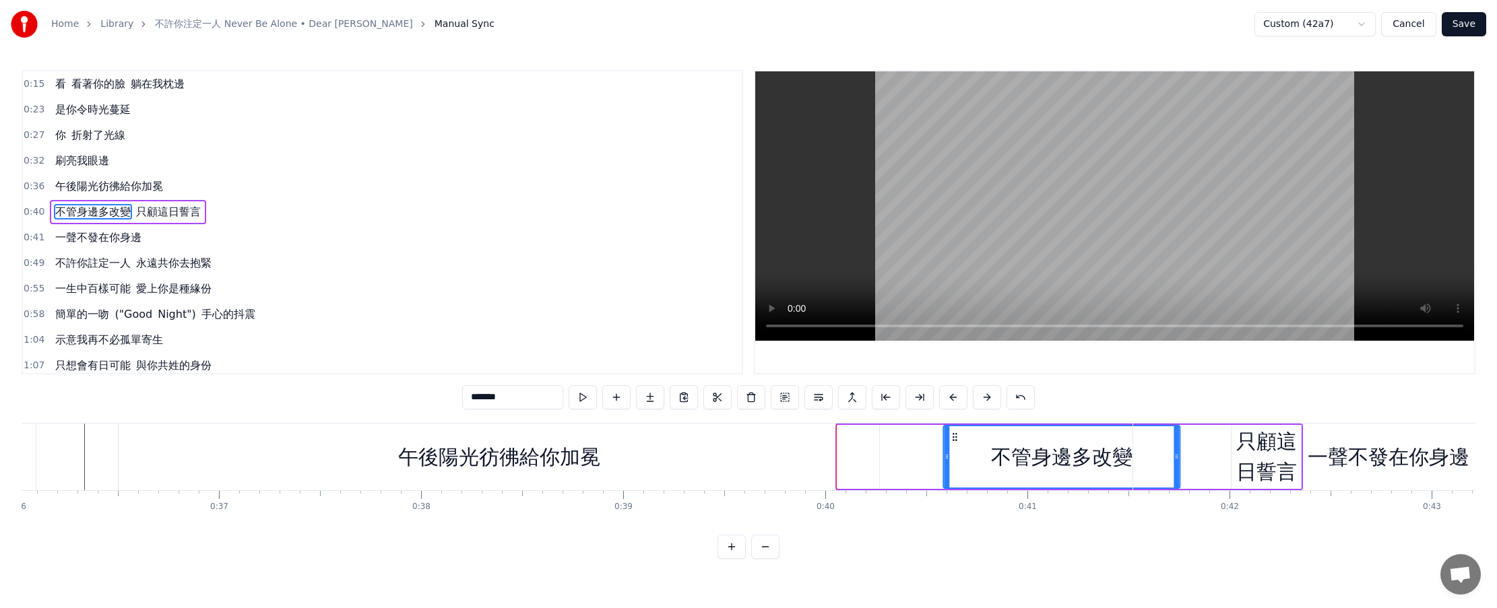
drag, startPoint x: 846, startPoint y: 437, endPoint x: 952, endPoint y: 442, distance: 105.9
click at [735, 442] on icon at bounding box center [954, 437] width 11 height 11
click at [735, 448] on div "午後陽光彷彿給你加冕" at bounding box center [499, 457] width 761 height 67
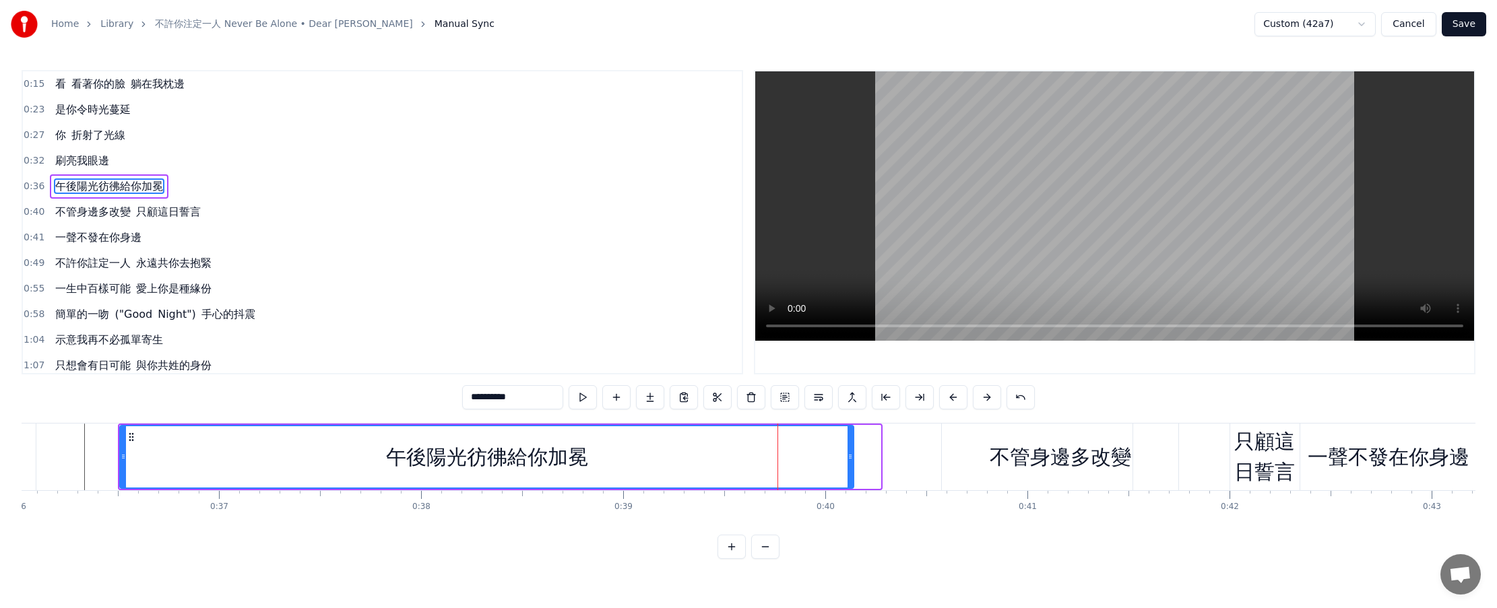
drag, startPoint x: 876, startPoint y: 447, endPoint x: 849, endPoint y: 449, distance: 27.0
click at [735, 449] on div at bounding box center [850, 456] width 5 height 61
click at [586, 397] on button at bounding box center [583, 397] width 28 height 24
click at [735, 462] on div at bounding box center [850, 456] width 5 height 61
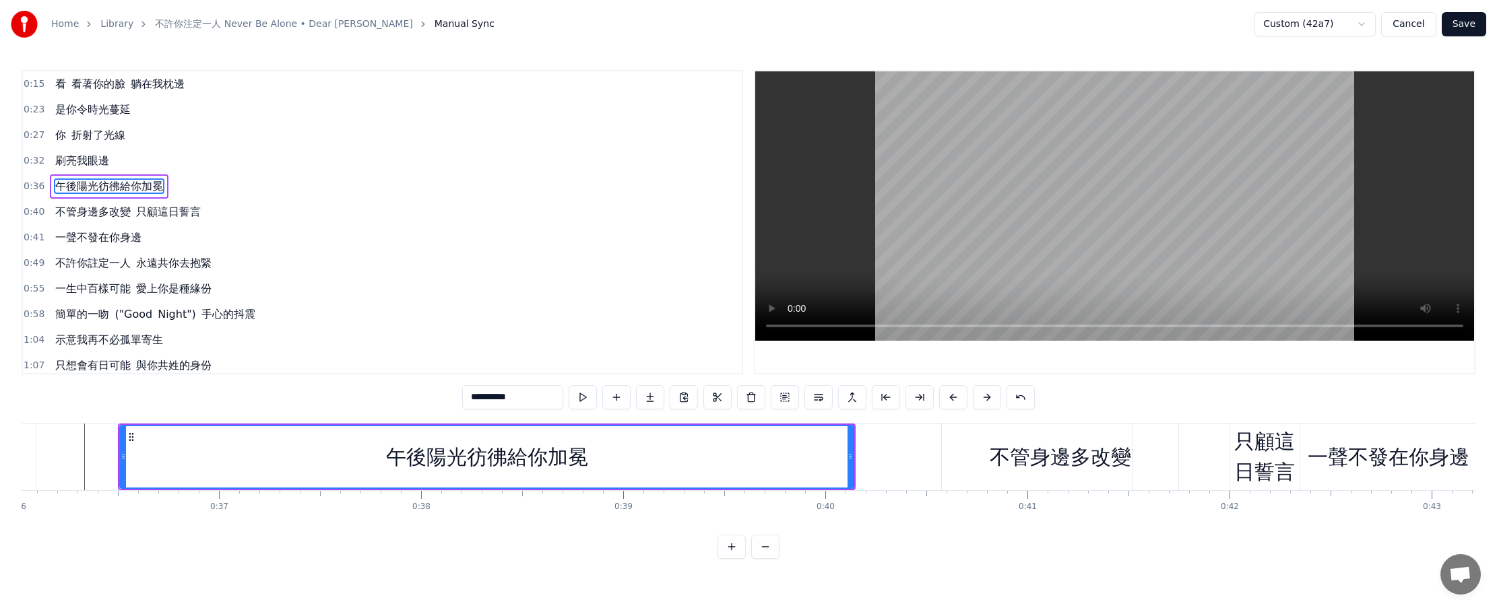
click at [735, 462] on div at bounding box center [850, 456] width 5 height 61
drag, startPoint x: 852, startPoint y: 464, endPoint x: 872, endPoint y: 461, distance: 20.4
click at [735, 461] on div at bounding box center [870, 456] width 5 height 61
click at [735, 461] on icon at bounding box center [870, 456] width 5 height 11
click at [594, 404] on button at bounding box center [583, 397] width 28 height 24
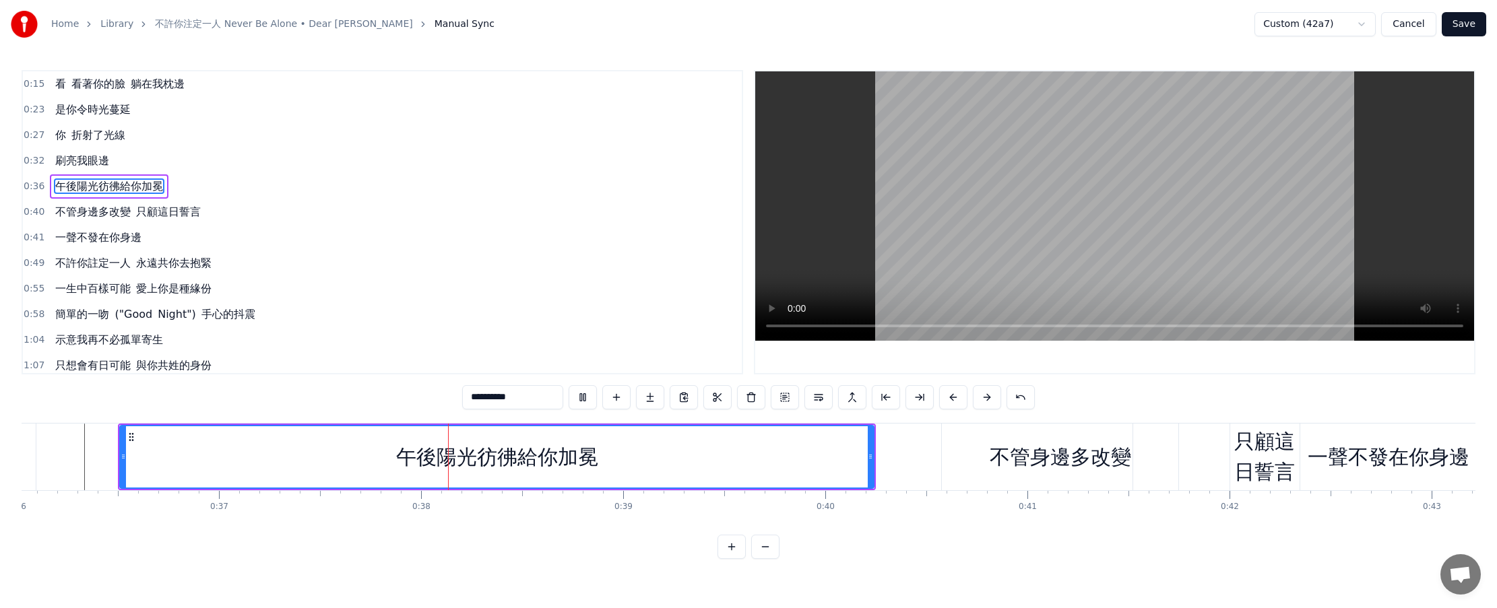
click at [594, 404] on button at bounding box center [583, 397] width 28 height 24
click at [735, 461] on icon at bounding box center [863, 456] width 5 height 11
click at [735, 461] on div "不管身邊多改變" at bounding box center [1060, 457] width 141 height 30
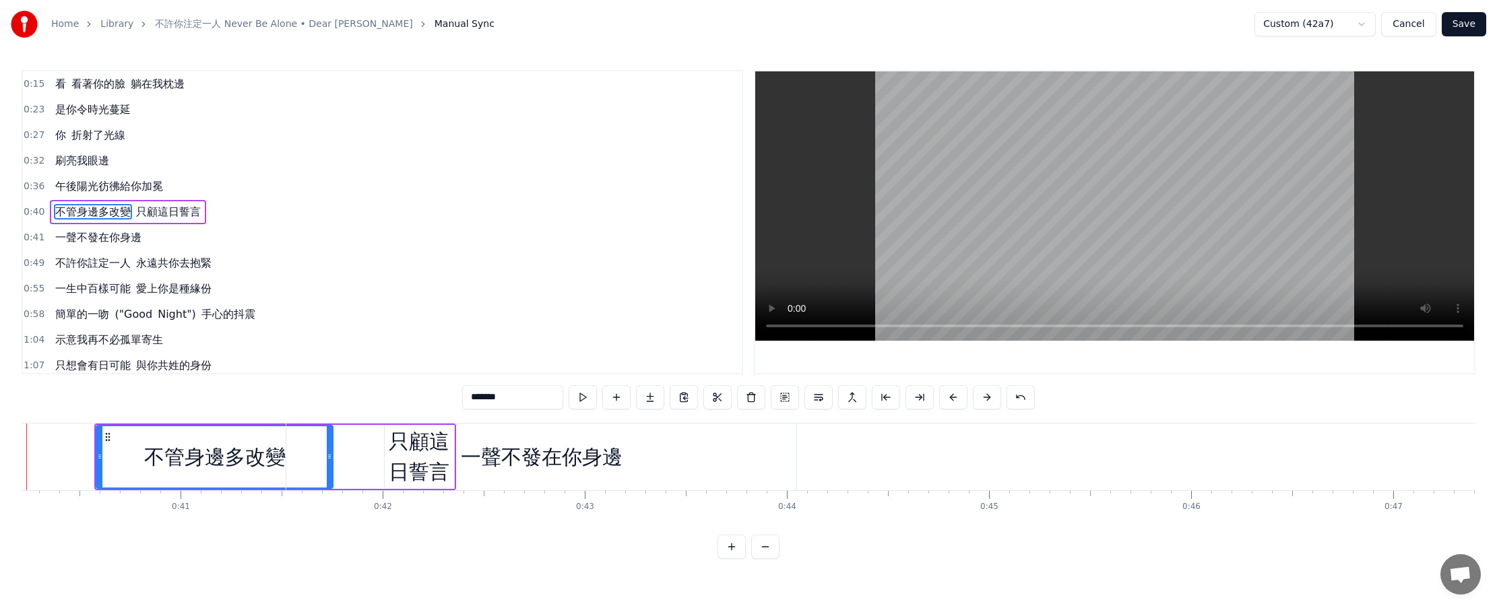
scroll to position [0, 8087]
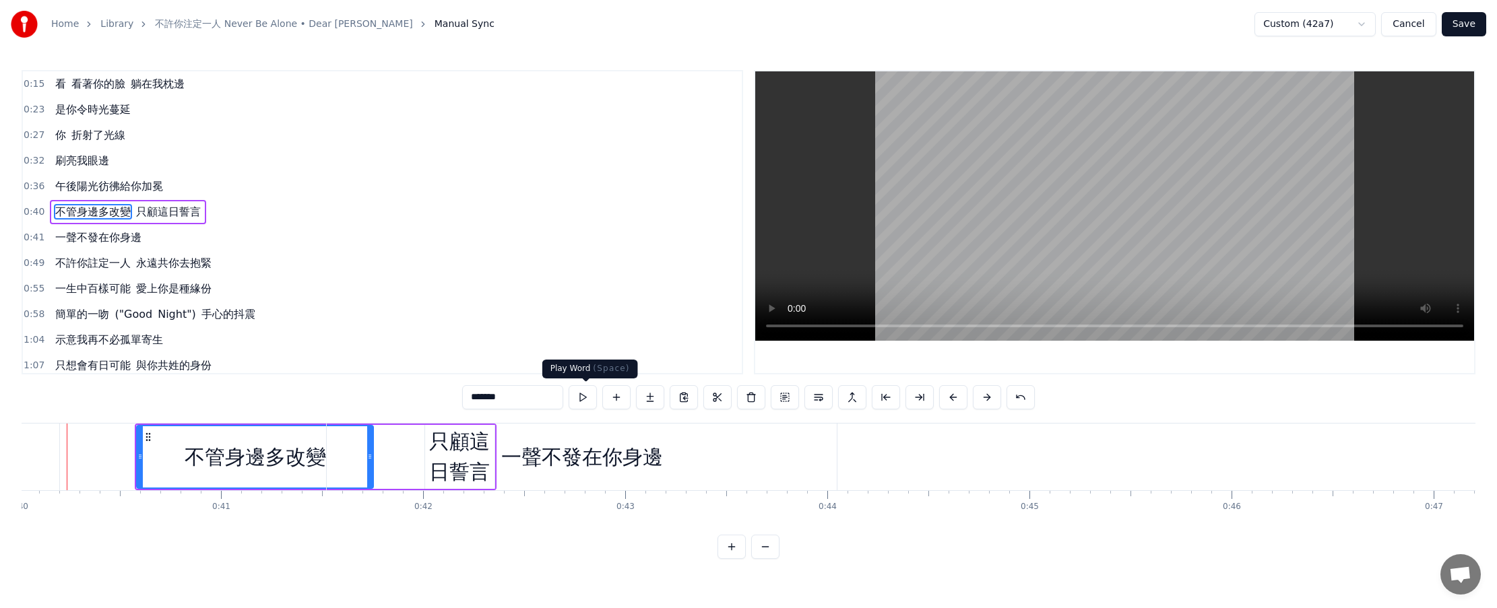
click at [584, 401] on button at bounding box center [583, 397] width 28 height 24
click at [171, 464] on div "不管身邊多改變" at bounding box center [254, 456] width 235 height 61
click at [561, 464] on div "一聲不發在你身邊" at bounding box center [582, 457] width 162 height 30
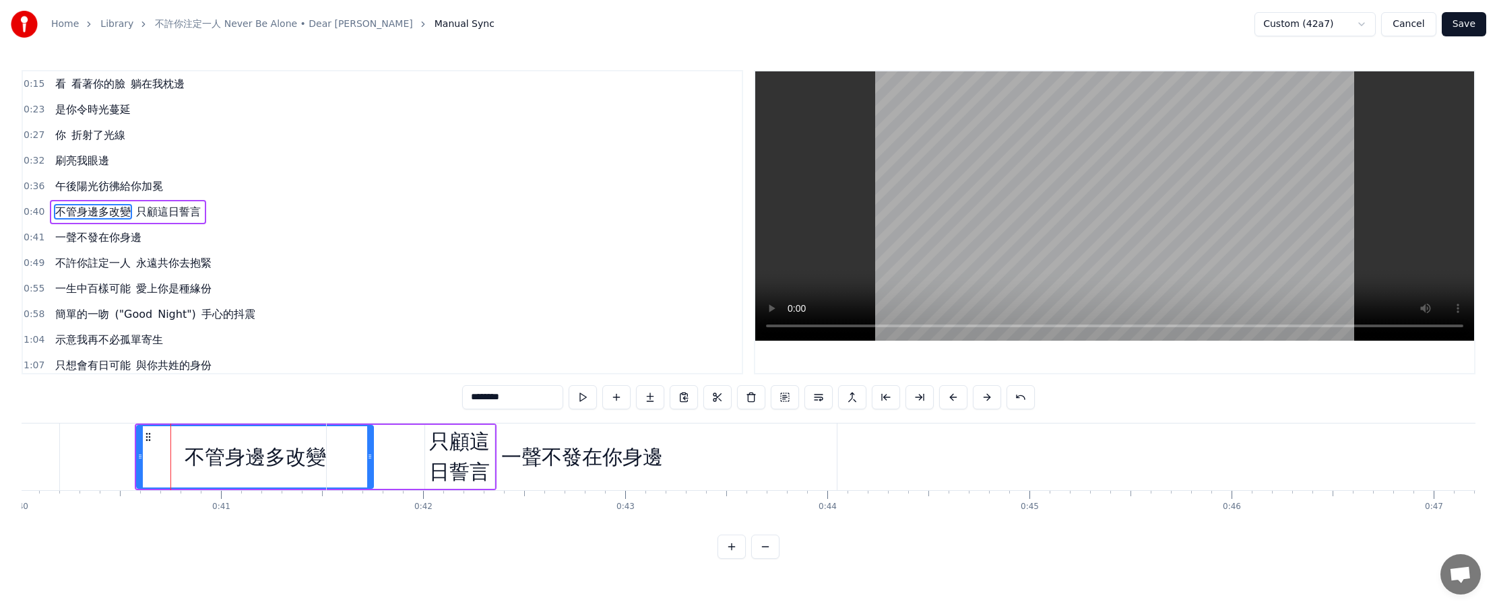
scroll to position [12, 0]
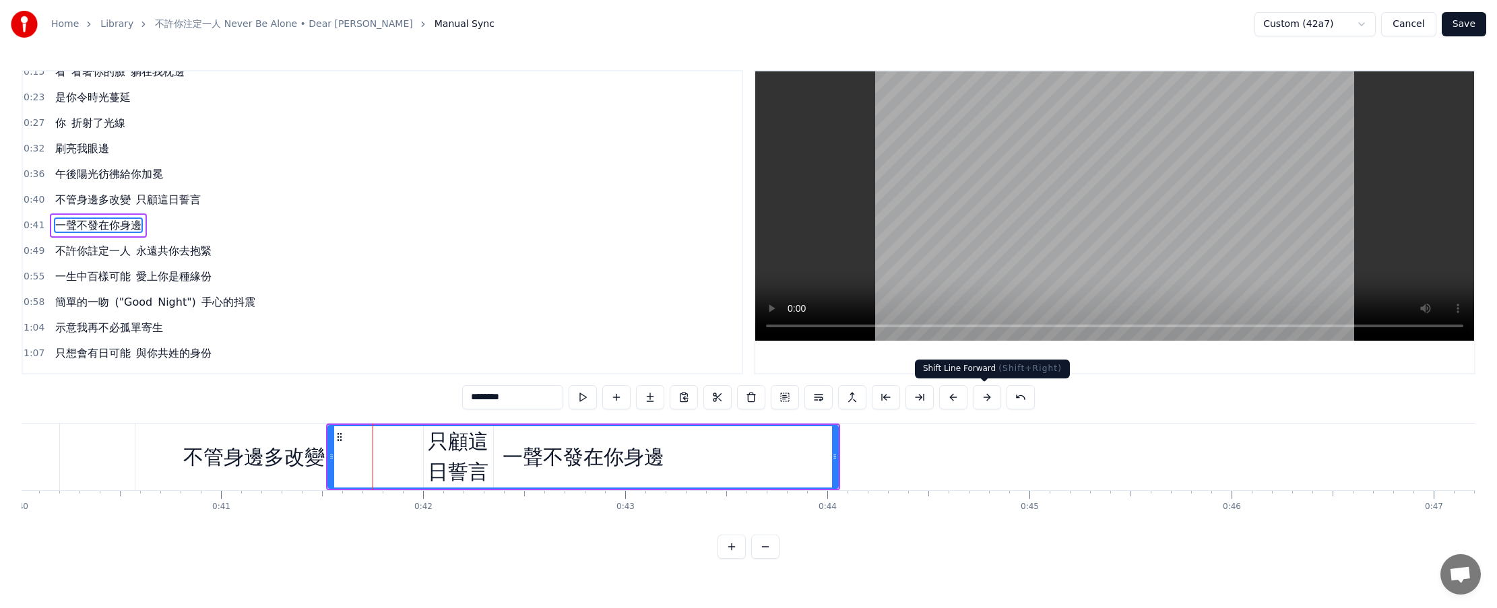
click at [735, 400] on button at bounding box center [987, 397] width 28 height 24
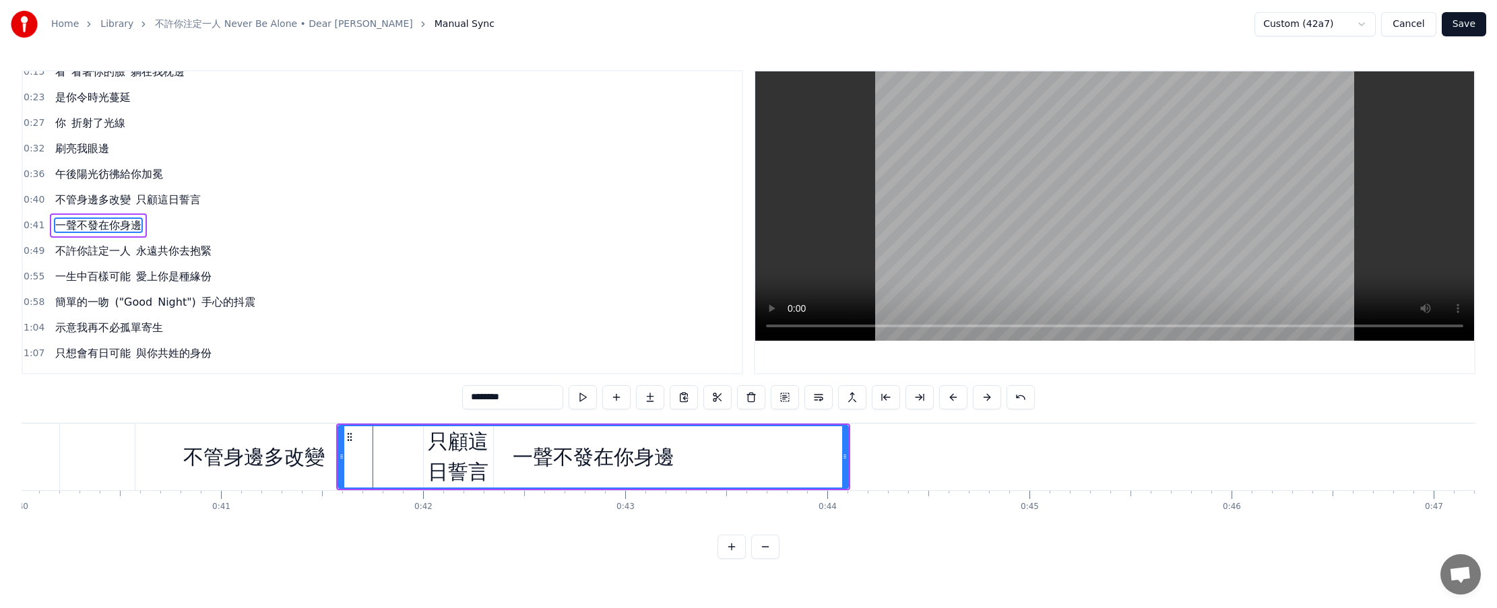
click at [735, 400] on button at bounding box center [987, 397] width 28 height 24
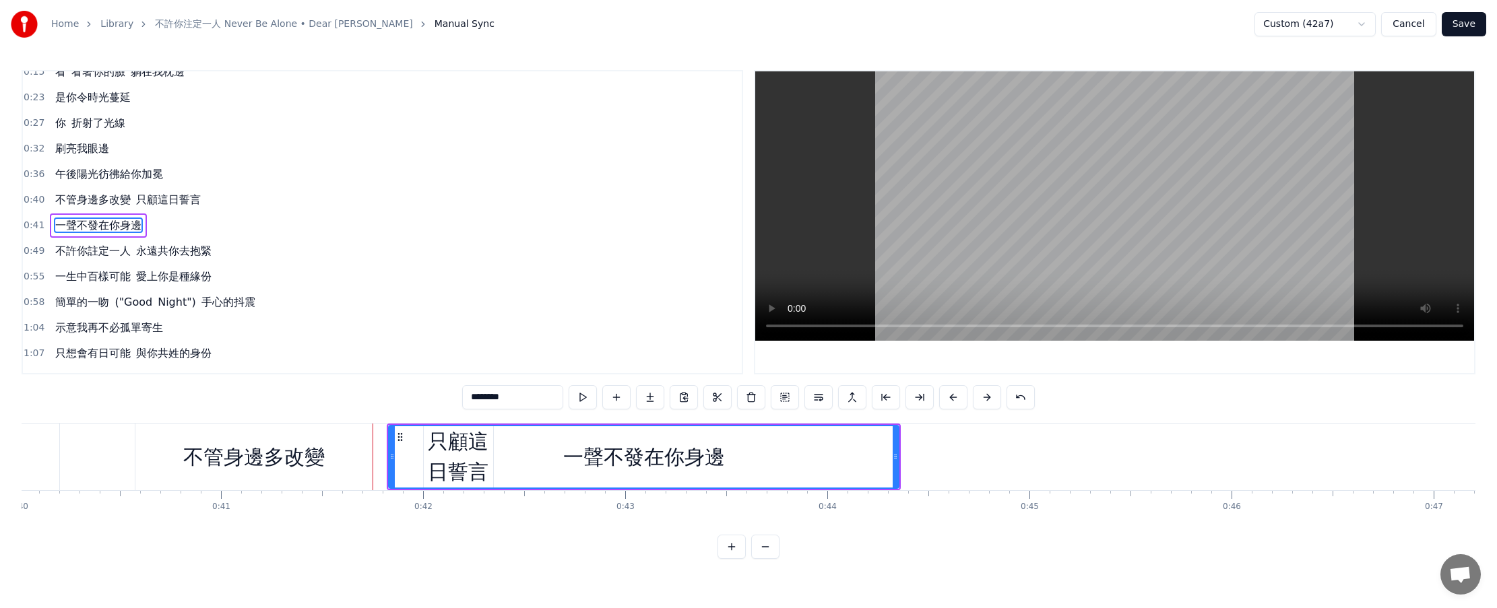
click at [735, 400] on button at bounding box center [987, 397] width 28 height 24
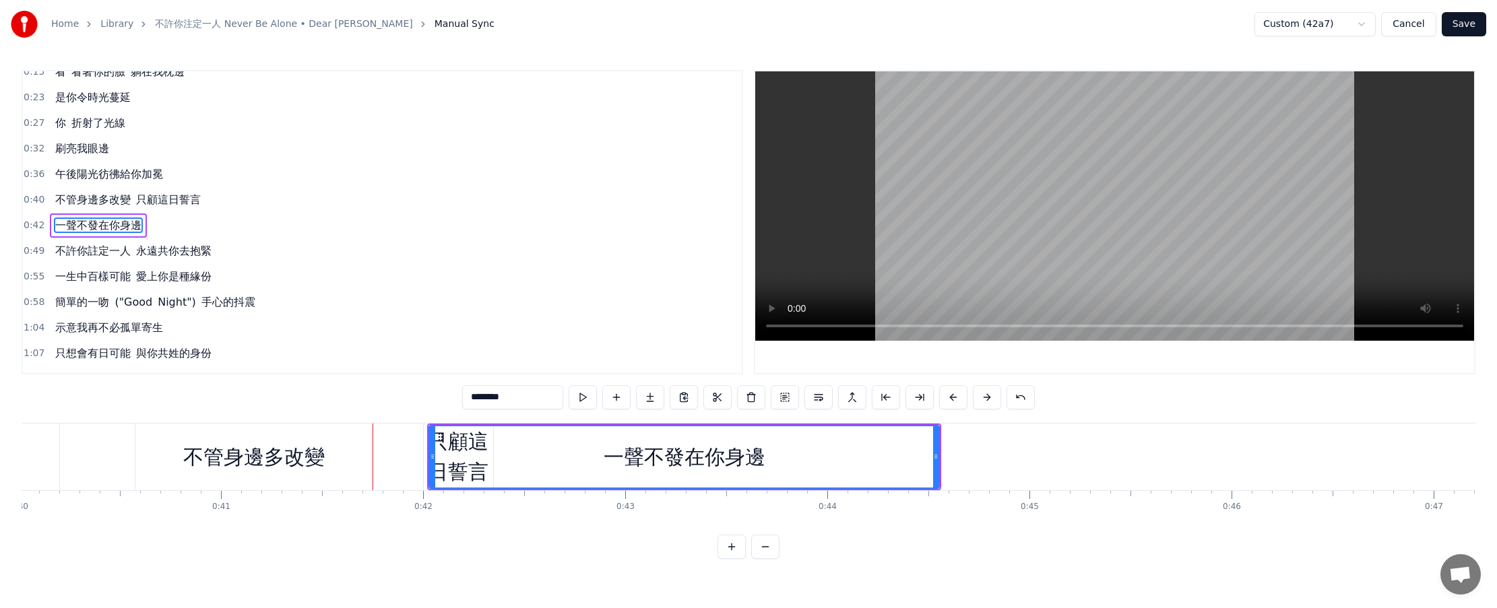
click at [735, 400] on button at bounding box center [987, 397] width 28 height 24
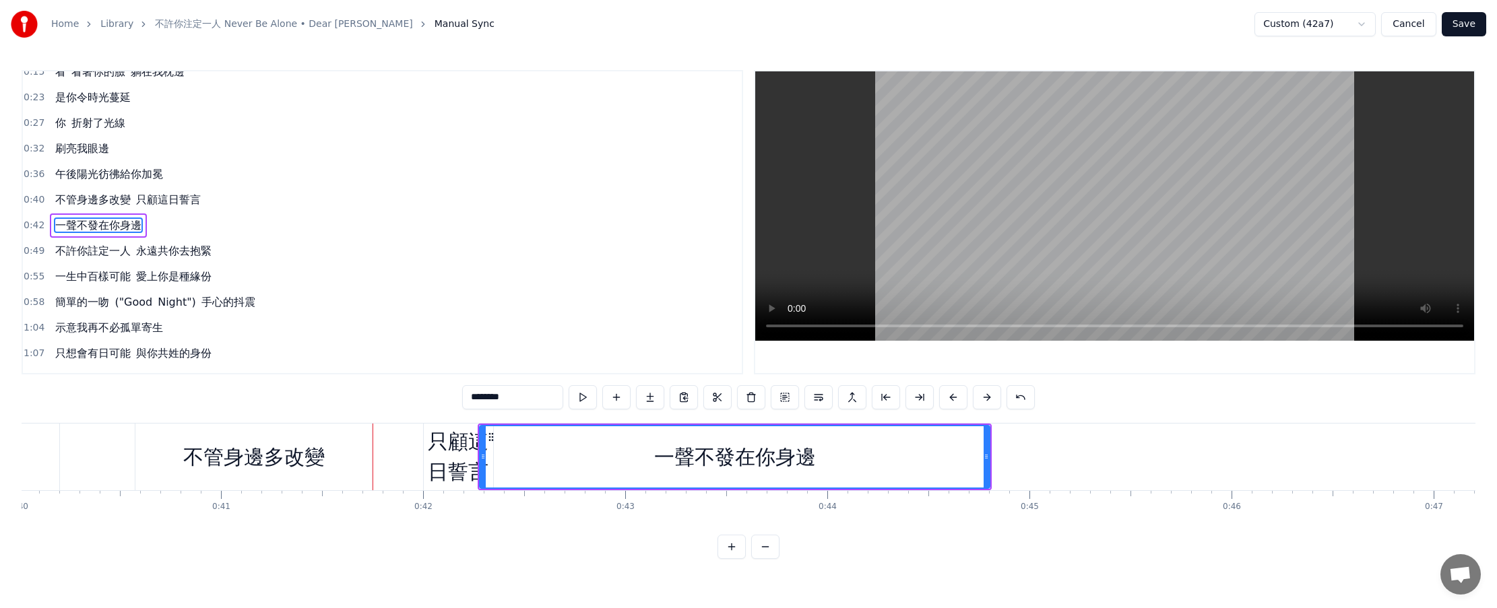
click at [735, 400] on button at bounding box center [987, 397] width 28 height 24
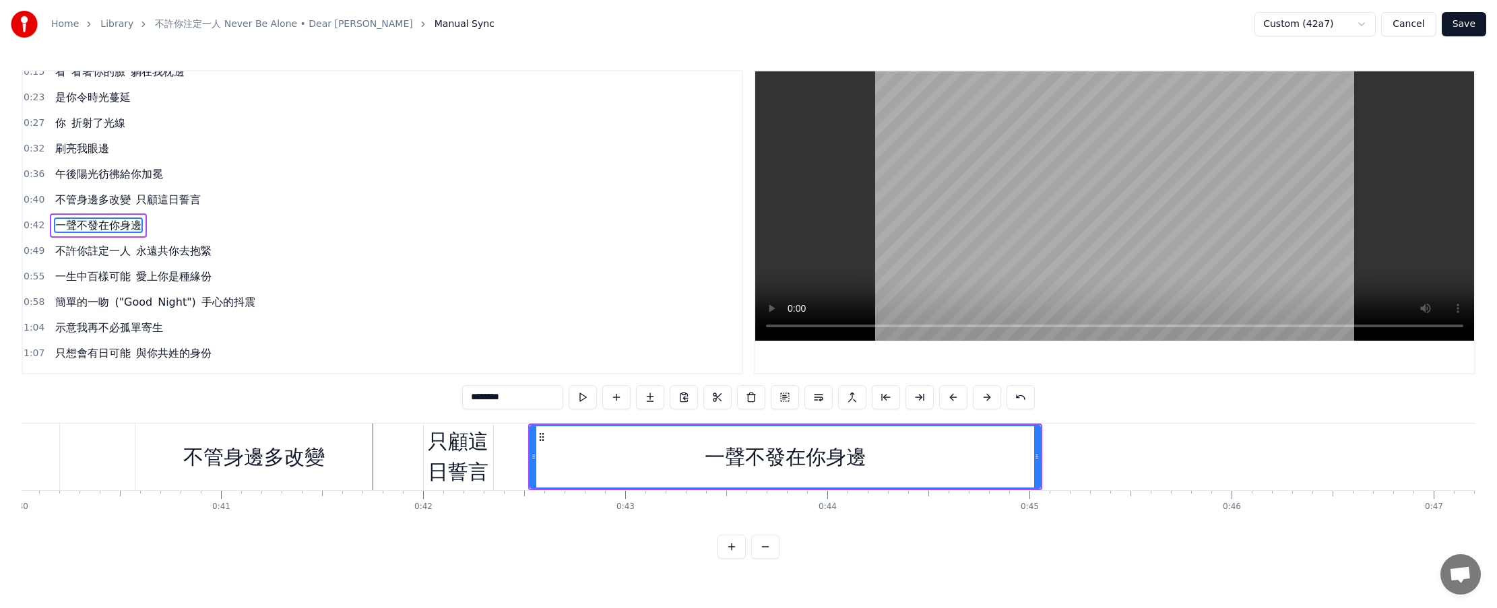
click at [735, 400] on button at bounding box center [987, 397] width 28 height 24
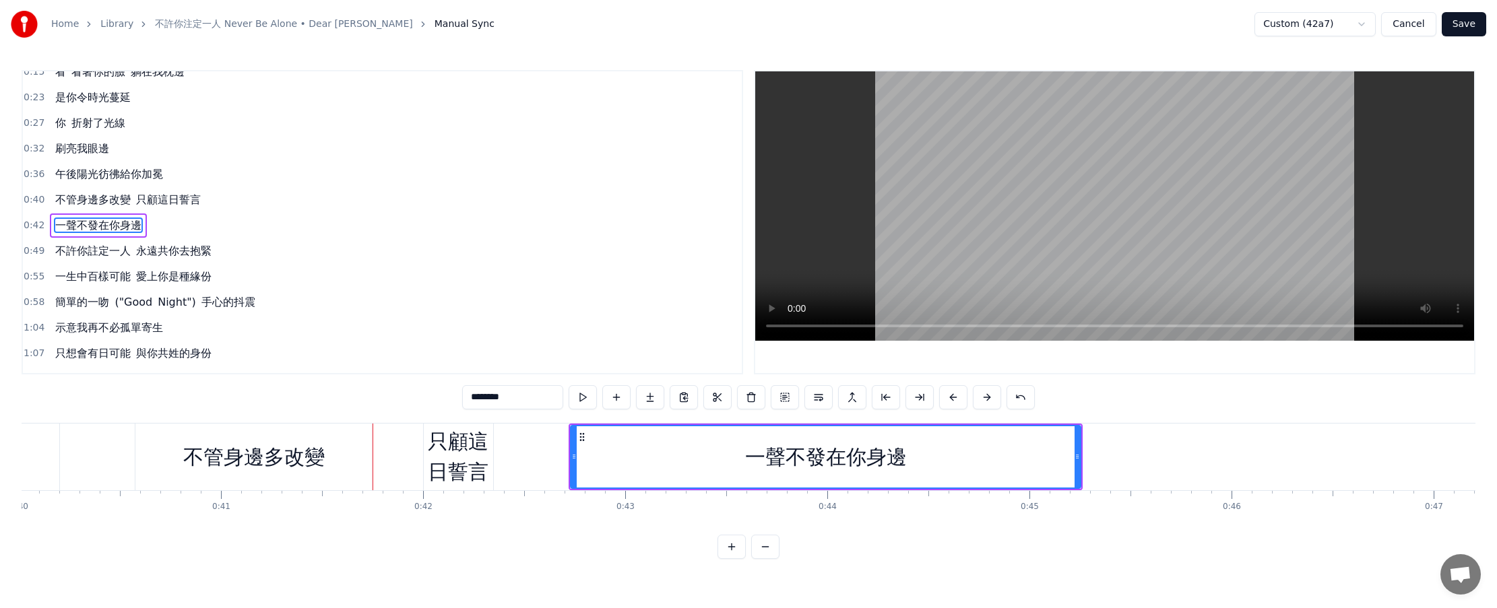
click at [735, 400] on button at bounding box center [987, 397] width 28 height 24
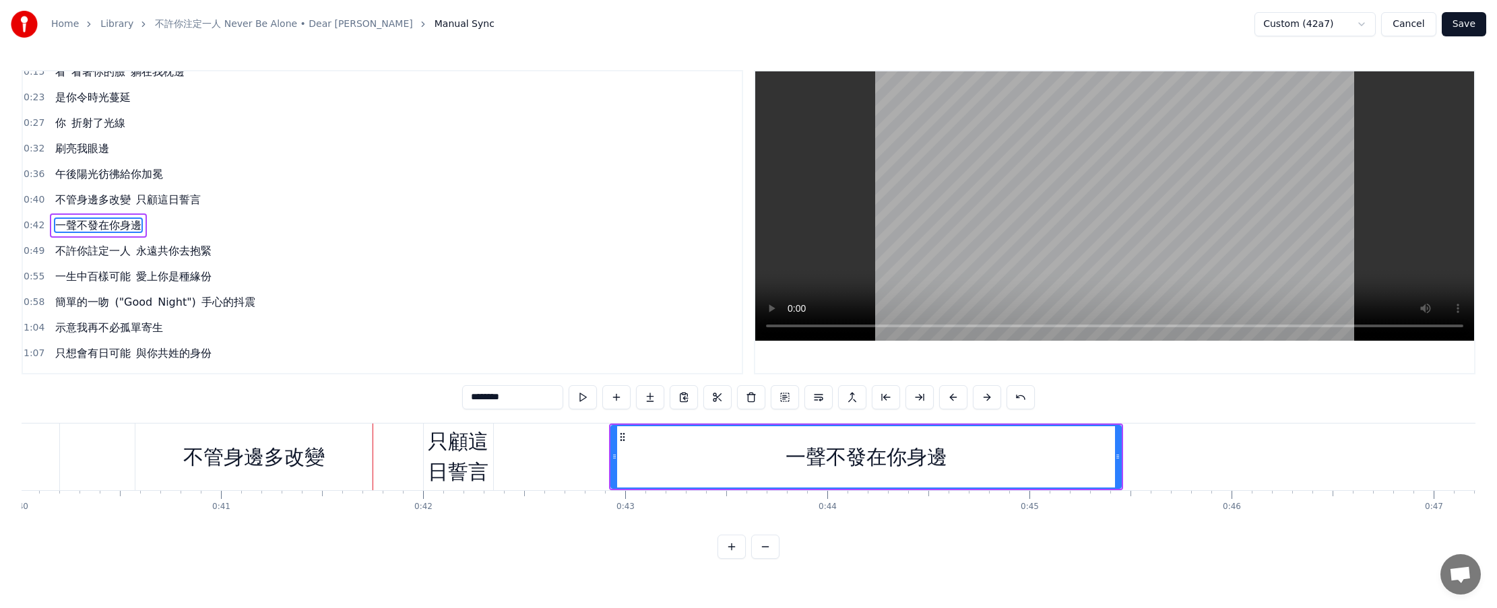
click at [735, 400] on button at bounding box center [987, 397] width 28 height 24
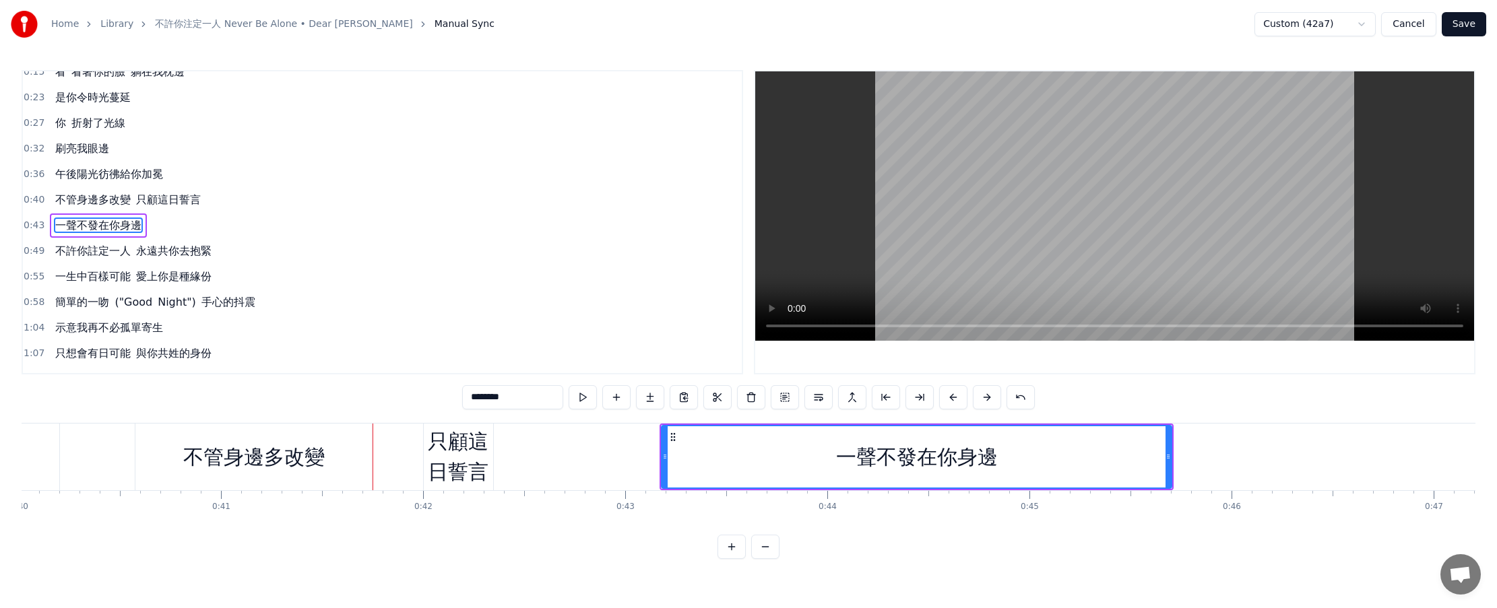
click at [735, 400] on button at bounding box center [987, 397] width 28 height 24
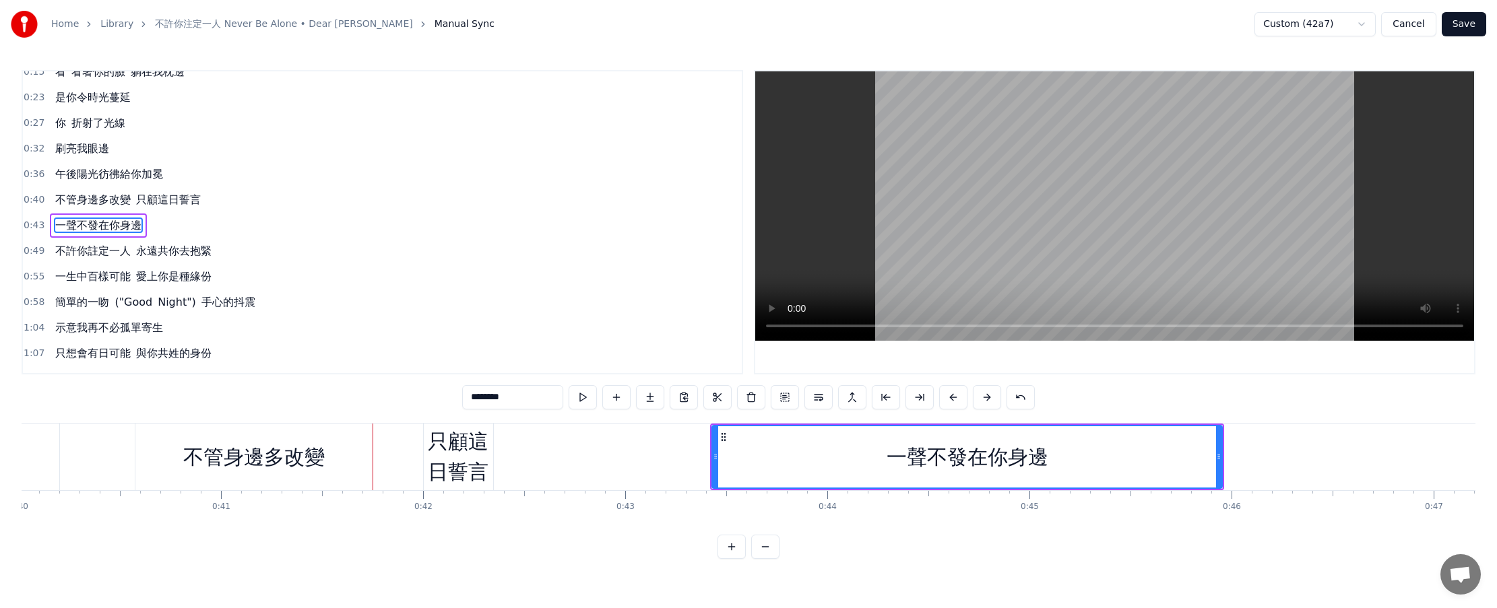
click at [735, 400] on button at bounding box center [987, 397] width 28 height 24
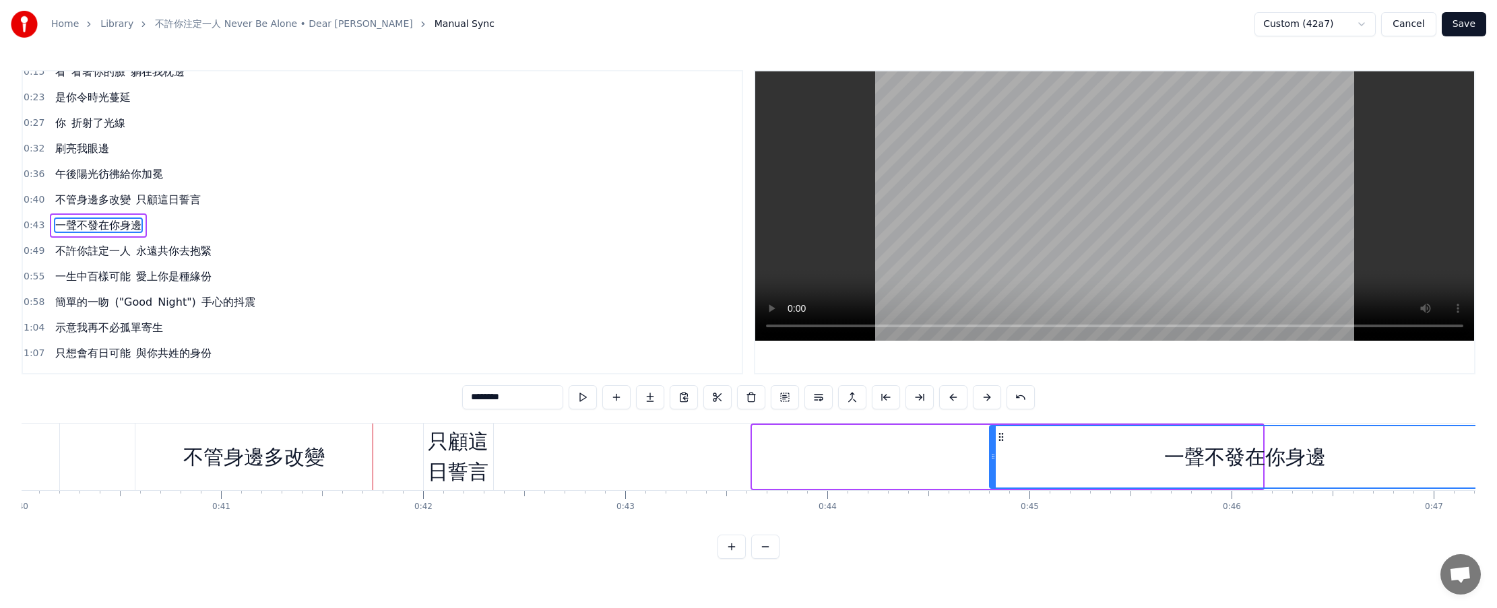
drag, startPoint x: 763, startPoint y: 437, endPoint x: 1000, endPoint y: 445, distance: 237.3
click at [735, 445] on div "一聲不發在你身邊" at bounding box center [1244, 456] width 509 height 61
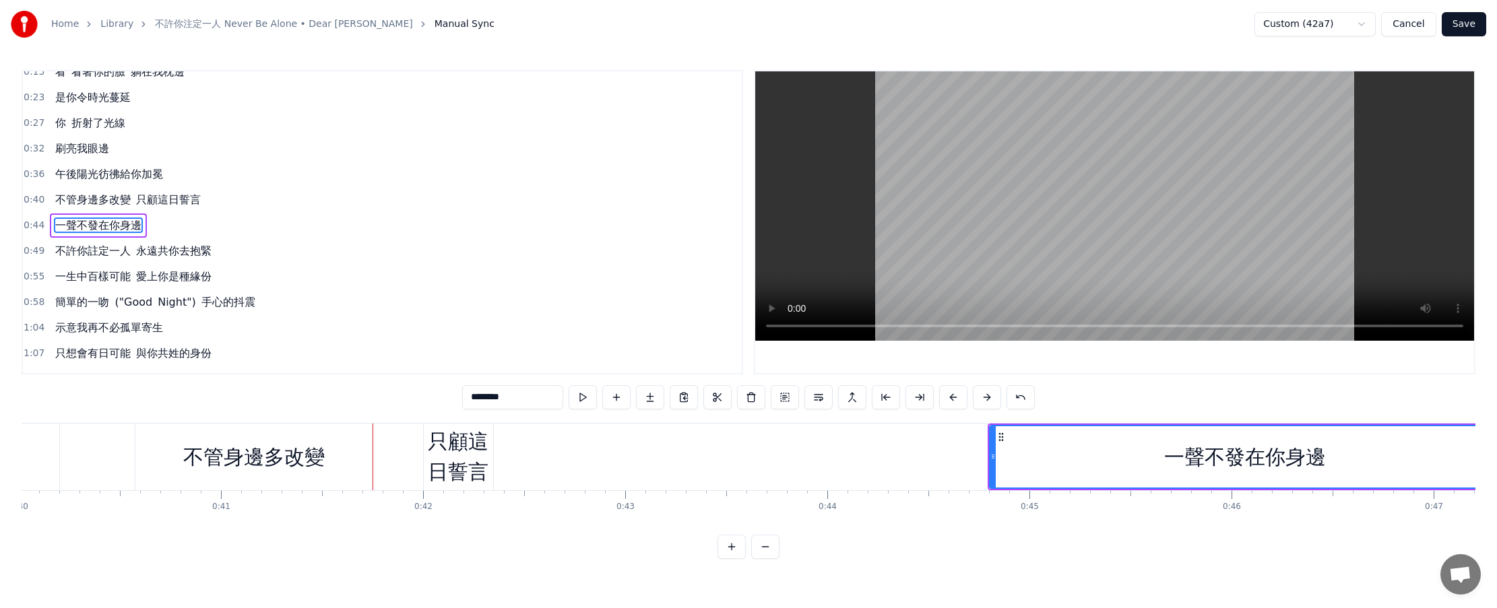
click at [298, 464] on div "不管身邊多改變" at bounding box center [253, 457] width 141 height 30
type input "*******"
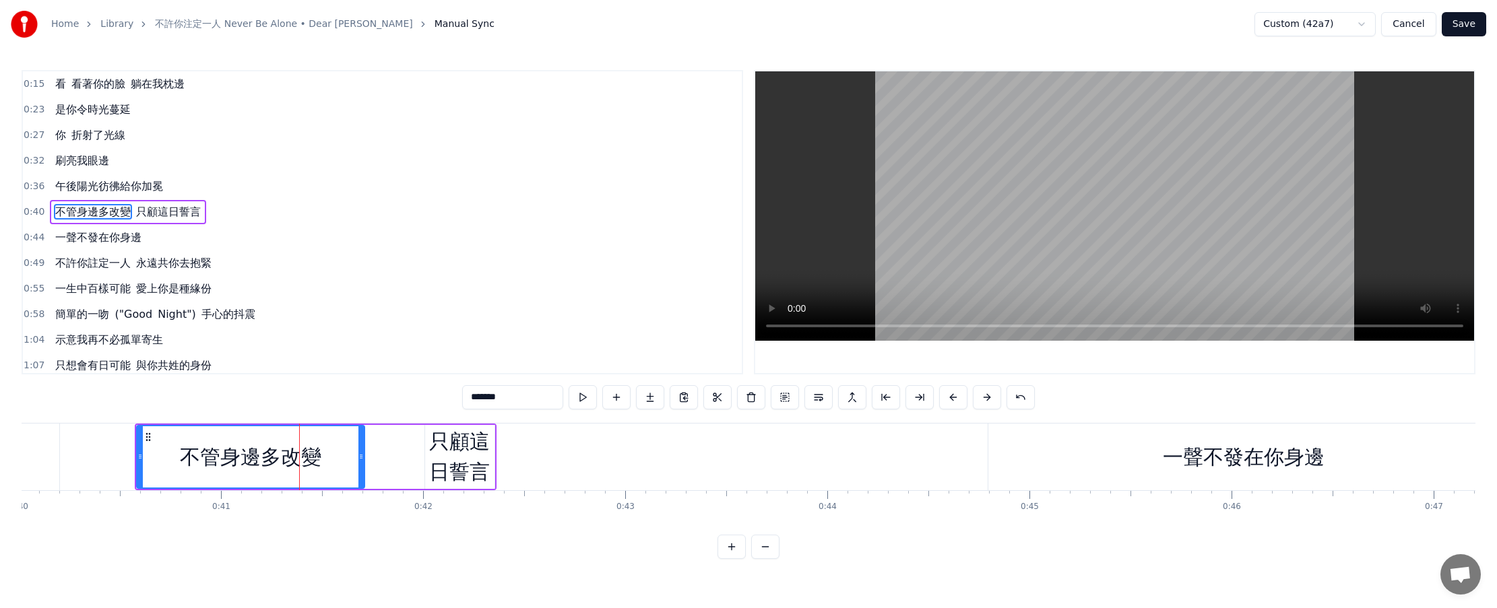
drag, startPoint x: 369, startPoint y: 455, endPoint x: 358, endPoint y: 457, distance: 10.3
click at [358, 457] on icon at bounding box center [360, 456] width 5 height 11
click at [423, 447] on div "不管身邊多改變 只顧這日誓言" at bounding box center [316, 457] width 362 height 67
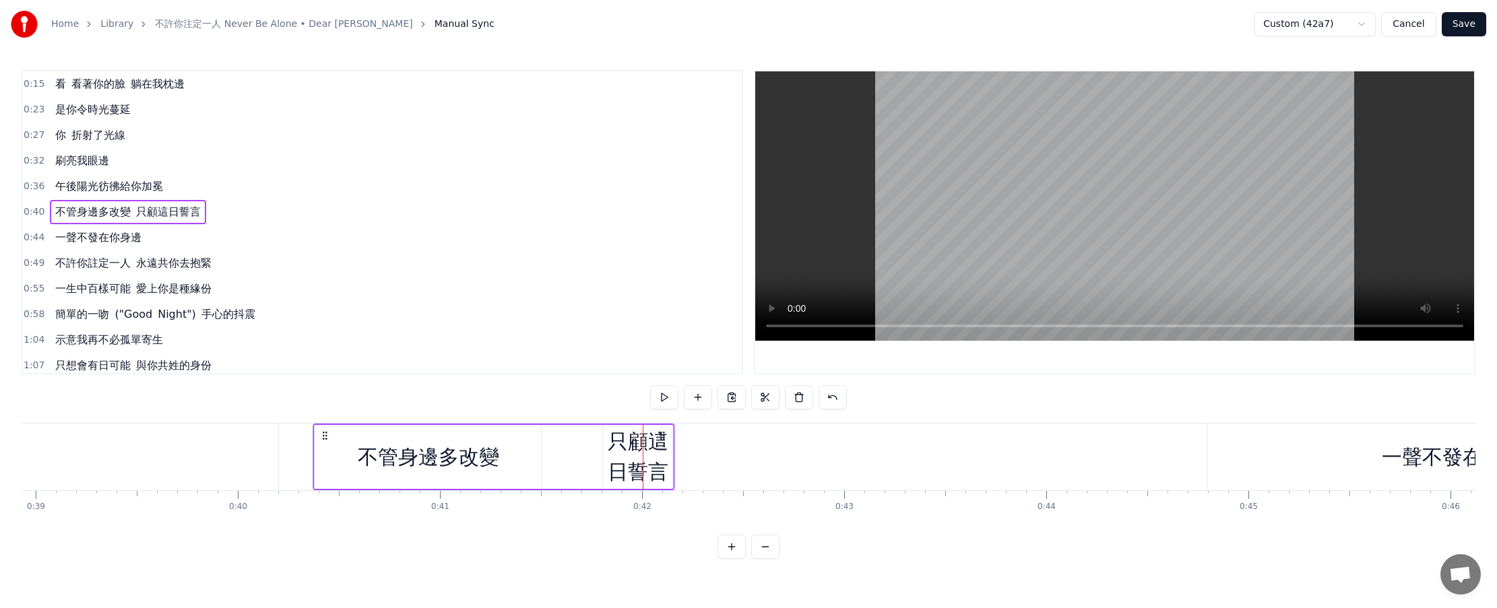
scroll to position [0, 7868]
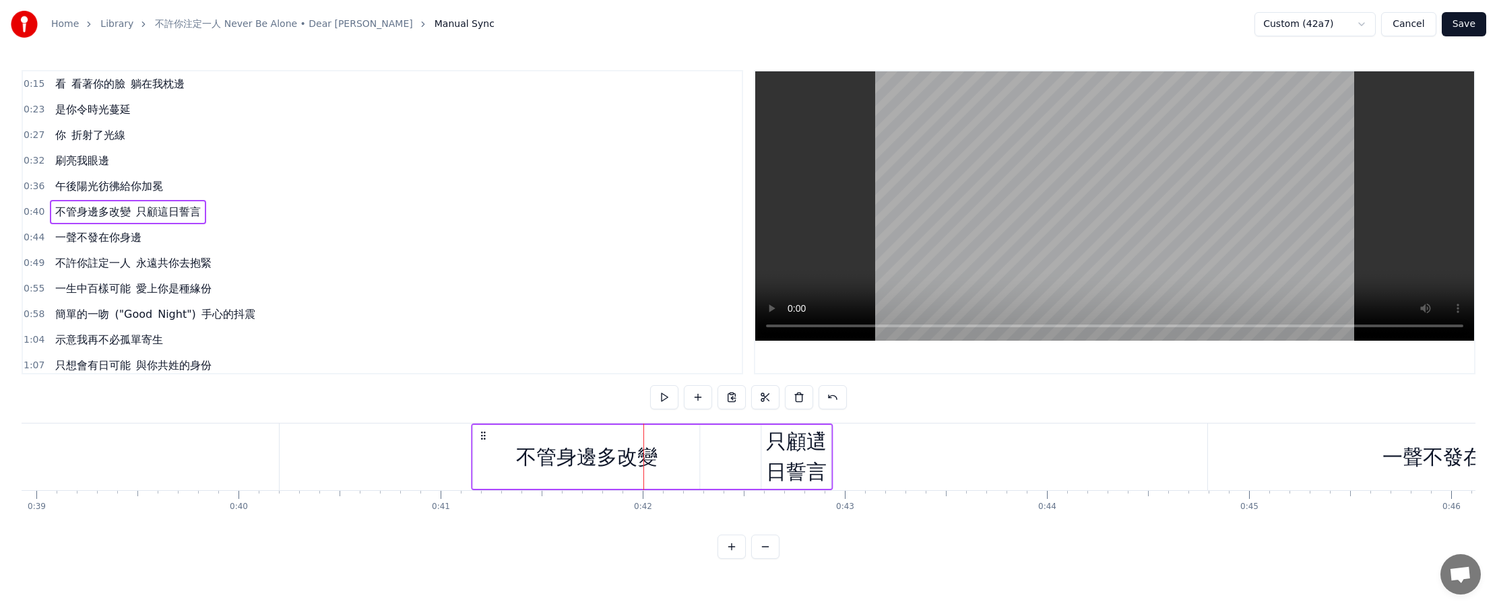
drag, startPoint x: 150, startPoint y: 435, endPoint x: 486, endPoint y: 466, distance: 338.2
click at [486, 466] on div "不管身邊多改變 只顧這日誓言" at bounding box center [653, 457] width 362 height 67
click at [544, 455] on div "不管身邊多改變" at bounding box center [586, 457] width 141 height 30
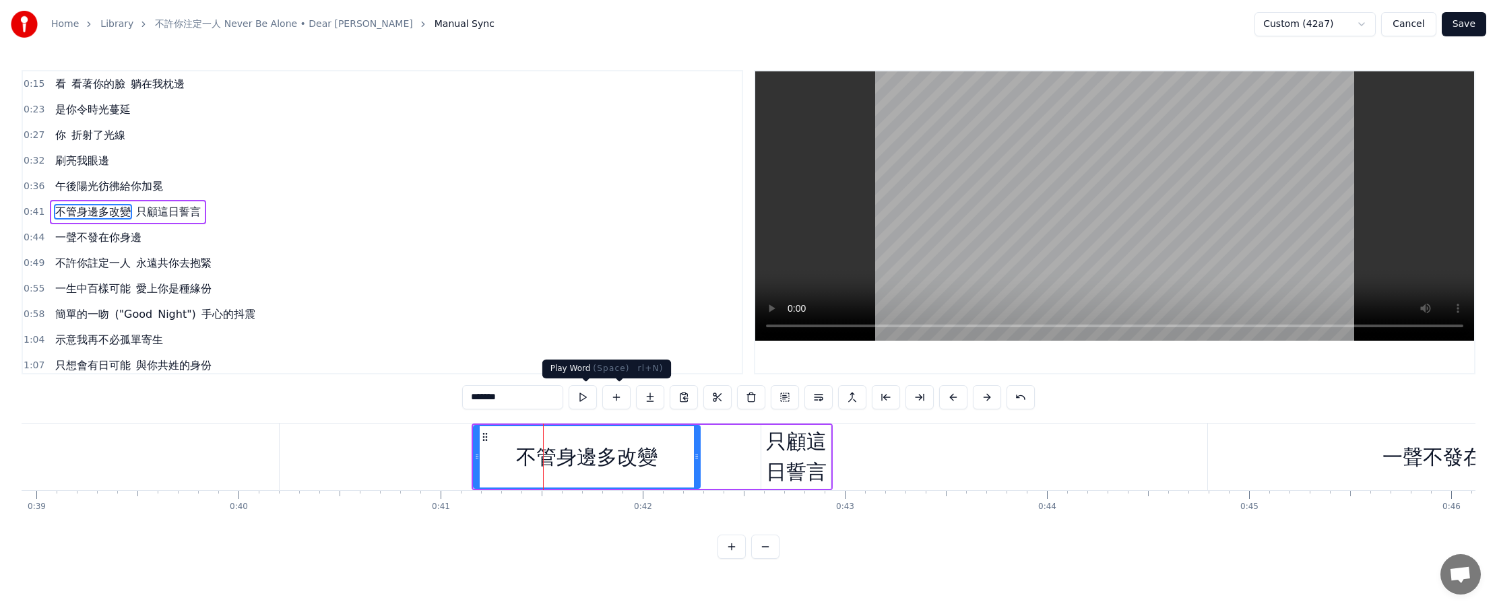
click at [585, 395] on button at bounding box center [583, 397] width 28 height 24
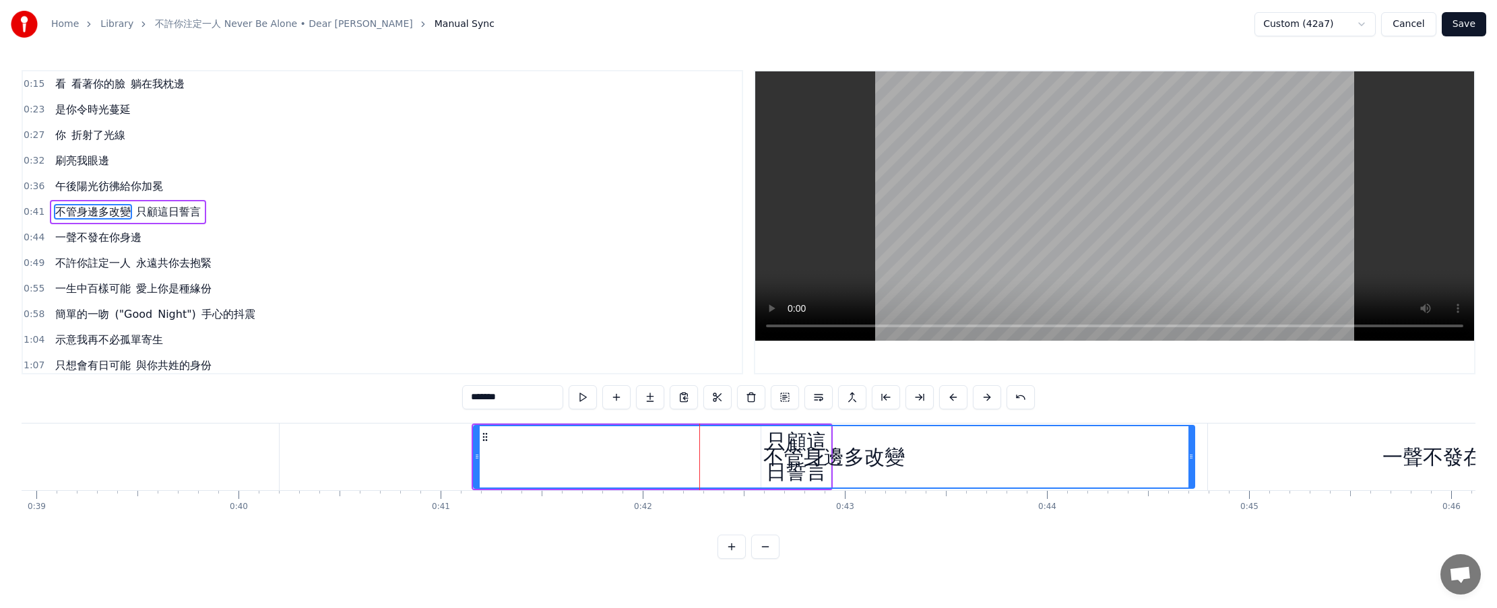
drag, startPoint x: 695, startPoint y: 458, endPoint x: 1190, endPoint y: 464, distance: 494.5
click at [735, 464] on div at bounding box center [1190, 456] width 5 height 61
click at [587, 396] on button at bounding box center [583, 397] width 28 height 24
click at [735, 462] on div "不管身邊多改變" at bounding box center [833, 457] width 141 height 30
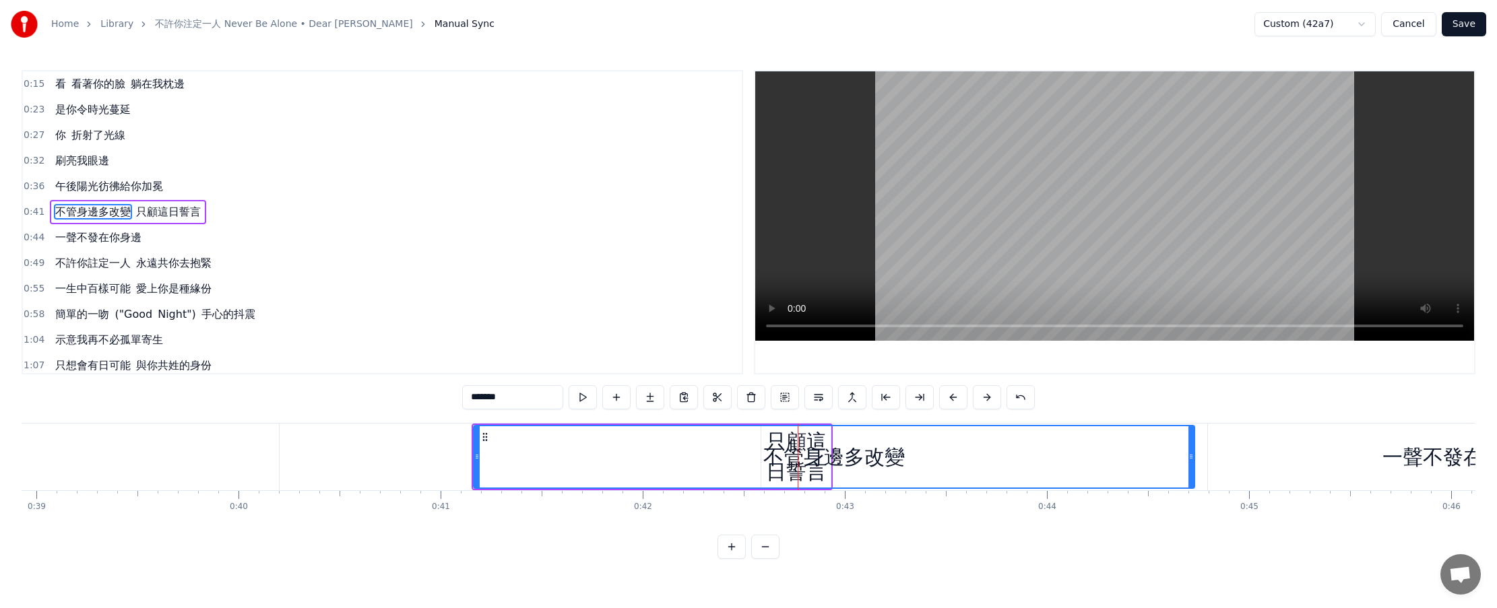
click at [735, 462] on div "不管身邊多改變" at bounding box center [833, 457] width 141 height 30
click at [735, 461] on div "不管身邊多改變" at bounding box center [833, 457] width 141 height 30
click at [144, 204] on span "只顧這日誓言" at bounding box center [168, 211] width 67 height 15
type input "******"
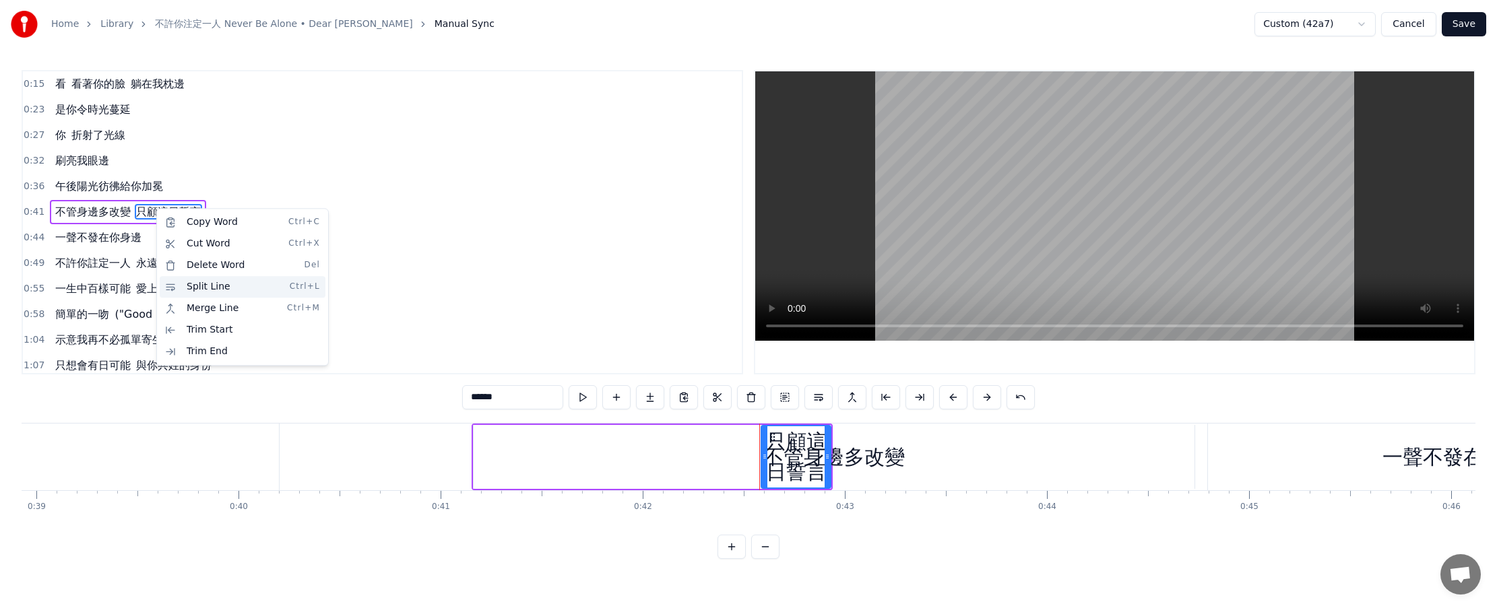
click at [228, 283] on div "Split Line Ctrl+L" at bounding box center [243, 287] width 166 height 22
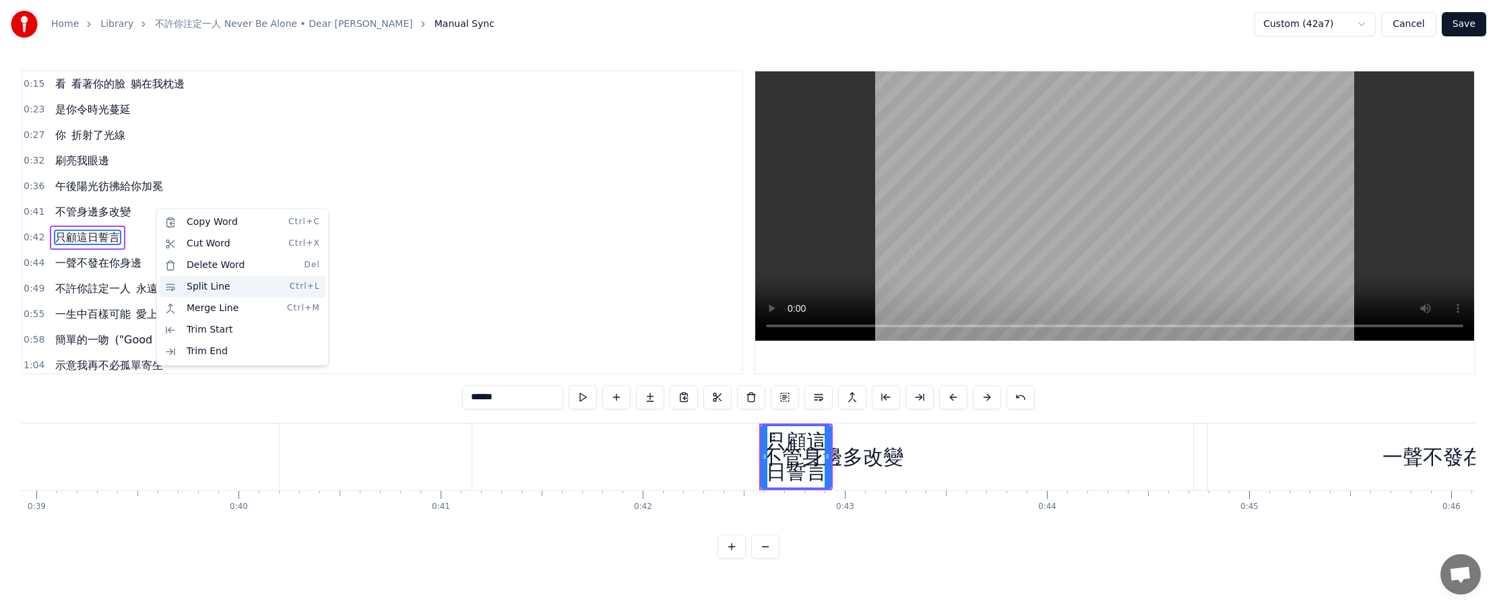
scroll to position [12, 0]
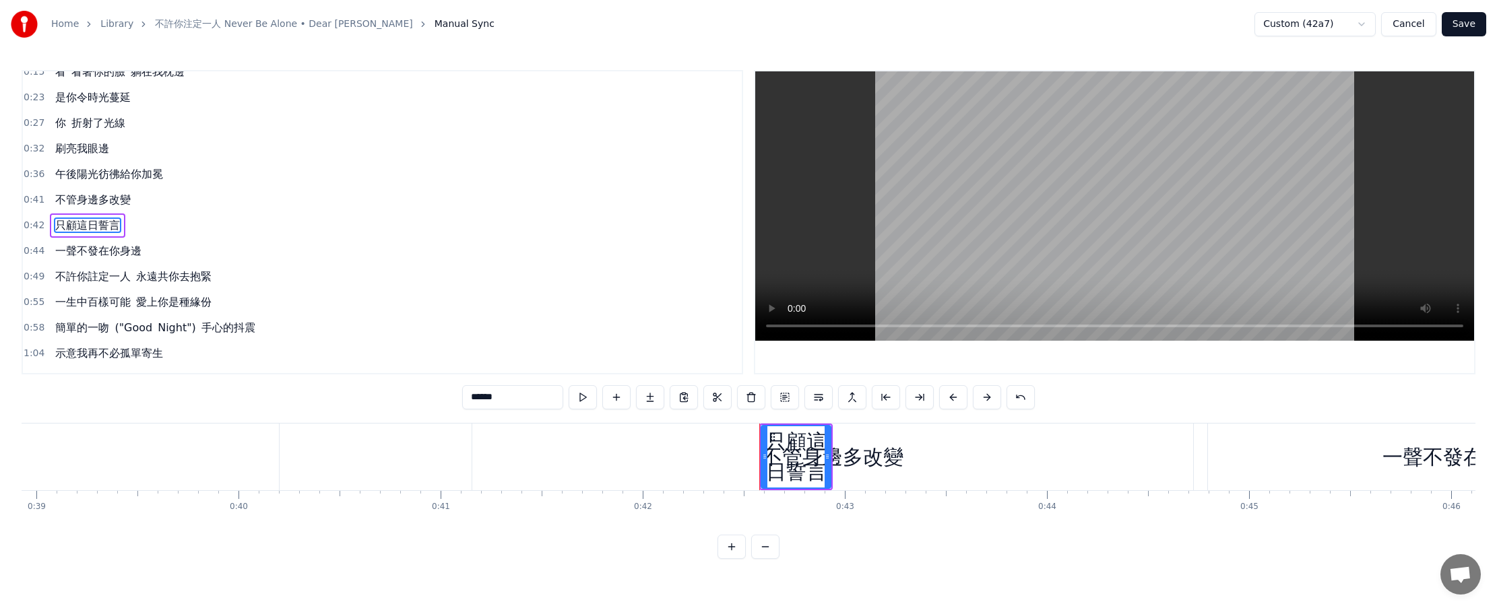
drag, startPoint x: 792, startPoint y: 459, endPoint x: 776, endPoint y: 442, distance: 23.8
click at [735, 442] on div "只顧這日誓言" at bounding box center [796, 456] width 68 height 61
drag, startPoint x: 761, startPoint y: 432, endPoint x: 710, endPoint y: 435, distance: 51.3
click at [710, 435] on div at bounding box center [711, 457] width 5 height 64
click at [735, 435] on div at bounding box center [777, 457] width 1 height 67
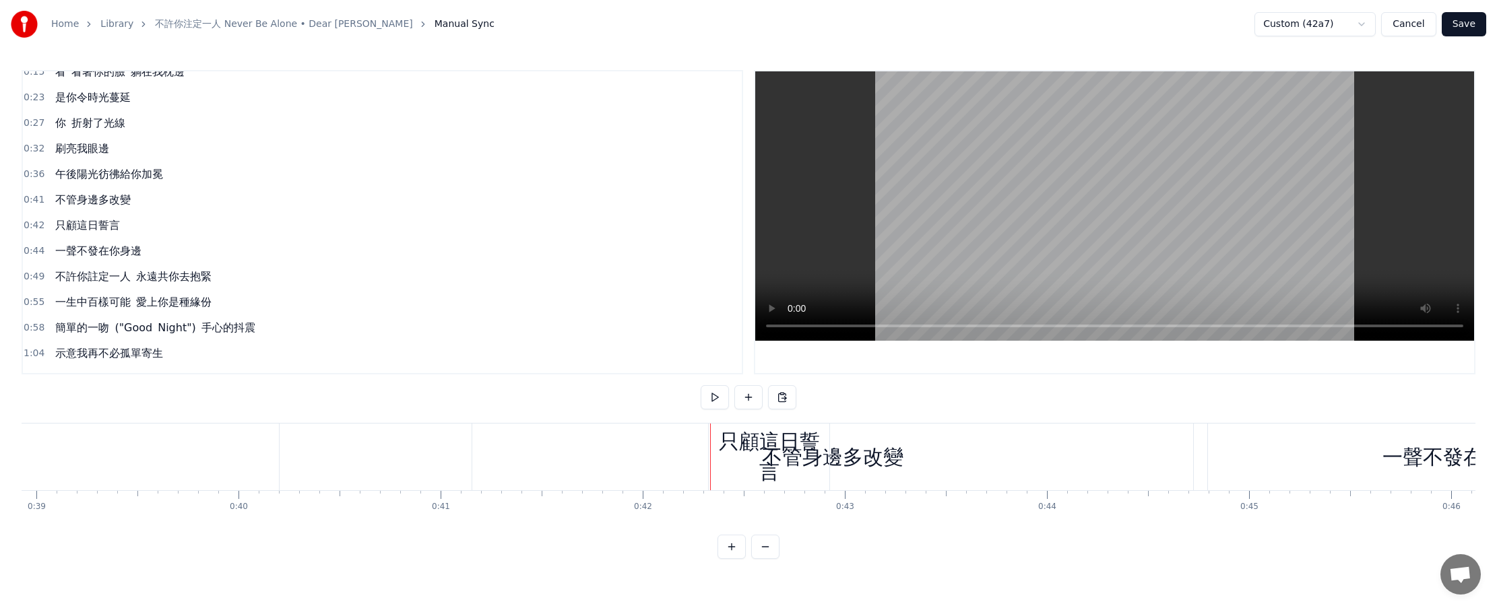
click at [718, 435] on div "只顧這日誓言" at bounding box center [769, 456] width 121 height 61
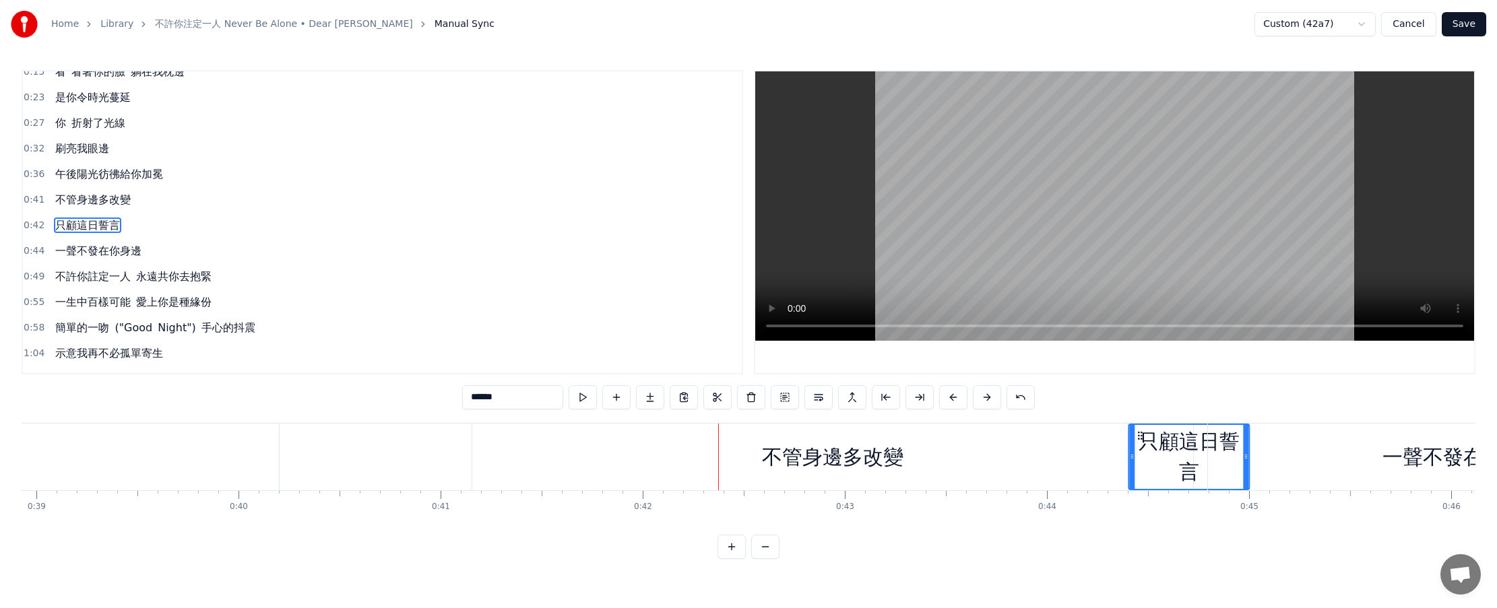
drag, startPoint x: 721, startPoint y: 435, endPoint x: 1141, endPoint y: 435, distance: 420.4
click at [735, 435] on circle at bounding box center [1141, 435] width 1 height 1
click at [735, 463] on div "不管身邊多改變" at bounding box center [832, 457] width 721 height 67
type input "*******"
drag, startPoint x: 1067, startPoint y: 463, endPoint x: 1093, endPoint y: 459, distance: 25.8
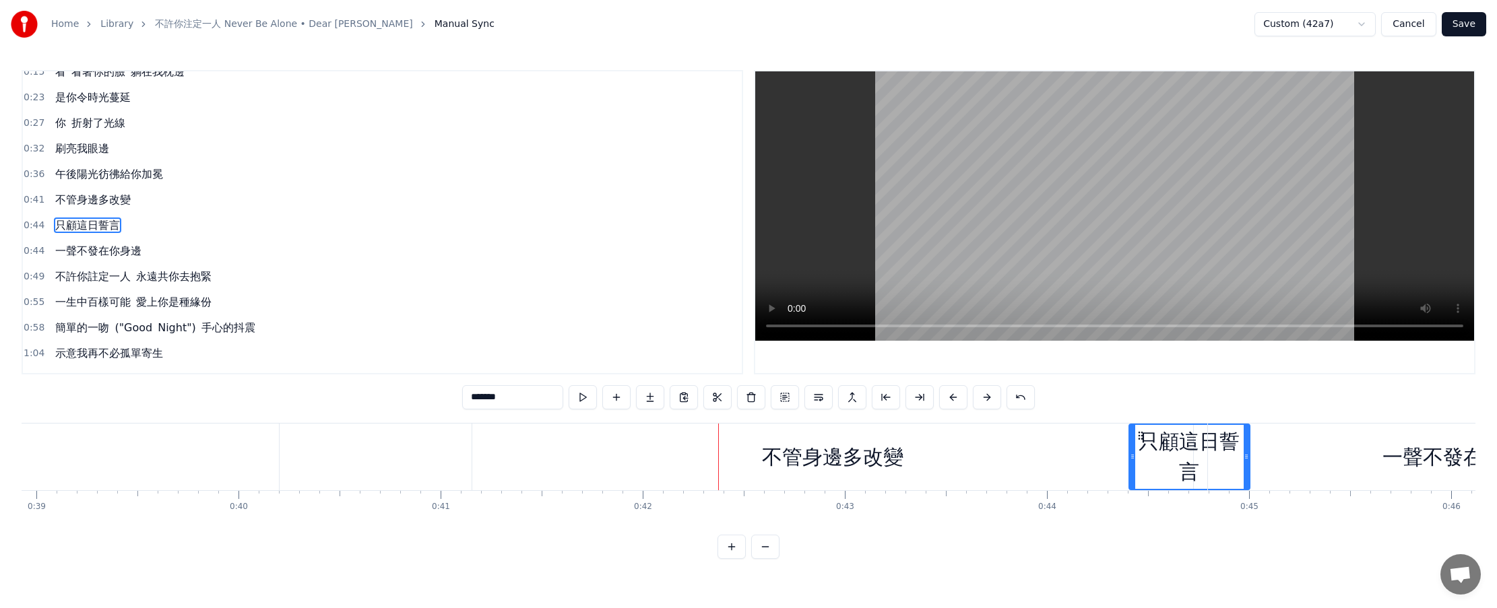
click at [719, 463] on div at bounding box center [718, 457] width 1 height 67
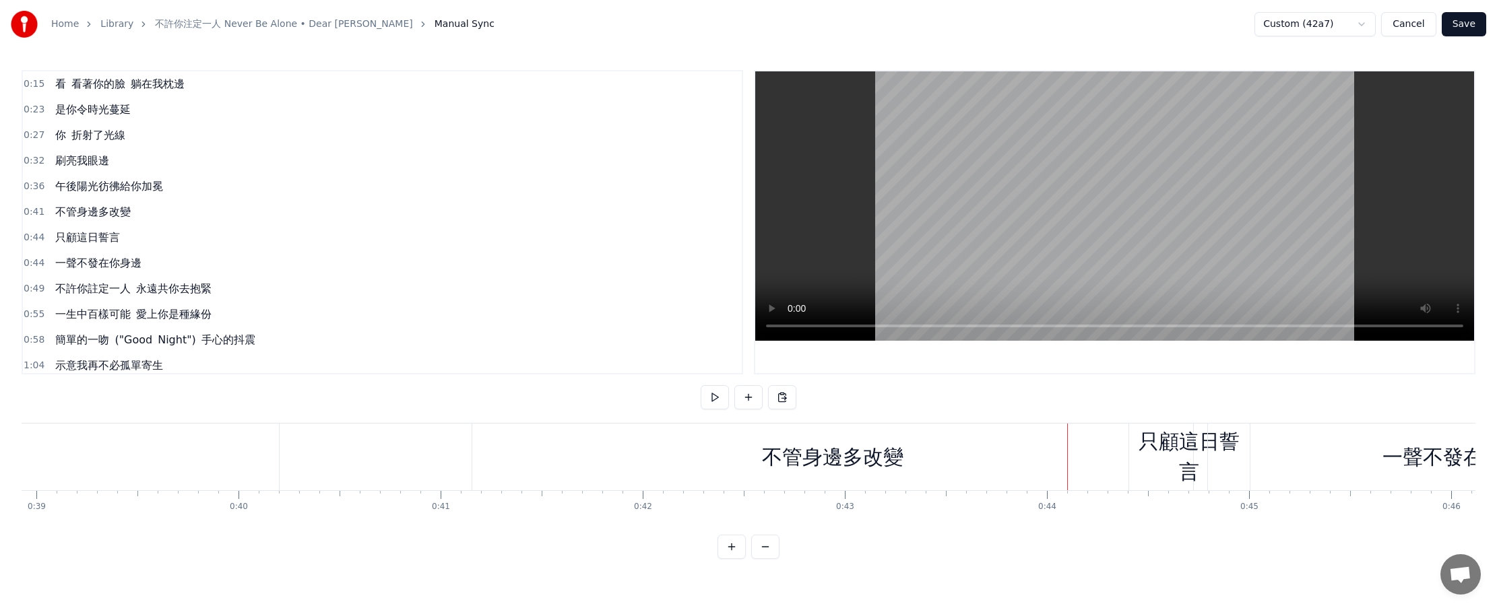
click at [735, 460] on div "不管身邊多改變" at bounding box center [832, 457] width 721 height 67
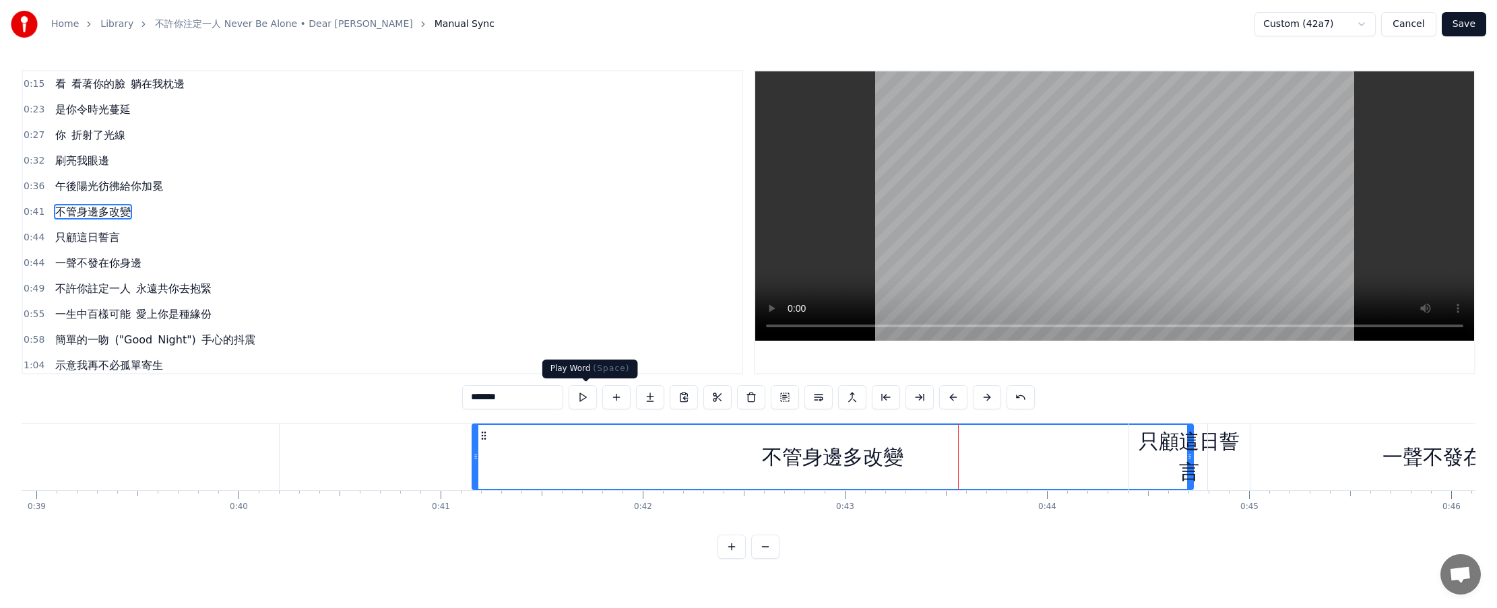
click at [592, 397] on button at bounding box center [583, 397] width 28 height 24
click at [735, 457] on div "只顧這日誓言" at bounding box center [1189, 456] width 121 height 61
type input "******"
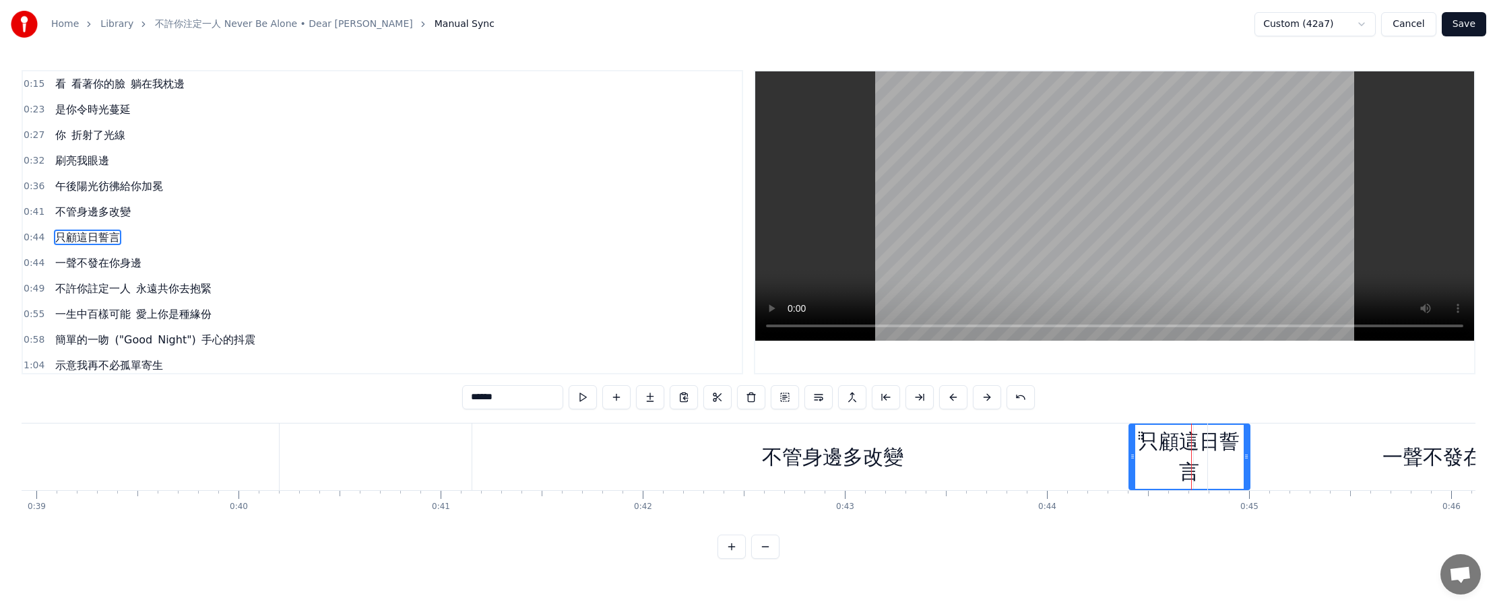
click at [735, 457] on div at bounding box center [1191, 457] width 1 height 67
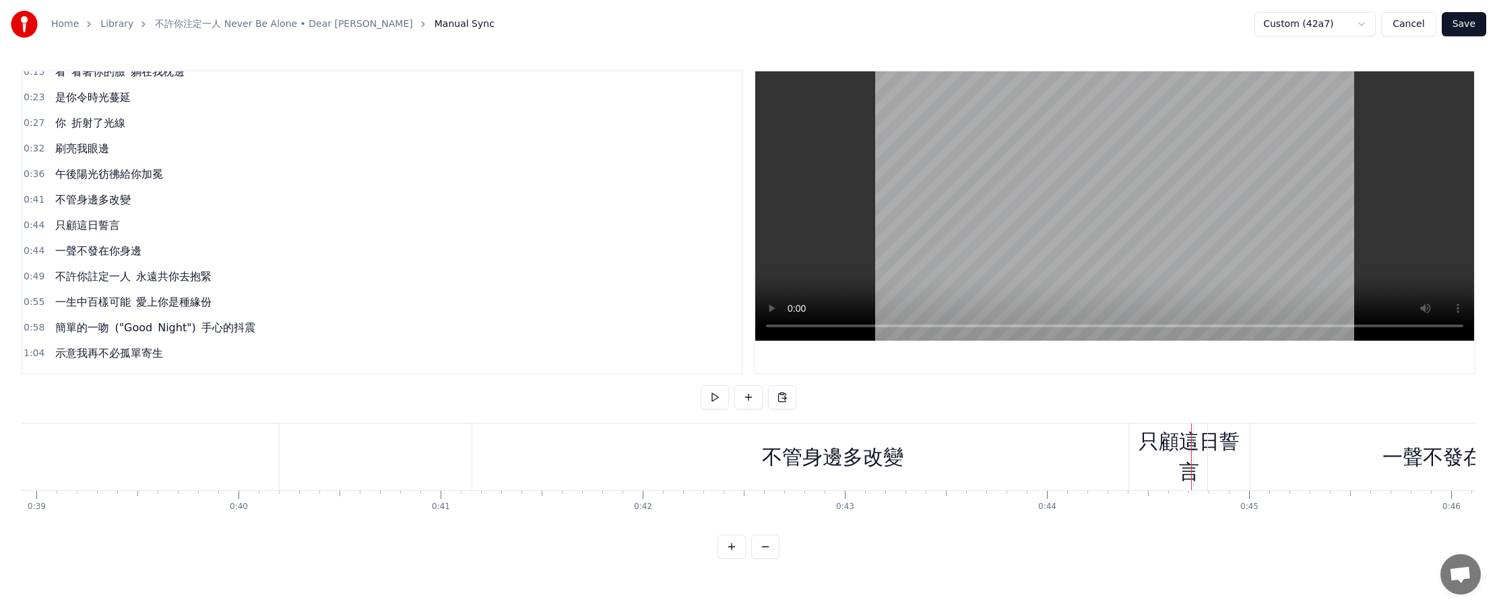
click at [735, 464] on div "不管身邊多改變" at bounding box center [832, 457] width 721 height 67
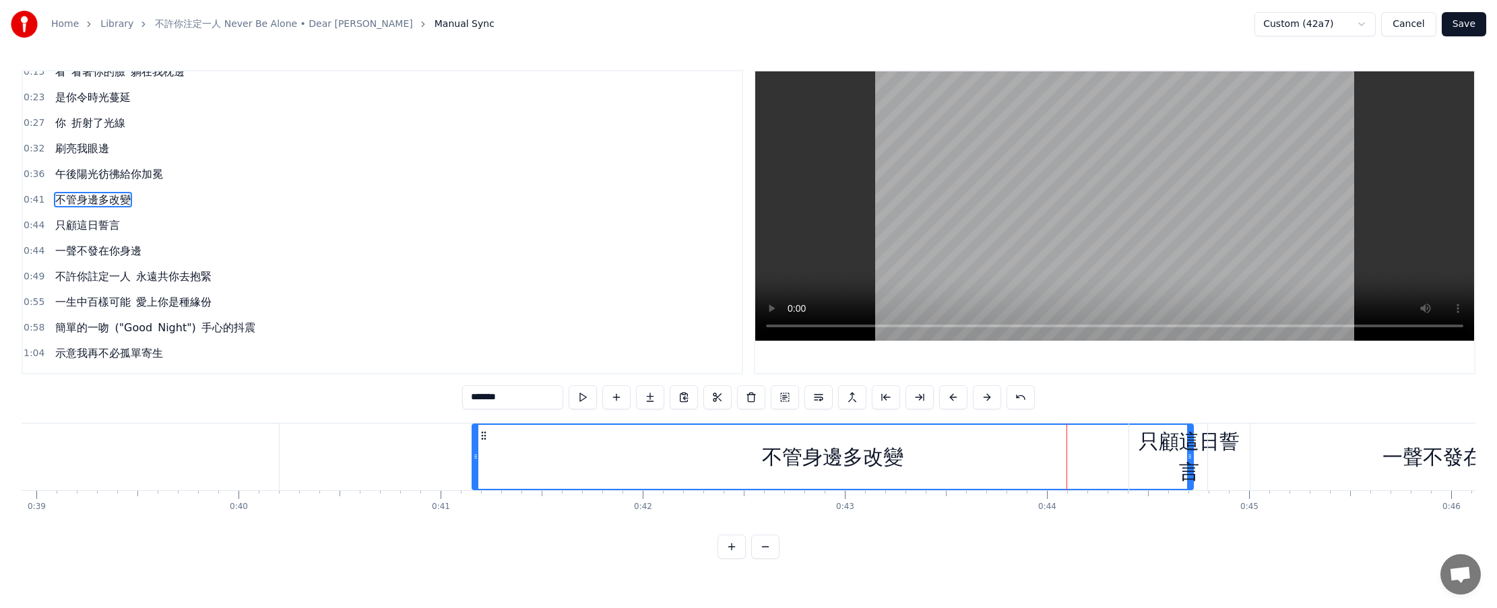
scroll to position [0, 0]
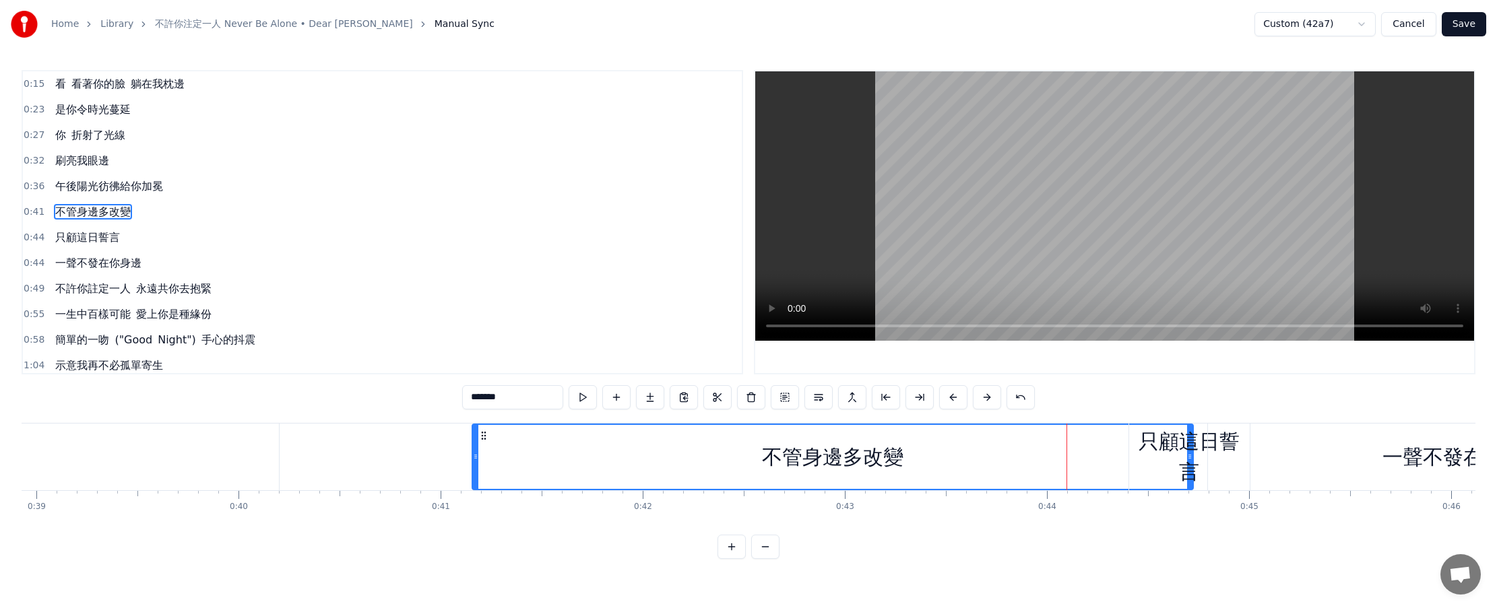
drag, startPoint x: 1189, startPoint y: 458, endPoint x: 1141, endPoint y: 458, distance: 48.5
click at [735, 458] on div "只顧這日誓言" at bounding box center [1189, 456] width 121 height 61
type input "******"
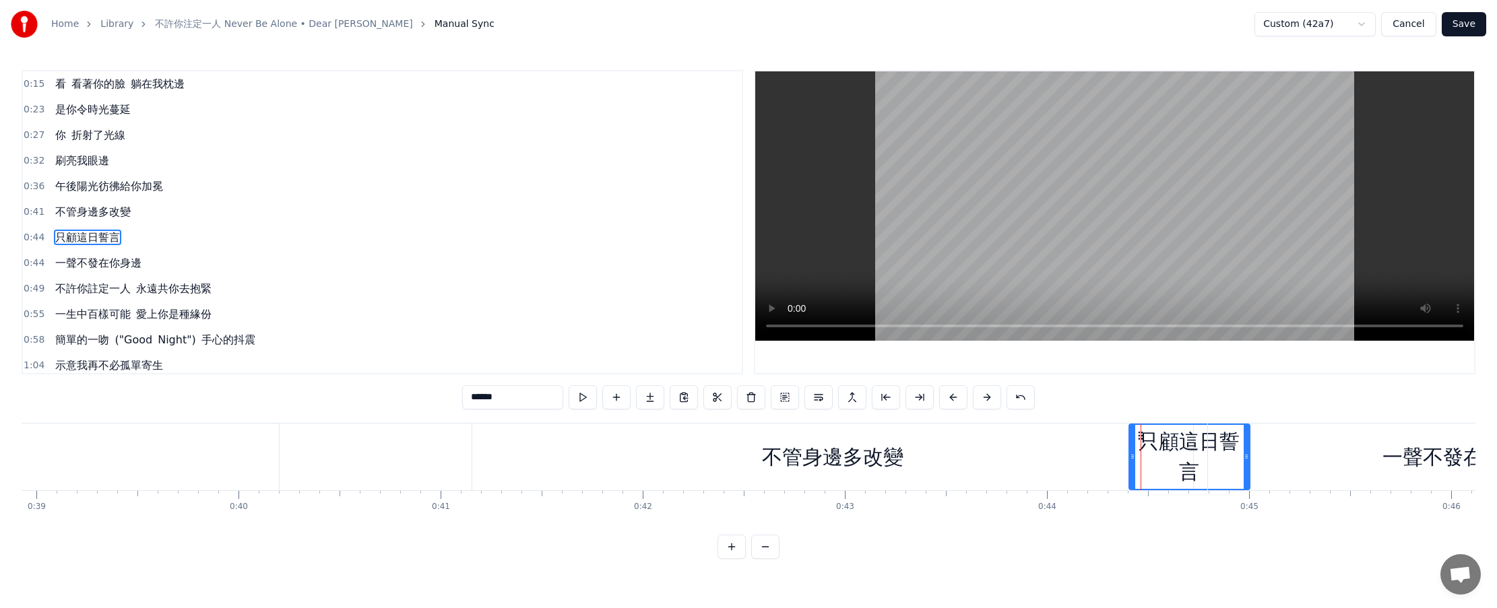
scroll to position [12, 0]
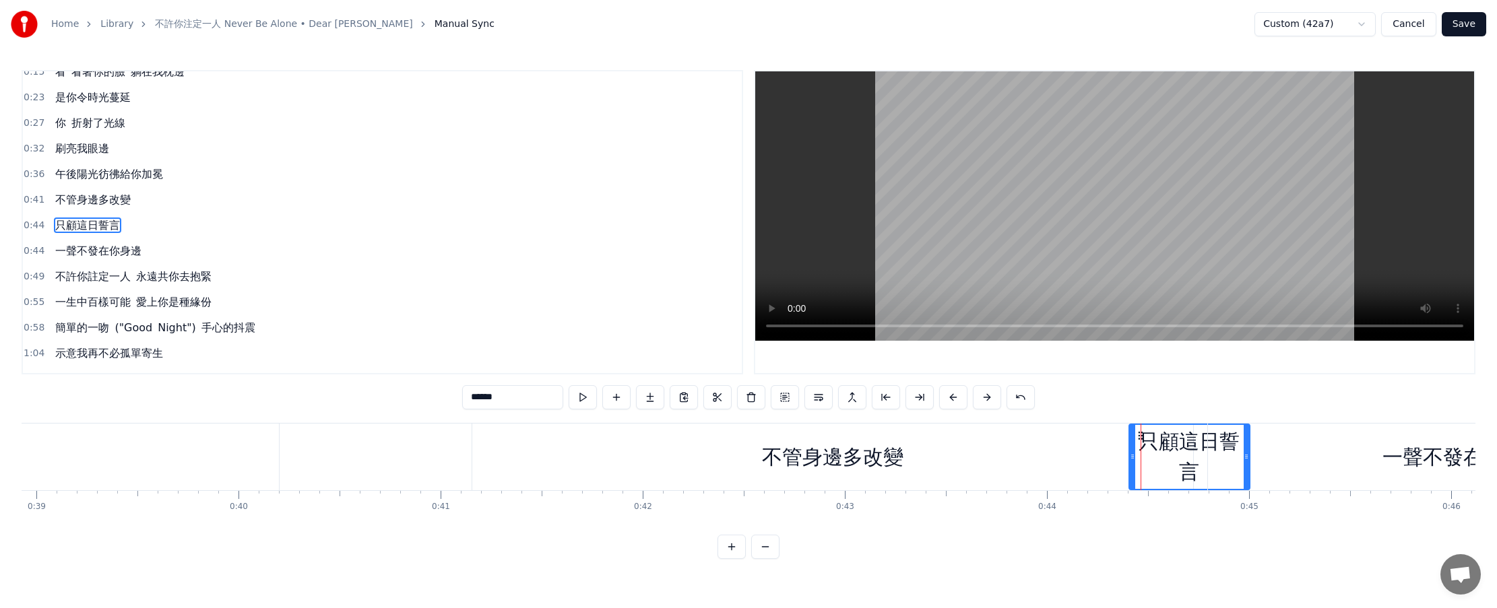
drag, startPoint x: 1141, startPoint y: 433, endPoint x: 1226, endPoint y: 441, distance: 85.9
click at [735, 441] on div "只顧這日誓言" at bounding box center [1189, 456] width 121 height 61
click at [735, 454] on div "一聲不發在你身邊" at bounding box center [1463, 457] width 510 height 67
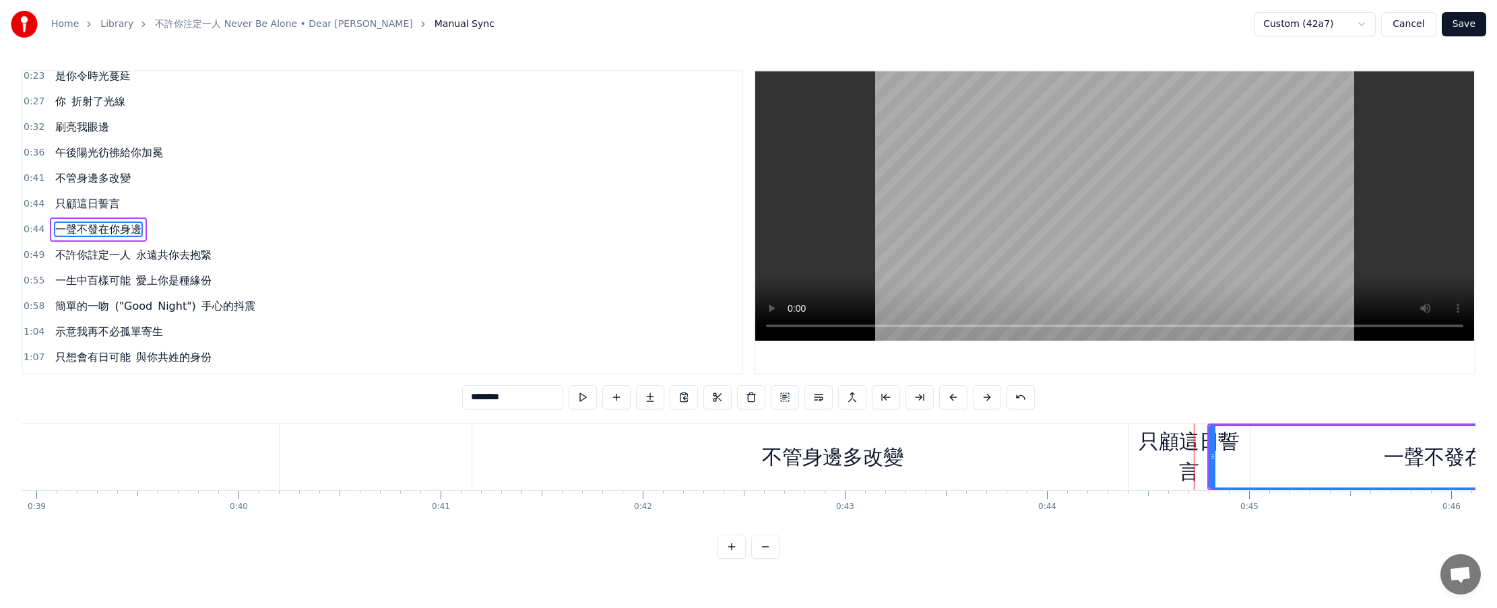
scroll to position [38, 0]
click at [735, 458] on div "一聲不發在你身邊" at bounding box center [1464, 456] width 509 height 61
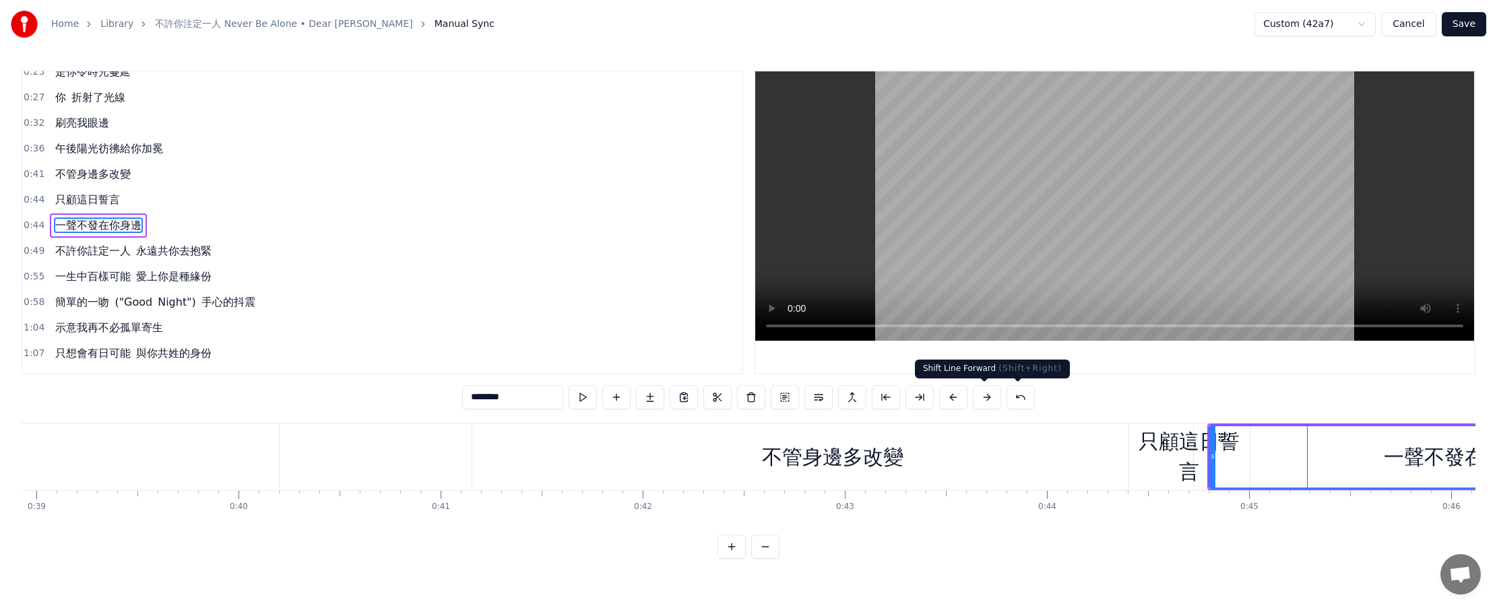
click at [735, 400] on button at bounding box center [987, 397] width 28 height 24
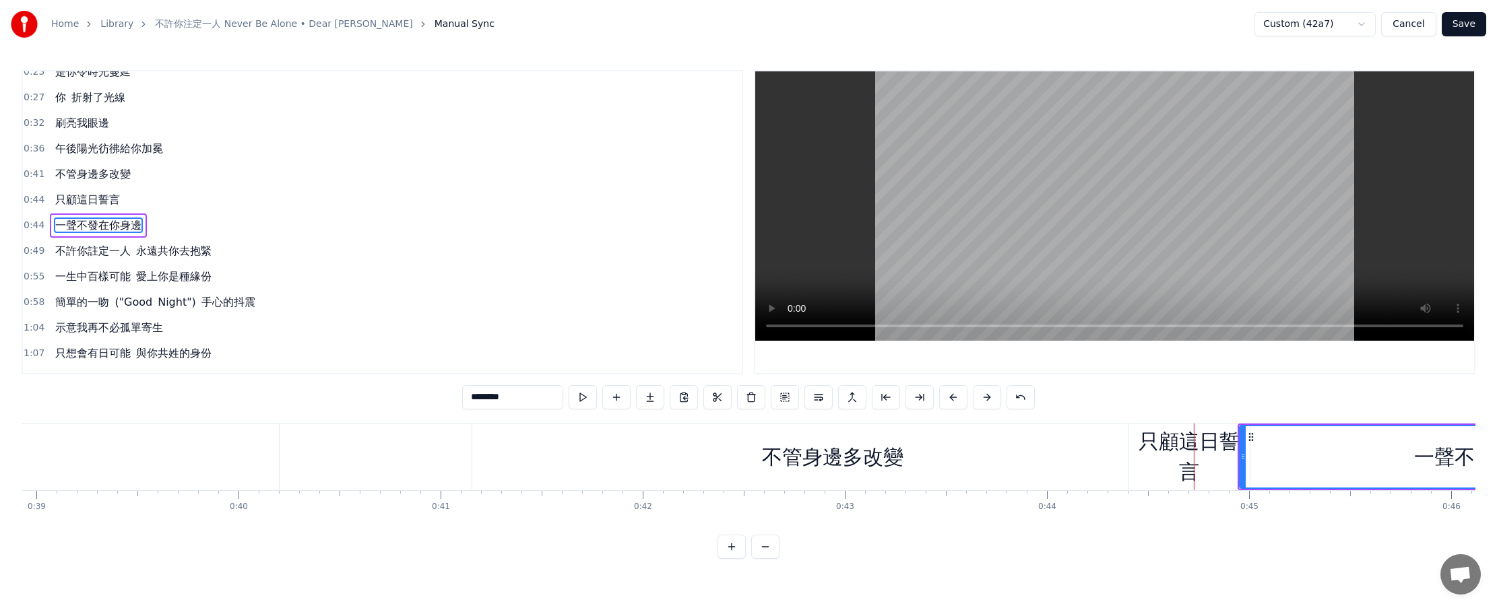
click at [735, 400] on button at bounding box center [987, 397] width 28 height 24
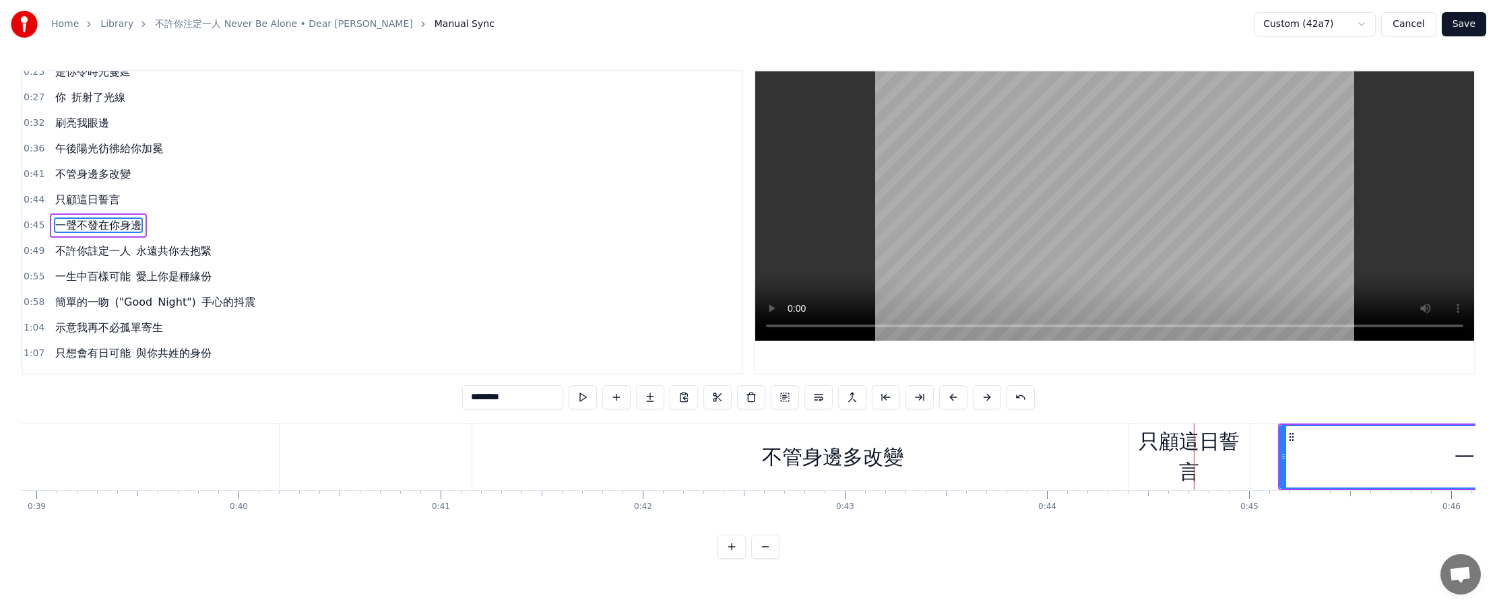
click at [735, 400] on button at bounding box center [987, 397] width 28 height 24
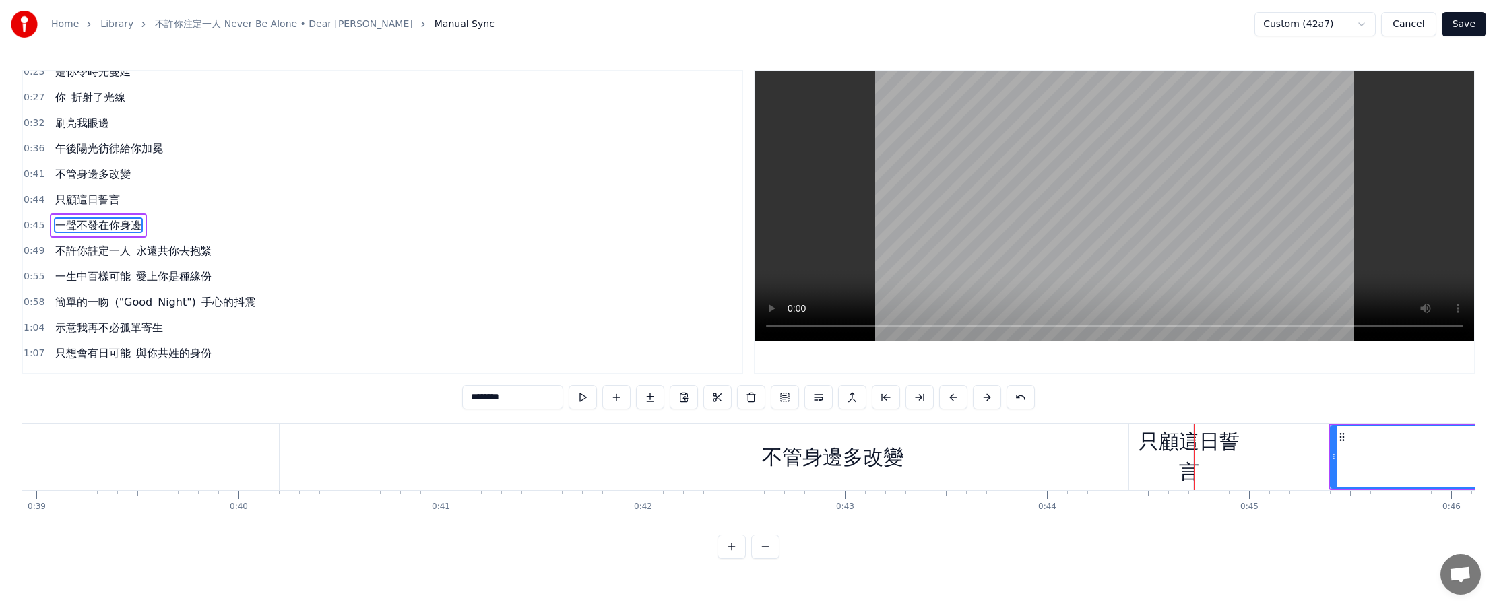
click at [735, 400] on button at bounding box center [987, 397] width 28 height 24
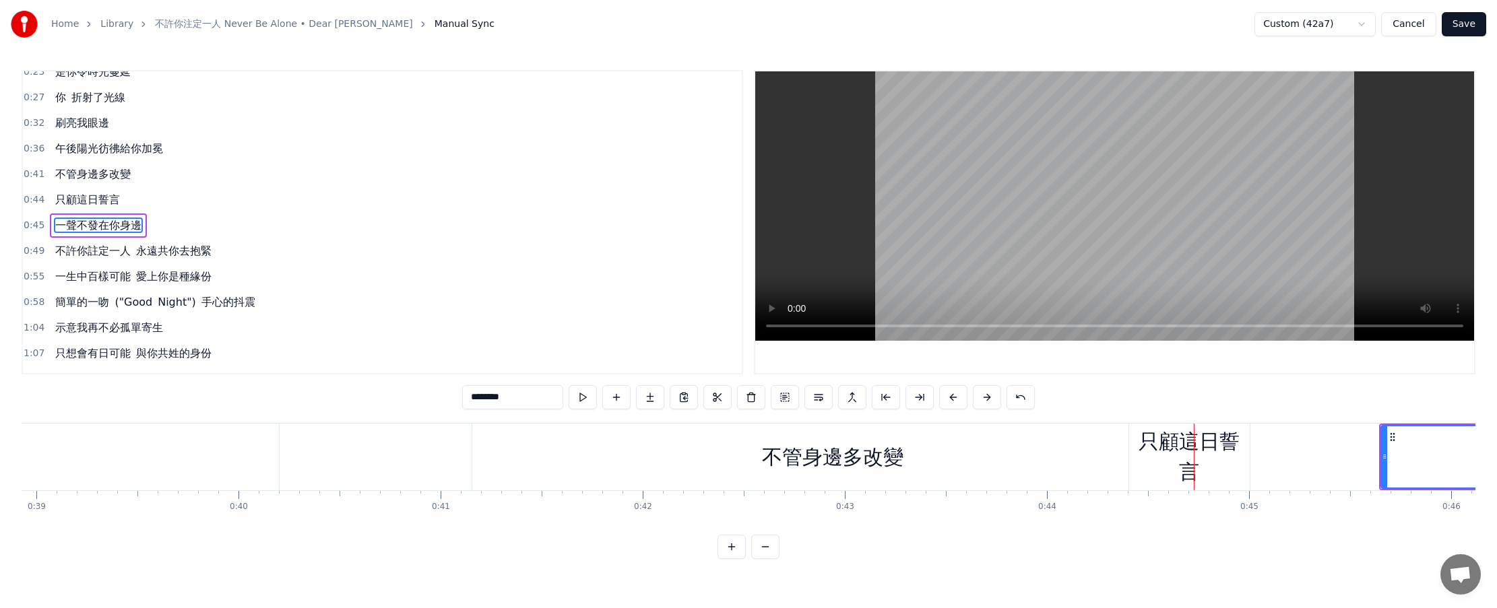
click at [735, 400] on button at bounding box center [987, 397] width 28 height 24
click at [735, 455] on div "只顧這日誓言" at bounding box center [1189, 456] width 121 height 61
type input "******"
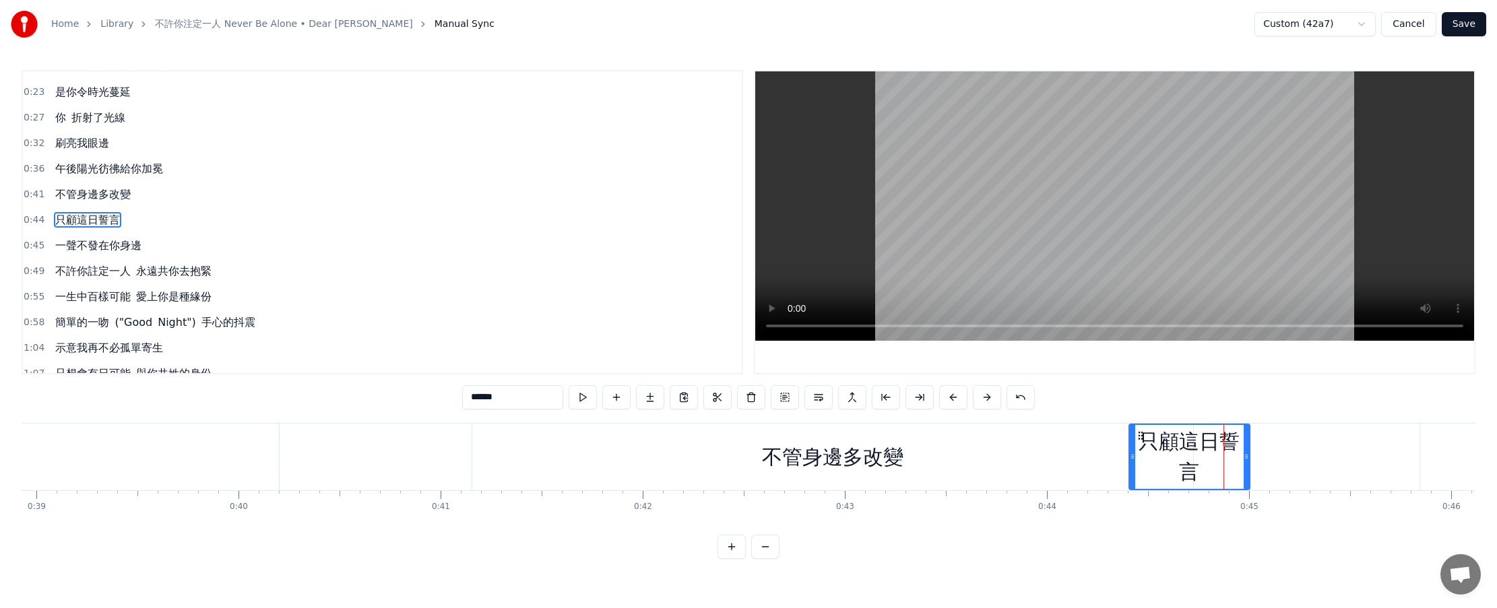
scroll to position [12, 0]
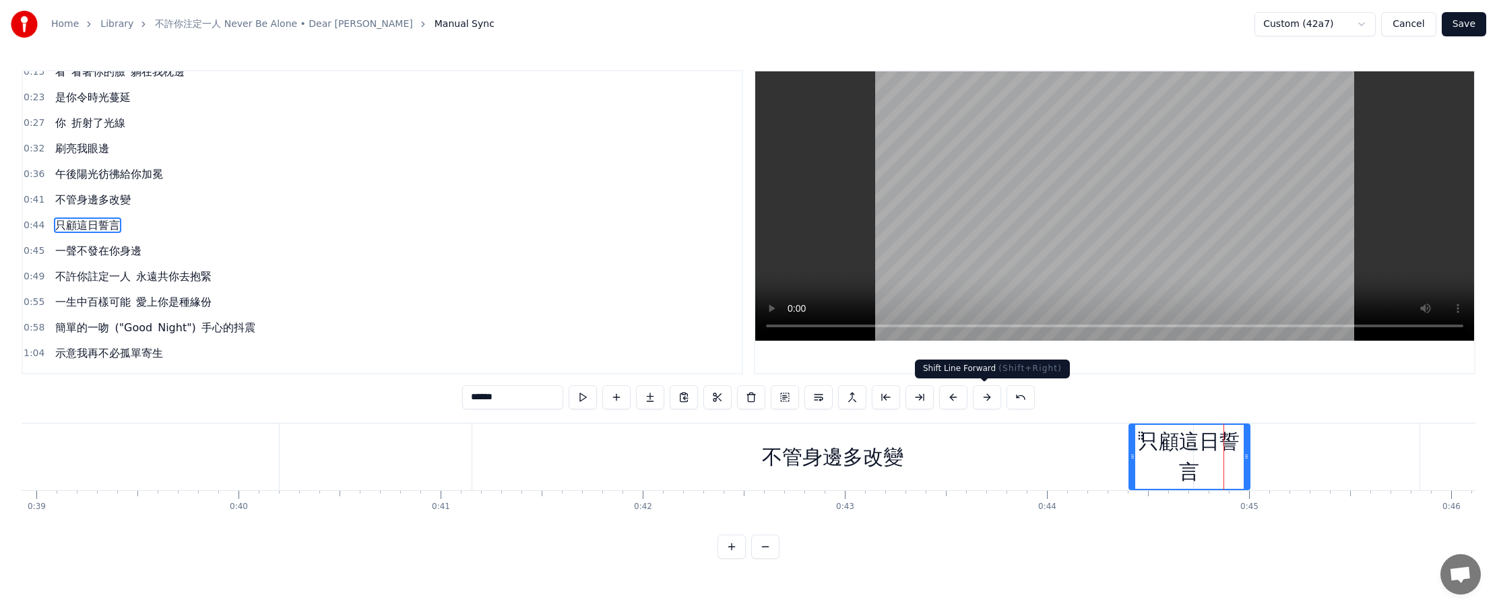
click at [735, 400] on button at bounding box center [987, 397] width 28 height 24
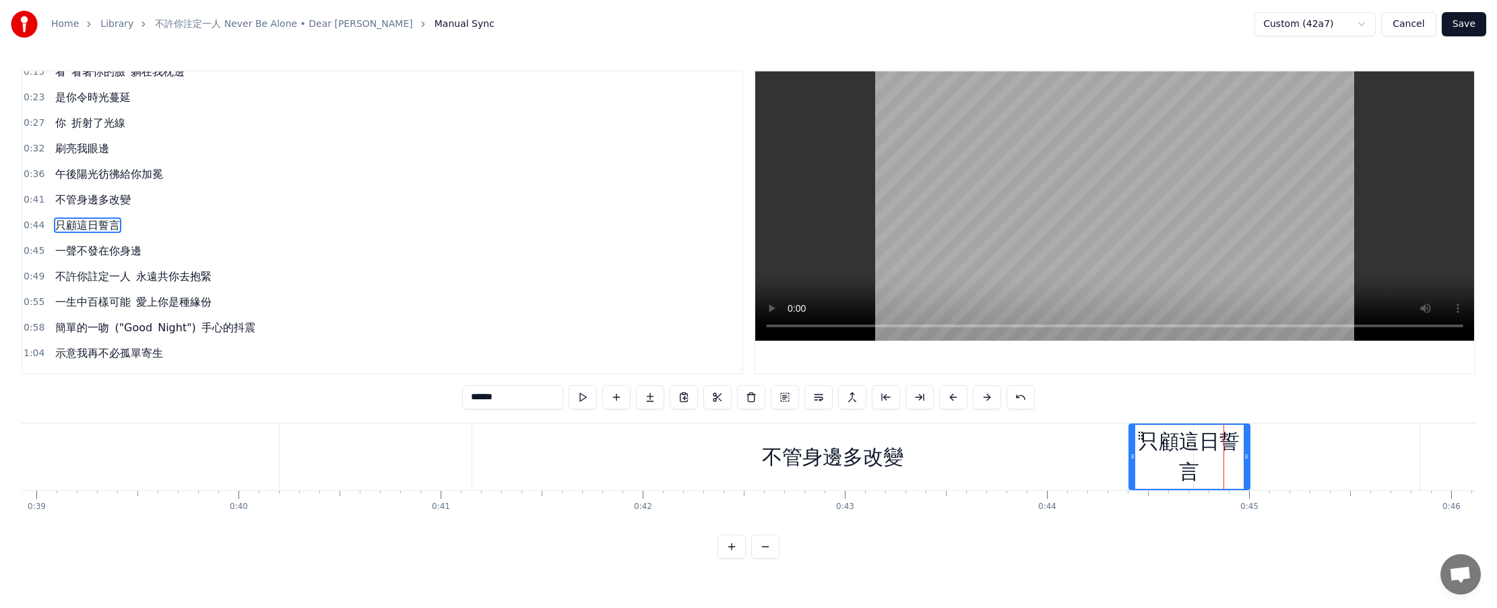
click at [735, 400] on button at bounding box center [987, 397] width 28 height 24
click at [735, 399] on button at bounding box center [987, 397] width 28 height 24
click at [735, 401] on button at bounding box center [987, 397] width 28 height 24
click at [735, 445] on div at bounding box center [1132, 457] width 5 height 64
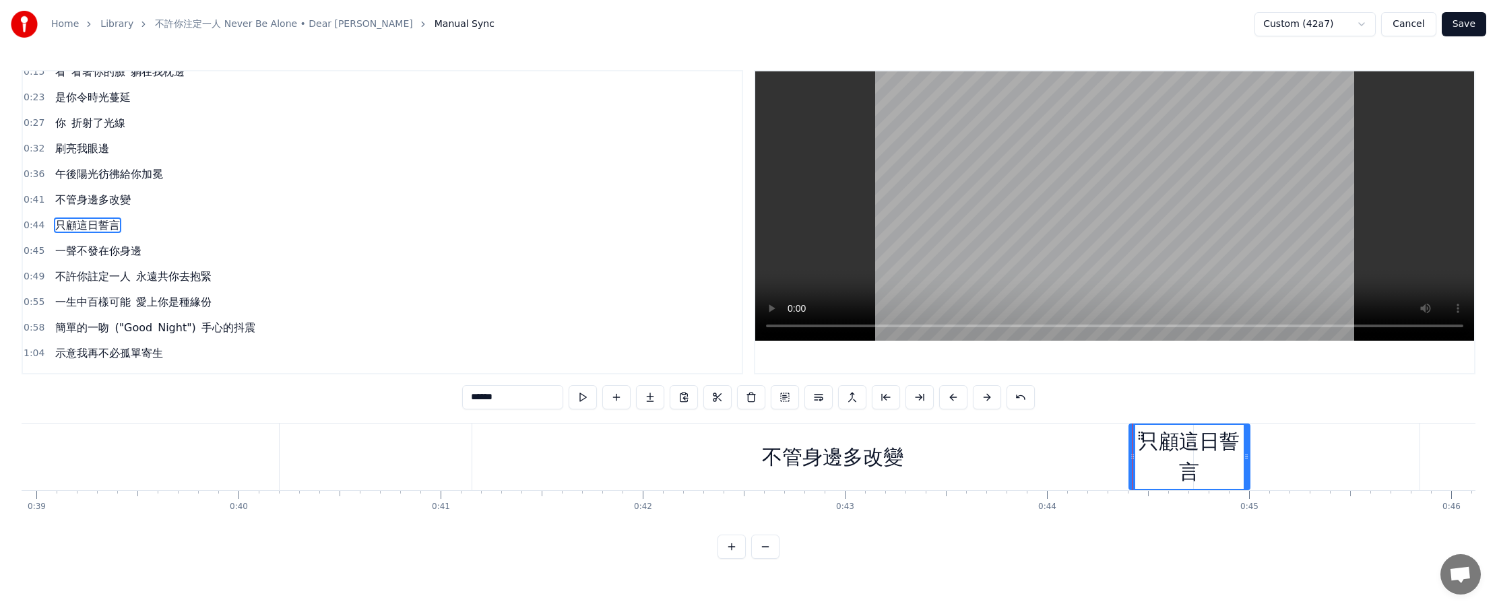
click at [735, 446] on div "只顧這日誓言" at bounding box center [1189, 456] width 119 height 61
click at [735, 451] on div "只顧這日誓言" at bounding box center [1189, 456] width 121 height 61
click at [735, 397] on button at bounding box center [987, 397] width 28 height 24
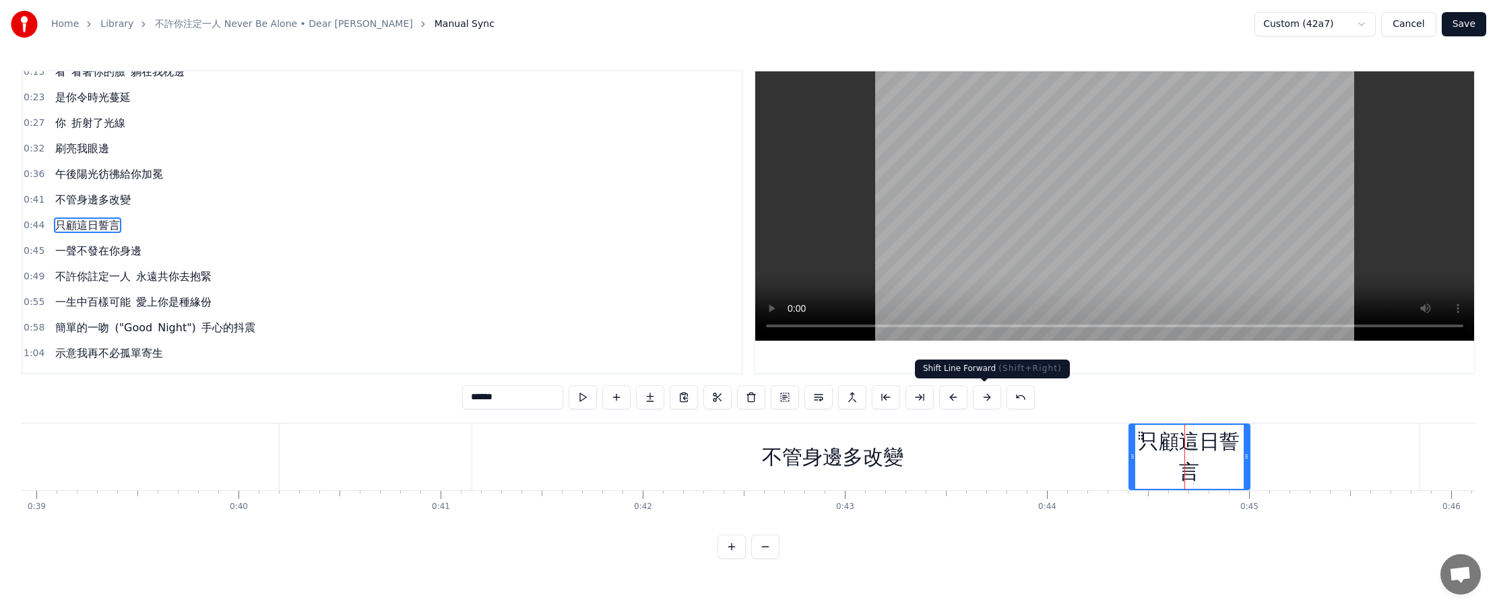
click at [735, 397] on button at bounding box center [987, 397] width 28 height 24
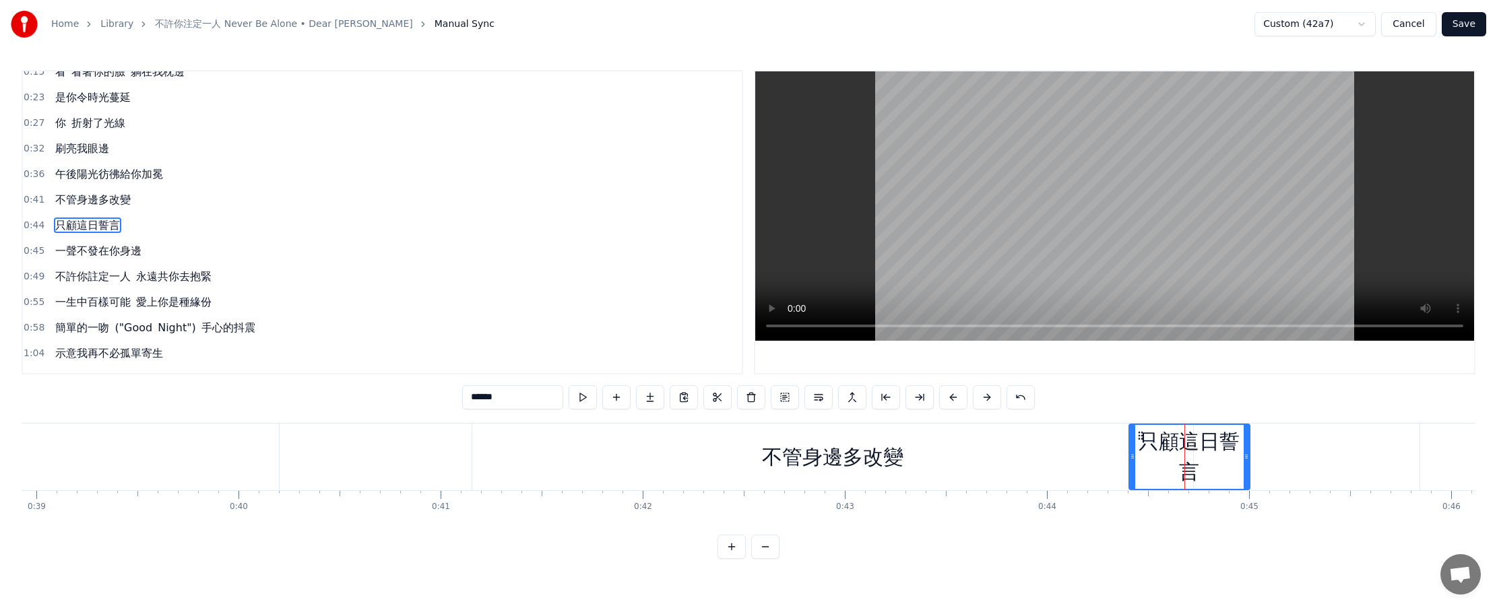
click at [735, 455] on div "不管身邊多改變" at bounding box center [832, 457] width 721 height 67
type input "*******"
click at [735, 455] on div at bounding box center [1184, 457] width 1 height 67
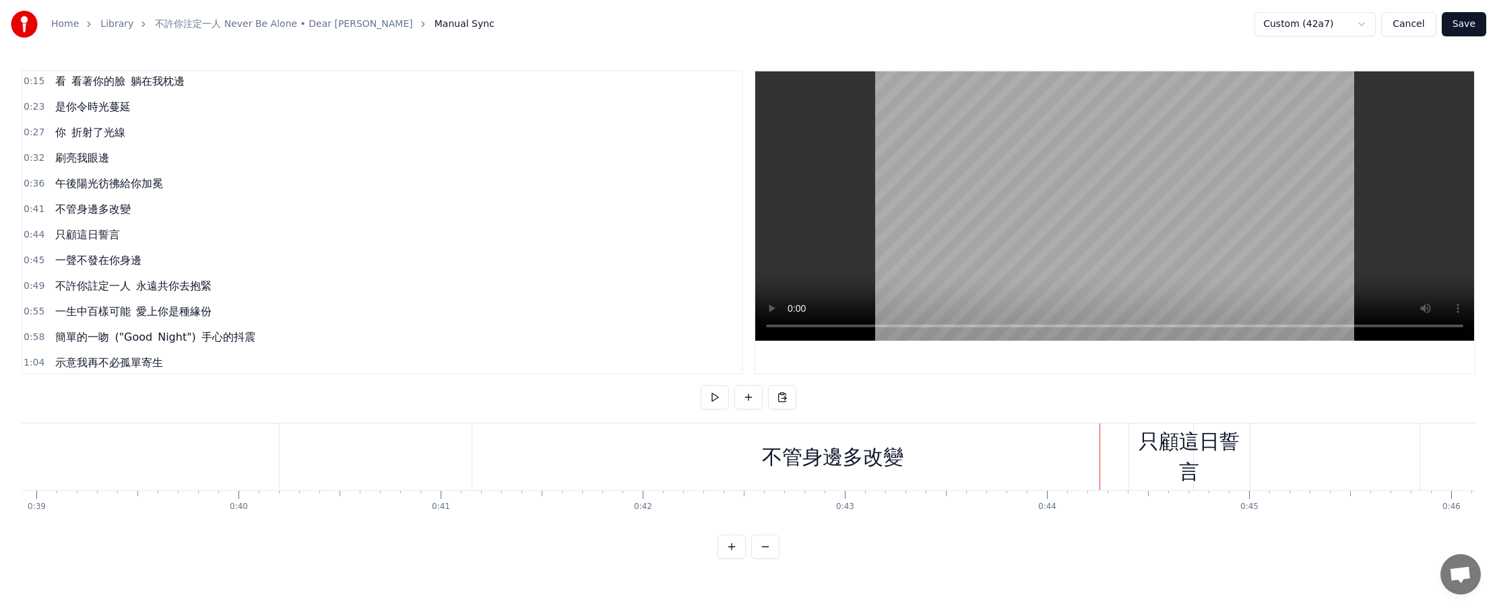
scroll to position [0, 0]
drag, startPoint x: 1171, startPoint y: 437, endPoint x: 1229, endPoint y: 440, distance: 58.0
click at [735, 440] on div "只顧這日誓言" at bounding box center [1189, 456] width 121 height 61
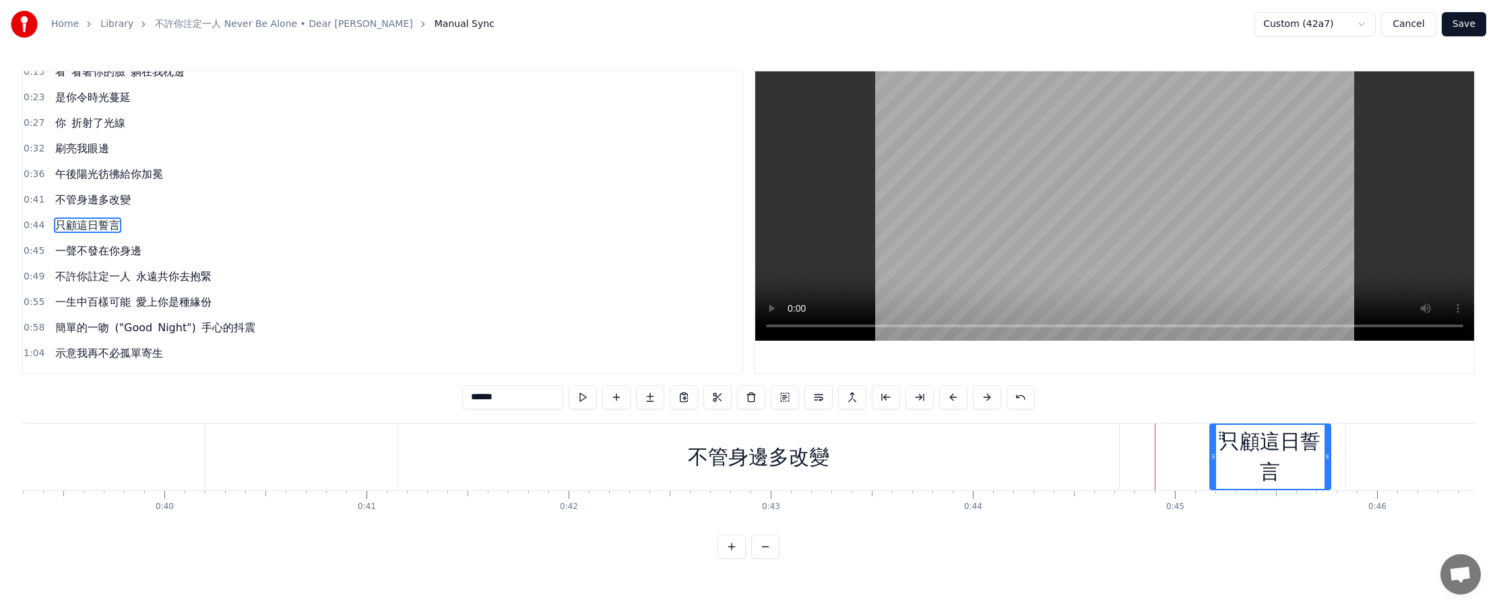
scroll to position [0, 7947]
drag, startPoint x: 1141, startPoint y: 434, endPoint x: 1164, endPoint y: 443, distance: 25.4
click at [735, 443] on div "只顧這日誓言" at bounding box center [1212, 457] width 119 height 64
click at [735, 455] on div "不管身邊多改變" at bounding box center [753, 457] width 721 height 67
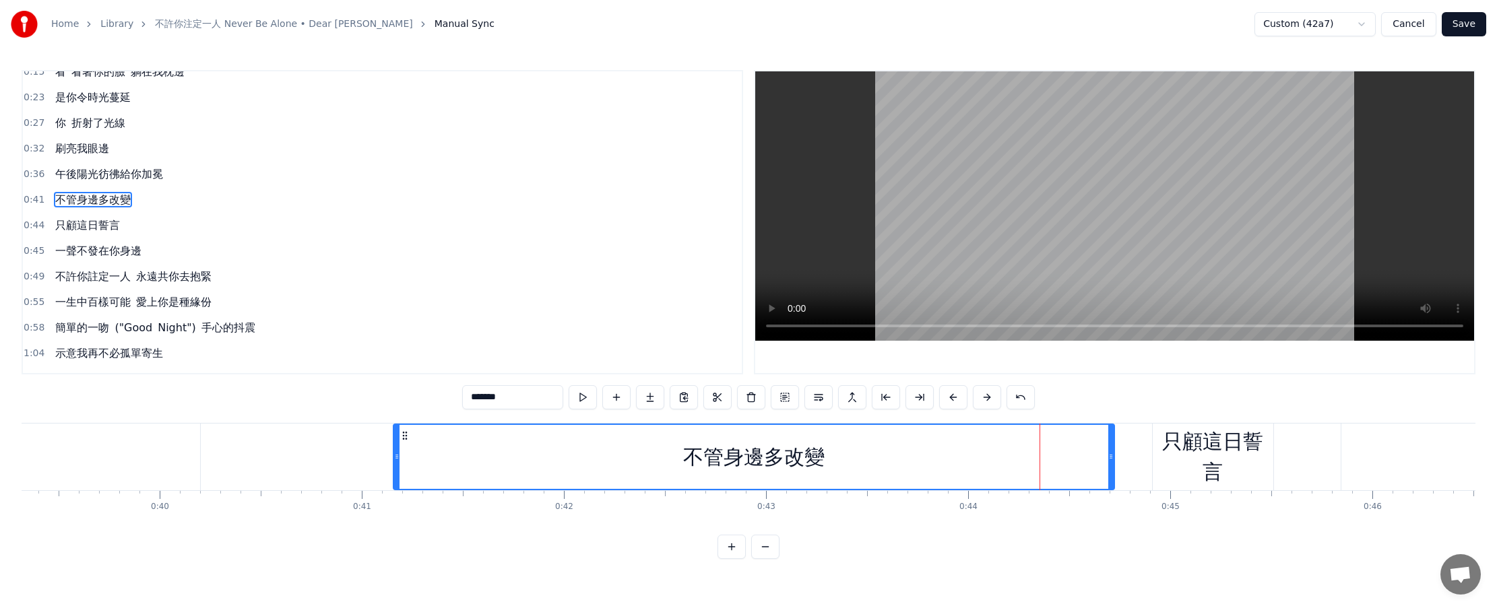
scroll to position [0, 0]
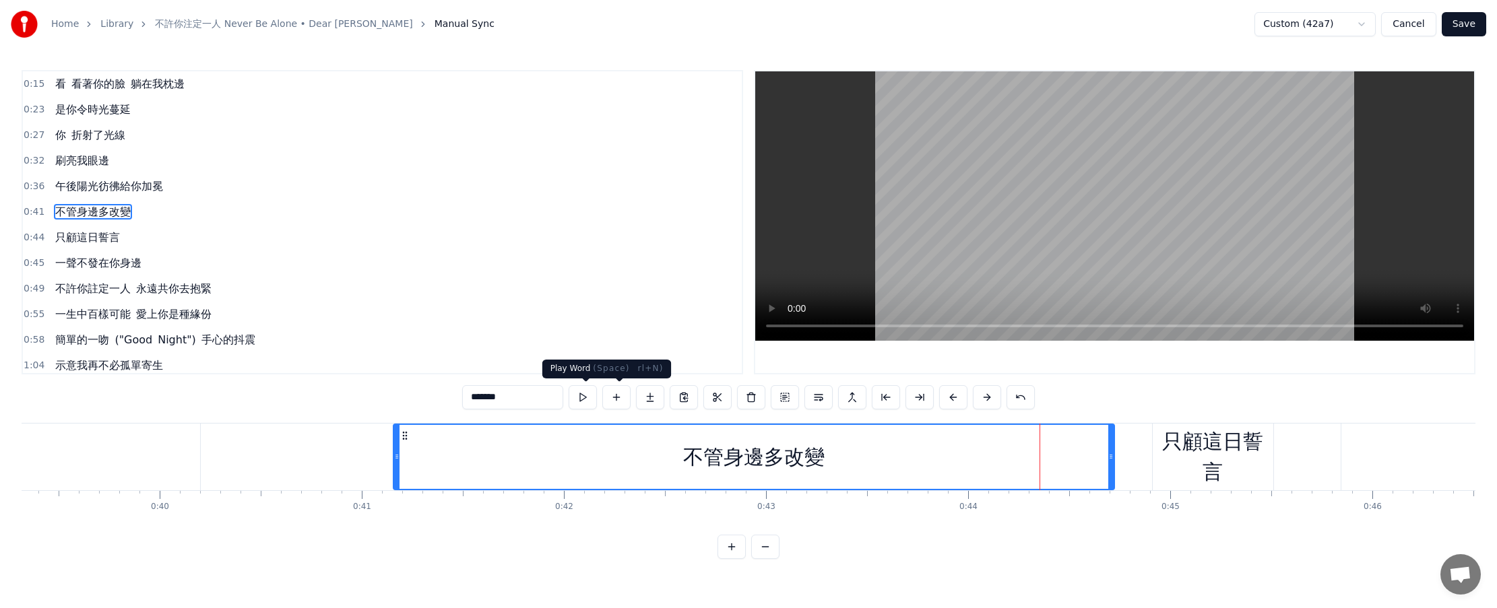
click at [592, 402] on button at bounding box center [583, 397] width 28 height 24
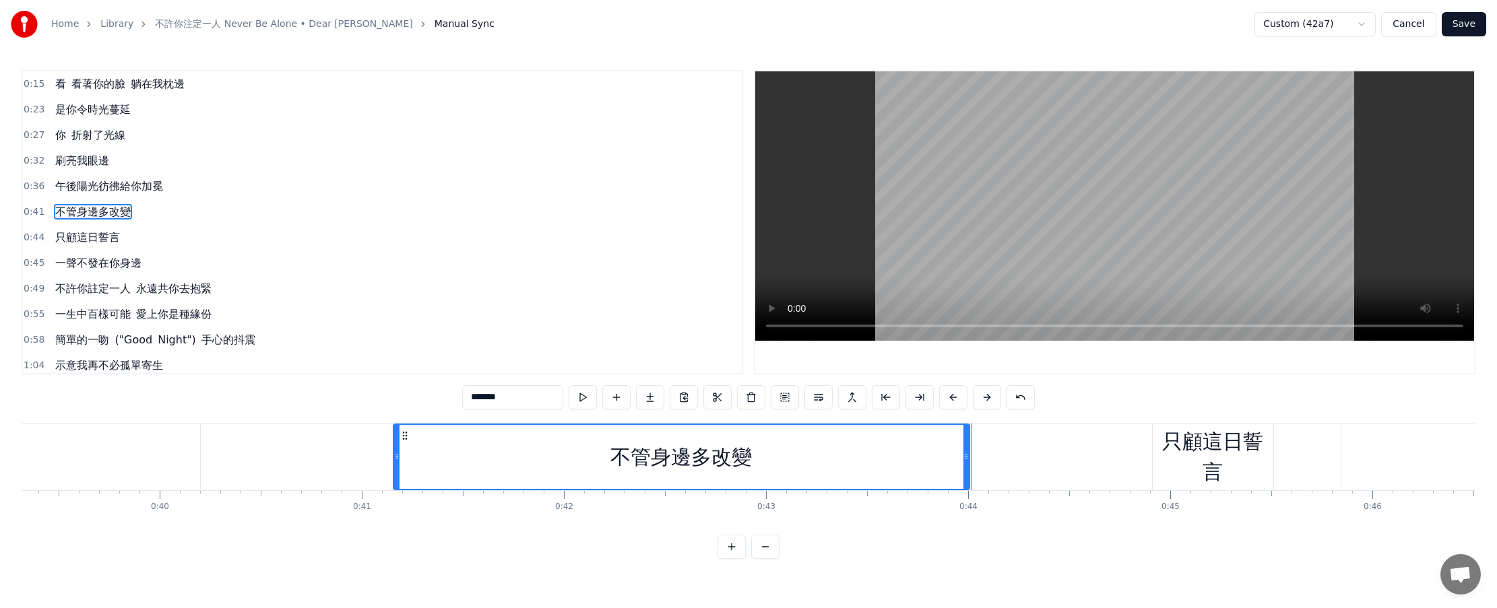
drag, startPoint x: 1109, startPoint y: 456, endPoint x: 964, endPoint y: 453, distance: 144.9
click at [735, 453] on icon at bounding box center [965, 456] width 5 height 11
click at [735, 448] on div "只顧這日誓言" at bounding box center [1213, 456] width 121 height 61
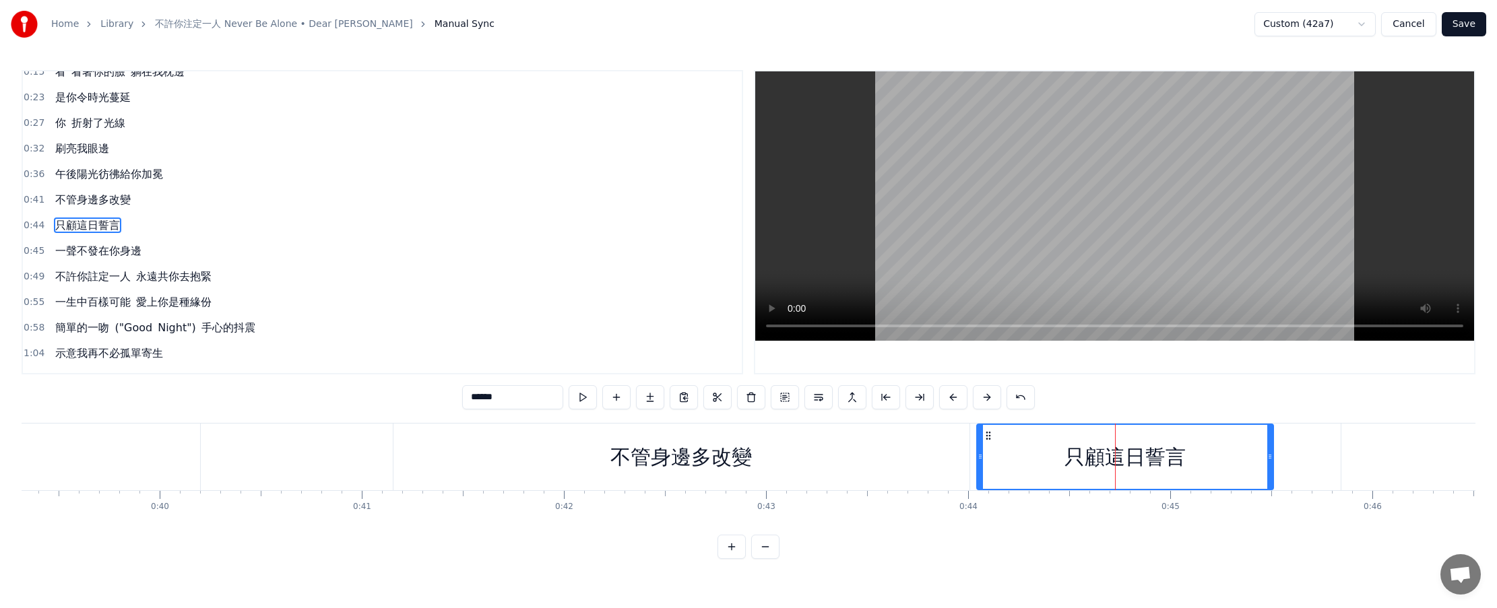
drag, startPoint x: 1153, startPoint y: 454, endPoint x: 978, endPoint y: 457, distance: 175.9
click at [735, 457] on icon at bounding box center [980, 456] width 5 height 11
click at [573, 439] on div "不管身邊多改變" at bounding box center [681, 457] width 576 height 67
type input "*******"
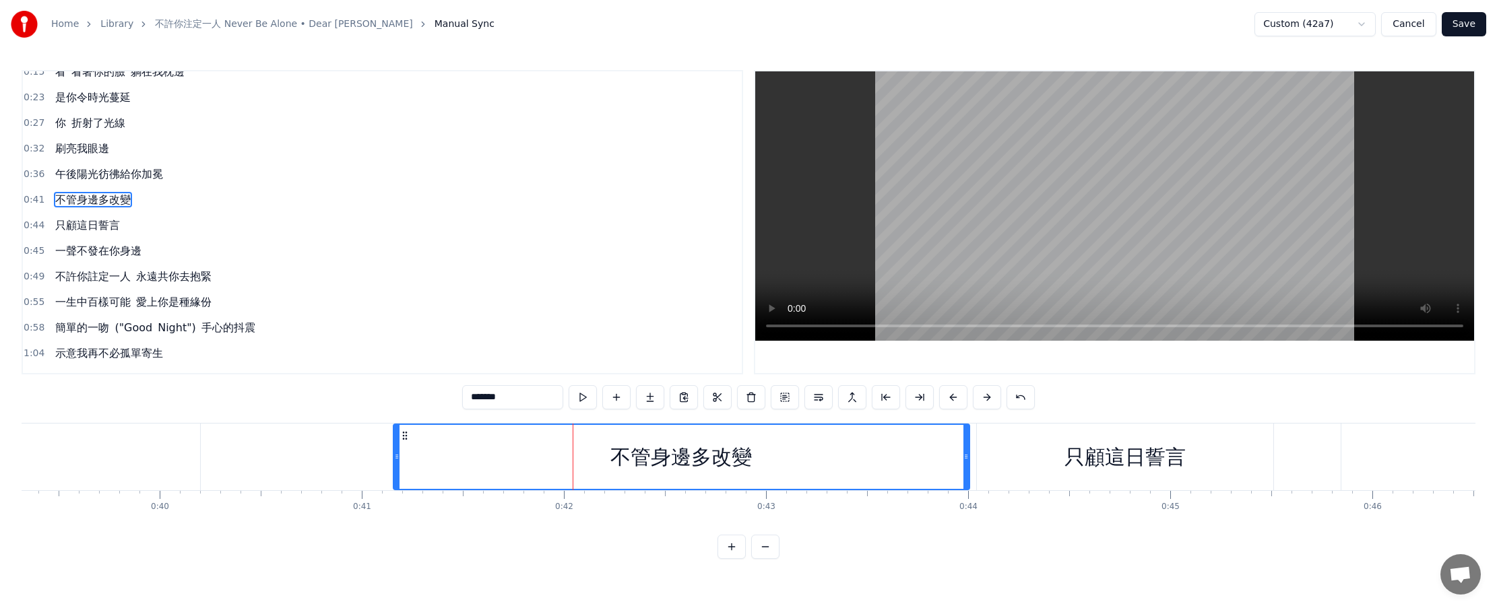
scroll to position [0, 0]
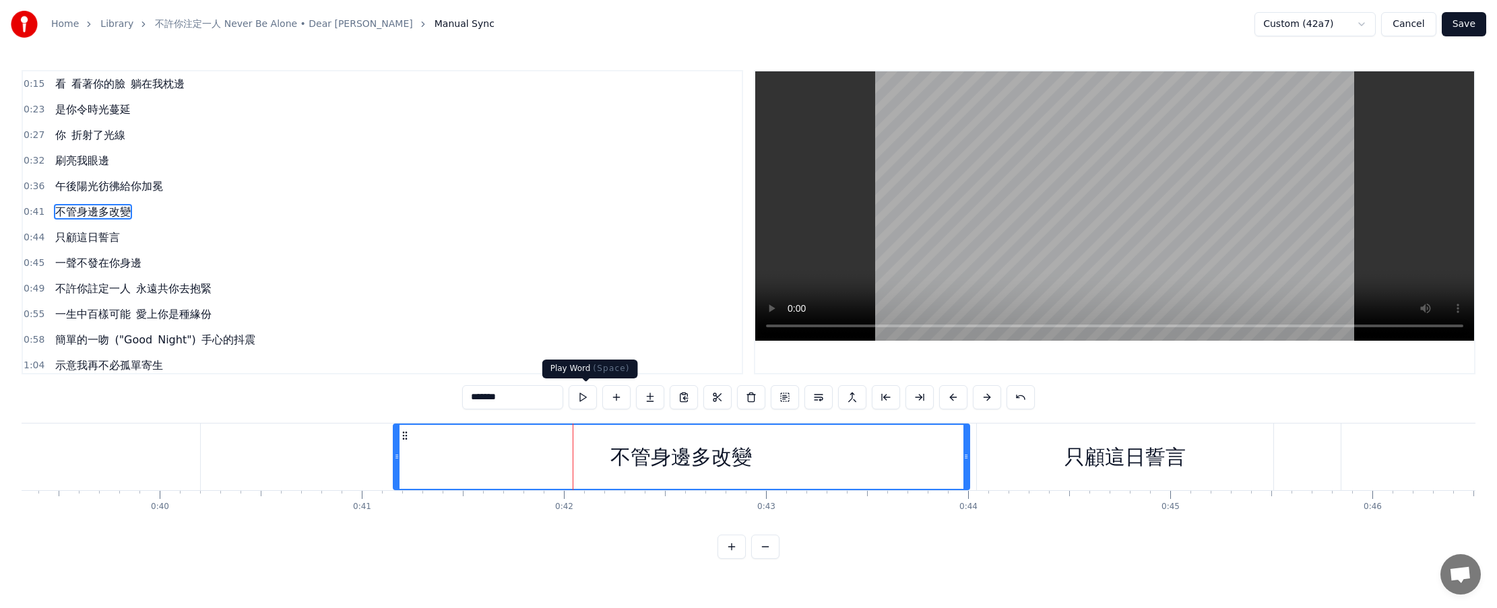
click at [585, 397] on button at bounding box center [583, 397] width 28 height 24
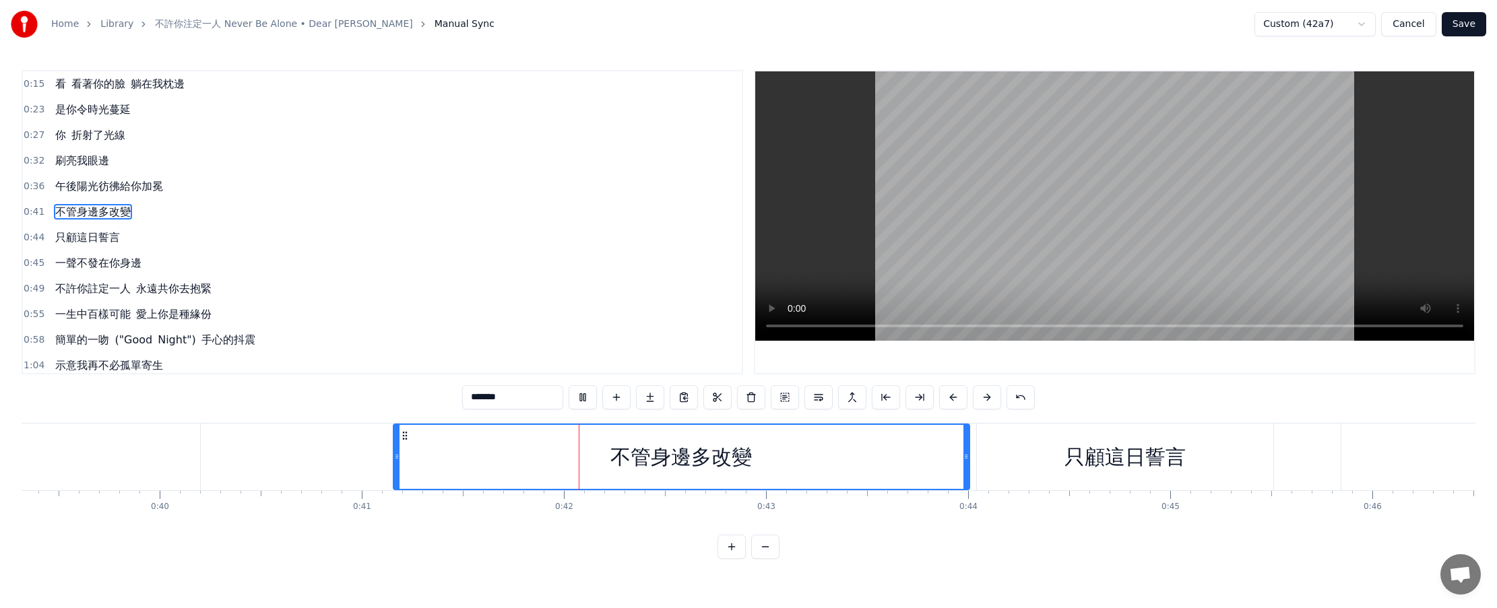
click at [585, 397] on button at bounding box center [583, 397] width 28 height 24
drag, startPoint x: 397, startPoint y: 461, endPoint x: 420, endPoint y: 462, distance: 22.2
click at [420, 462] on icon at bounding box center [418, 456] width 5 height 11
click at [587, 396] on button at bounding box center [583, 397] width 28 height 24
click at [583, 393] on button at bounding box center [583, 397] width 28 height 24
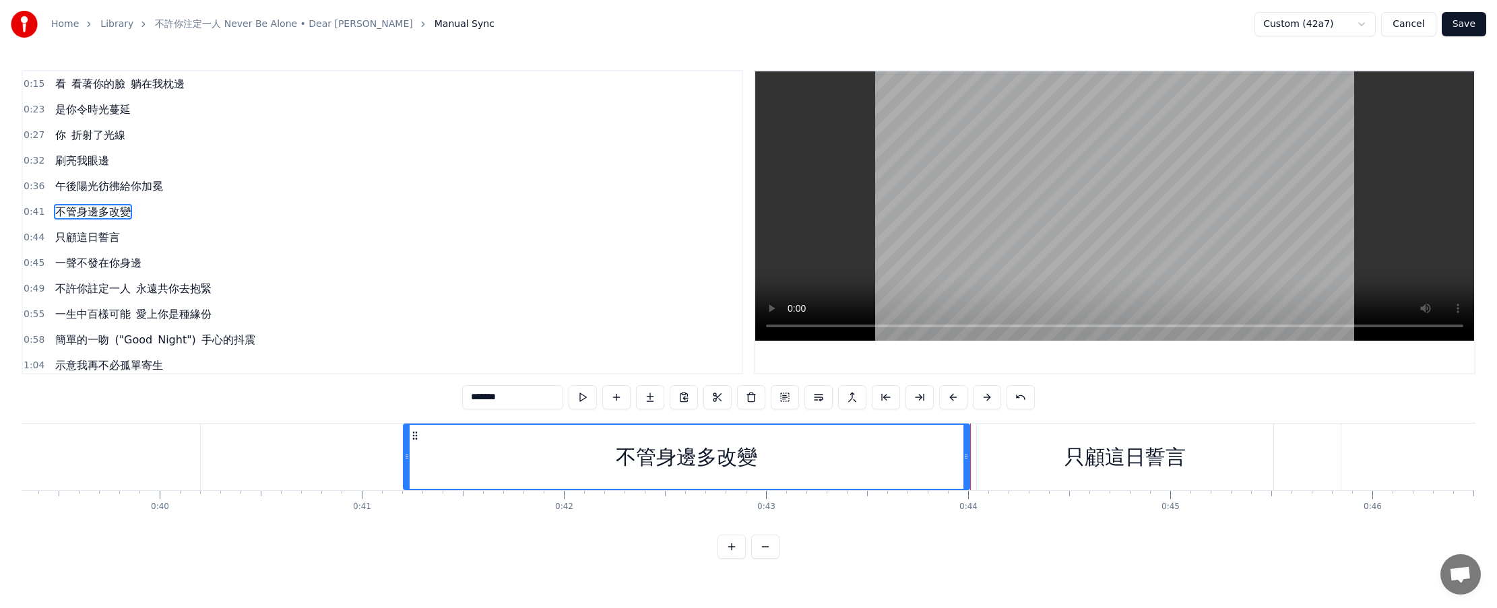
drag, startPoint x: 416, startPoint y: 458, endPoint x: 404, endPoint y: 458, distance: 12.1
click at [404, 458] on icon at bounding box center [406, 456] width 5 height 11
click at [587, 400] on button at bounding box center [583, 397] width 28 height 24
drag, startPoint x: 965, startPoint y: 457, endPoint x: 955, endPoint y: 457, distance: 9.4
click at [735, 457] on icon at bounding box center [957, 456] width 5 height 11
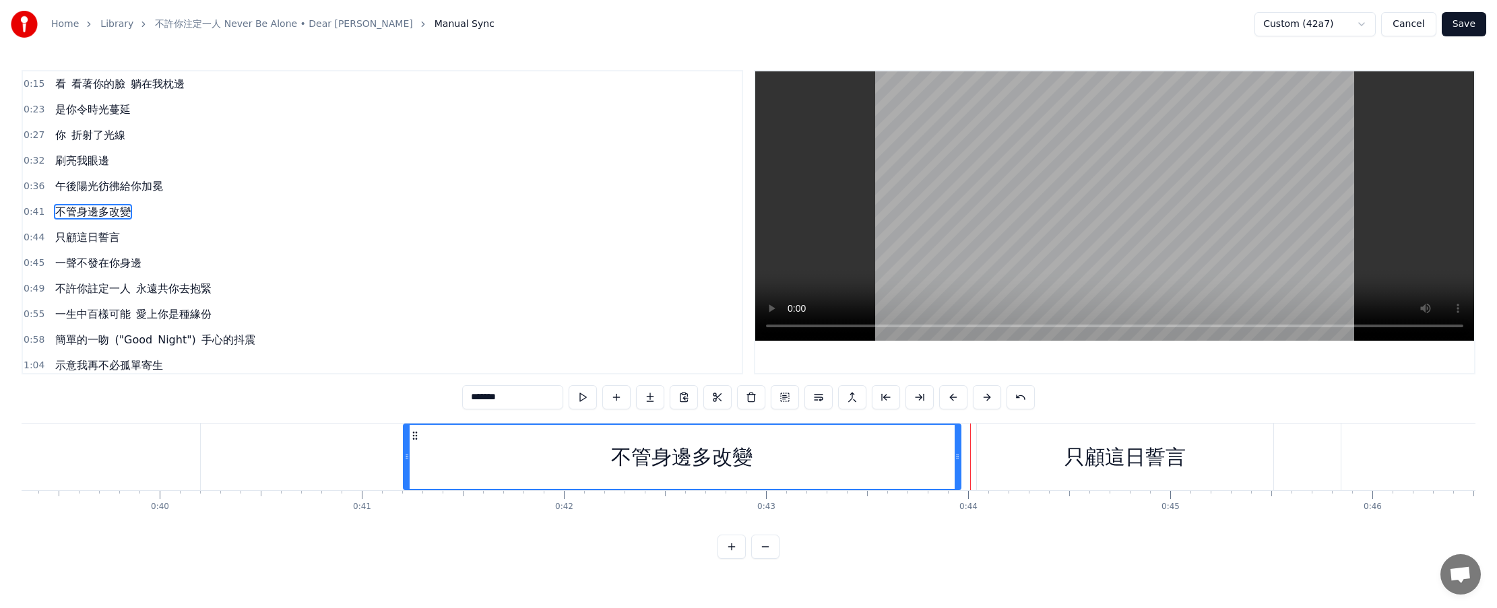
click at [735, 457] on div at bounding box center [970, 457] width 1 height 67
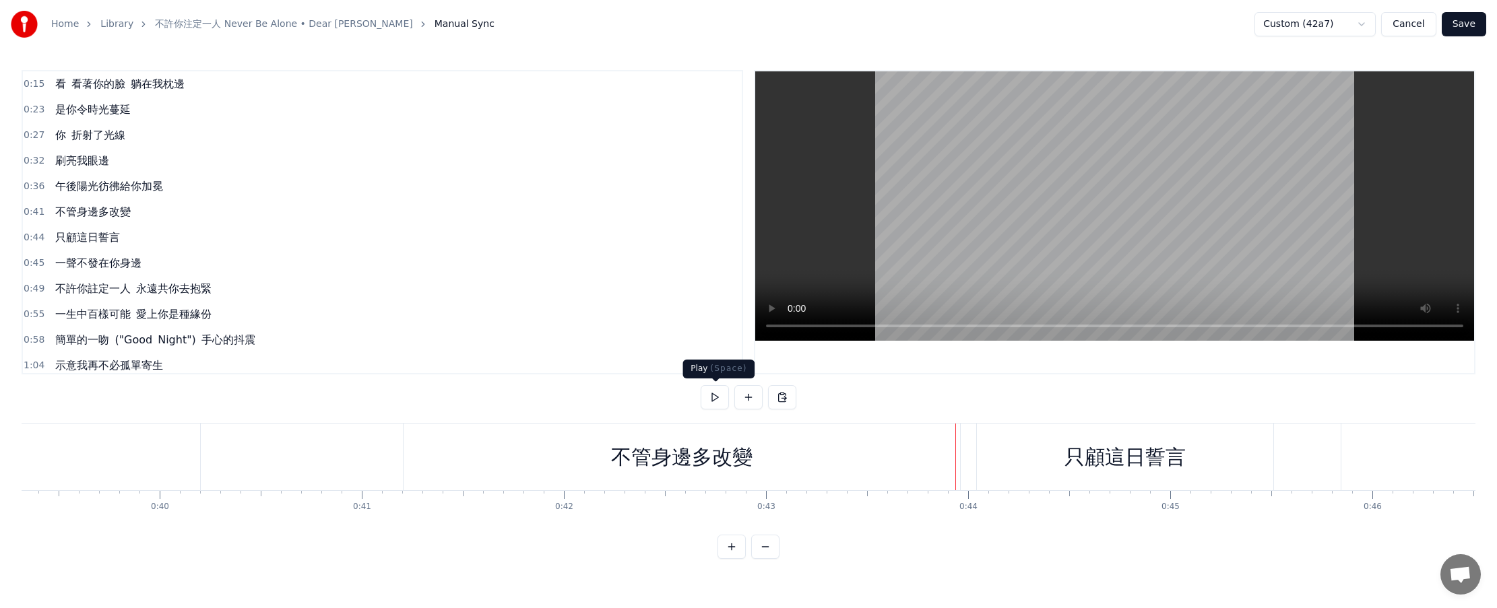
click at [715, 402] on button at bounding box center [715, 397] width 28 height 24
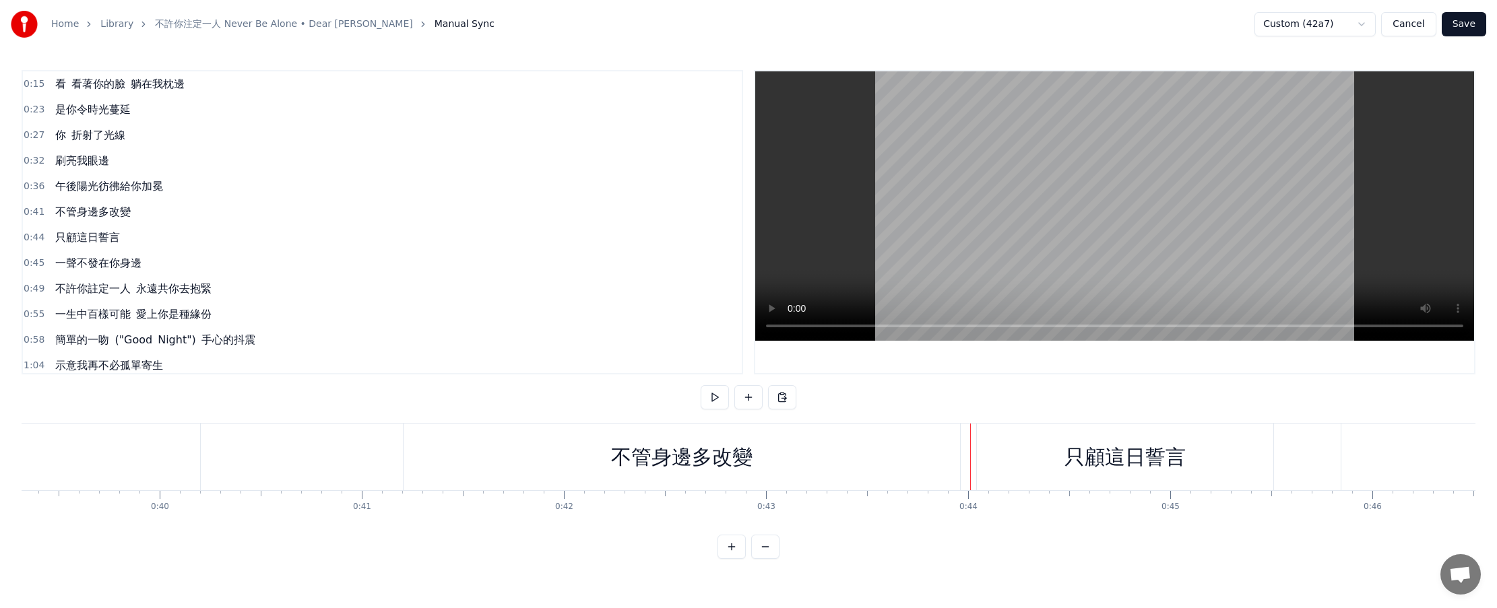
click at [715, 402] on button at bounding box center [715, 397] width 28 height 24
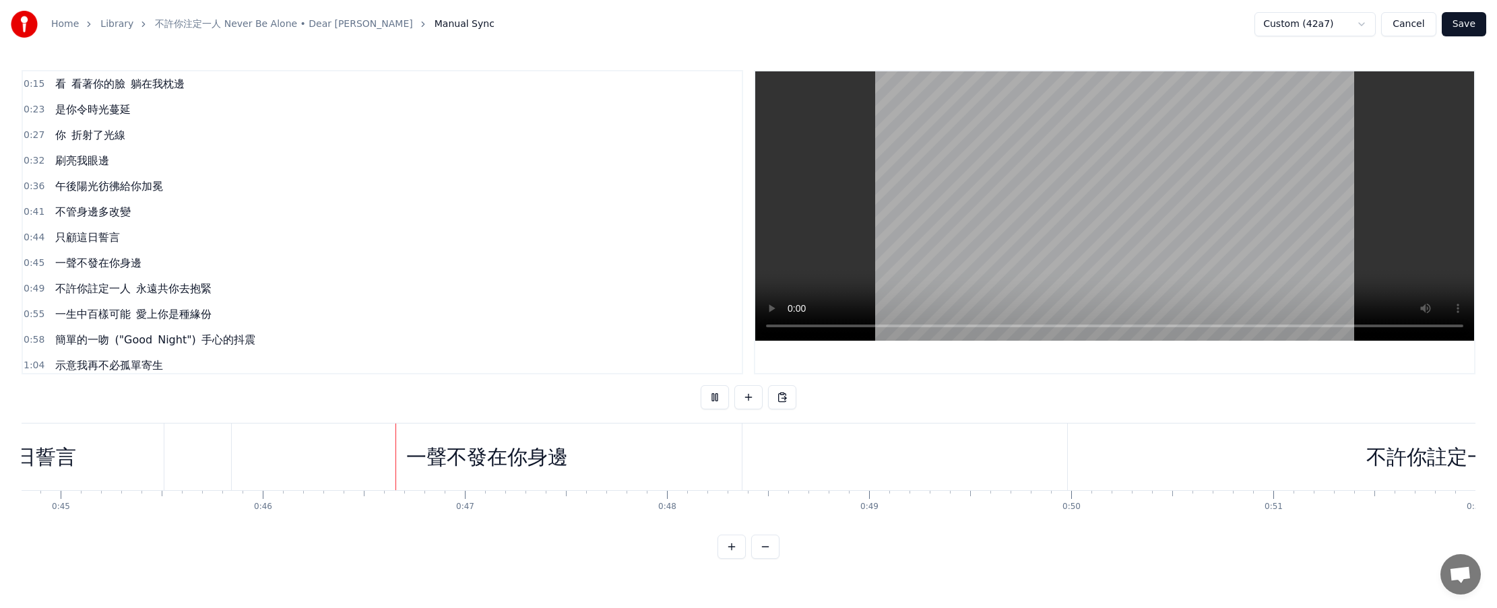
click at [715, 402] on button at bounding box center [715, 397] width 28 height 24
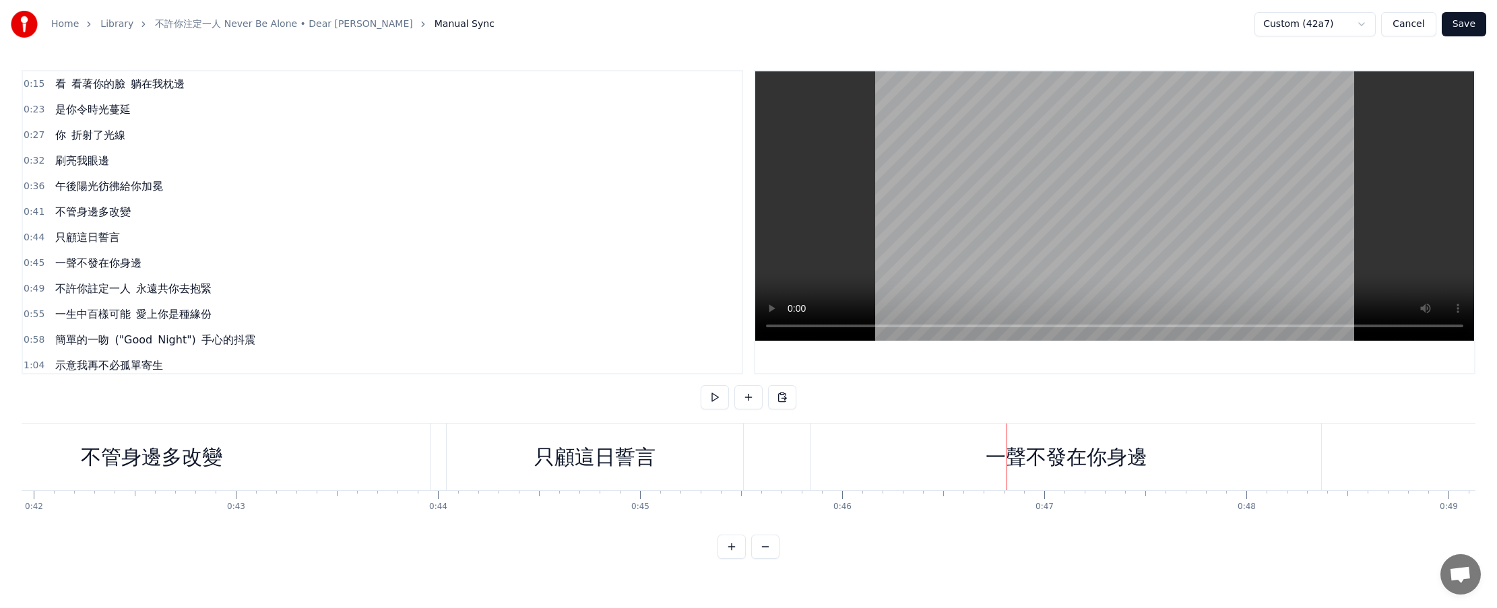
scroll to position [0, 8457]
click at [510, 460] on div "只顧這日誓言" at bounding box center [615, 457] width 296 height 67
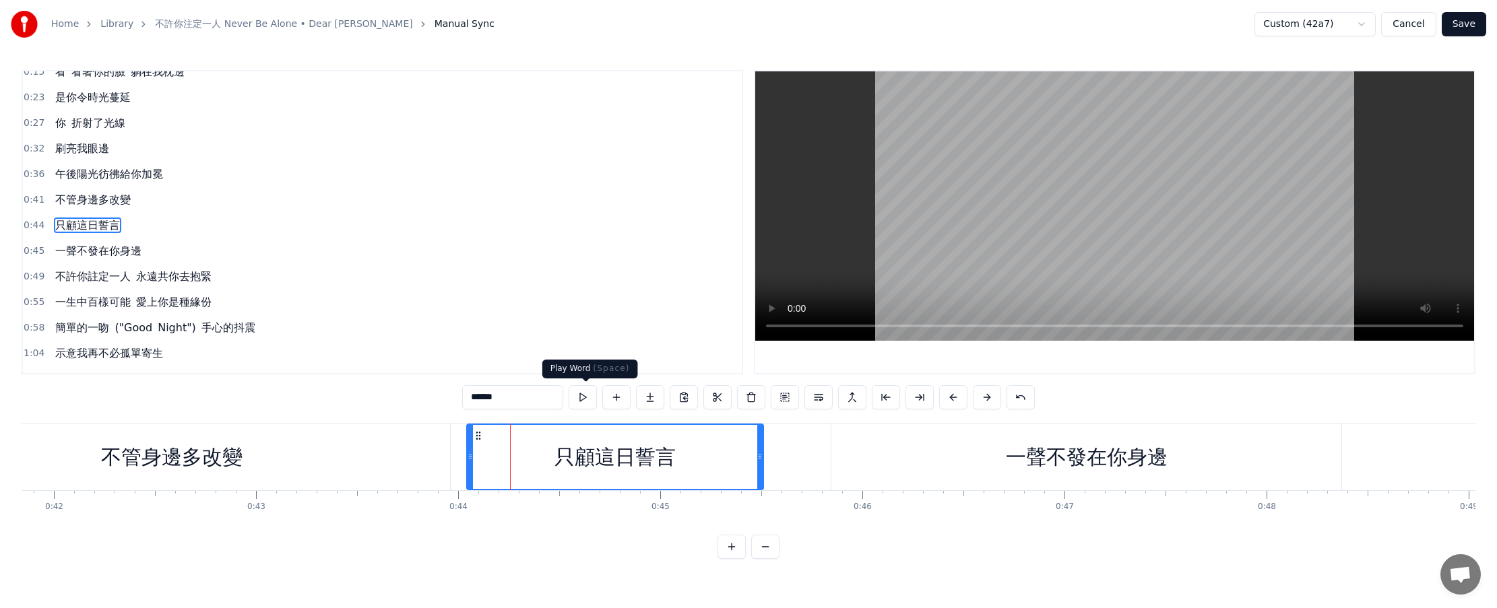
click at [586, 397] on button at bounding box center [583, 397] width 28 height 24
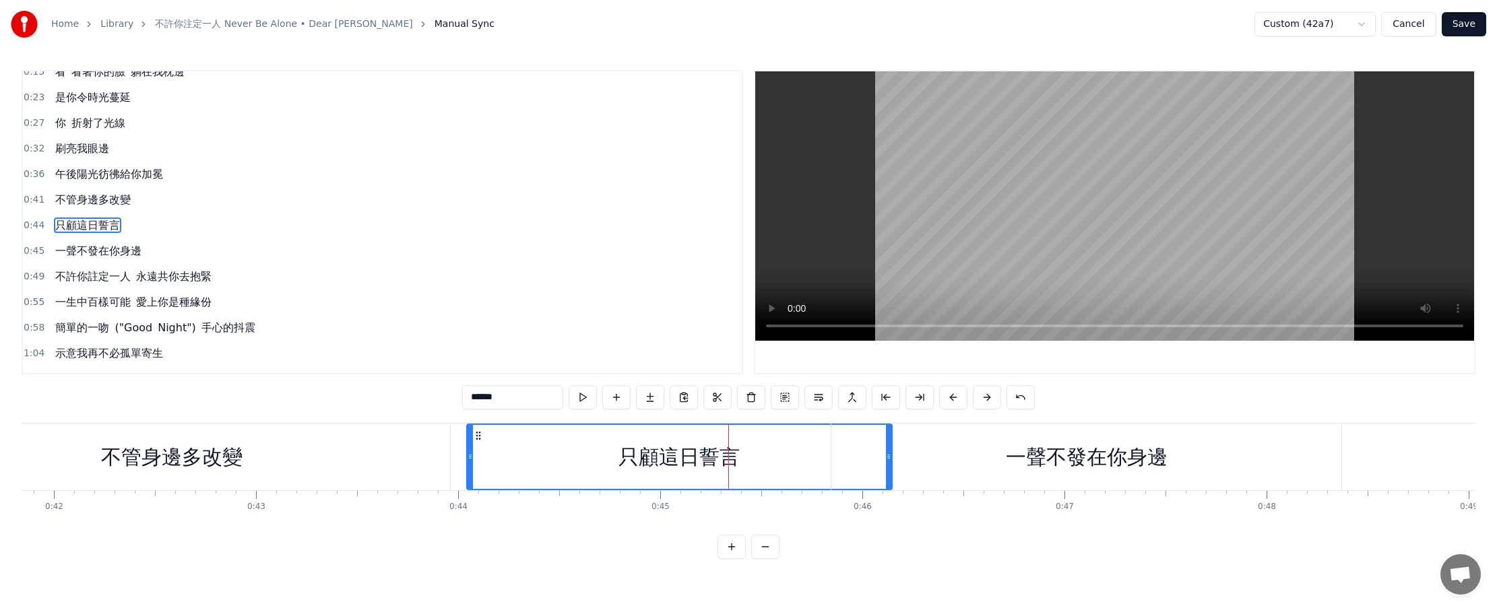
drag, startPoint x: 759, startPoint y: 466, endPoint x: 888, endPoint y: 470, distance: 128.7
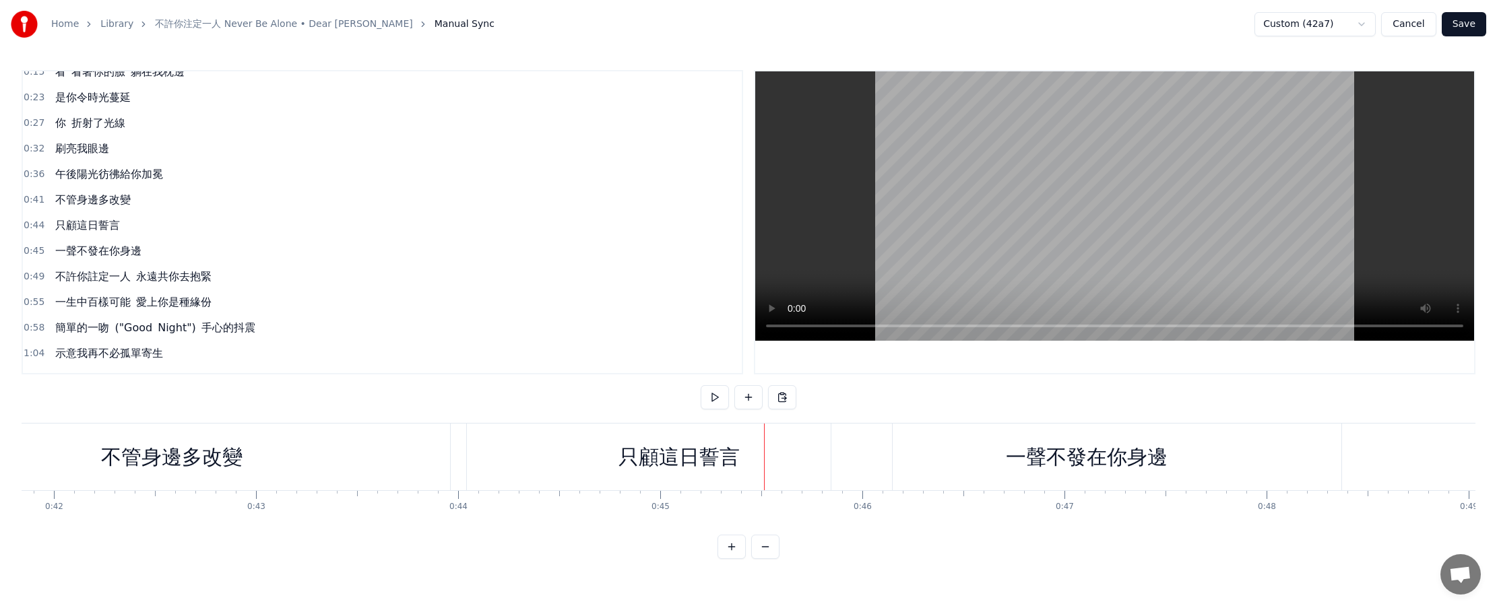
click at [735, 455] on div "一聲不發在你身邊" at bounding box center [1086, 457] width 510 height 67
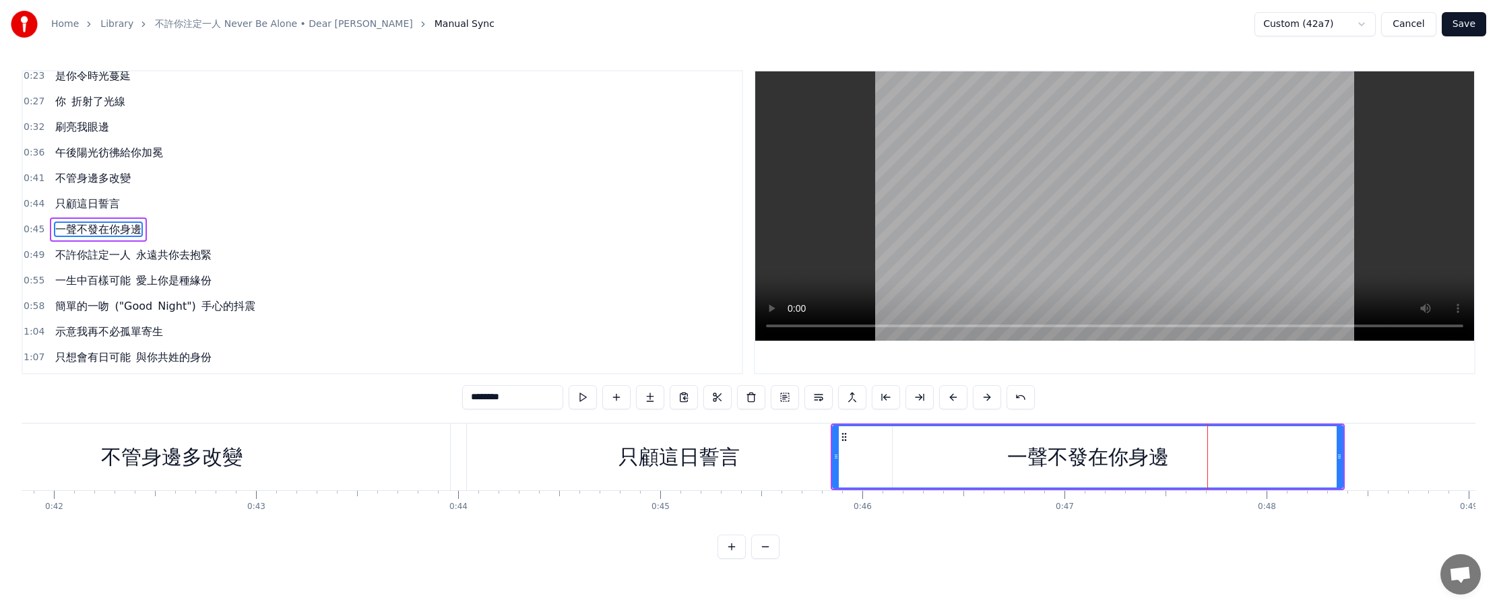
scroll to position [38, 0]
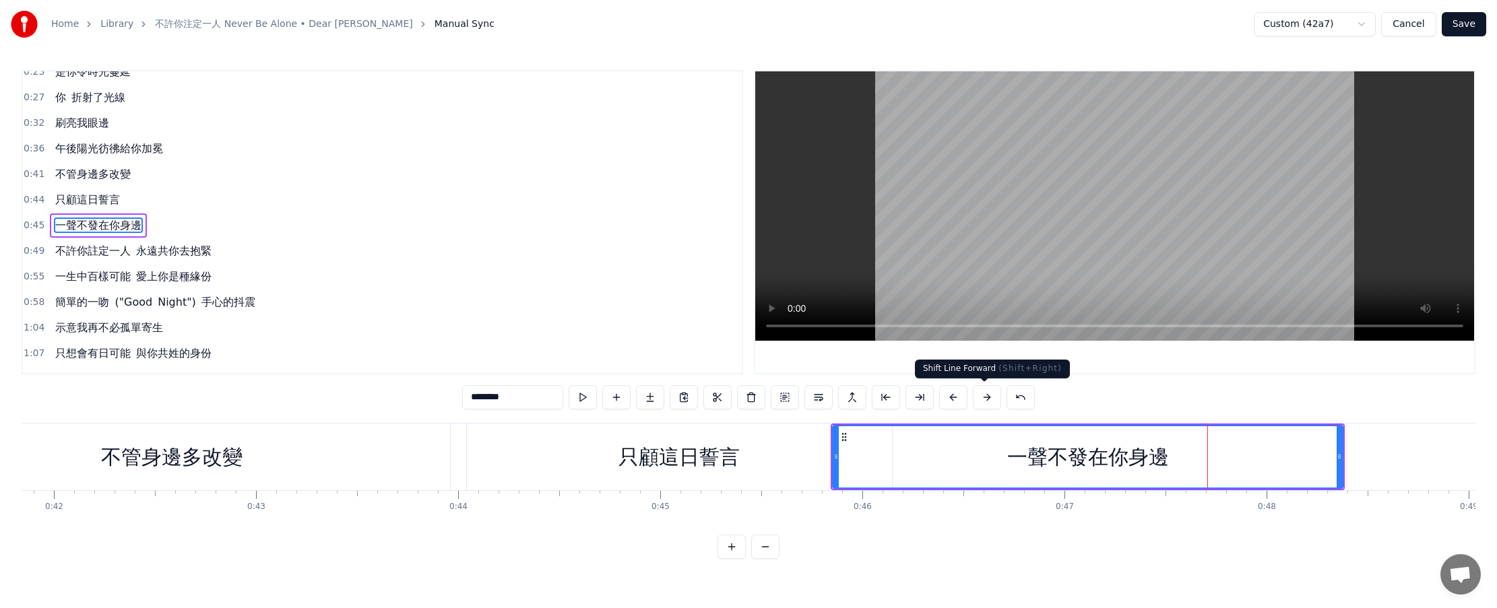
click at [735, 397] on button at bounding box center [987, 397] width 28 height 24
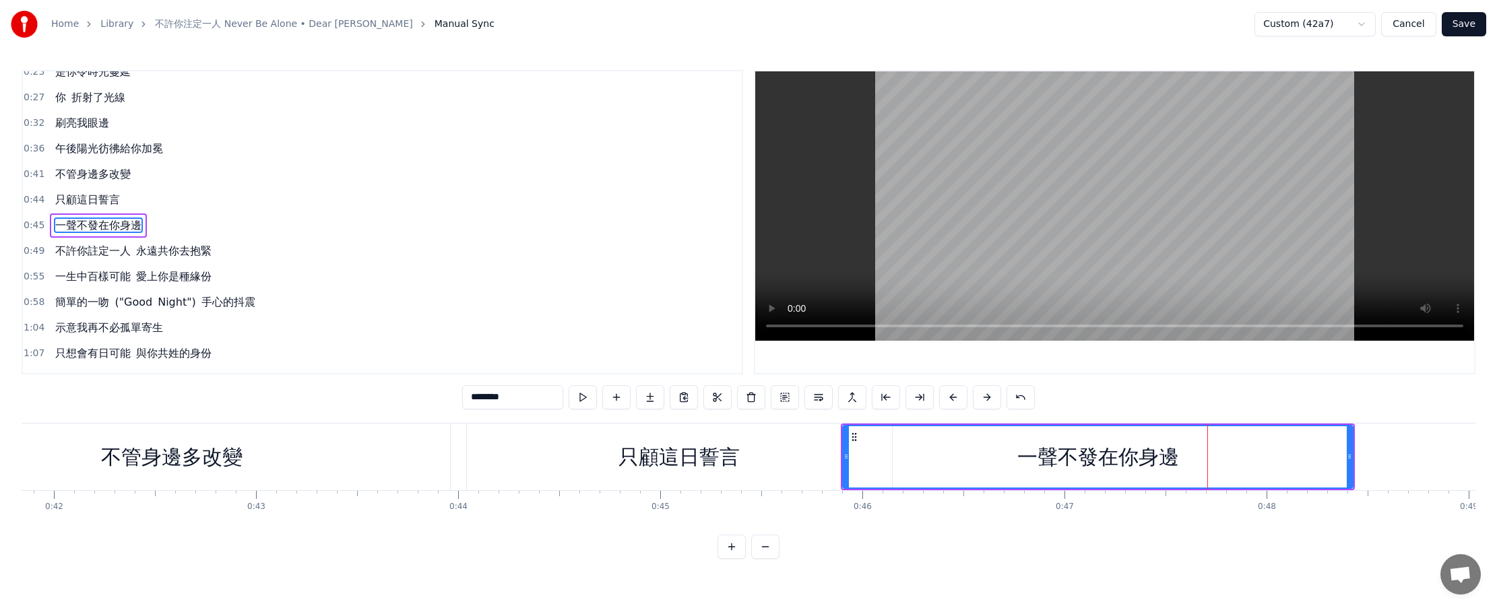
click at [735, 397] on button at bounding box center [987, 397] width 28 height 24
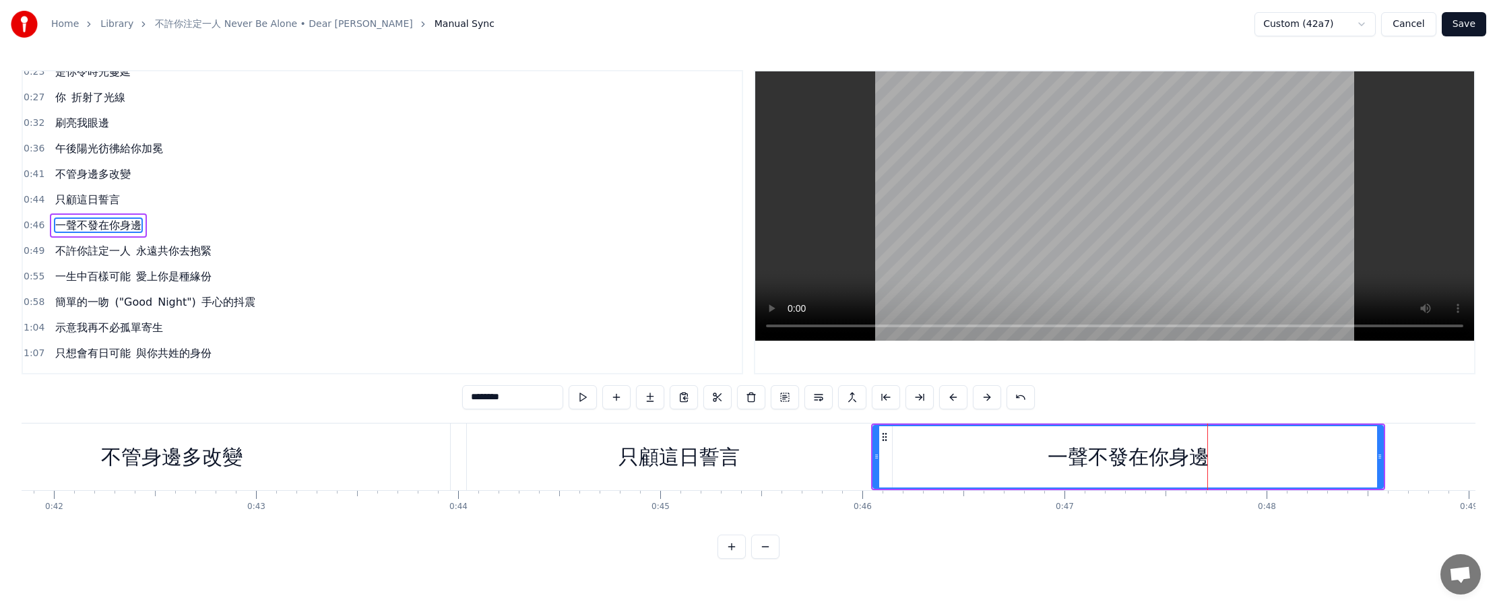
click at [735, 397] on button at bounding box center [987, 397] width 28 height 24
click at [685, 457] on div "只顧這日誓言" at bounding box center [678, 457] width 121 height 30
type input "******"
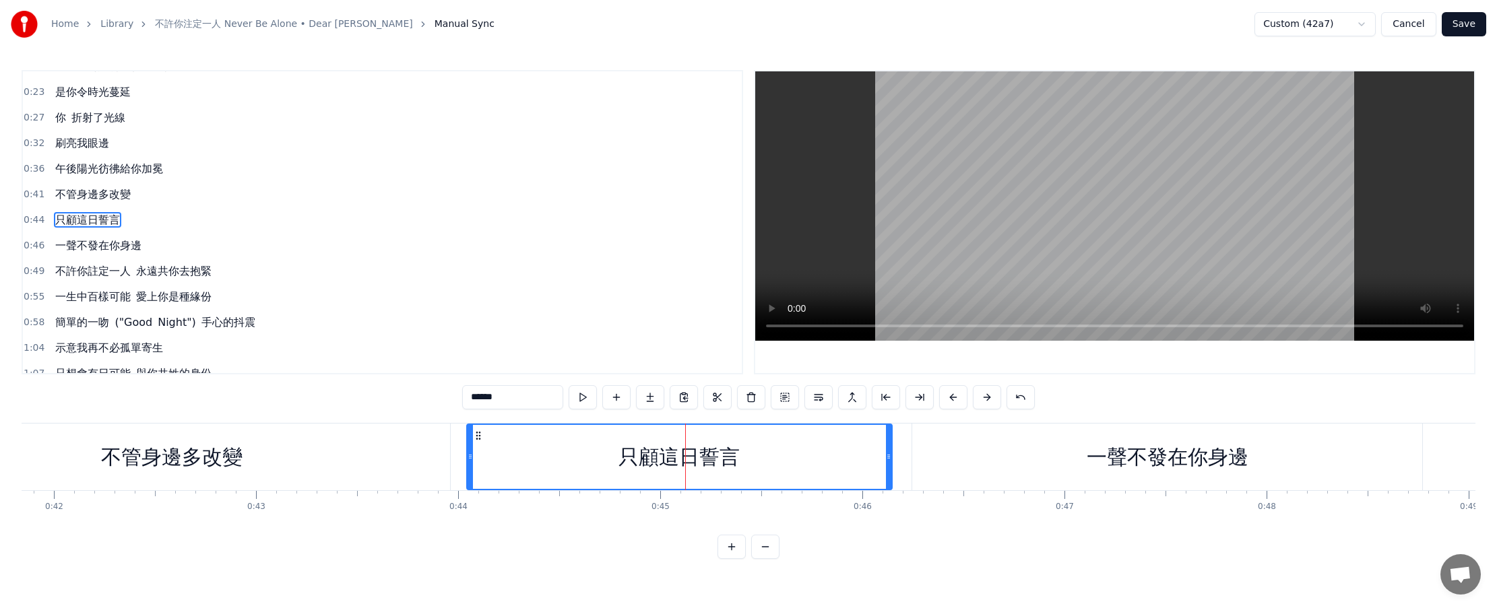
scroll to position [12, 0]
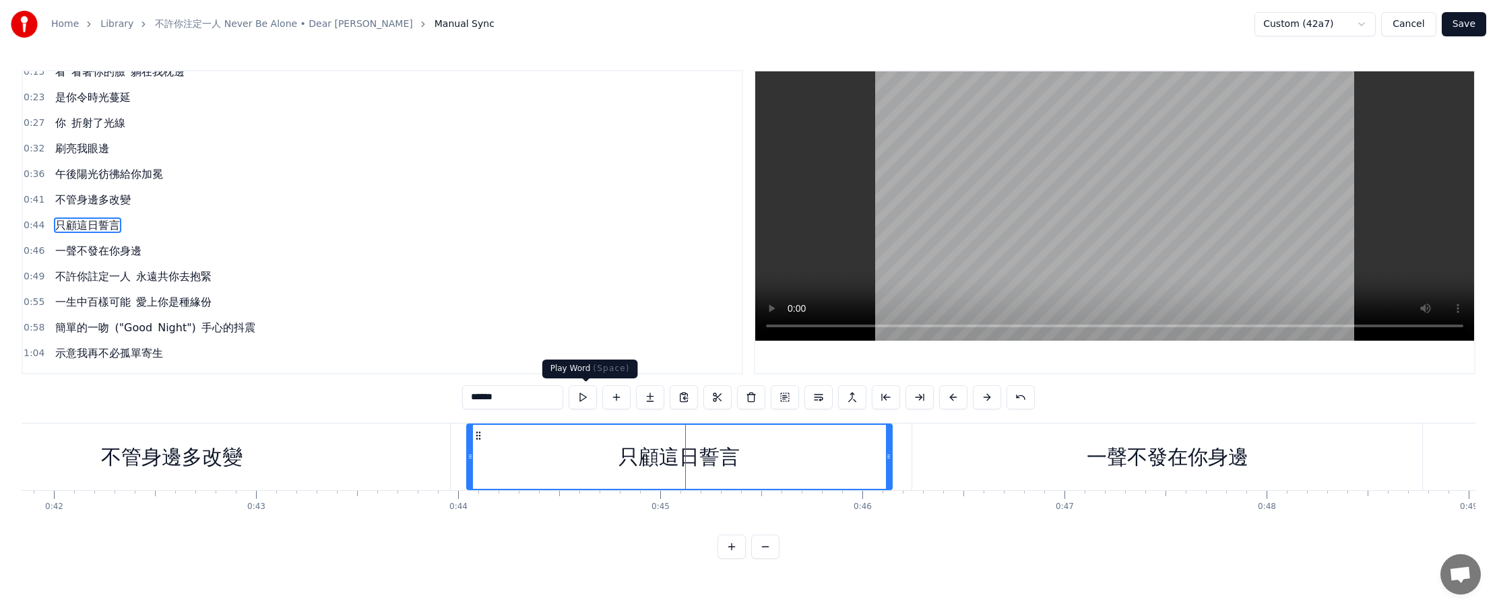
click at [587, 402] on button at bounding box center [583, 397] width 28 height 24
click at [587, 403] on button at bounding box center [583, 397] width 28 height 24
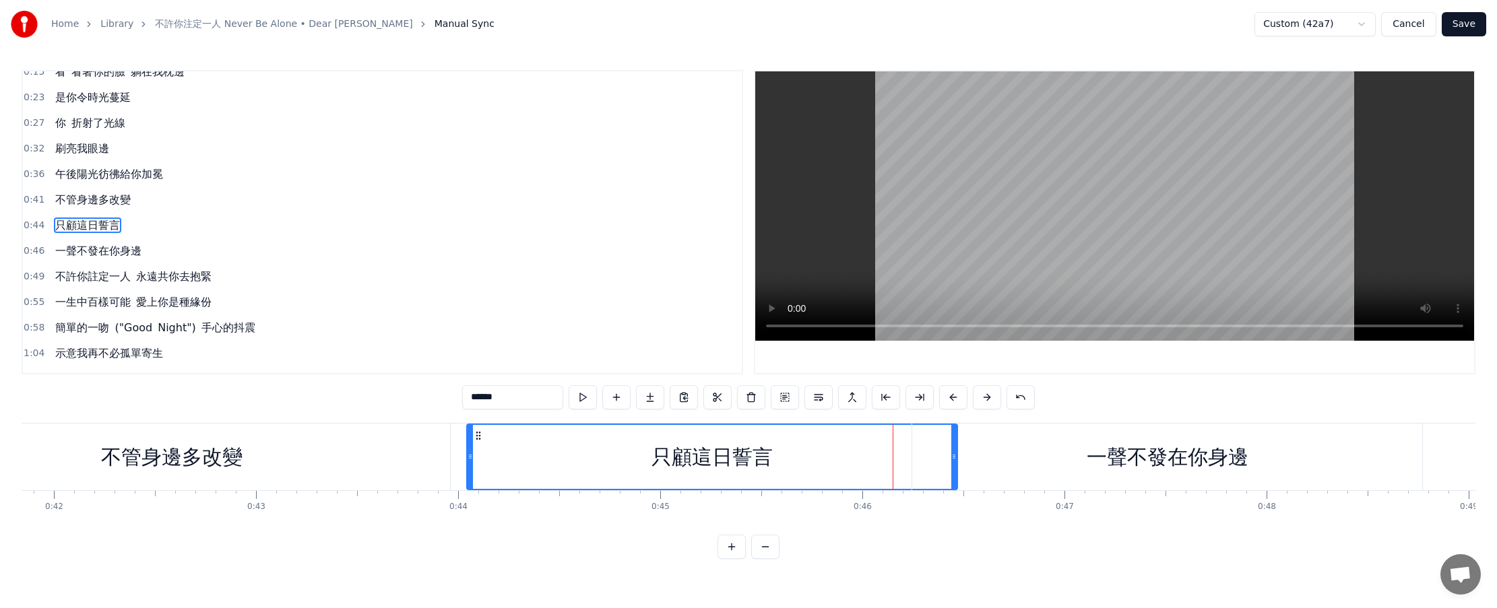
drag, startPoint x: 890, startPoint y: 460, endPoint x: 955, endPoint y: 462, distance: 65.4
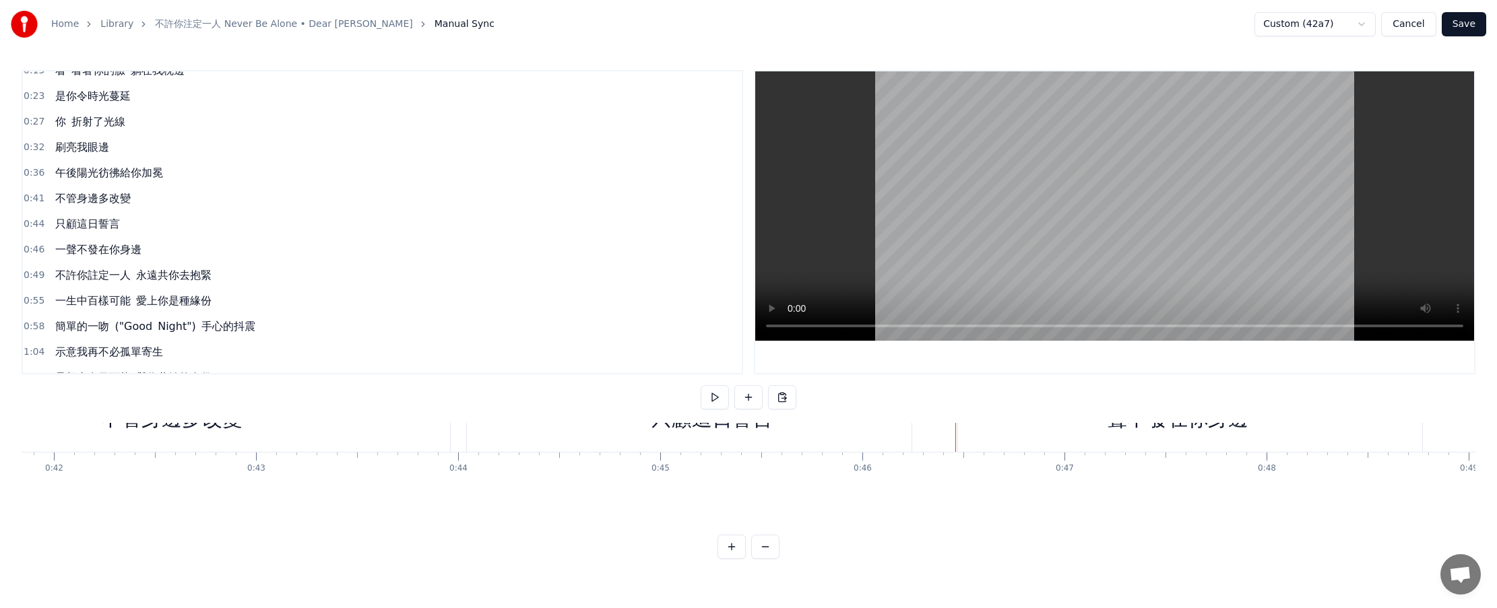
scroll to position [0, 0]
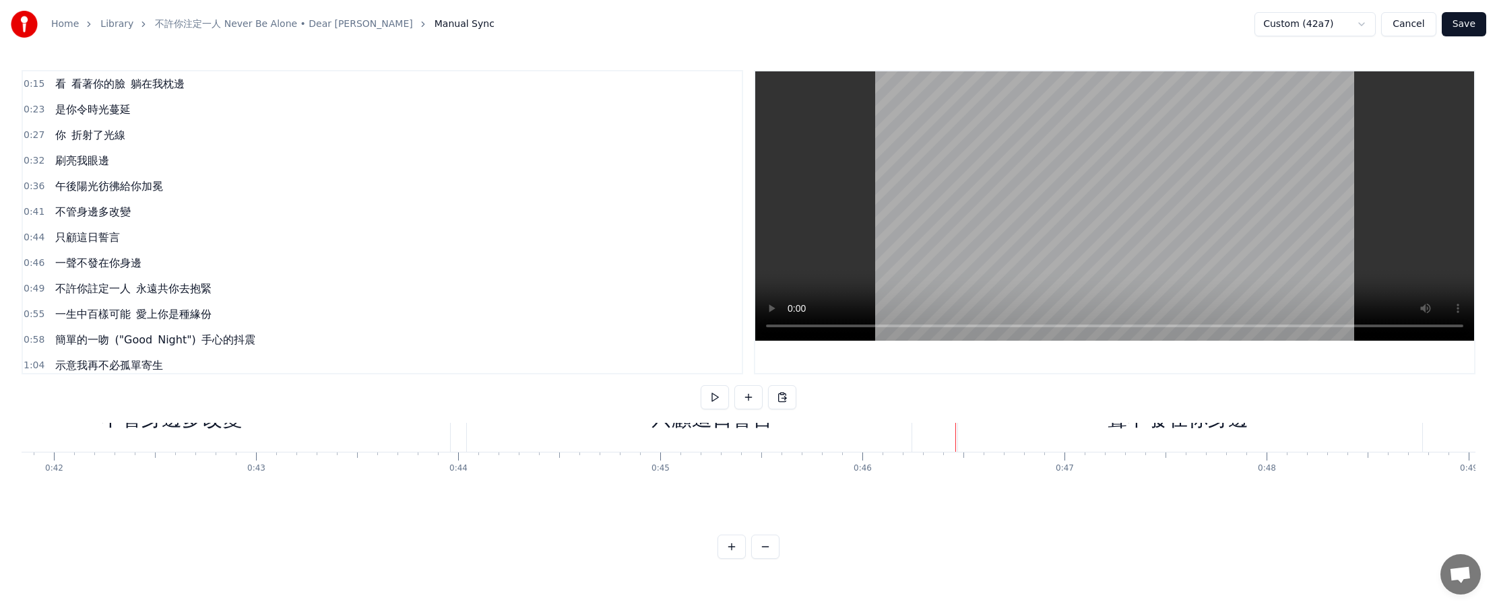
click at [284, 25] on link "不許你注定一人 Never Be Alone • Dear [PERSON_NAME]" at bounding box center [283, 24] width 257 height 13
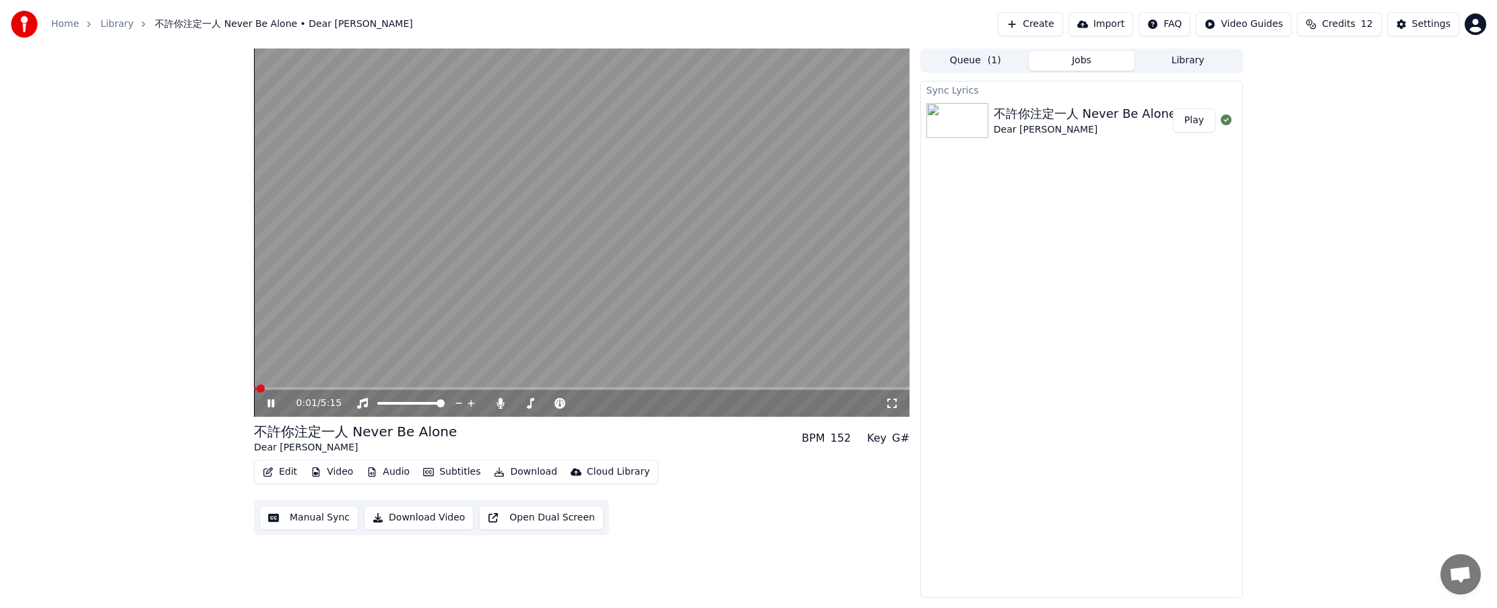
click at [437, 476] on button "Subtitles" at bounding box center [452, 472] width 68 height 19
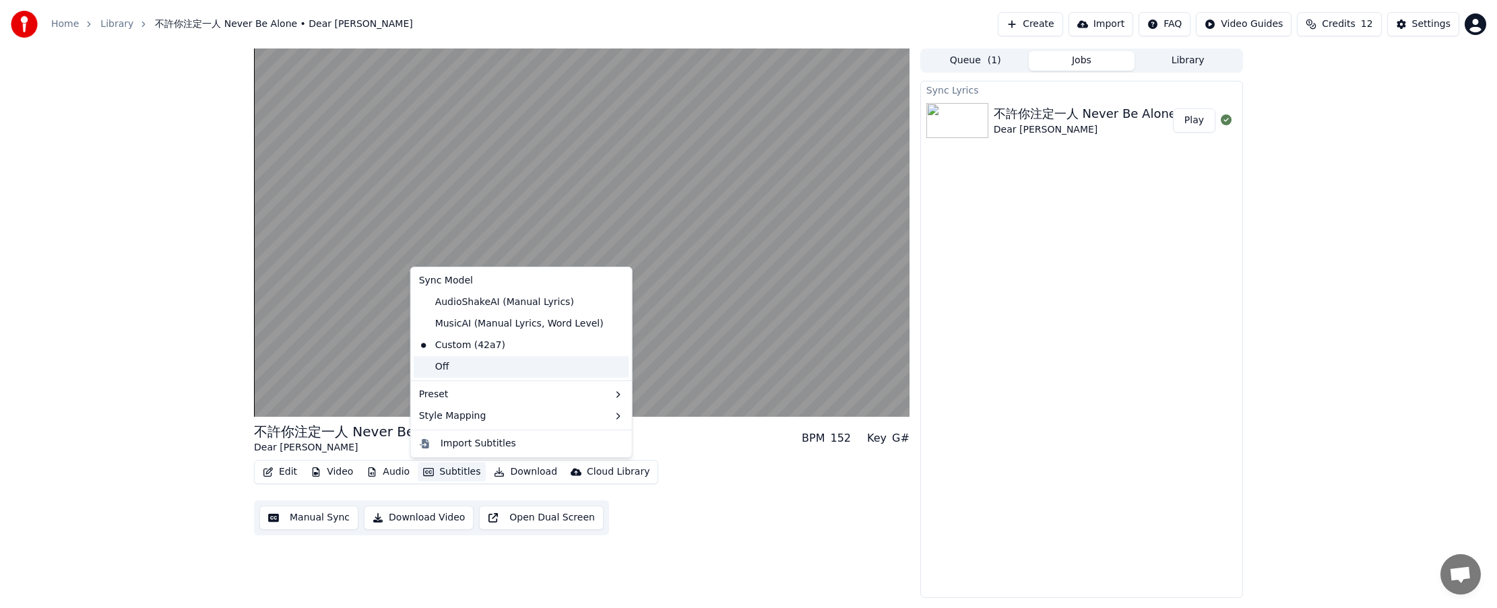
click at [495, 368] on div "Off" at bounding box center [522, 367] width 216 height 22
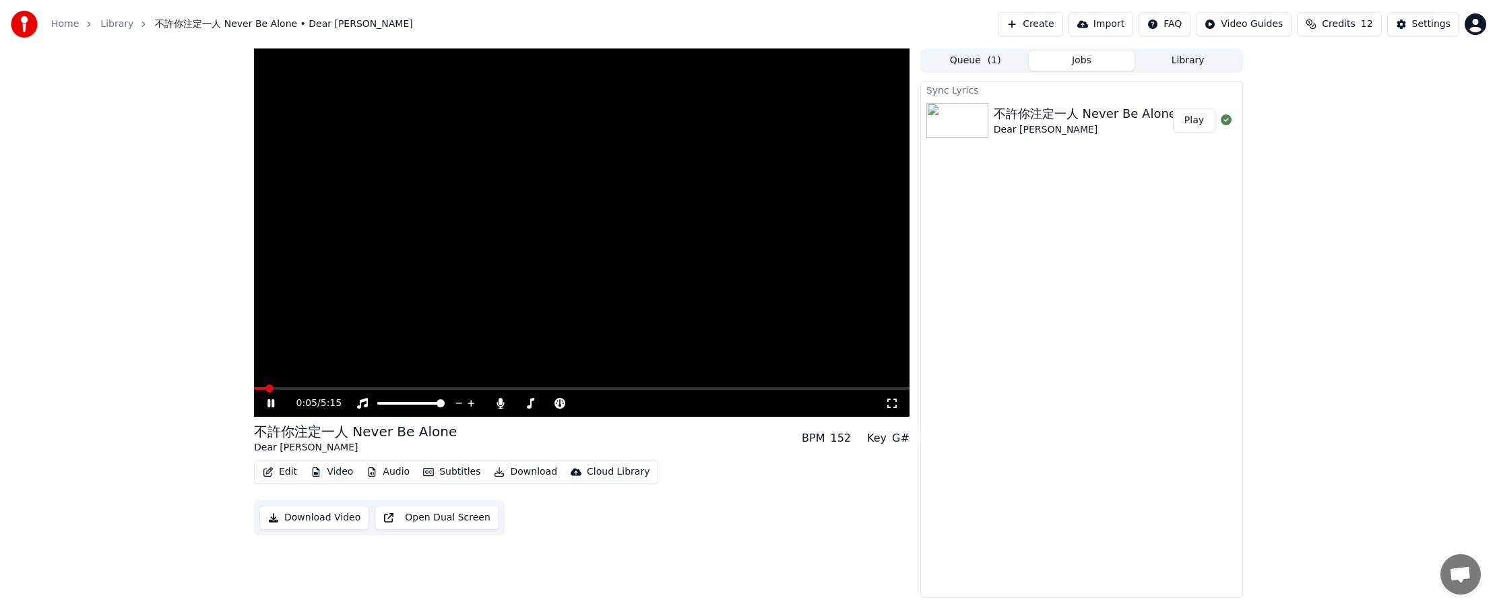
click at [290, 387] on video at bounding box center [582, 233] width 656 height 369
click at [300, 388] on span at bounding box center [582, 388] width 656 height 3
click at [275, 404] on icon at bounding box center [281, 403] width 32 height 11
click at [346, 387] on span at bounding box center [582, 388] width 656 height 3
click at [272, 404] on icon at bounding box center [270, 404] width 7 height 8
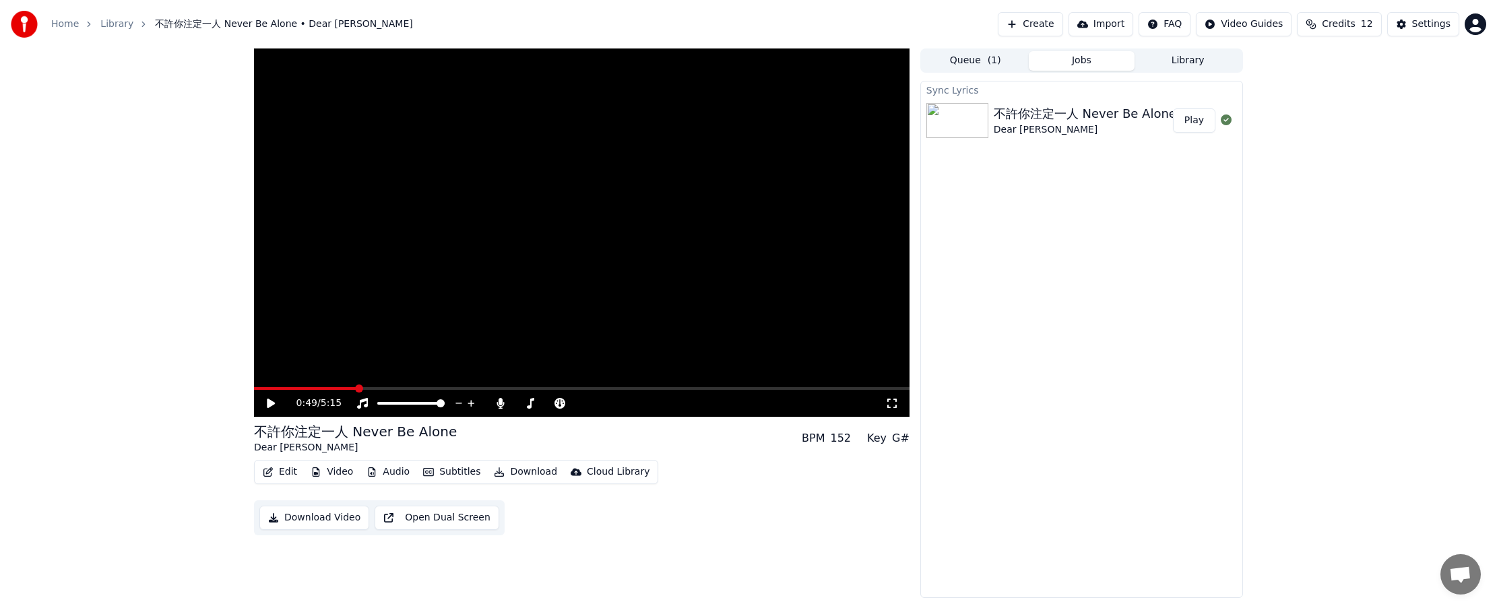
click at [526, 476] on button "Download" at bounding box center [525, 472] width 74 height 19
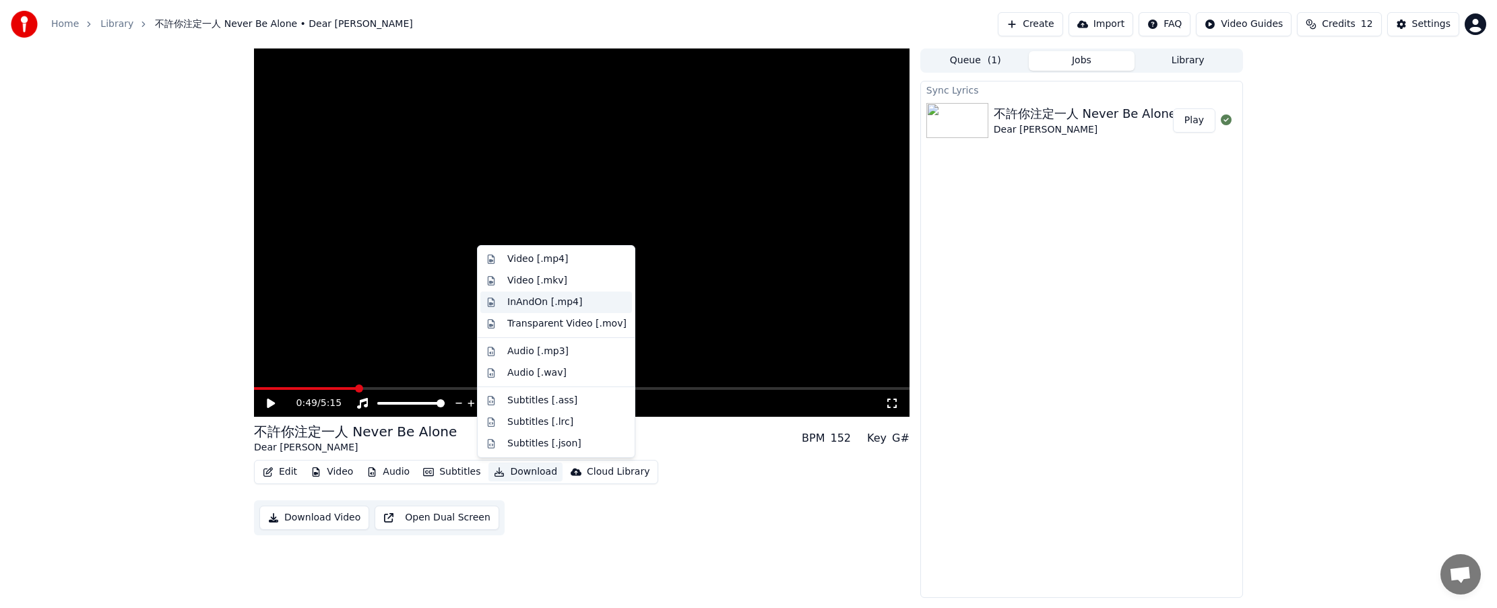
click at [531, 304] on div "InAndOn [.mp4]" at bounding box center [544, 302] width 75 height 13
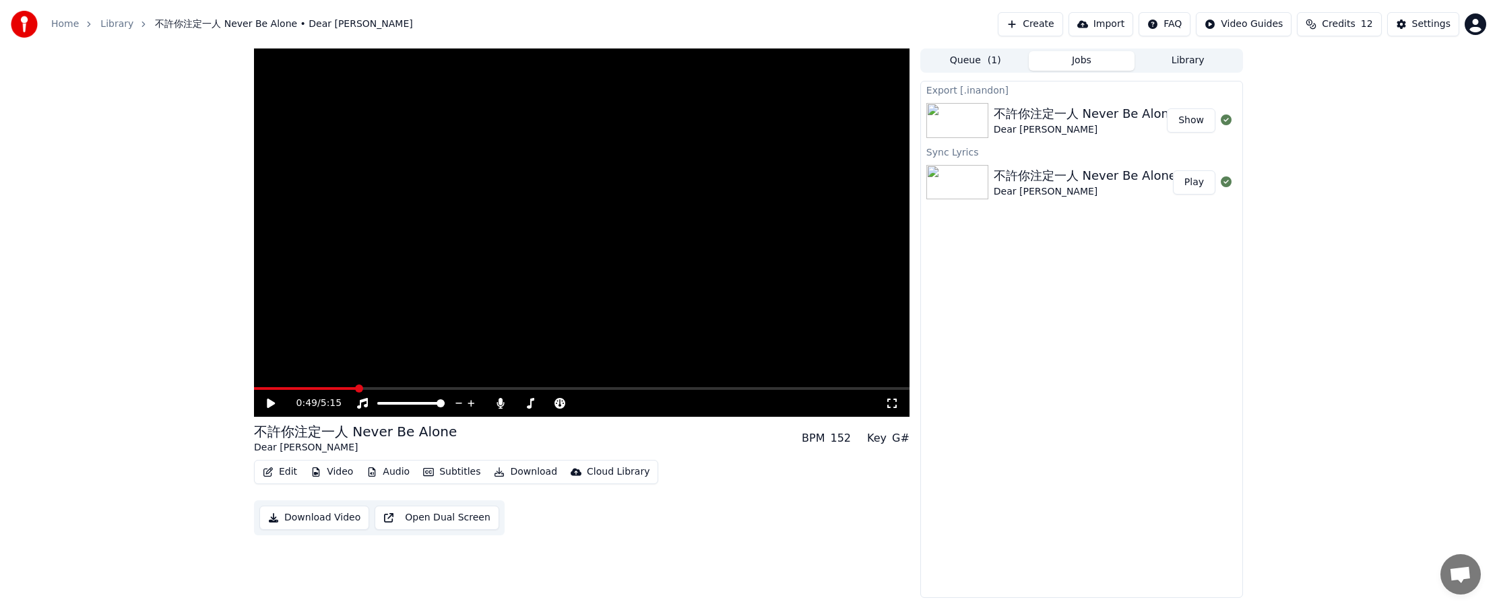
drag, startPoint x: 345, startPoint y: 433, endPoint x: 325, endPoint y: 433, distance: 19.5
click at [319, 433] on div "不許你注定一人 Never Be Alone" at bounding box center [355, 431] width 203 height 19
drag, startPoint x: 350, startPoint y: 435, endPoint x: 261, endPoint y: 436, distance: 88.3
click at [261, 436] on div "不許你注定一人 Never Be Alone" at bounding box center [355, 431] width 203 height 19
drag, startPoint x: 261, startPoint y: 433, endPoint x: 371, endPoint y: 436, distance: 109.2
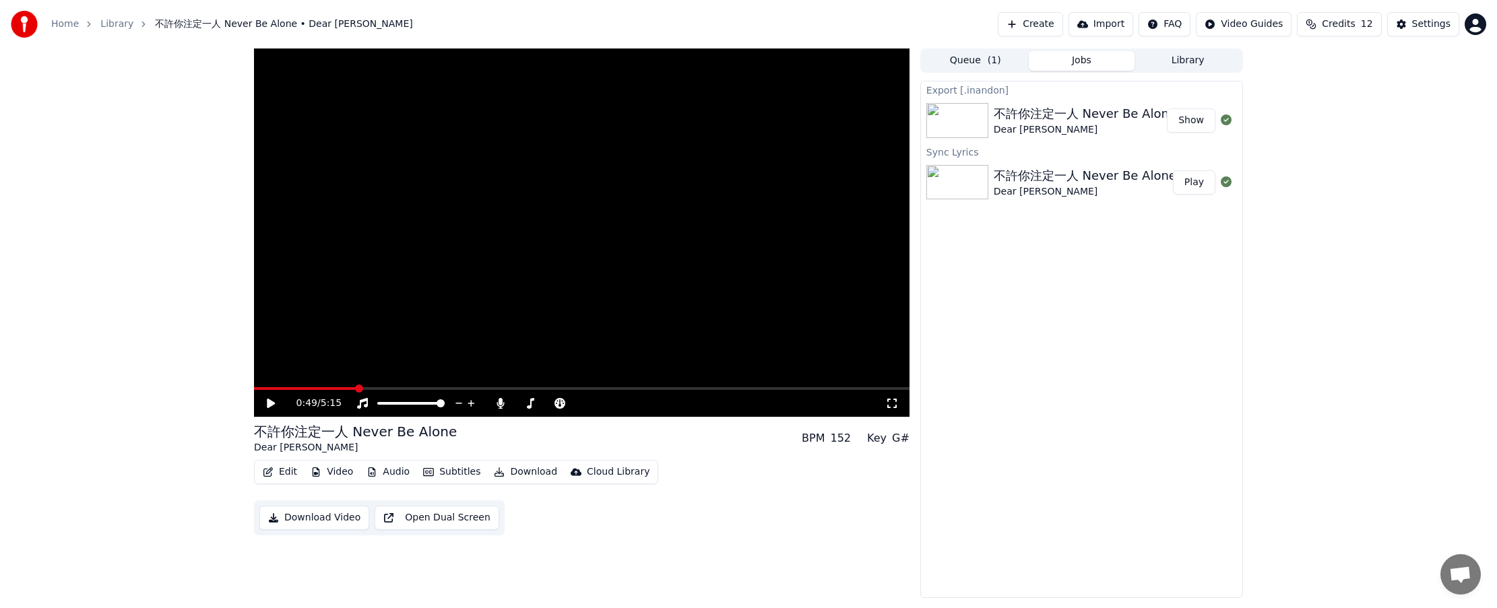
click at [334, 435] on div "不許你注定一人 Never Be Alone" at bounding box center [355, 431] width 203 height 19
